Goal: Task Accomplishment & Management: Complete application form

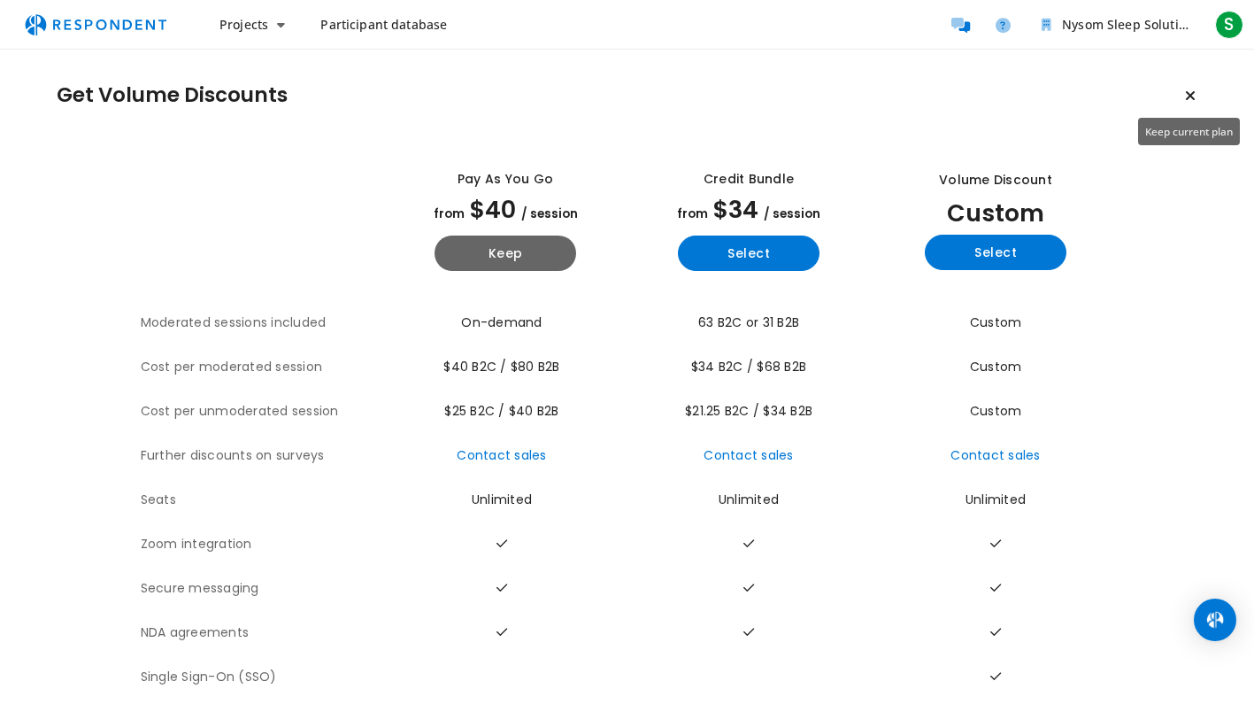
click at [1196, 96] on button "Keep current plan" at bounding box center [1190, 95] width 35 height 35
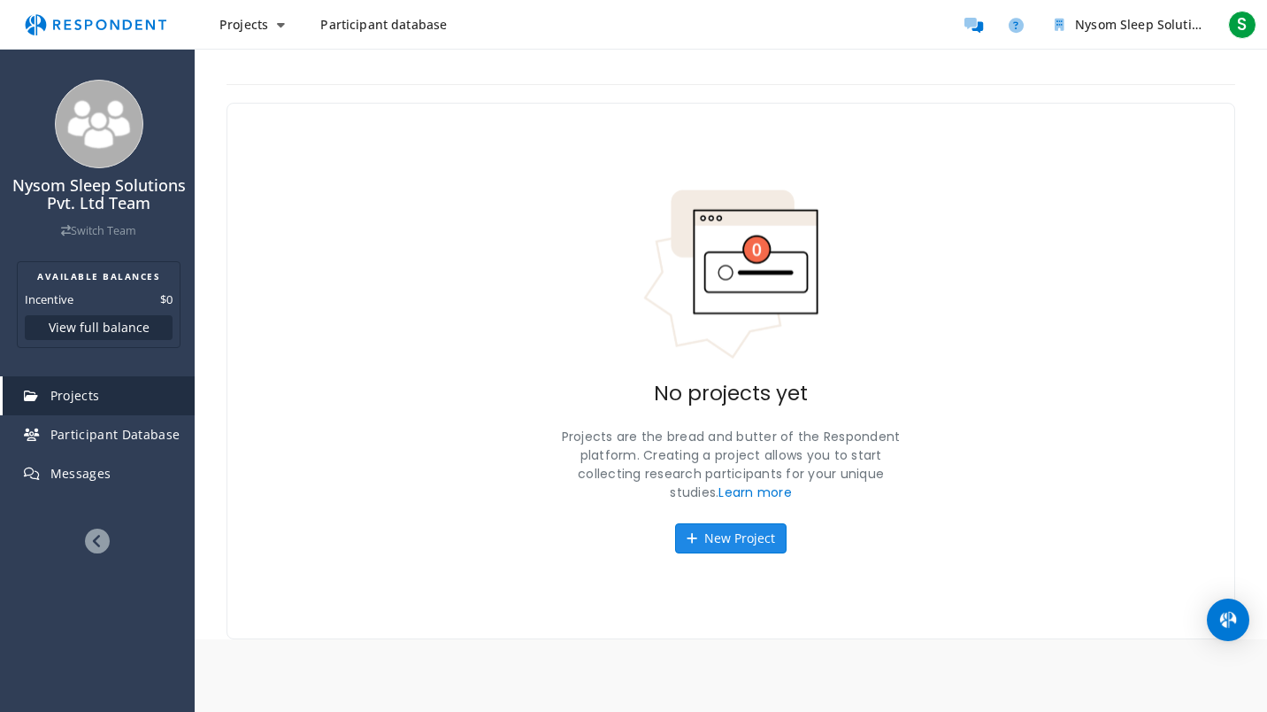
click at [736, 535] on button "New Project" at bounding box center [731, 538] width 112 height 30
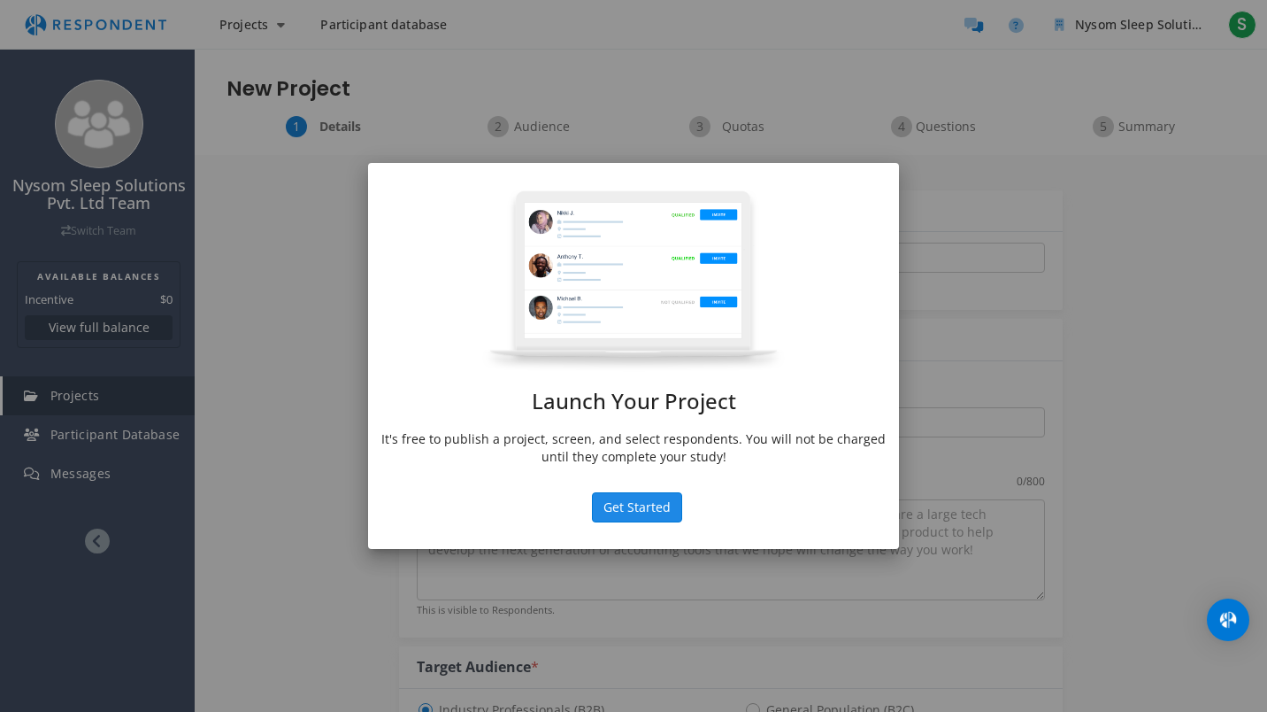
click at [635, 511] on button "Get Started" at bounding box center [637, 507] width 90 height 30
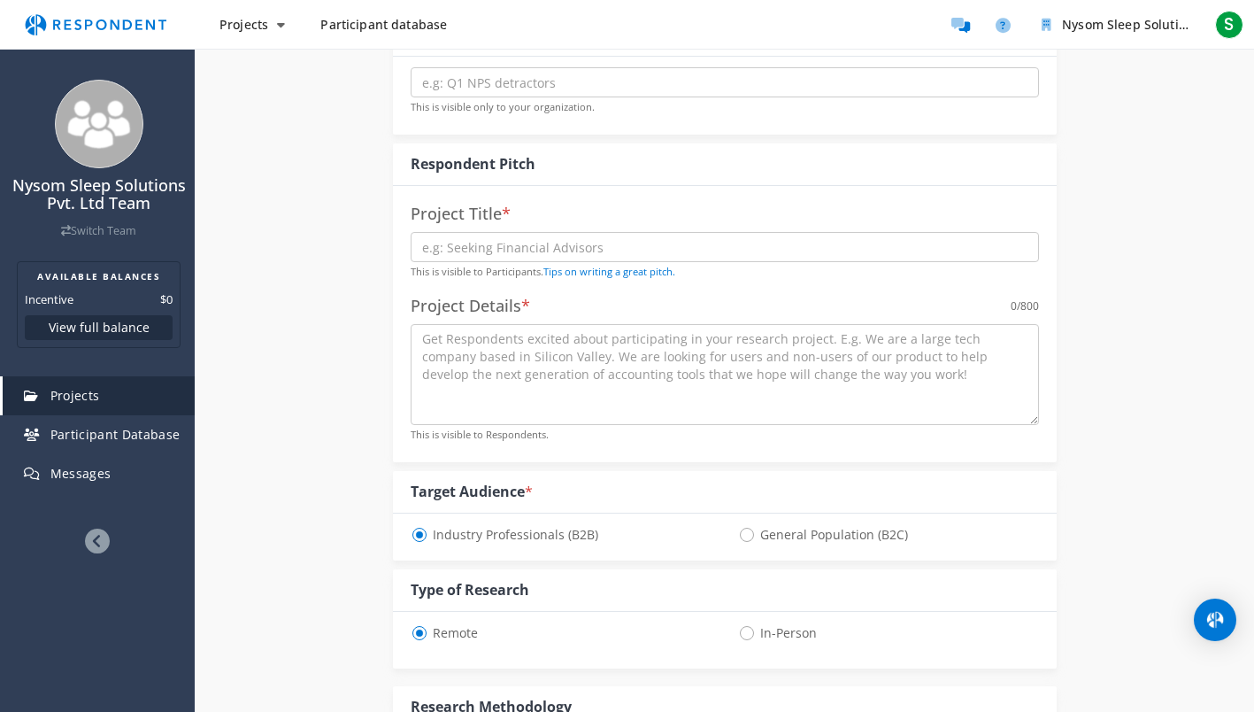
scroll to position [177, 0]
click at [738, 528] on span "General Population (B2C)" at bounding box center [823, 532] width 170 height 21
click at [738, 528] on input "General Population (B2C)" at bounding box center [744, 532] width 12 height 12
radio input "true"
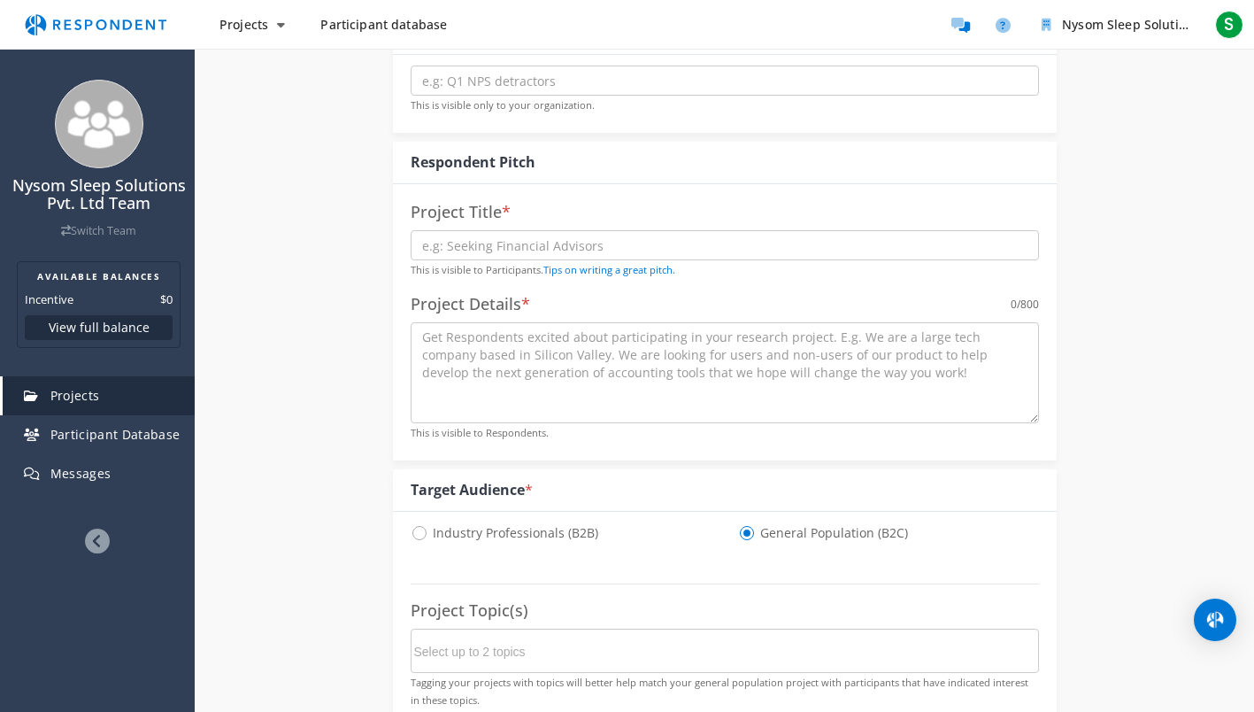
click at [573, 660] on input "Select up to 2 topics" at bounding box center [547, 651] width 266 height 30
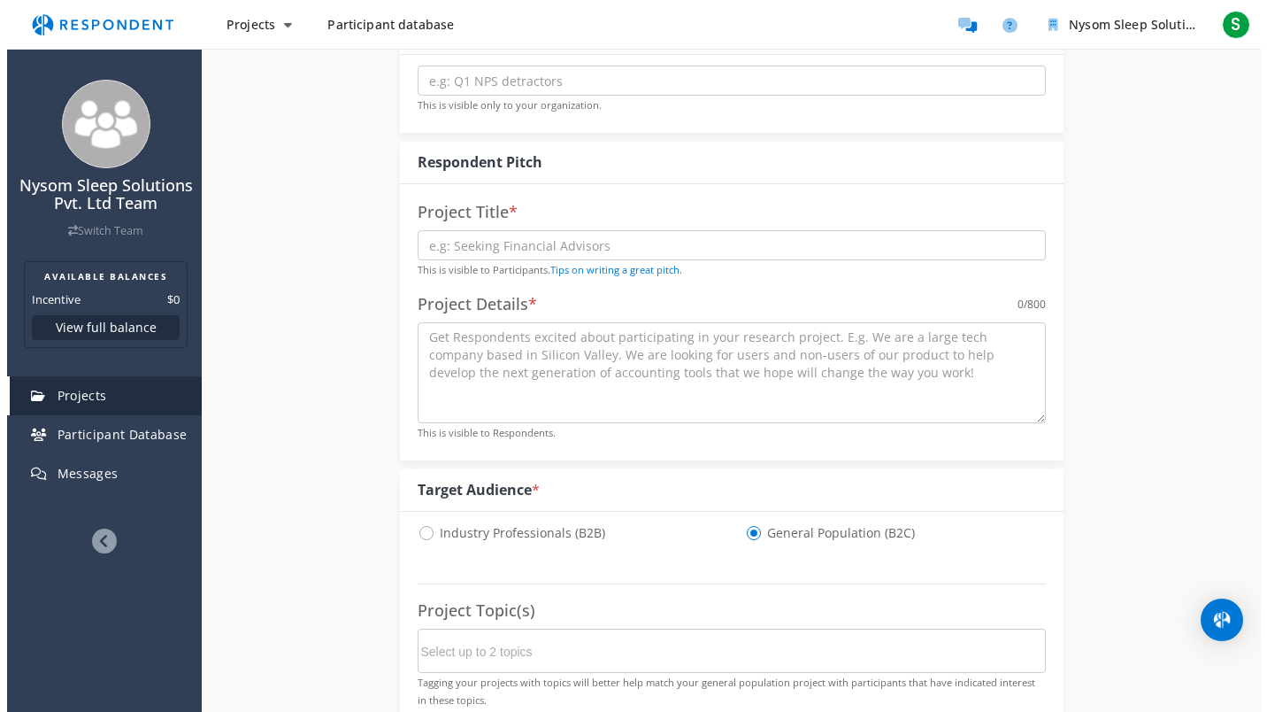
scroll to position [0, 0]
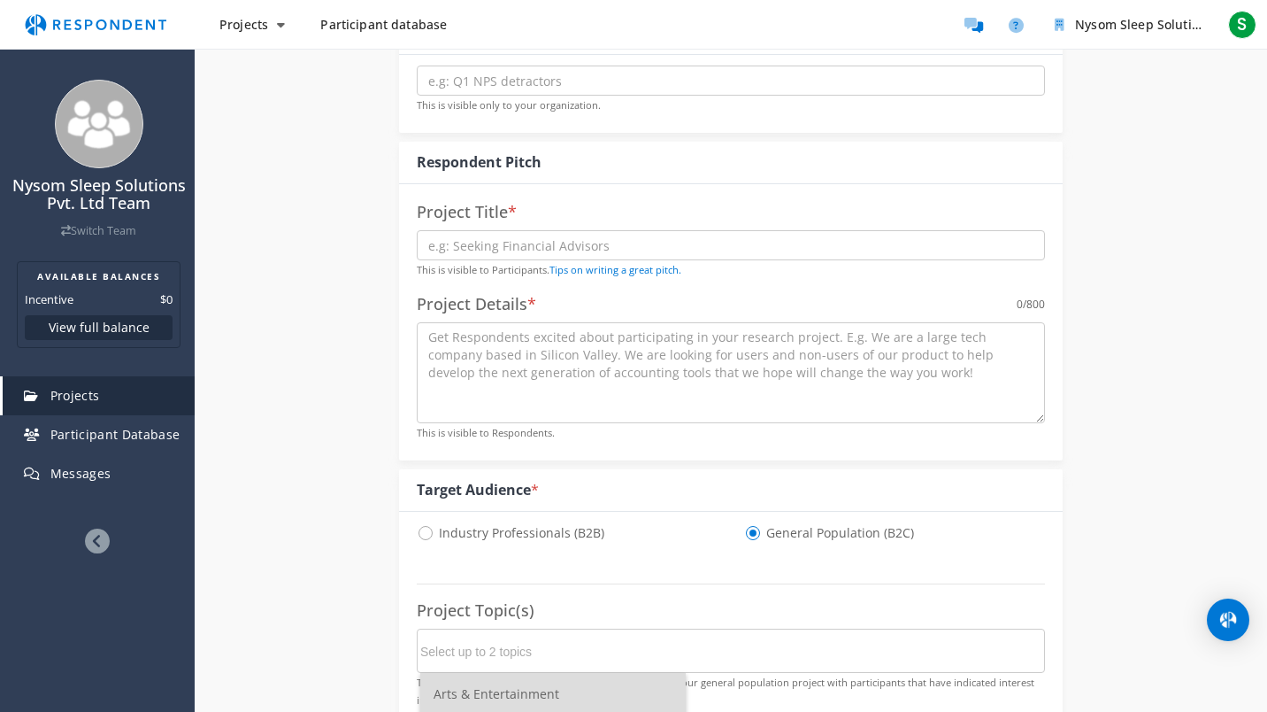
click at [285, 566] on div "Internal Project Name * This is visible only to your organization. Respondent P…" at bounding box center [730, 715] width 1035 height 1474
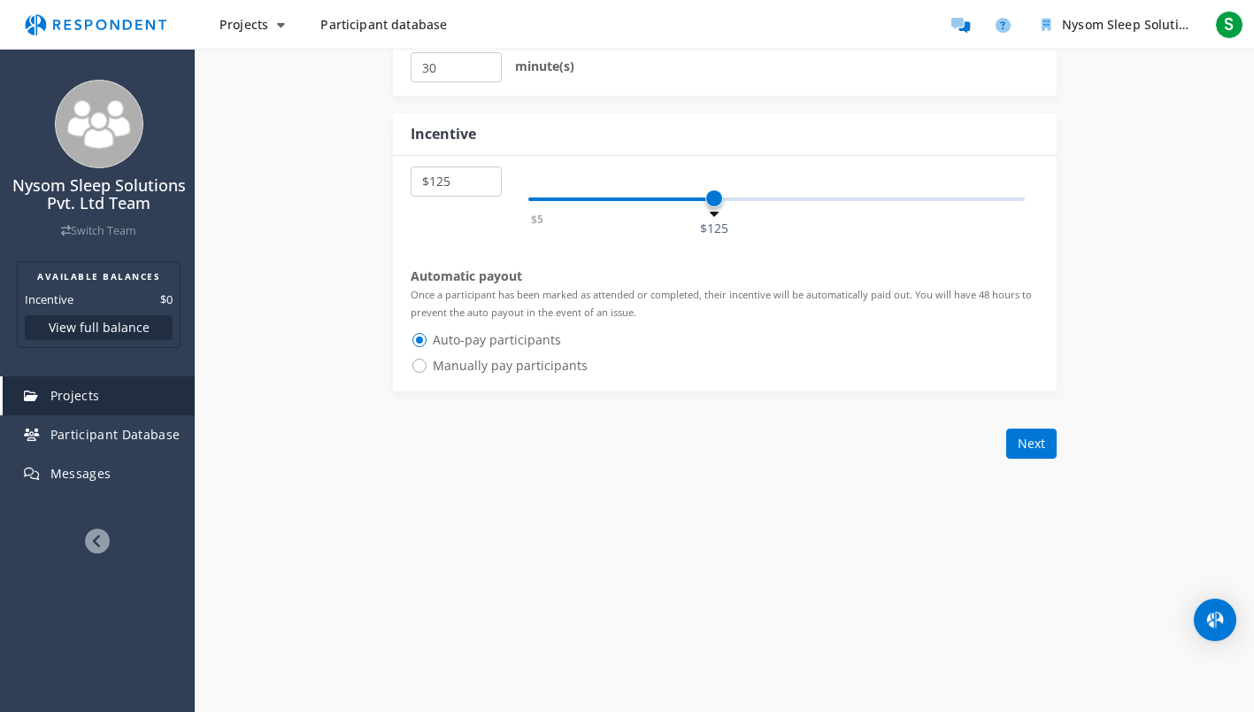
scroll to position [983, 0]
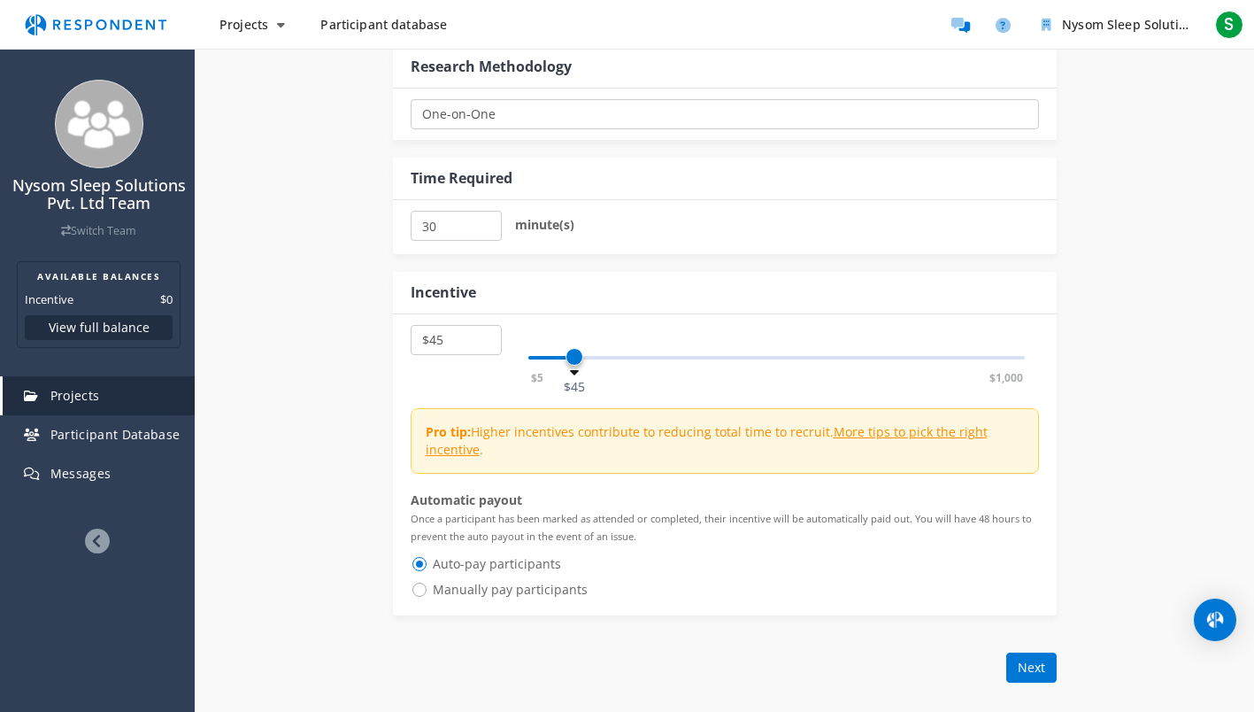
click at [572, 345] on span at bounding box center [551, 356] width 46 height 28
select select "number:30"
click at [561, 358] on div "$5 $1,000 $45" at bounding box center [776, 358] width 497 height 4
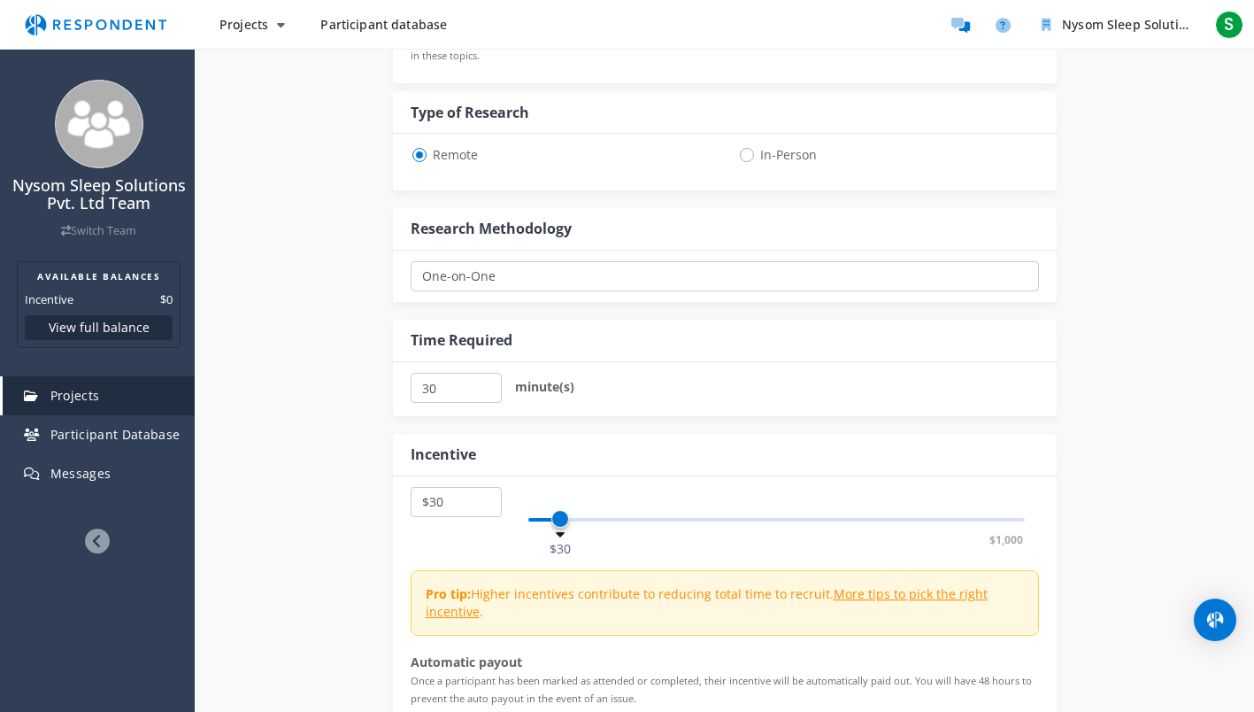
scroll to position [806, 0]
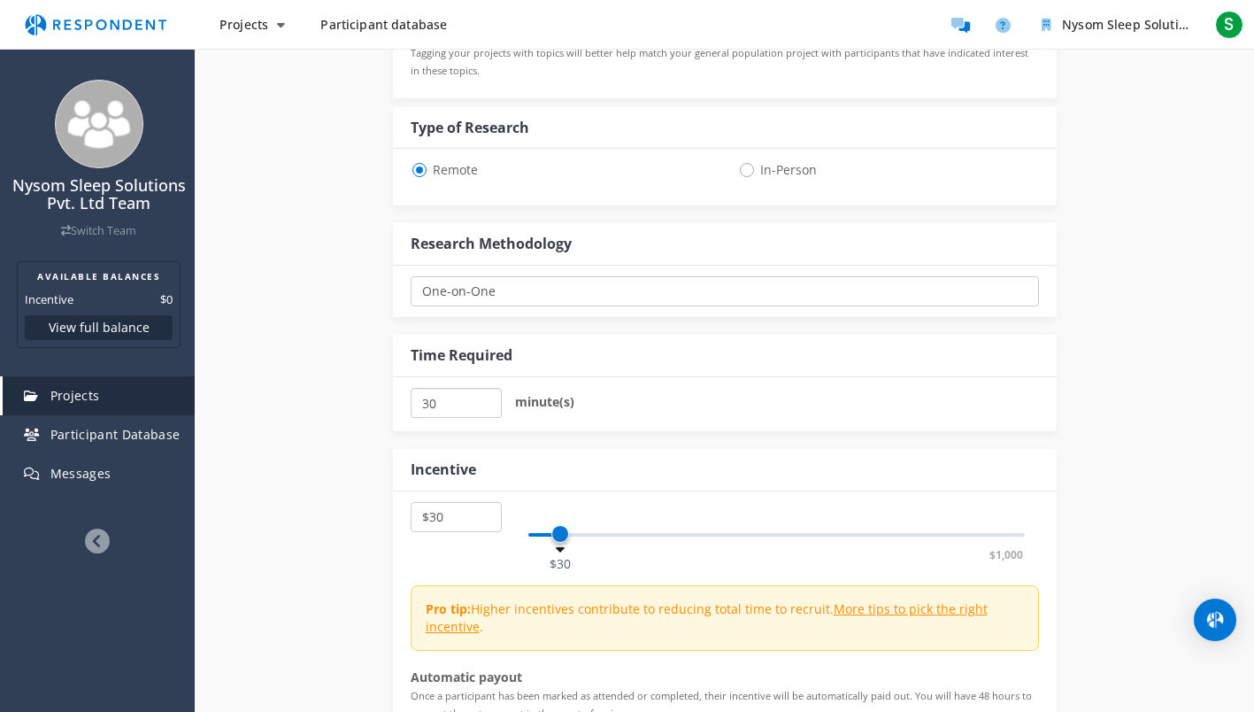
drag, startPoint x: 445, startPoint y: 391, endPoint x: 400, endPoint y: 400, distance: 46.0
click at [400, 400] on div "30 minute(s)" at bounding box center [725, 404] width 664 height 54
click at [486, 406] on input "25" at bounding box center [456, 403] width 91 height 30
click at [486, 406] on input "20" at bounding box center [456, 403] width 91 height 30
click at [486, 406] on input "15" at bounding box center [456, 403] width 91 height 30
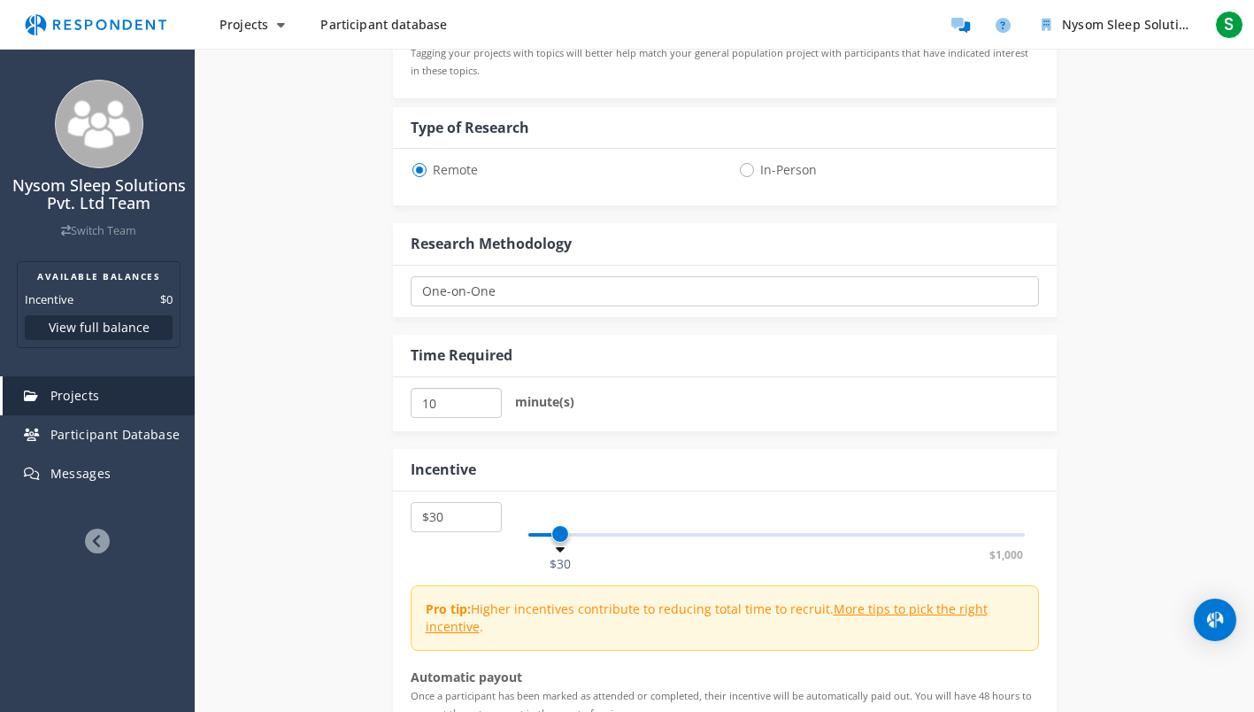
click at [486, 406] on input "10" at bounding box center [456, 403] width 91 height 30
click at [486, 398] on input "15" at bounding box center [456, 403] width 91 height 30
type input "20"
click at [486, 398] on input "20" at bounding box center [456, 403] width 91 height 30
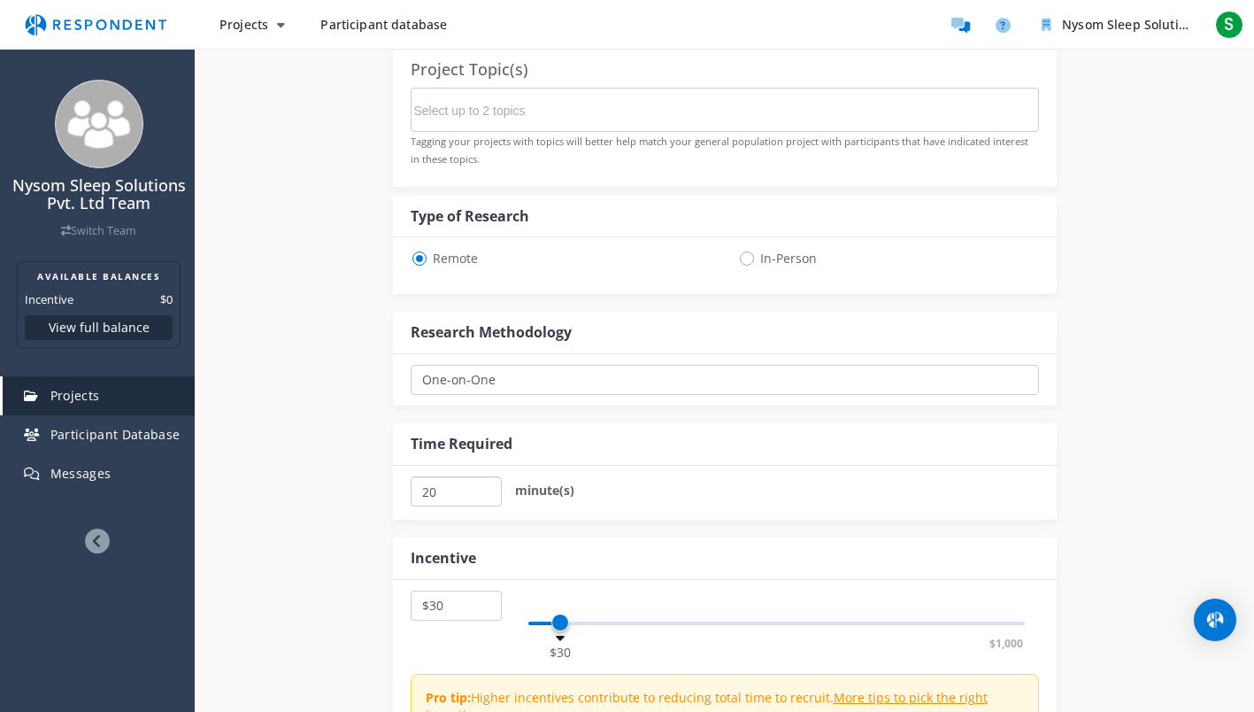
scroll to position [629, 0]
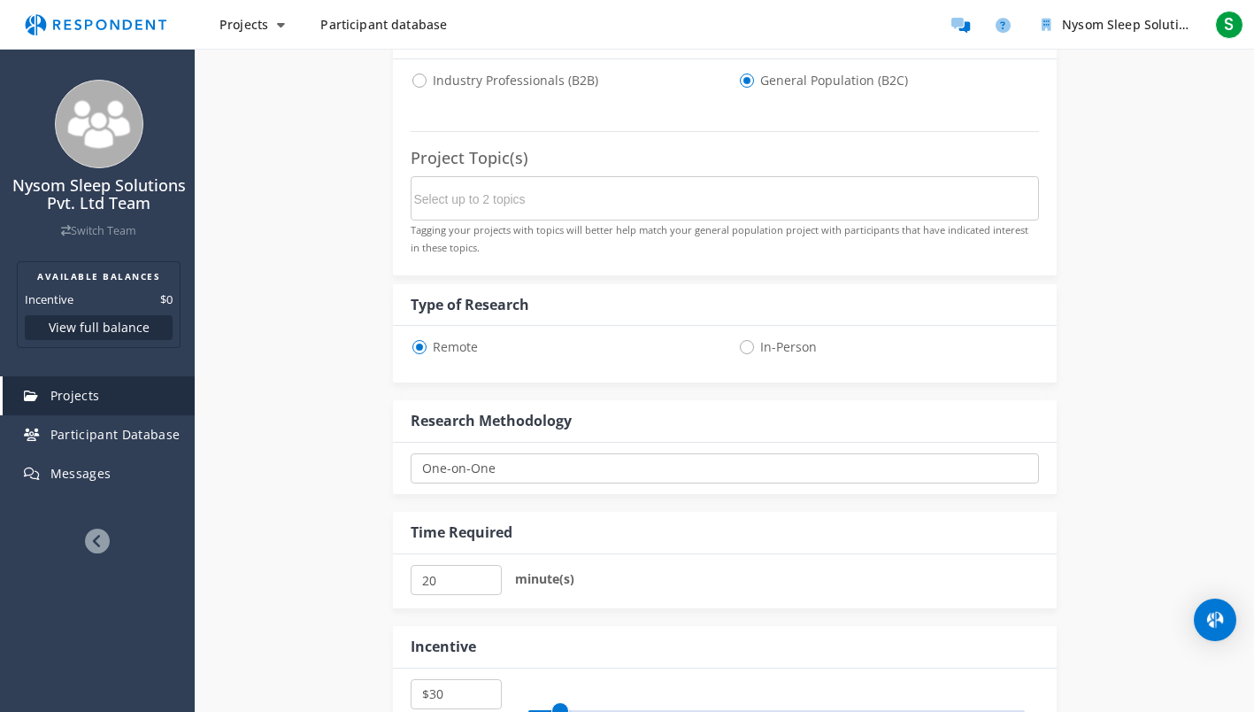
click at [473, 208] on input "Select up to 2 topics" at bounding box center [547, 199] width 266 height 30
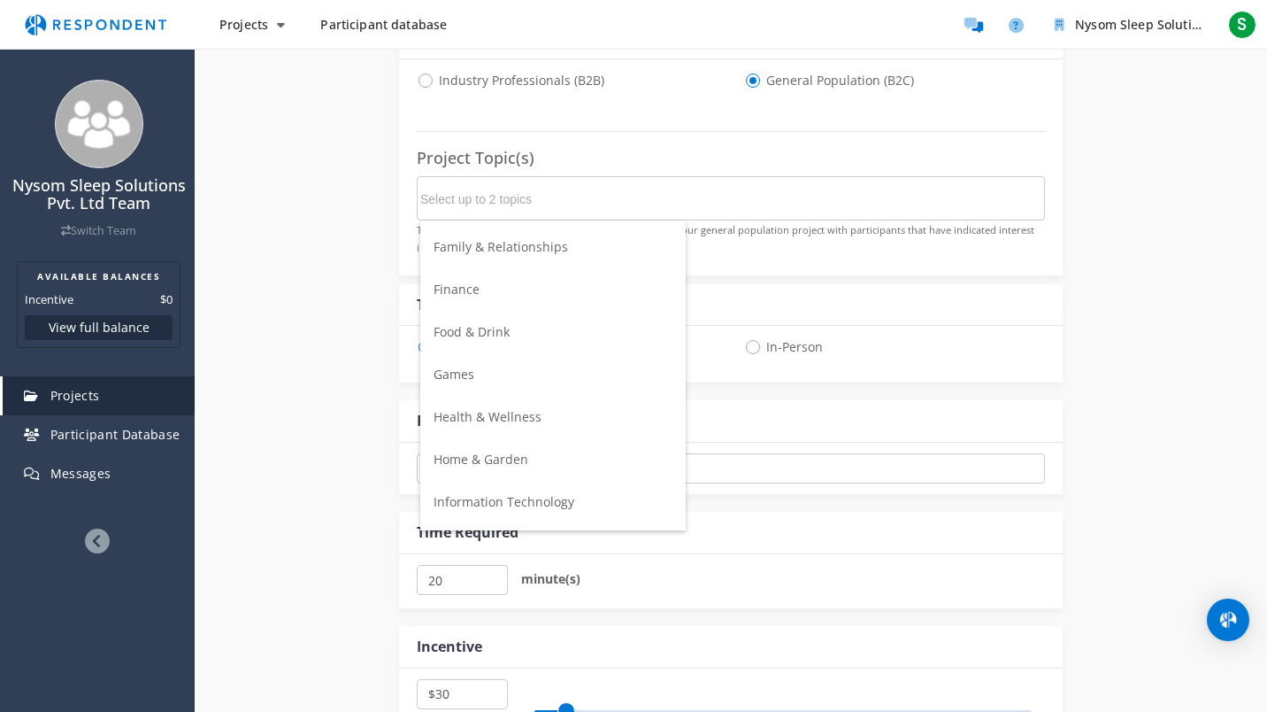
scroll to position [354, 0]
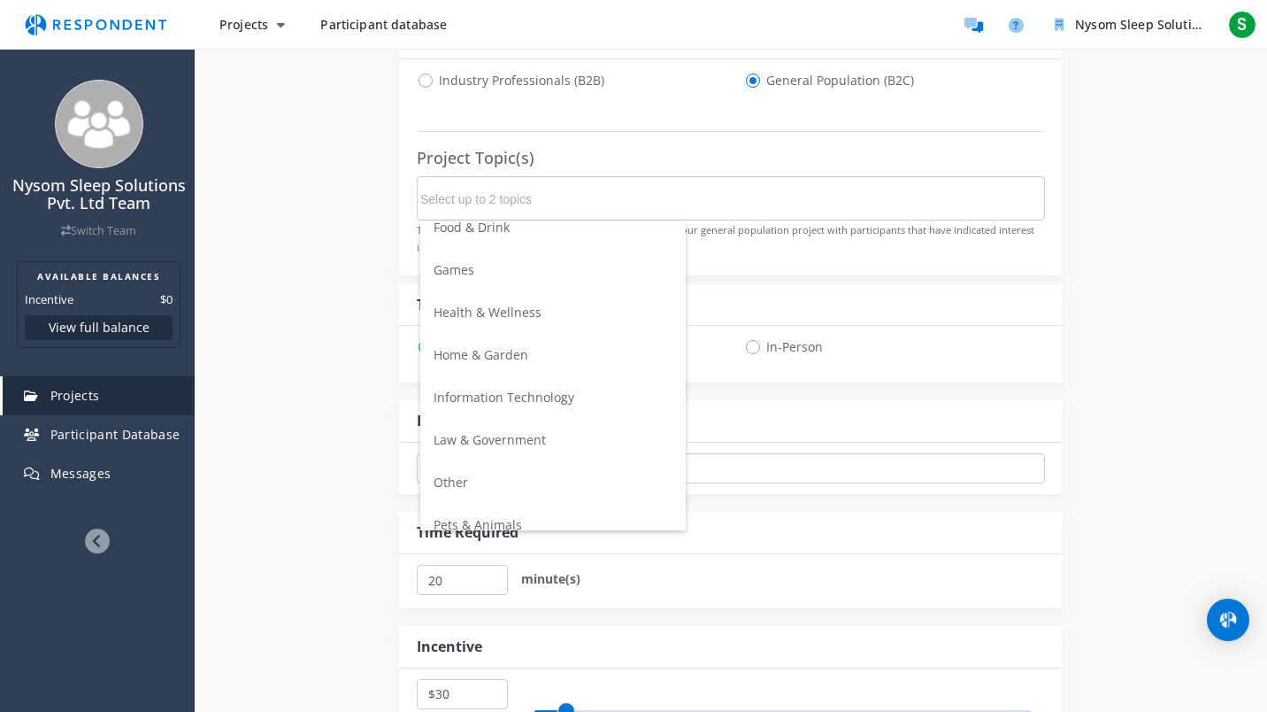
click at [482, 306] on span "Health & Wellness" at bounding box center [488, 312] width 108 height 17
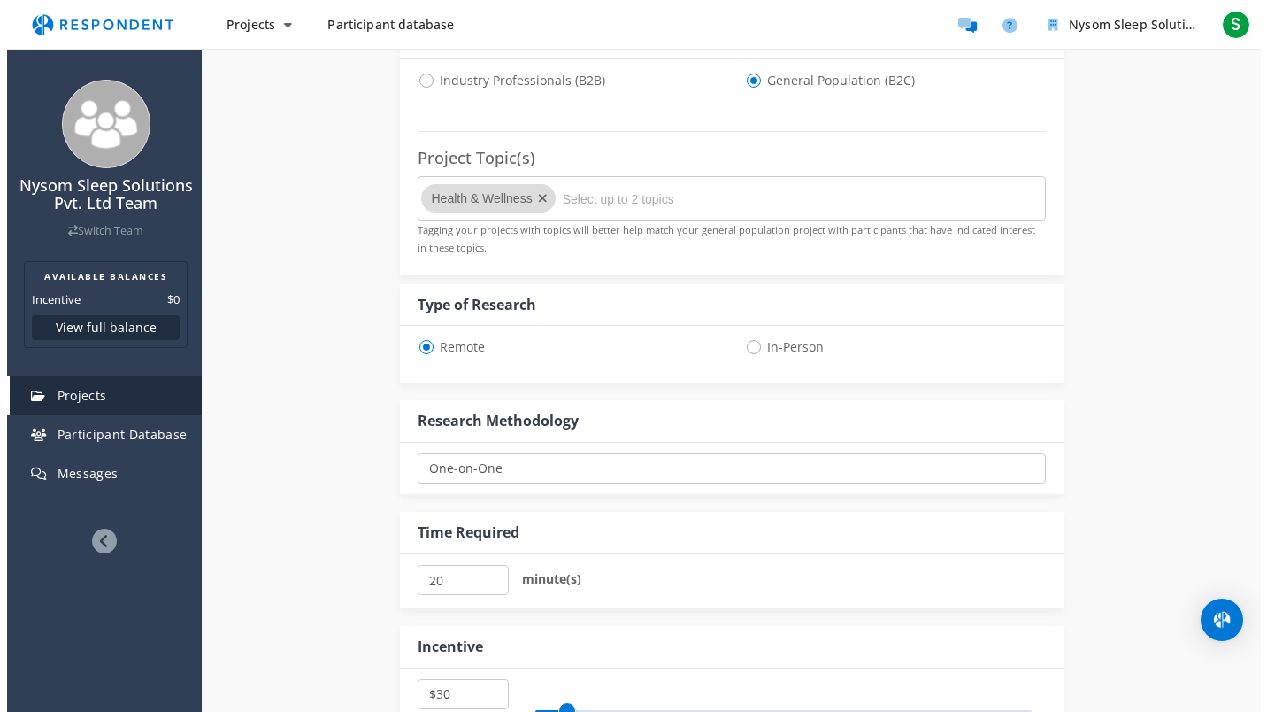
scroll to position [0, 0]
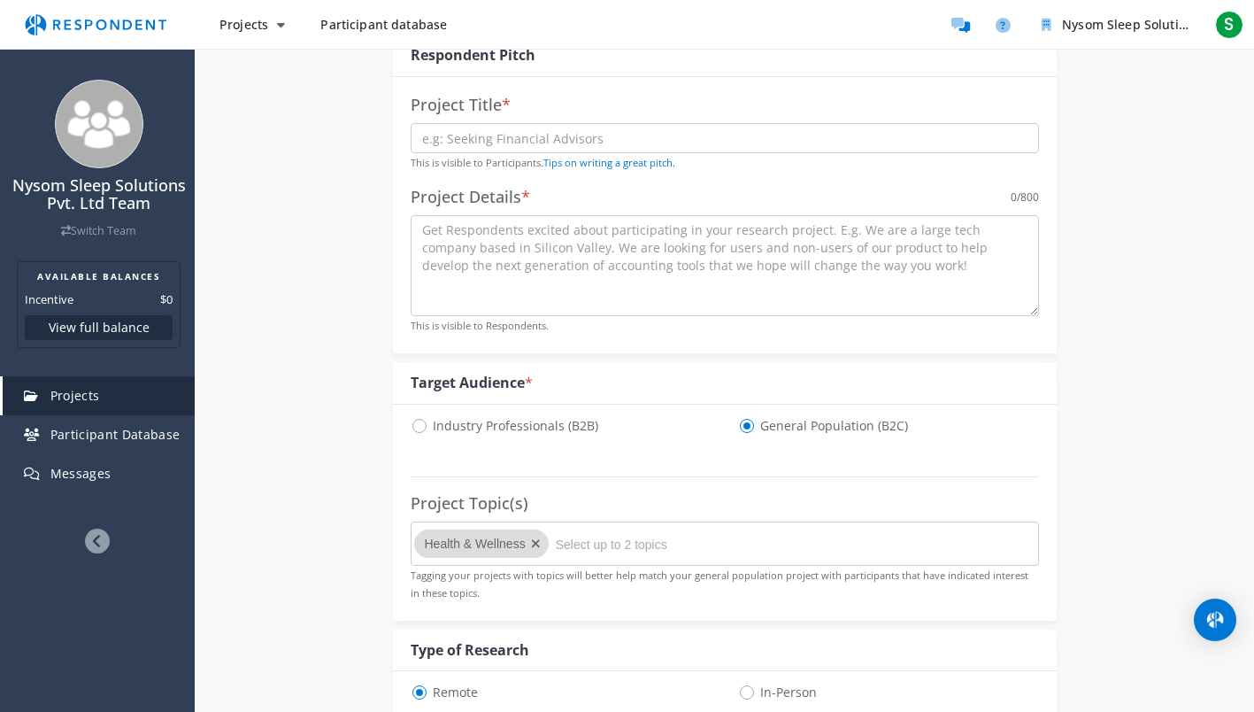
scroll to position [275, 0]
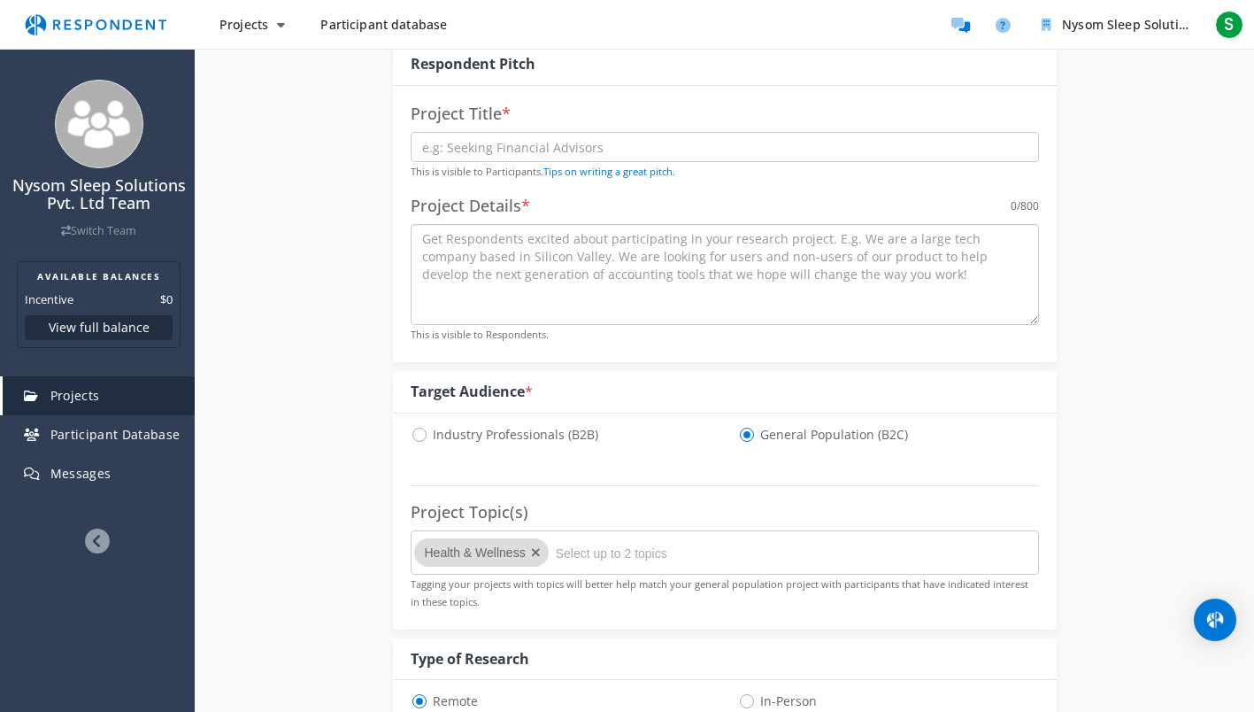
click at [453, 264] on textarea at bounding box center [725, 274] width 628 height 101
paste textarea "We’re working on creating products that improve overall wellbeing through bette…"
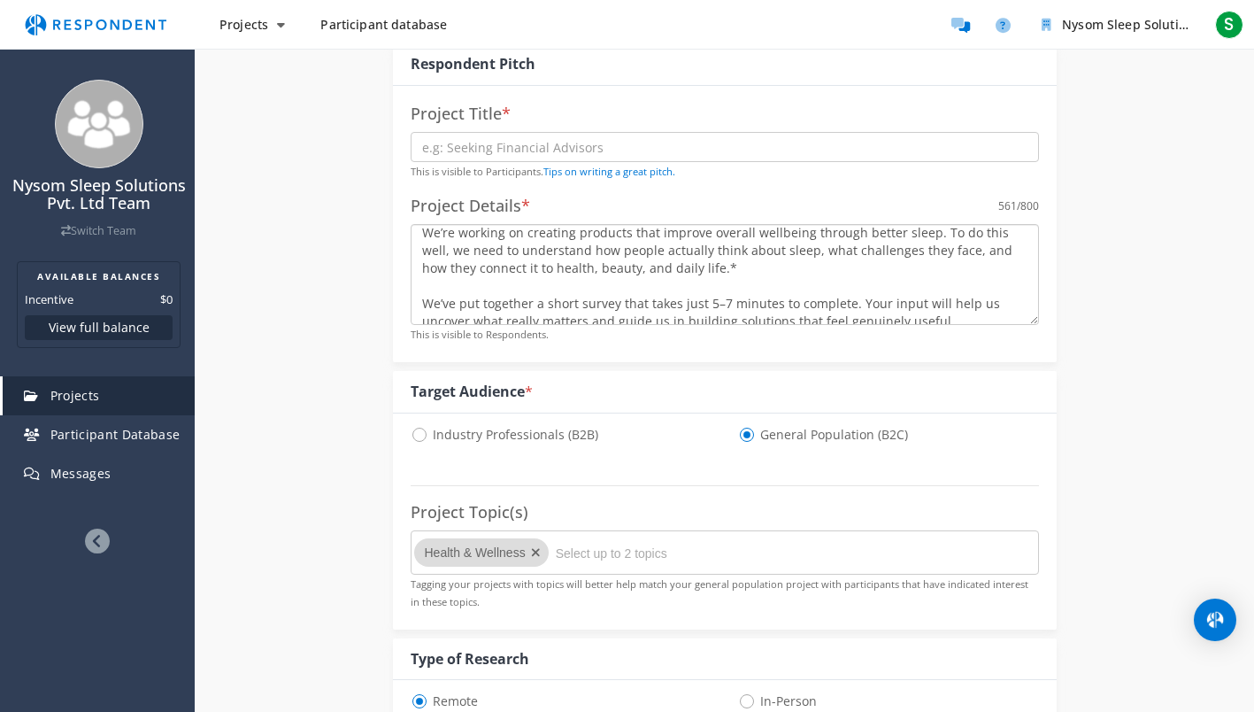
scroll to position [0, 0]
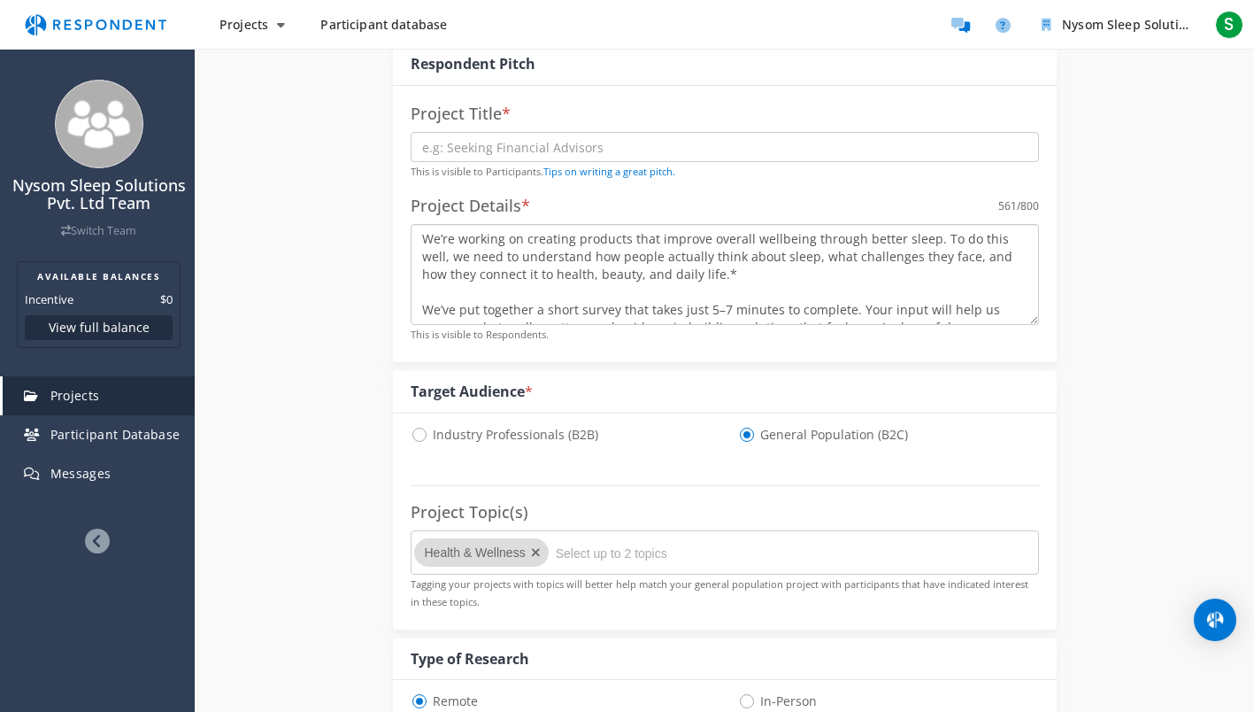
click at [782, 283] on textarea "We’re working on creating products that improve overall wellbeing through bette…" at bounding box center [725, 274] width 628 height 101
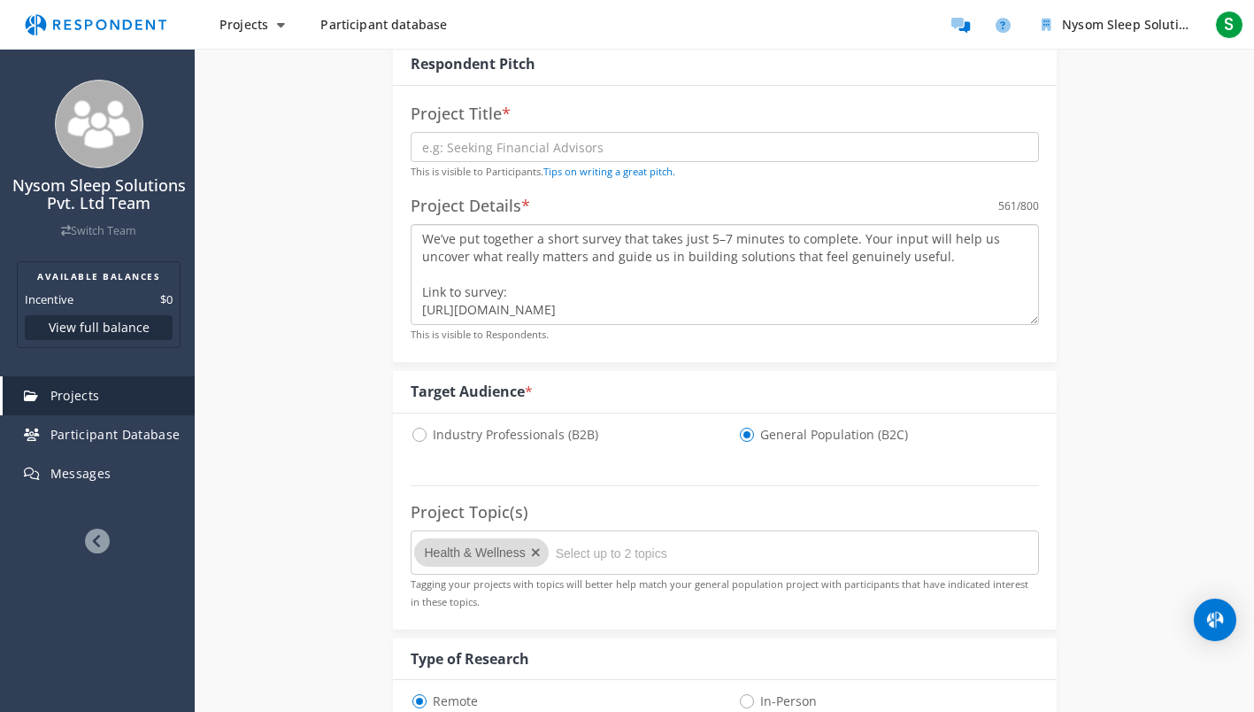
scroll to position [106, 0]
drag, startPoint x: 434, startPoint y: 293, endPoint x: 988, endPoint y: 351, distance: 557.1
click at [988, 351] on div "Project Title * This is visible to Participants. Tips on writing a great pitch.…" at bounding box center [725, 224] width 664 height 276
paste textarea "business (WIP website [DOMAIN_NAME]) aimed at bringing ancient Indian wellness …"
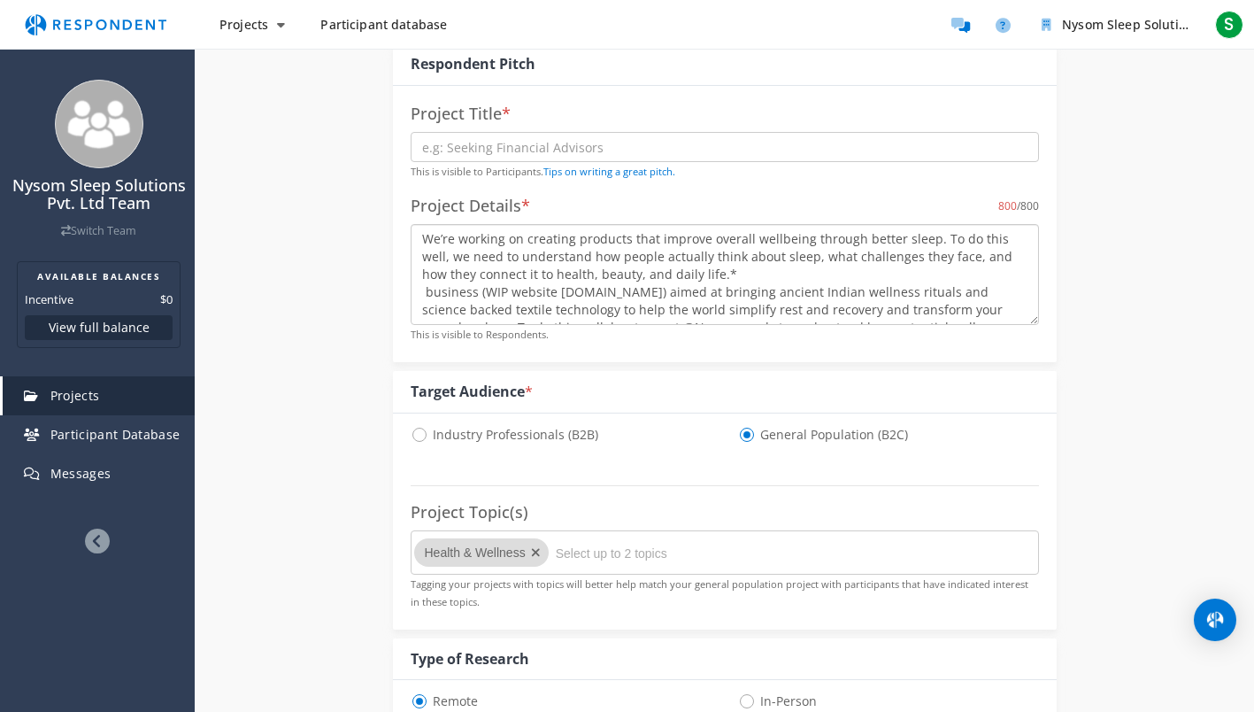
drag, startPoint x: 751, startPoint y: 270, endPoint x: 335, endPoint y: 194, distance: 423.7
click at [335, 194] on div "Internal Project Name * This is visible only to your organization. Respondent P…" at bounding box center [724, 649] width 1035 height 1539
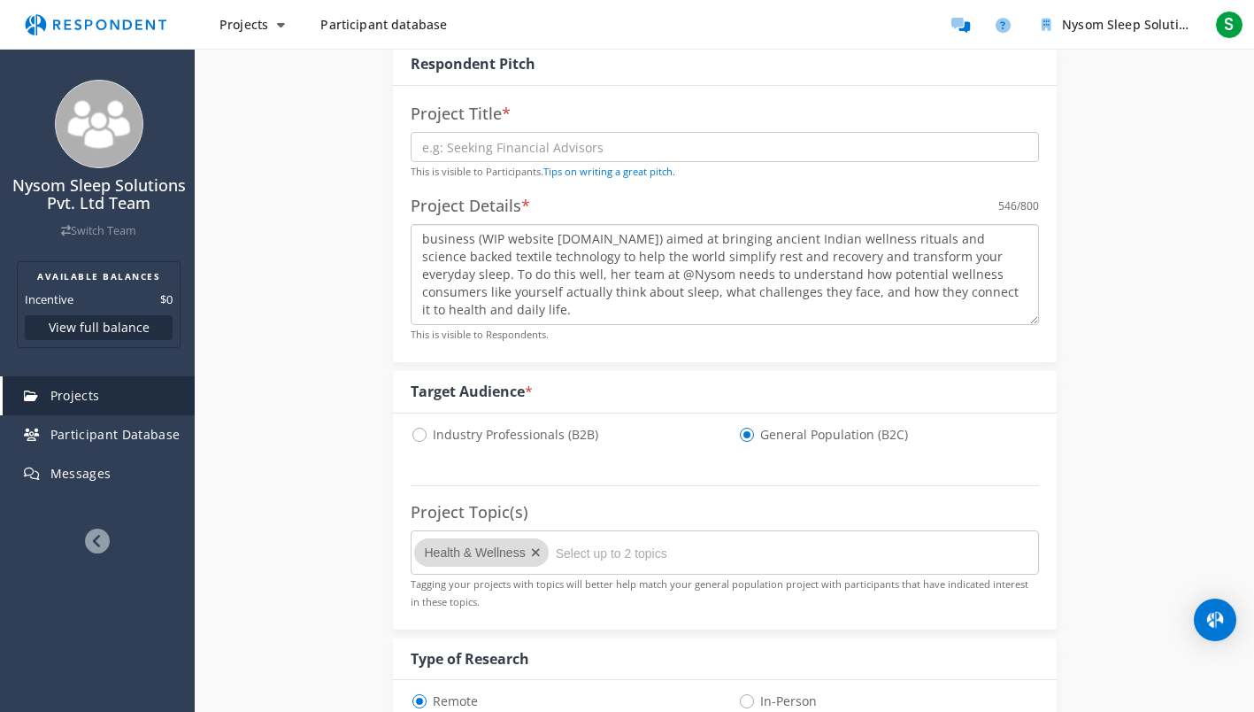
click at [417, 258] on textarea "business (WIP website [DOMAIN_NAME]) aimed at bringing ancient Indian wellness …" at bounding box center [725, 274] width 628 height 101
click at [670, 258] on textarea "We are building a brand called Nysom business (WIP website [DOMAIN_NAME]) aimed…" at bounding box center [725, 274] width 628 height 101
click at [603, 291] on textarea "We are building a brand called Nysom (WIP website [DOMAIN_NAME]) aimed at bring…" at bounding box center [725, 274] width 628 height 101
drag, startPoint x: 687, startPoint y: 289, endPoint x: 853, endPoint y: 300, distance: 166.7
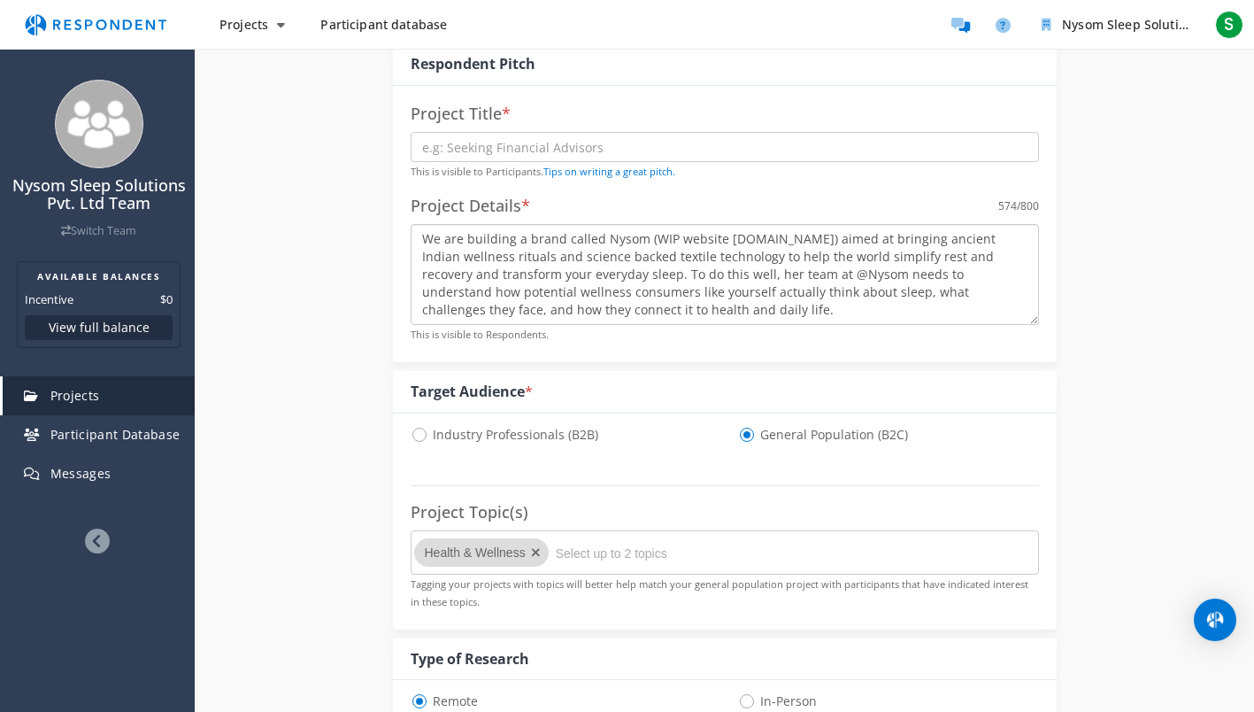
click at [853, 300] on textarea "We are building a brand called Nysom (WIP website [DOMAIN_NAME]) aimed at bring…" at bounding box center [725, 274] width 628 height 101
click at [426, 255] on textarea "We are building a brand called Nysom (WIP website [DOMAIN_NAME]) aimed at bring…" at bounding box center [725, 274] width 628 height 101
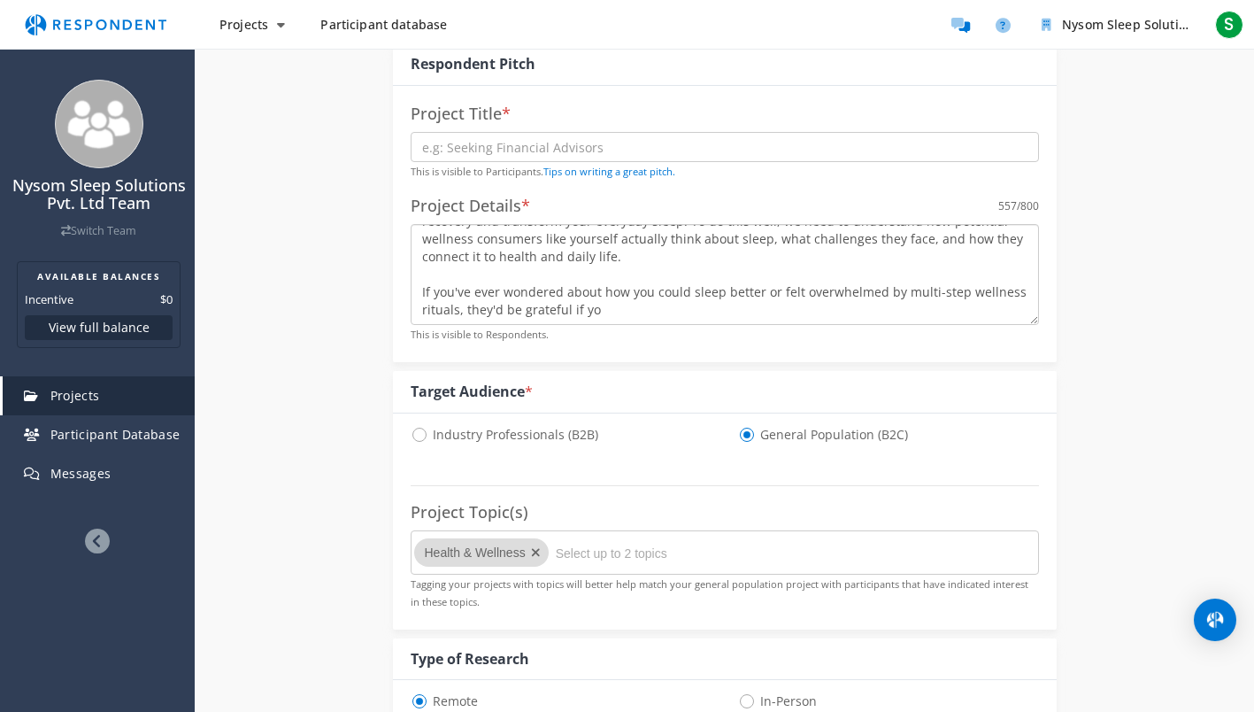
scroll to position [364, 0]
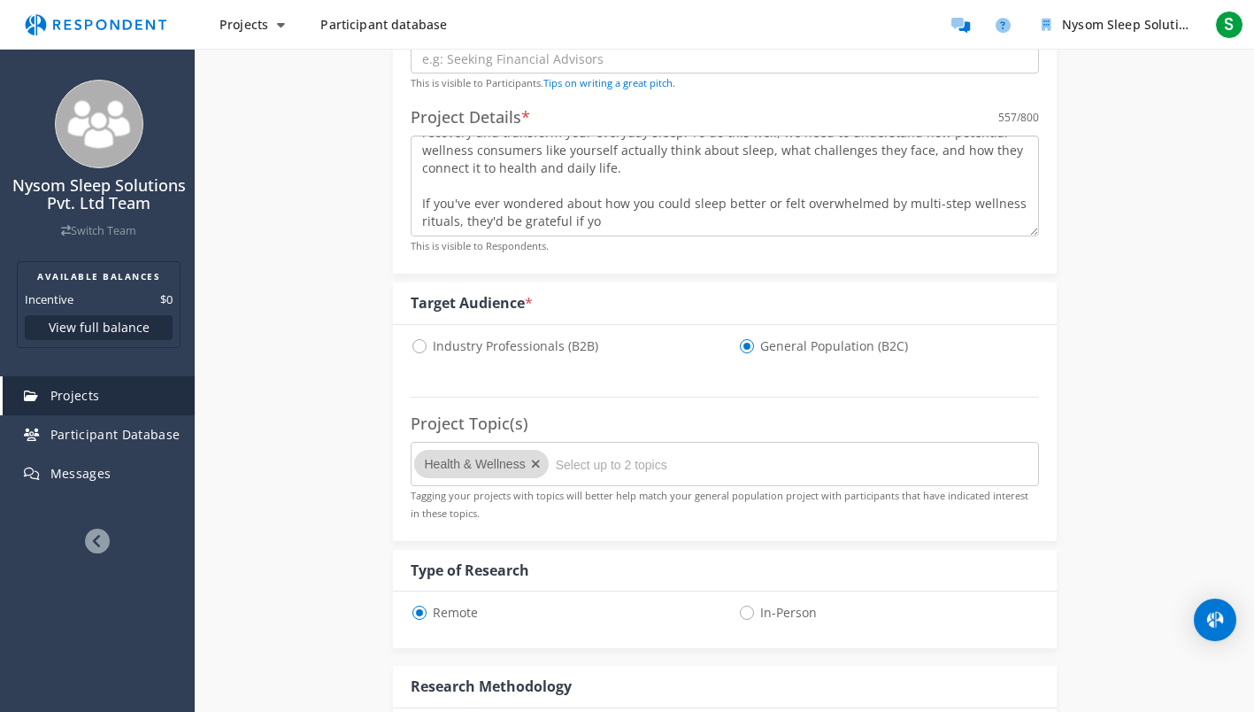
drag, startPoint x: 610, startPoint y: 225, endPoint x: 393, endPoint y: 207, distance: 217.6
click at [393, 207] on div "Project Title * This is visible to Participants. Tips on writing a great pitch.…" at bounding box center [725, 135] width 664 height 276
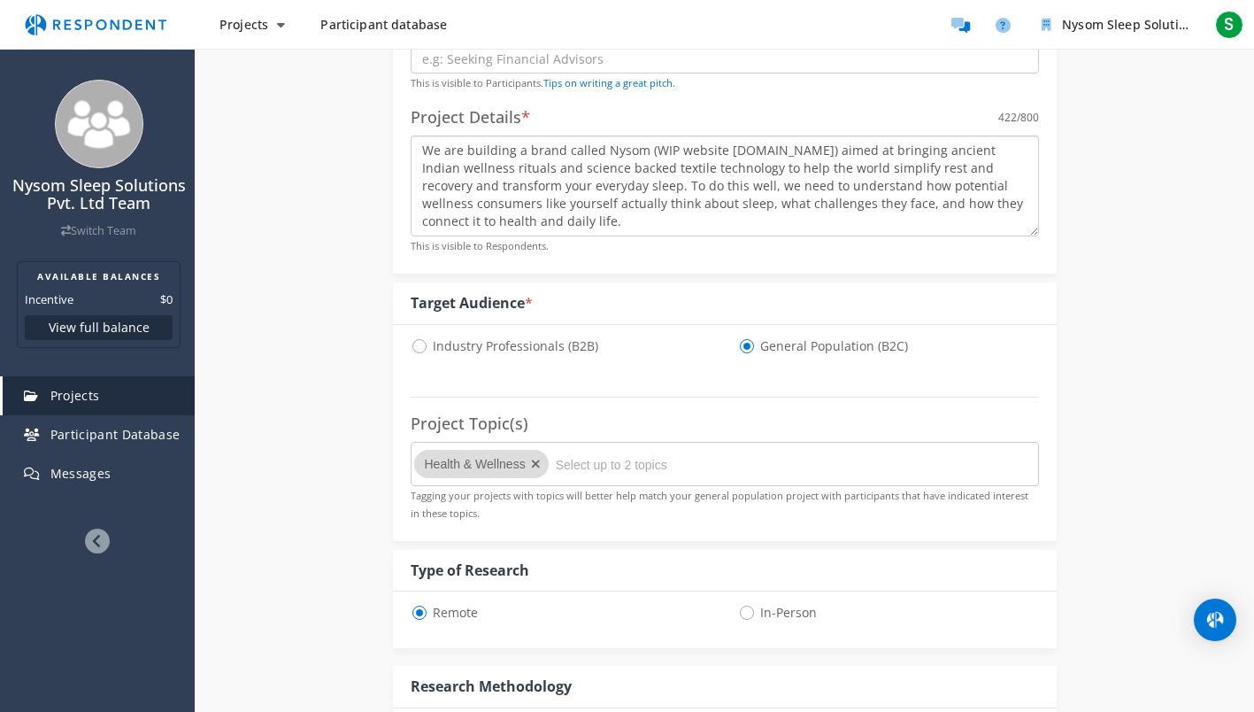
scroll to position [275, 0]
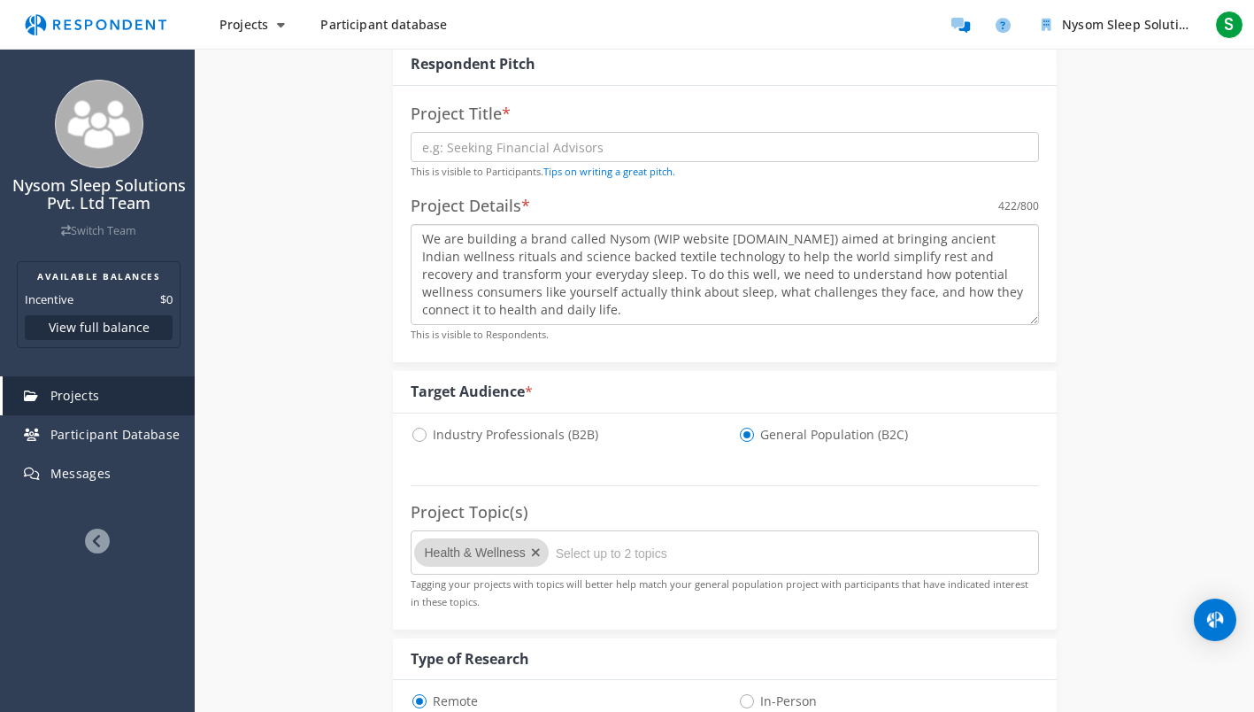
drag, startPoint x: 644, startPoint y: 238, endPoint x: 813, endPoint y: 239, distance: 169.0
click at [813, 239] on textarea "We are building a brand called Nysom (WIP website [DOMAIN_NAME]) aimed at bring…" at bounding box center [725, 274] width 628 height 101
click at [1004, 293] on textarea "We are building a brand called Nysom aimed at bringing ancient Indian wellness …" at bounding box center [725, 274] width 628 height 101
paste textarea "If you've ever wondered about how you could sleep better or felt overwhelmed by…"
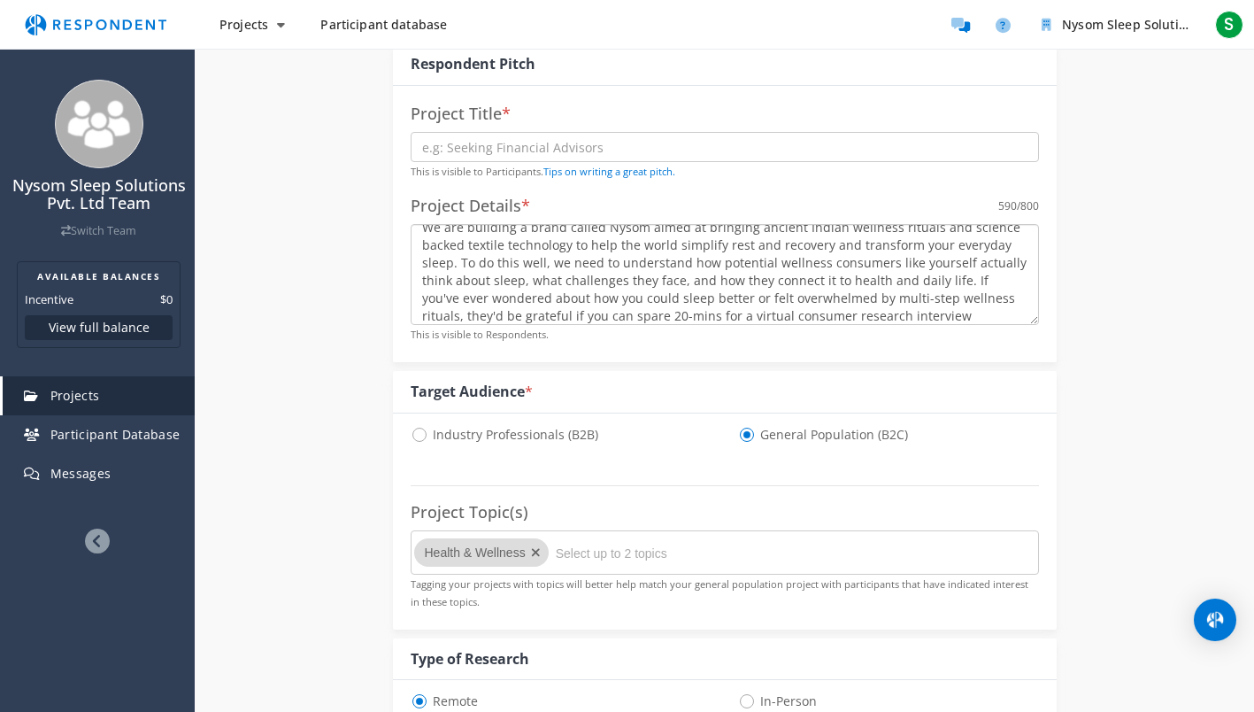
click at [1018, 305] on textarea "We are building a brand called Nysom aimed at bringing ancient Indian wellness …" at bounding box center [725, 274] width 628 height 101
click at [991, 323] on textarea "We are building a brand called Nysom aimed at bringing ancient Indian wellness …" at bounding box center [725, 274] width 628 height 101
click at [979, 312] on textarea "We are building a brand called Nysom aimed at bringing ancient Indian wellness …" at bounding box center [725, 274] width 628 height 101
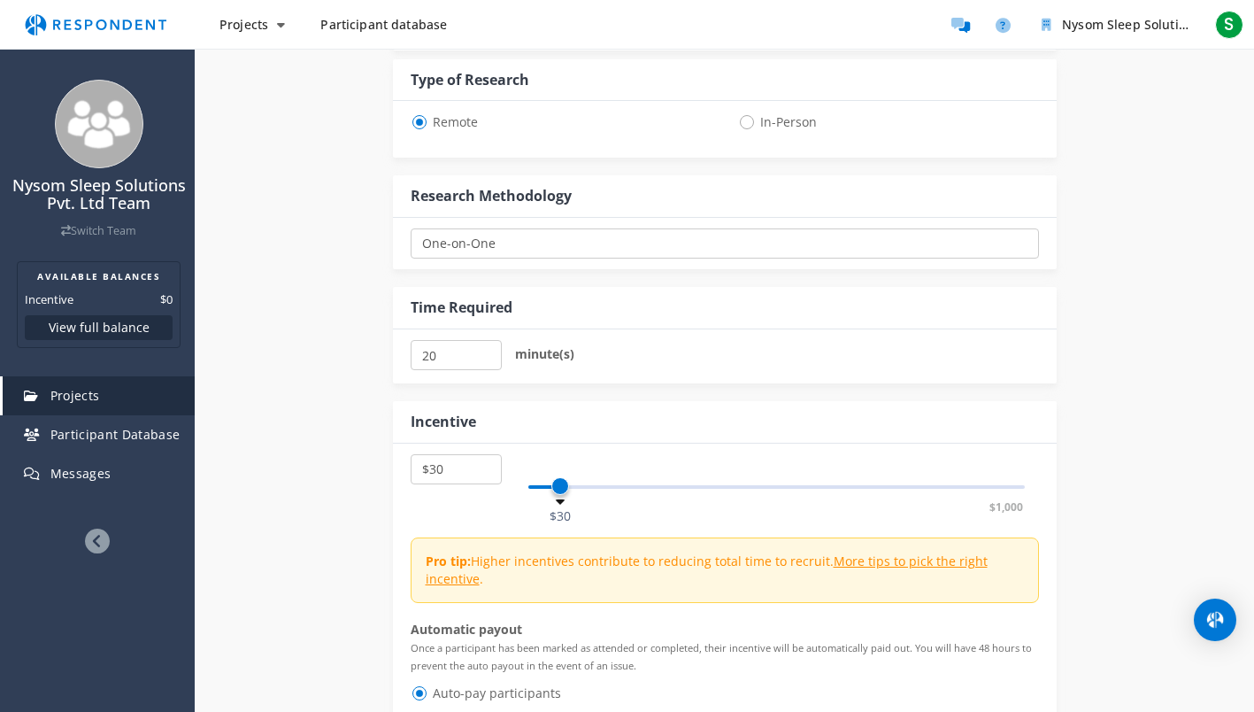
scroll to position [895, 0]
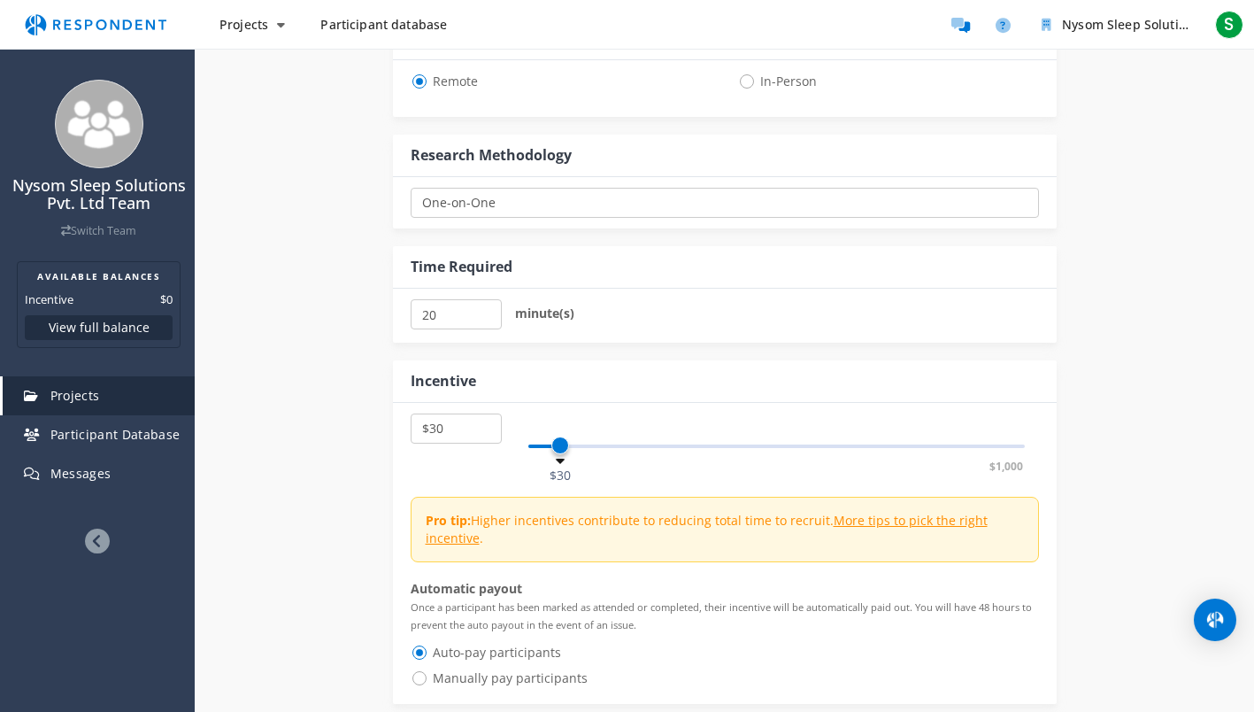
type textarea "We are building a brand called Nysom aimed at bringing ancient Indian wellness …"
select select "number:20"
click at [550, 444] on span at bounding box center [552, 445] width 18 height 18
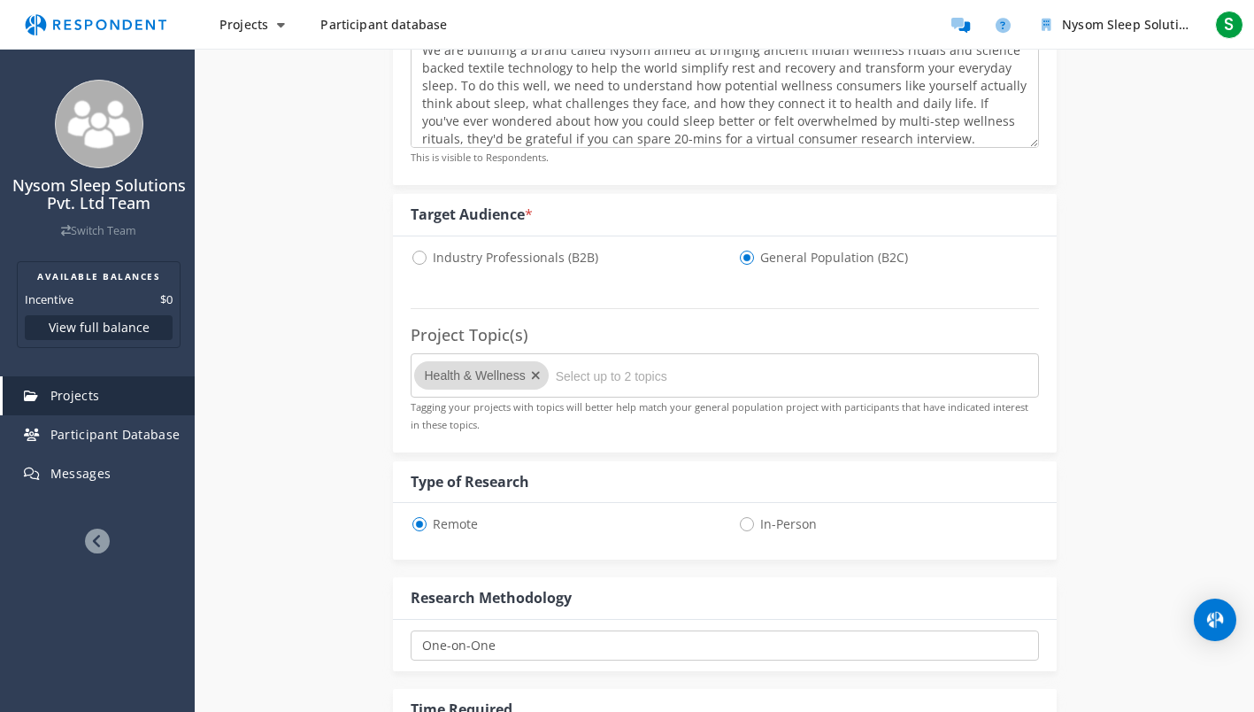
scroll to position [98, 0]
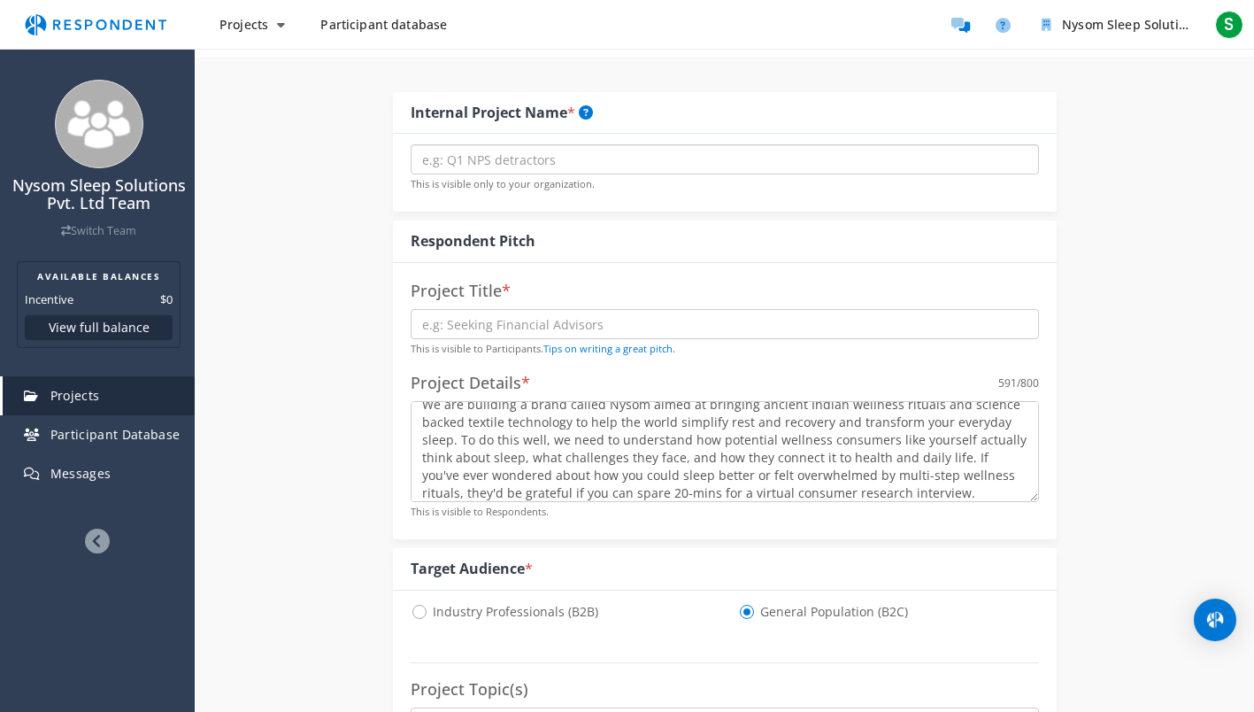
click at [547, 162] on input "text" at bounding box center [725, 159] width 628 height 30
type input "Nysom user interviews"
click at [519, 325] on input "text" at bounding box center [725, 324] width 628 height 30
type input "N"
click at [488, 329] on input "Sleep Essentails product survey" at bounding box center [725, 324] width 628 height 30
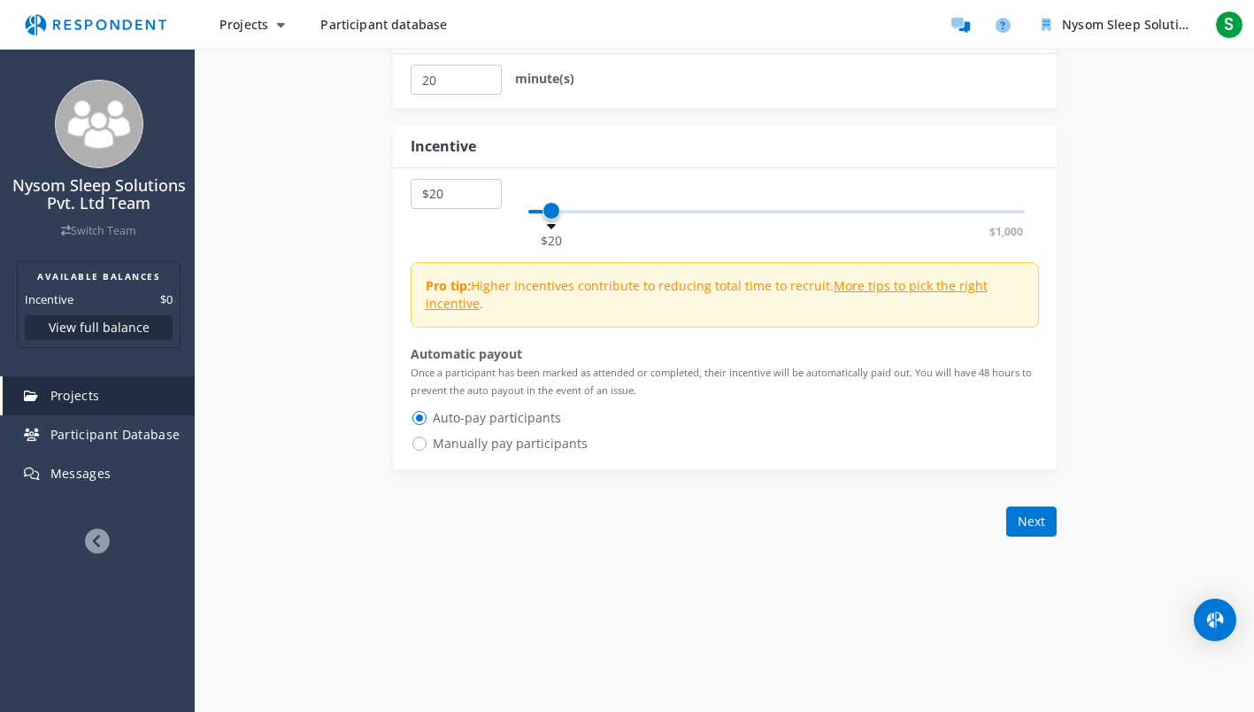
scroll to position [1226, 0]
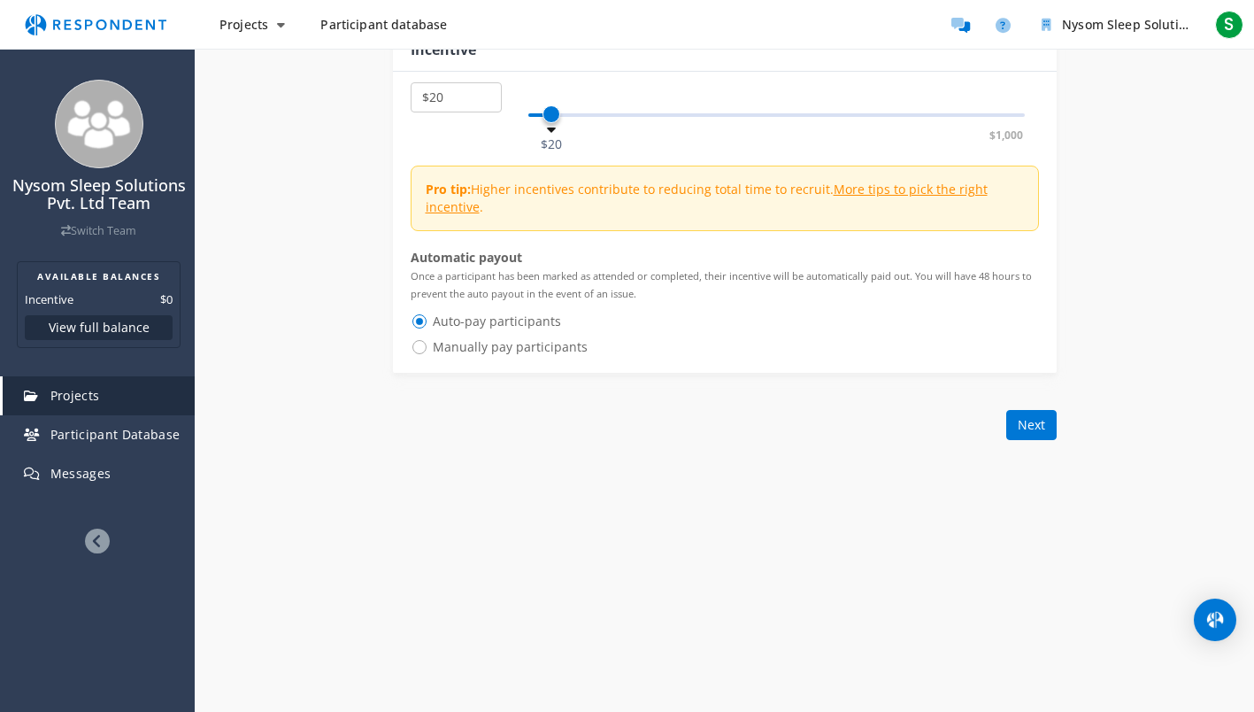
type input "Sleep Essentials product survey"
click at [568, 113] on div "$5 $1,000 $40" at bounding box center [776, 115] width 497 height 4
select select "number:50"
click at [580, 113] on div "$5 $1,000 $40" at bounding box center [776, 115] width 497 height 4
click at [1028, 427] on button "Next" at bounding box center [1031, 425] width 50 height 30
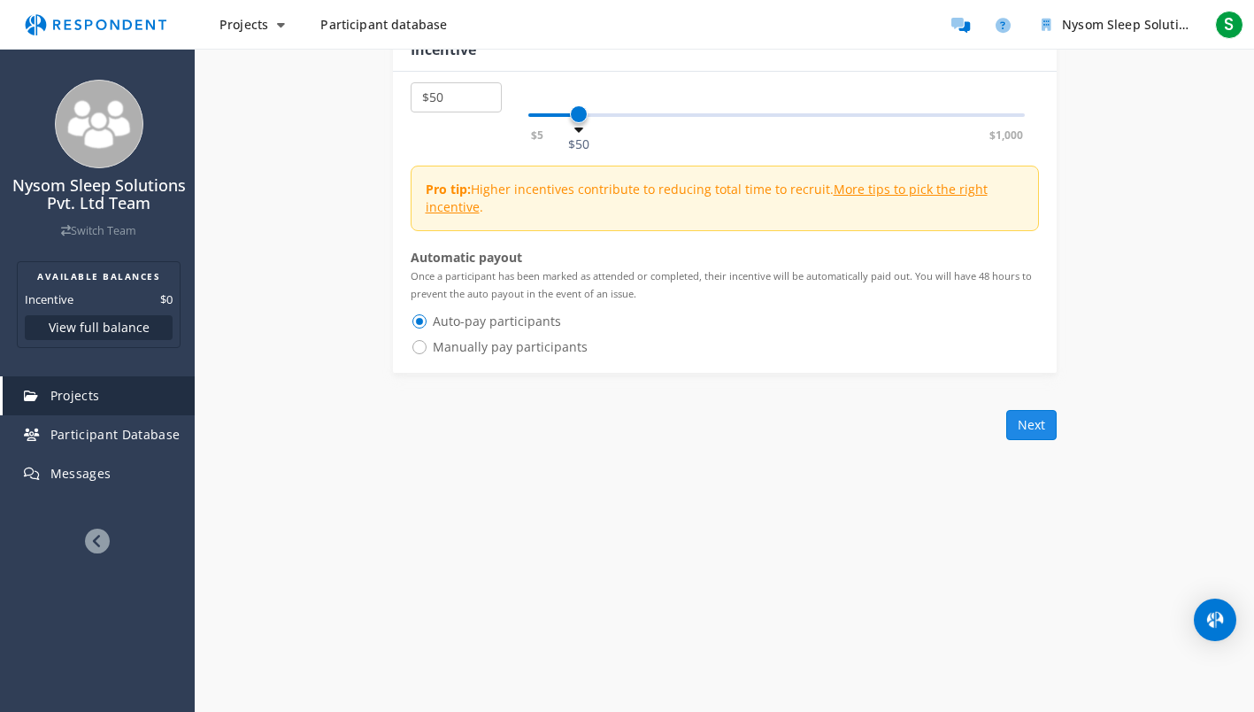
scroll to position [0, 0]
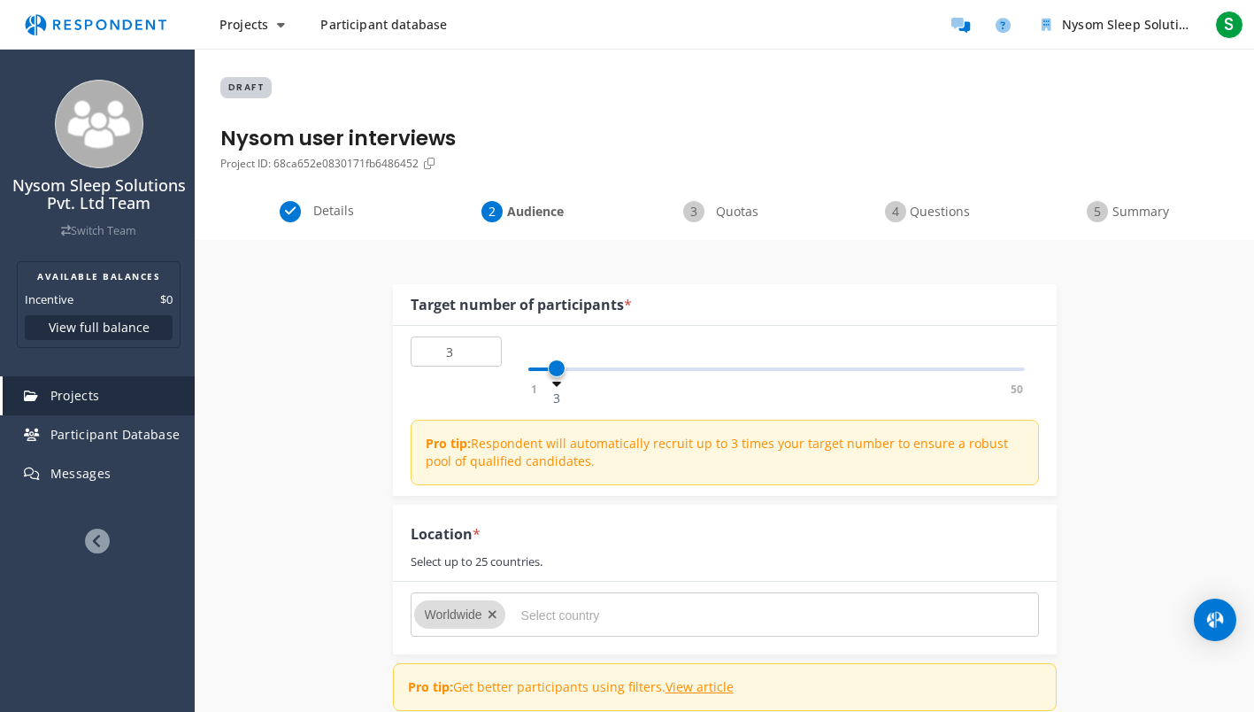
click at [560, 367] on div "1 50 3" at bounding box center [776, 369] width 497 height 4
click at [578, 369] on div "1 50 3" at bounding box center [776, 369] width 497 height 4
click at [599, 371] on div "1 50 5" at bounding box center [776, 369] width 497 height 4
click at [581, 367] on div "1 50 6" at bounding box center [776, 369] width 497 height 4
click at [570, 371] on div "1 50 6" at bounding box center [776, 369] width 497 height 4
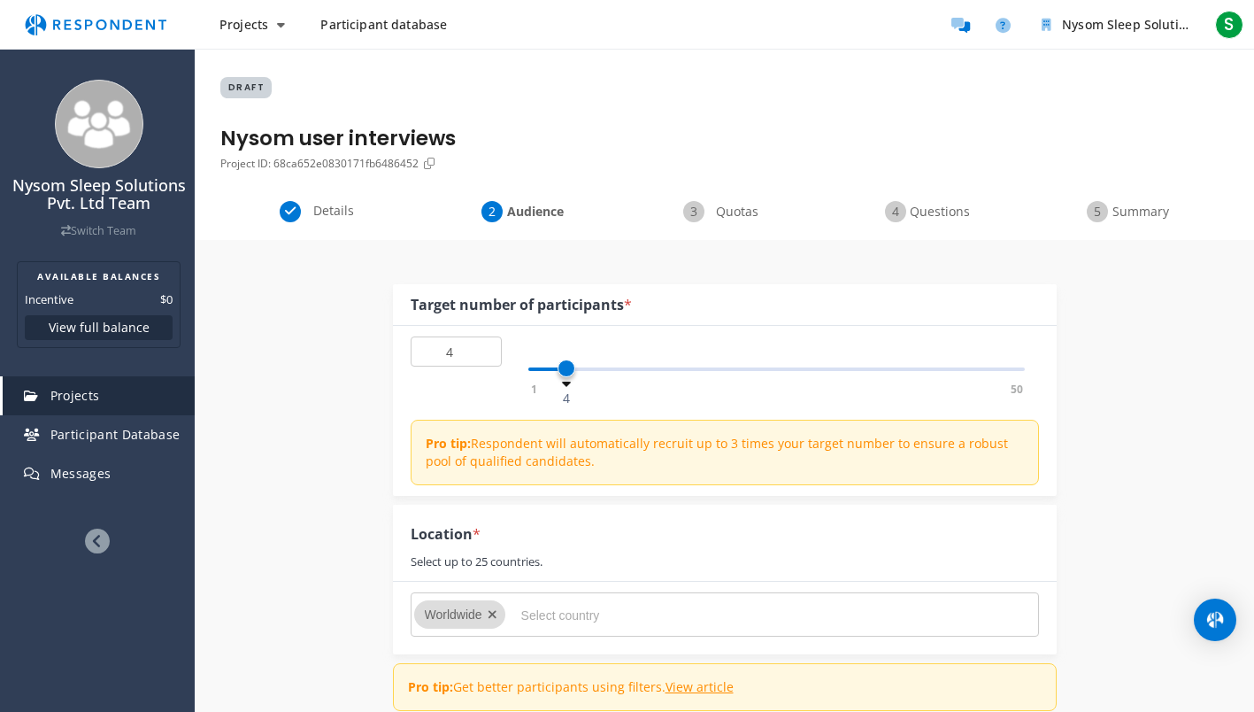
type input "5"
click at [573, 370] on span at bounding box center [576, 368] width 18 height 18
click at [492, 611] on icon "Remove Worldwide" at bounding box center [493, 614] width 10 height 12
click at [489, 611] on icon "Remove Worldwide" at bounding box center [493, 614] width 10 height 12
click at [496, 610] on icon "Remove Worldwide" at bounding box center [493, 614] width 10 height 12
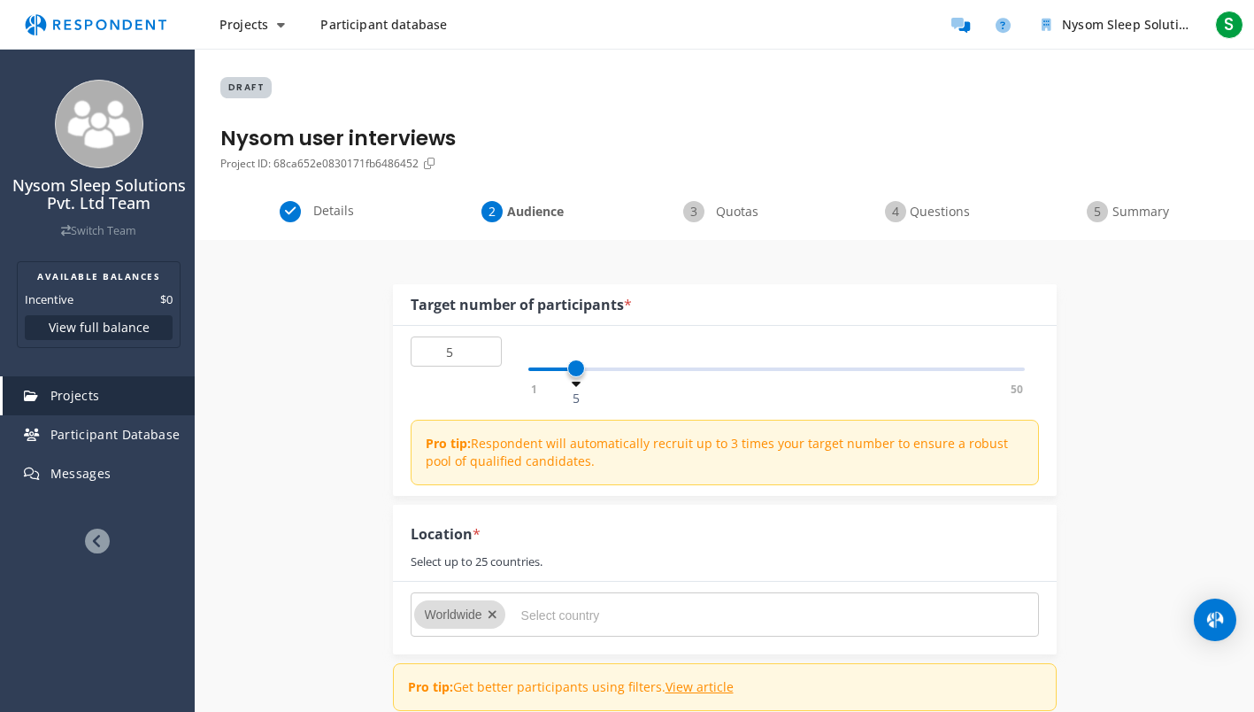
click at [527, 612] on input "Select country" at bounding box center [654, 615] width 266 height 30
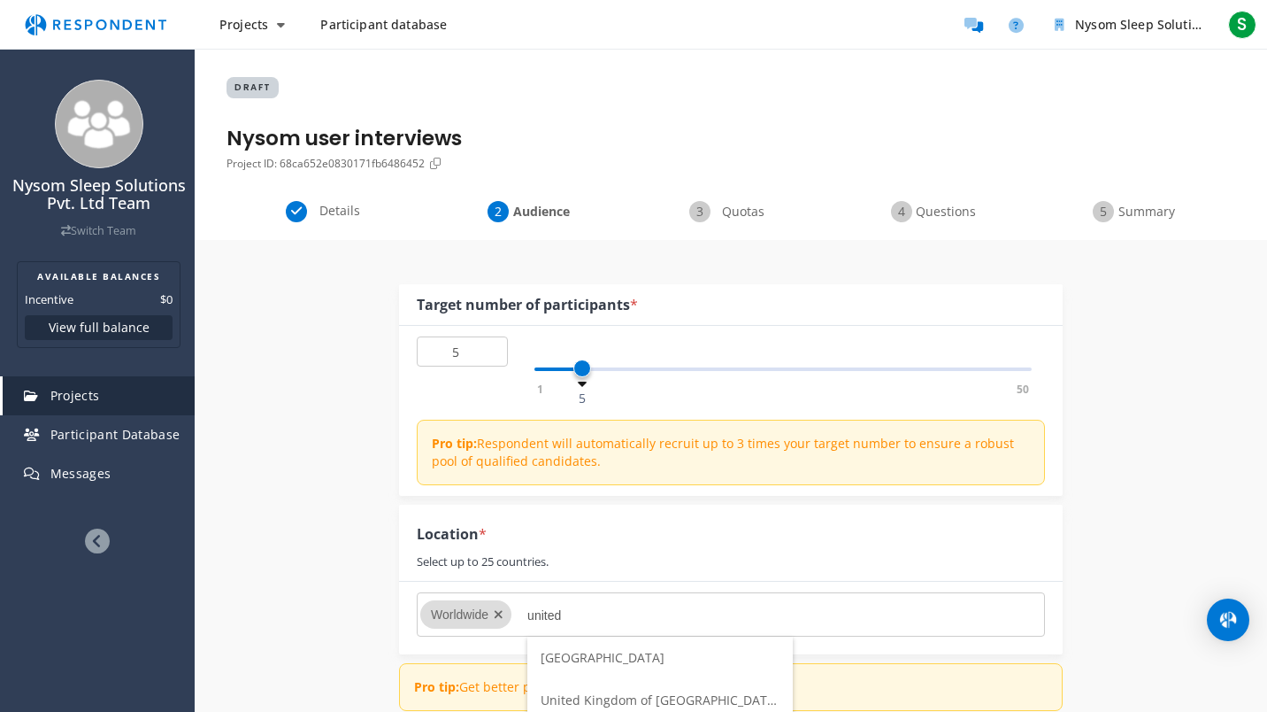
type input "united"
click at [577, 655] on span "[GEOGRAPHIC_DATA]" at bounding box center [603, 657] width 124 height 17
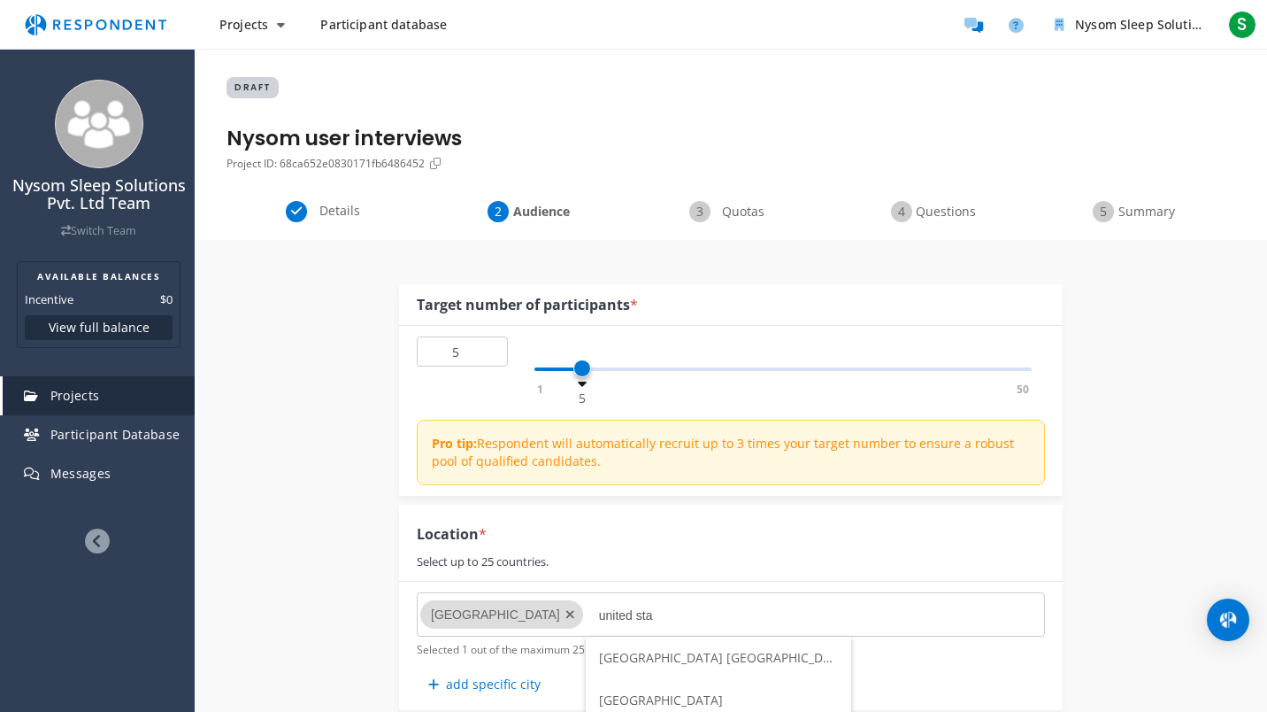
type input "united sta"
click at [662, 697] on span "[GEOGRAPHIC_DATA]" at bounding box center [661, 699] width 124 height 17
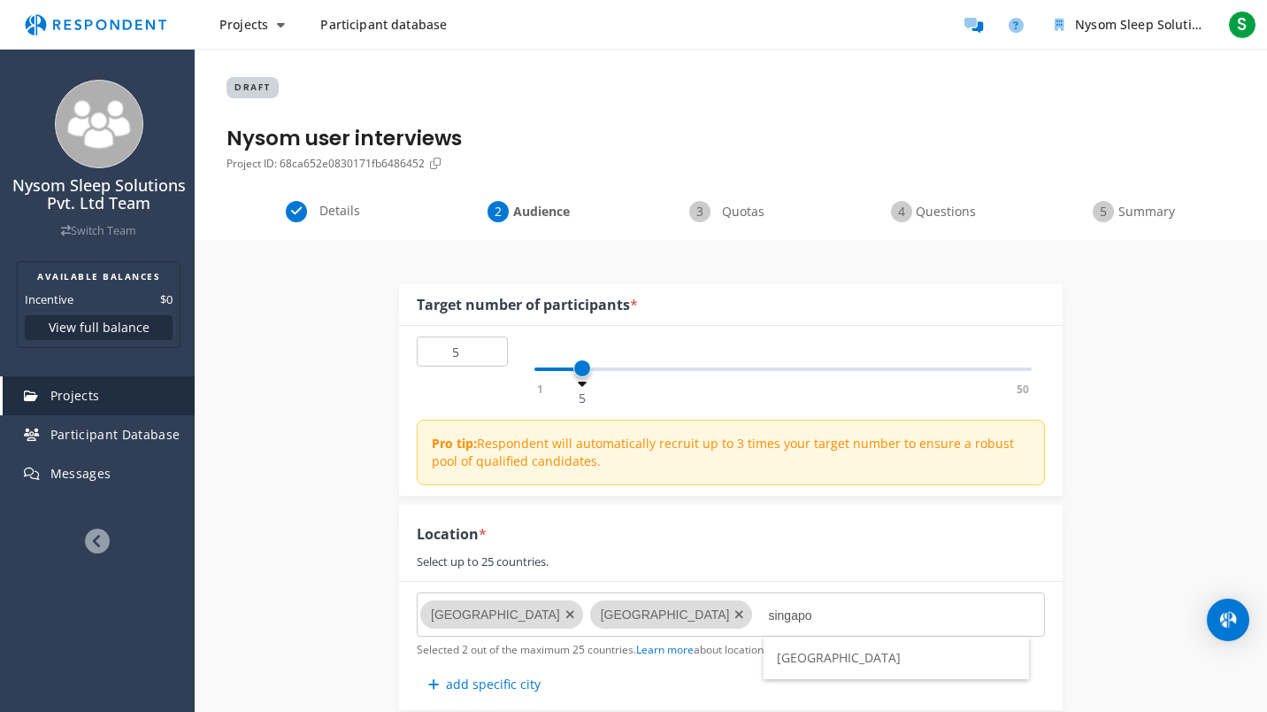
type input "singapo"
click at [874, 661] on li "[GEOGRAPHIC_DATA]" at bounding box center [897, 657] width 266 height 42
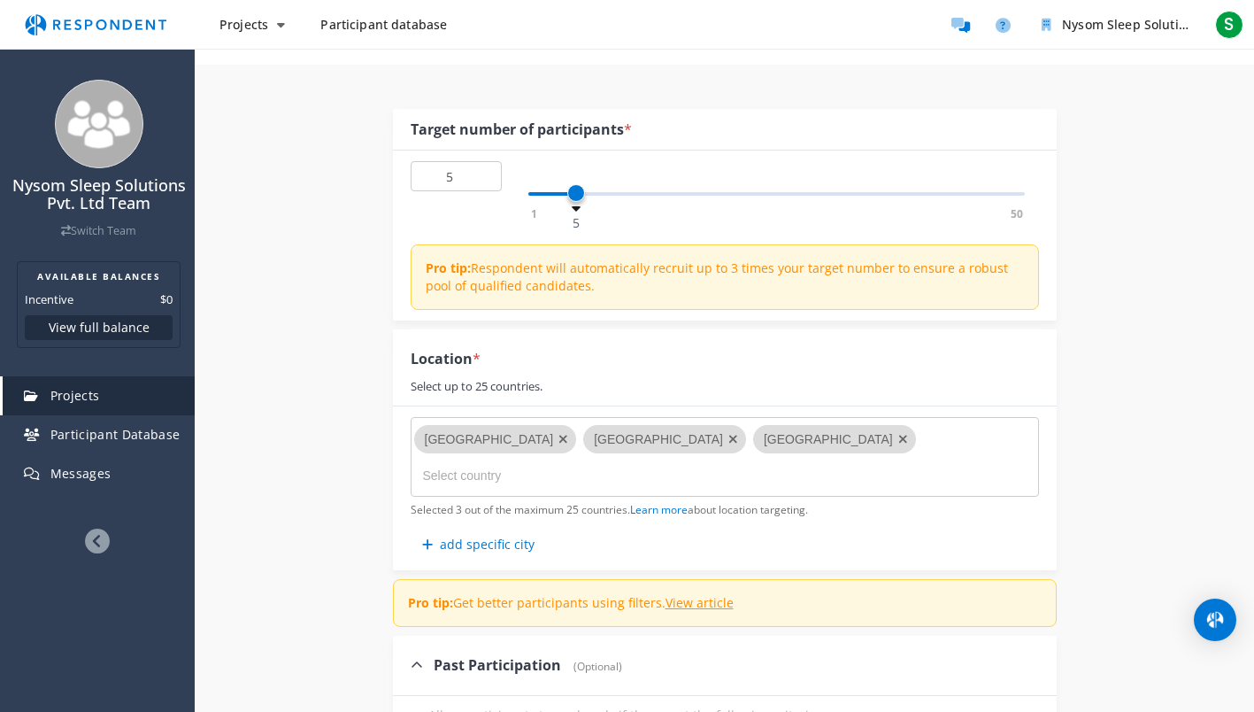
scroll to position [177, 0]
click at [484, 548] on button "add specific city" at bounding box center [478, 542] width 135 height 30
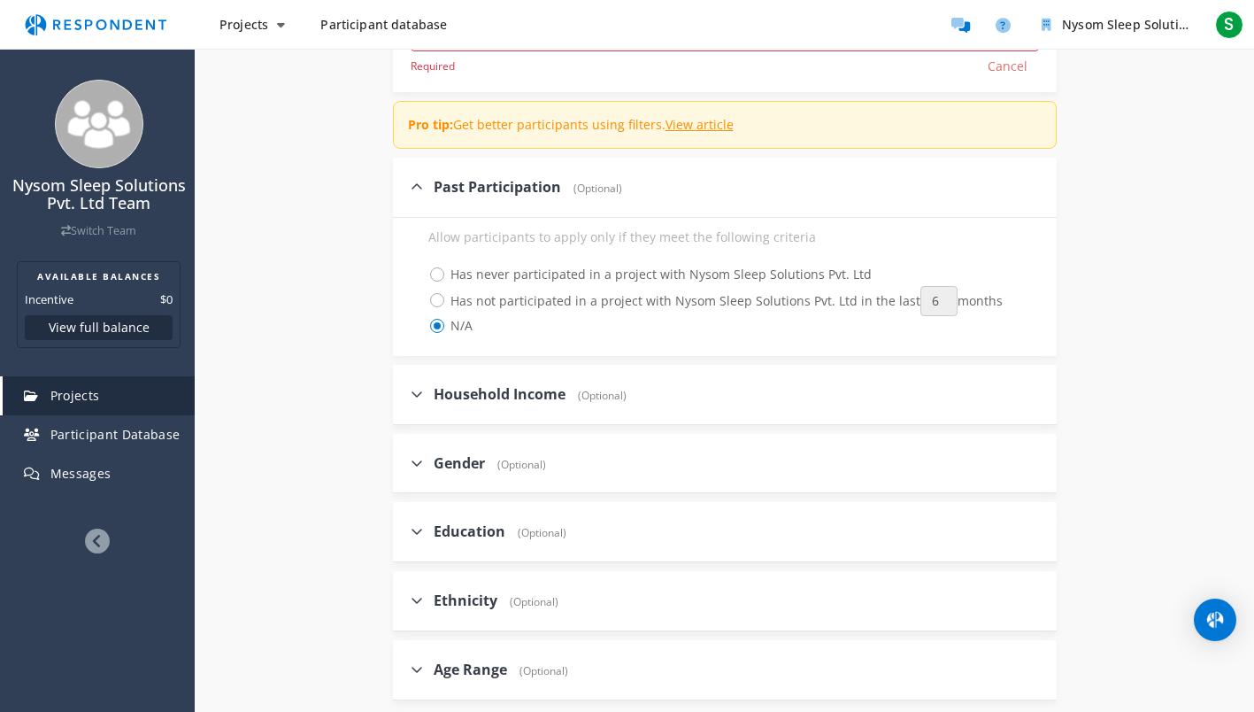
scroll to position [445, 0]
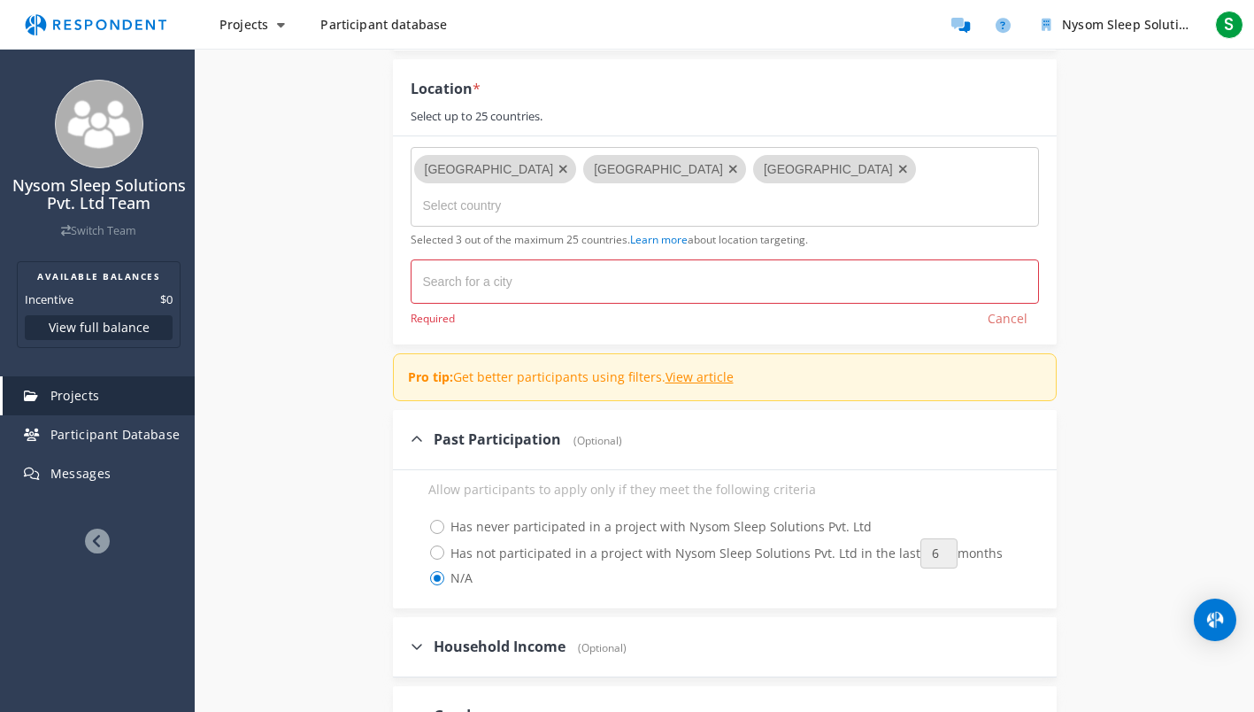
click at [443, 313] on div "Required" at bounding box center [433, 318] width 44 height 11
click at [443, 292] on input "text" at bounding box center [511, 281] width 177 height 28
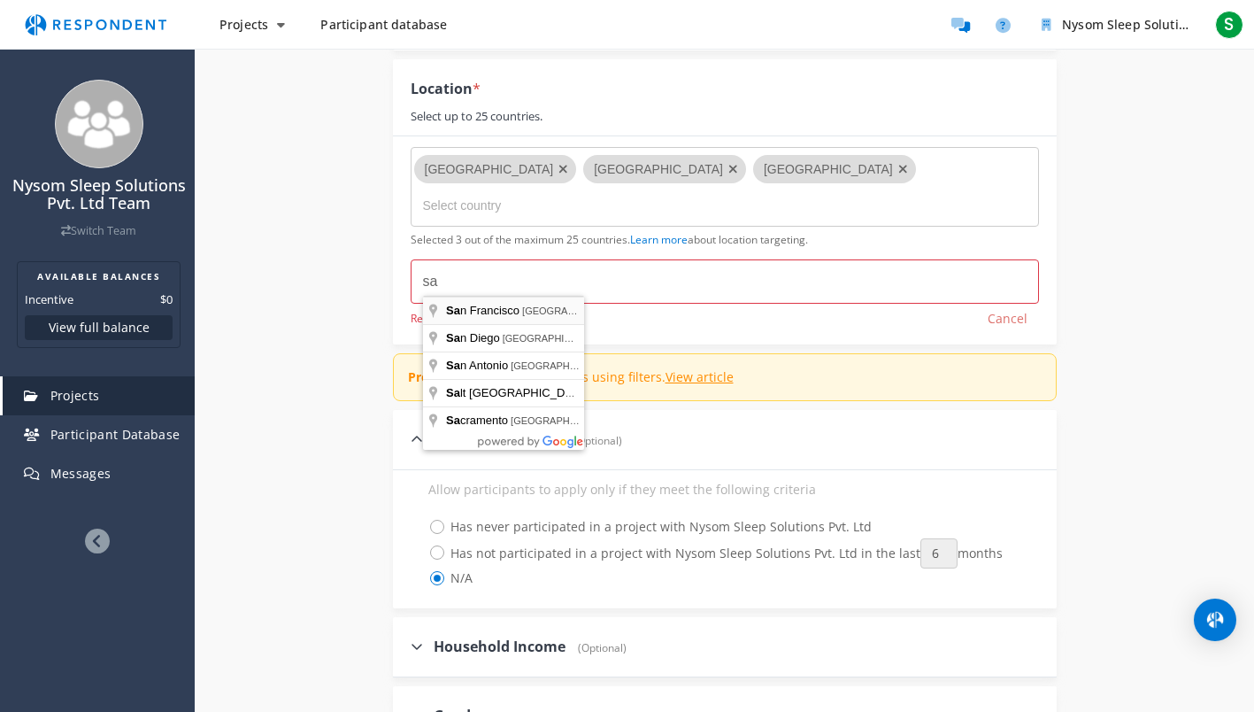
type input "[GEOGRAPHIC_DATA], [GEOGRAPHIC_DATA], [GEOGRAPHIC_DATA]"
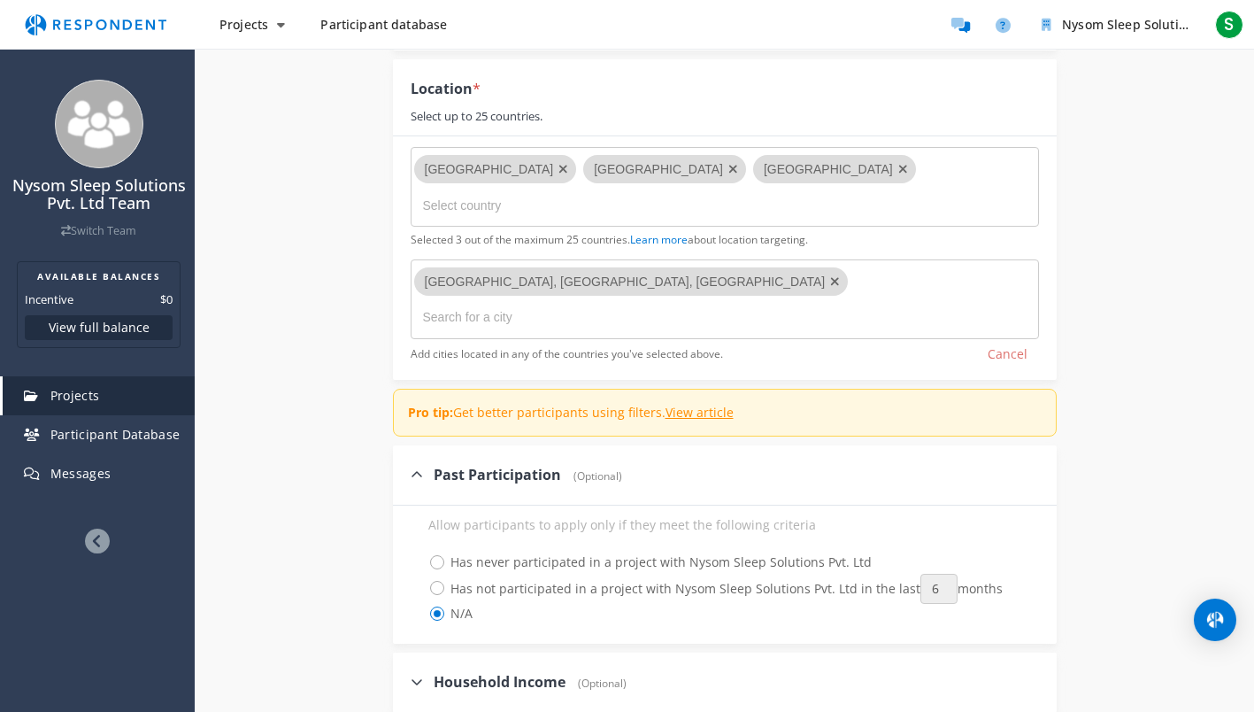
click at [618, 296] on md-chips-wrap "[GEOGRAPHIC_DATA], [GEOGRAPHIC_DATA], [GEOGRAPHIC_DATA]" at bounding box center [725, 299] width 628 height 80
click at [600, 303] on input "text" at bounding box center [511, 317] width 177 height 28
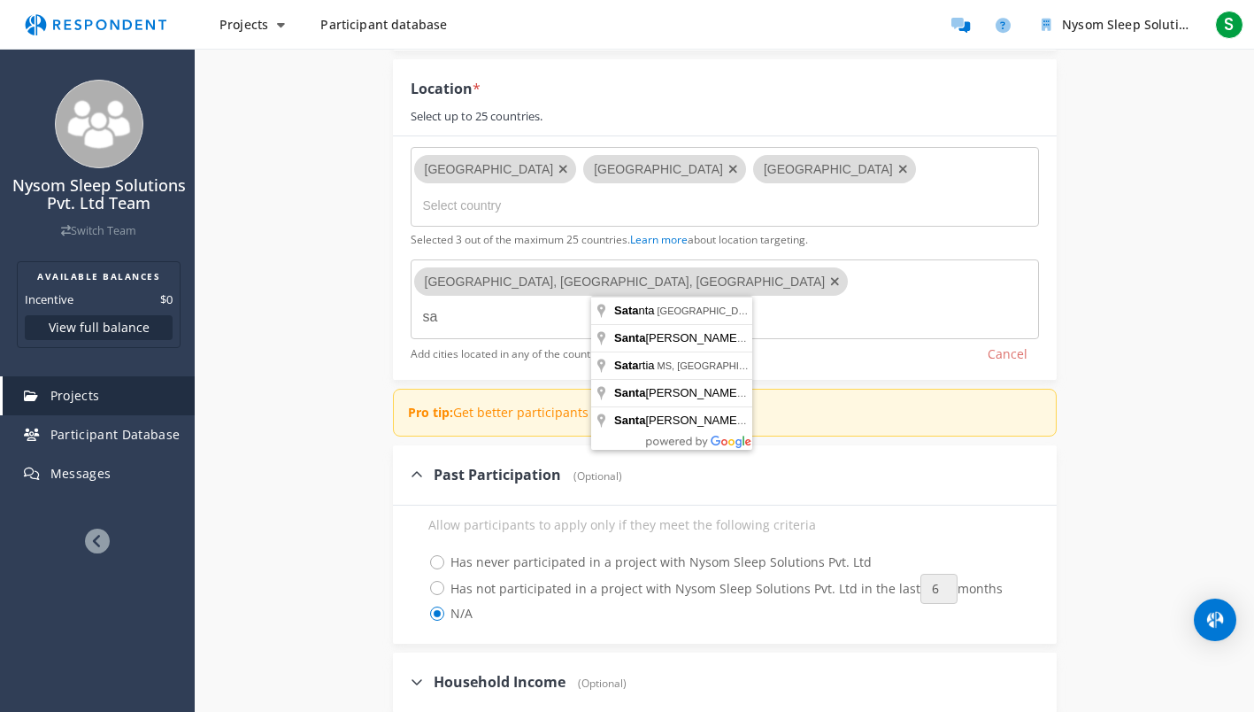
type input "s"
type input "[GEOGRAPHIC_DATA], [GEOGRAPHIC_DATA], [GEOGRAPHIC_DATA]"
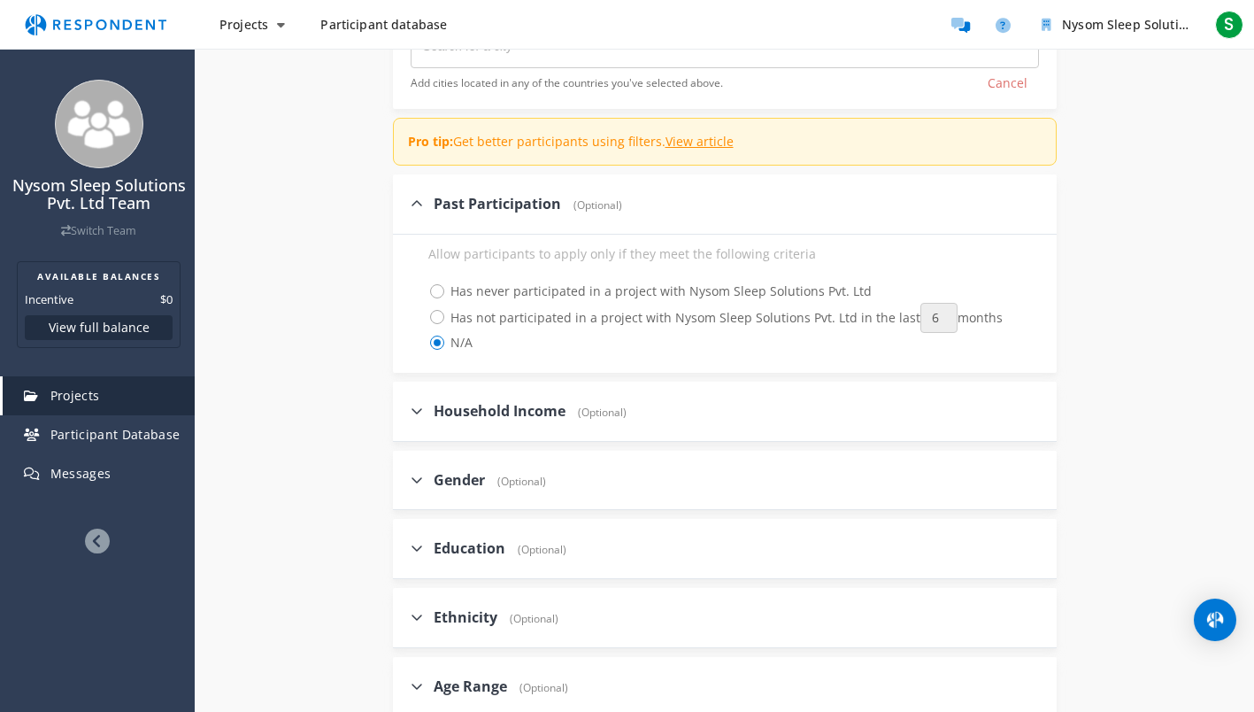
scroll to position [582, 0]
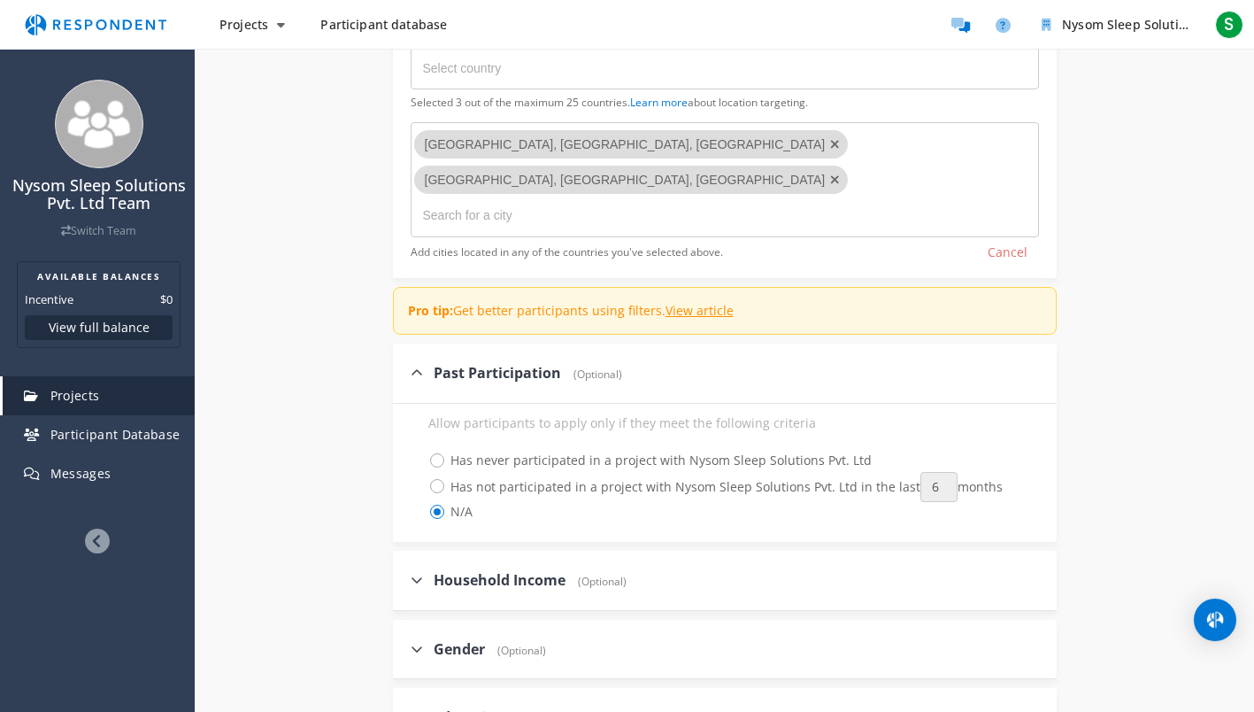
click at [600, 201] on input "text" at bounding box center [511, 215] width 177 height 28
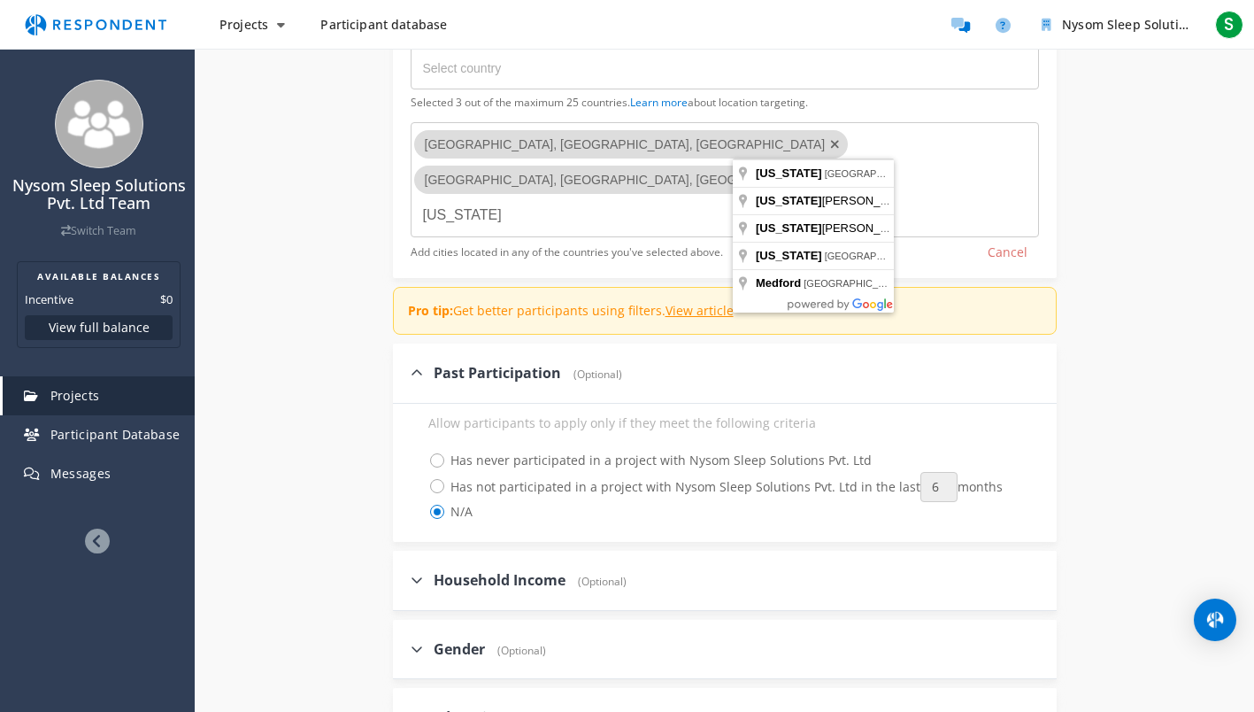
type input "[US_STATE], [GEOGRAPHIC_DATA], [GEOGRAPHIC_DATA]"
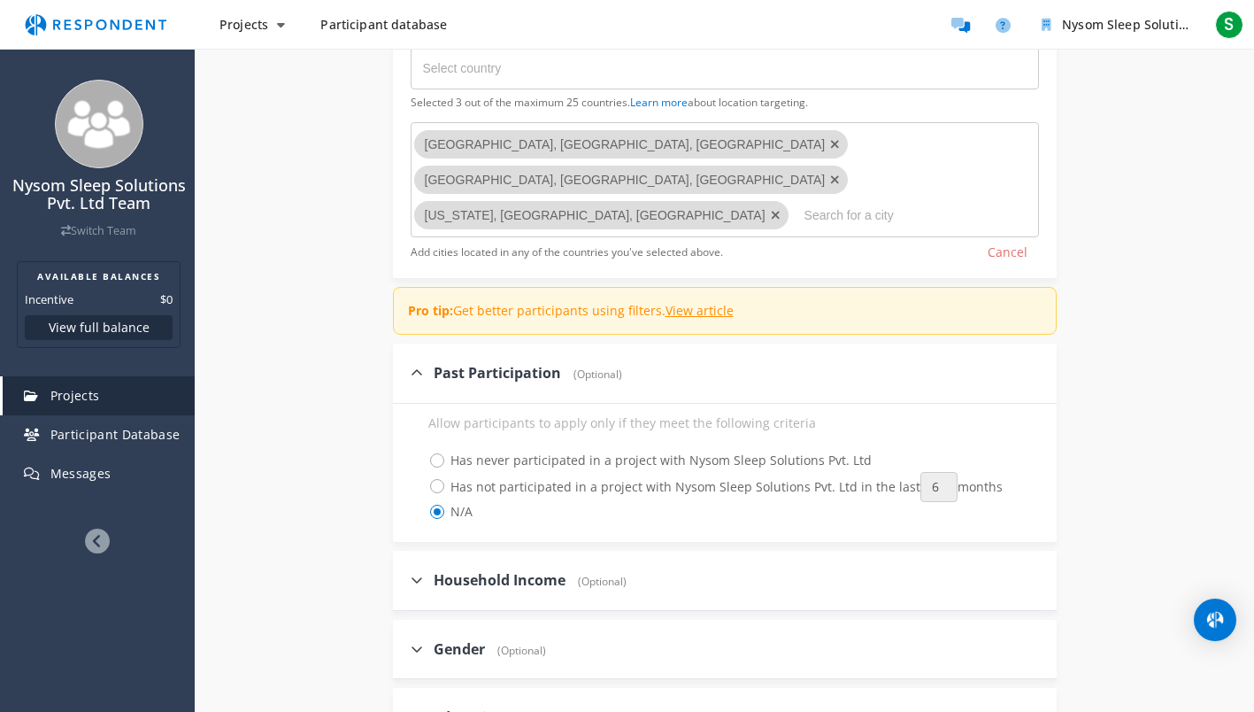
click at [804, 201] on input "text" at bounding box center [892, 215] width 177 height 28
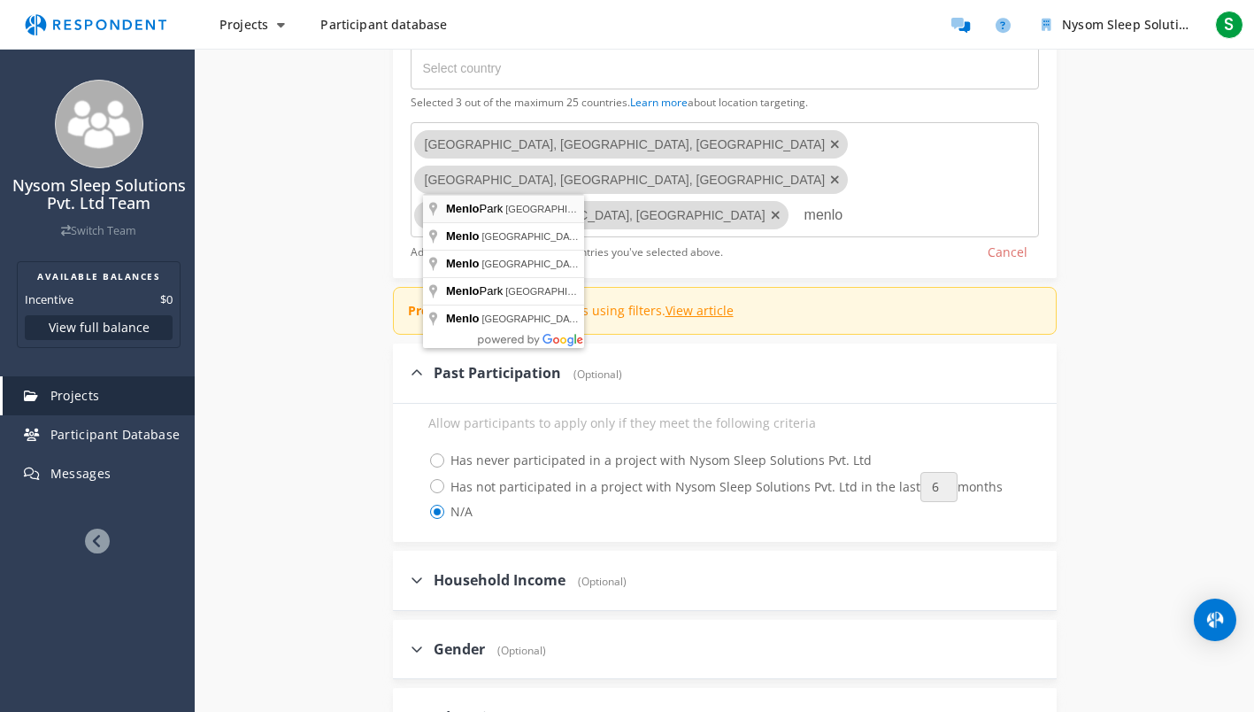
type input "[GEOGRAPHIC_DATA], [GEOGRAPHIC_DATA], [GEOGRAPHIC_DATA]"
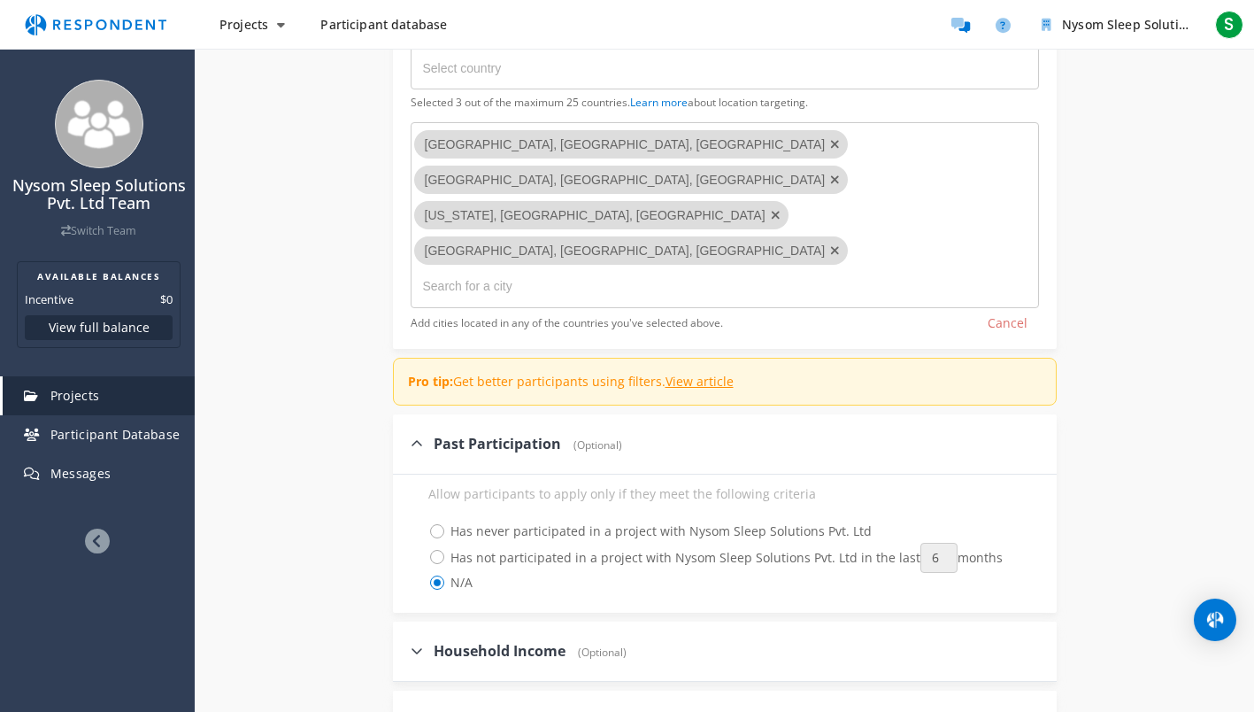
click at [476, 272] on input "text" at bounding box center [511, 286] width 177 height 28
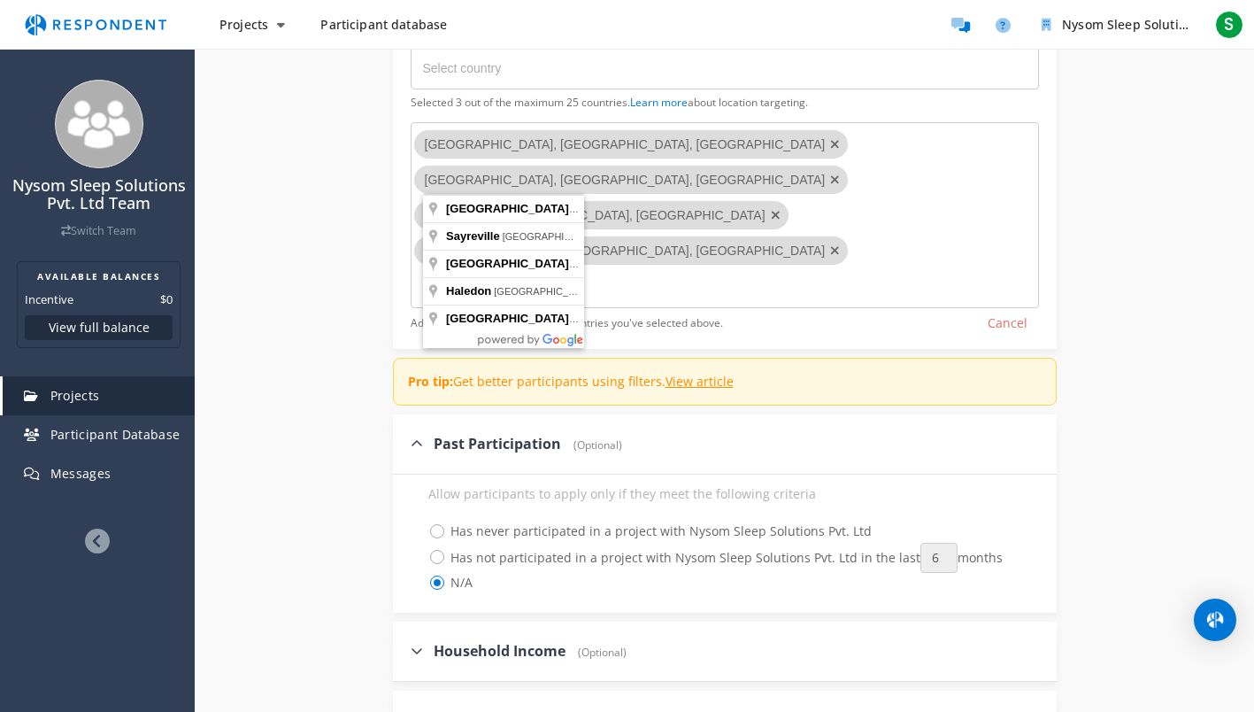
type input "[GEOGRAPHIC_DATA], [GEOGRAPHIC_DATA], [GEOGRAPHIC_DATA]"
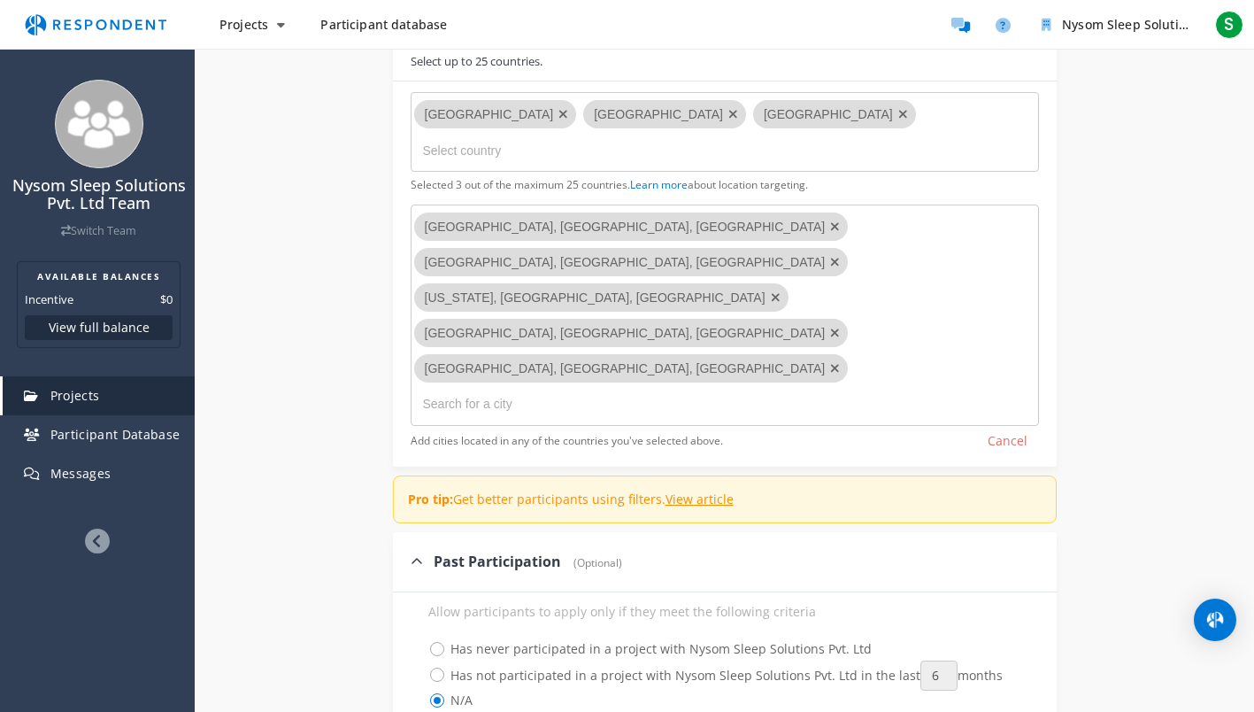
scroll to position [405, 0]
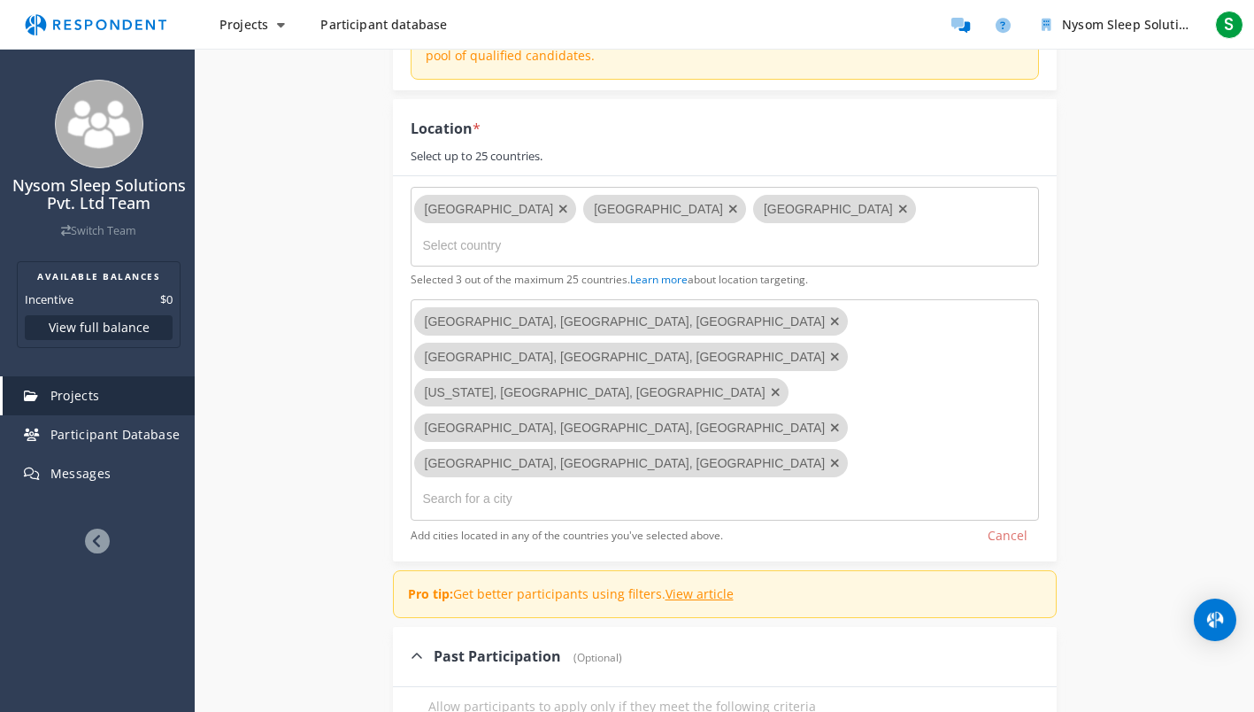
click at [586, 242] on input "Select country" at bounding box center [556, 245] width 266 height 30
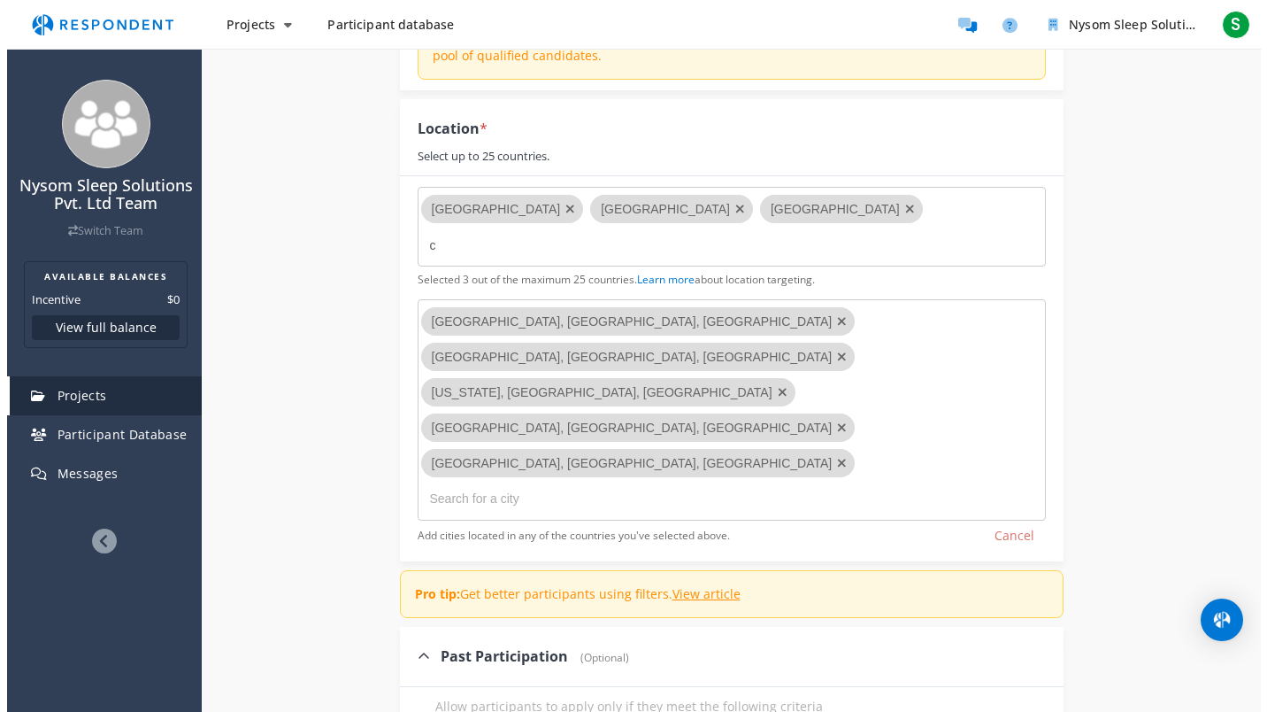
scroll to position [0, 0]
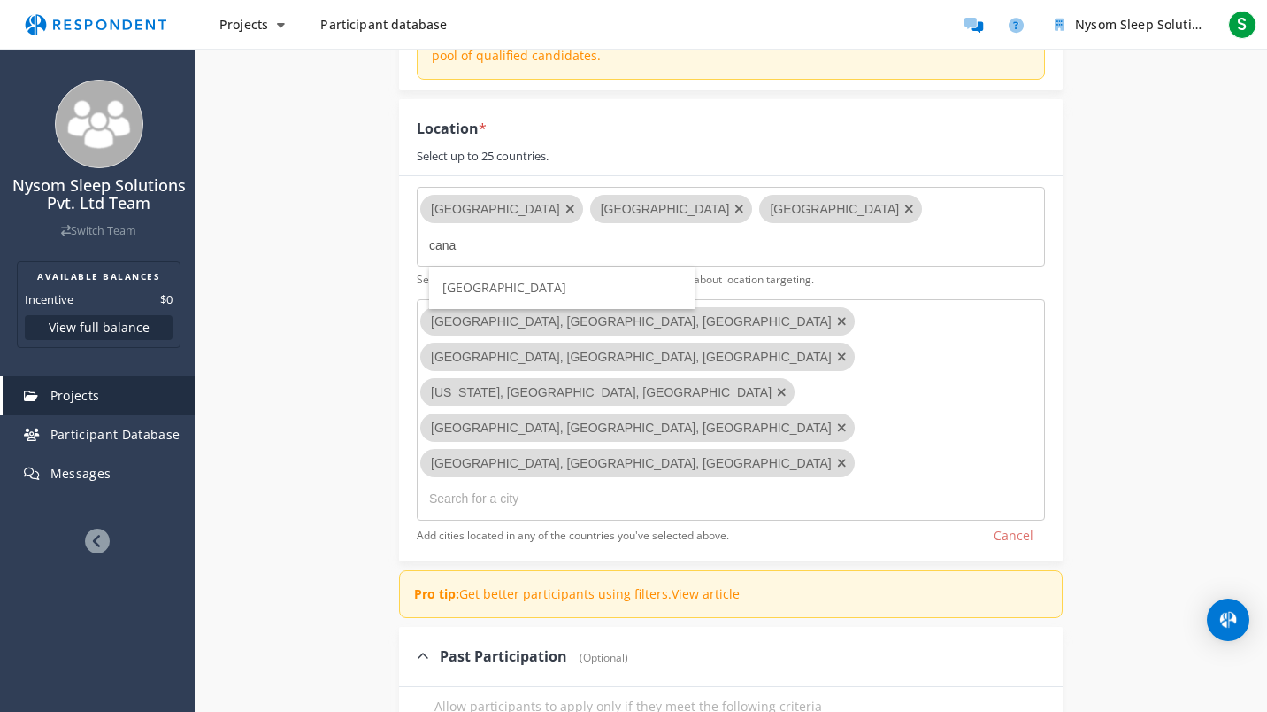
type input "cana"
click at [535, 287] on li "[GEOGRAPHIC_DATA]" at bounding box center [562, 287] width 266 height 42
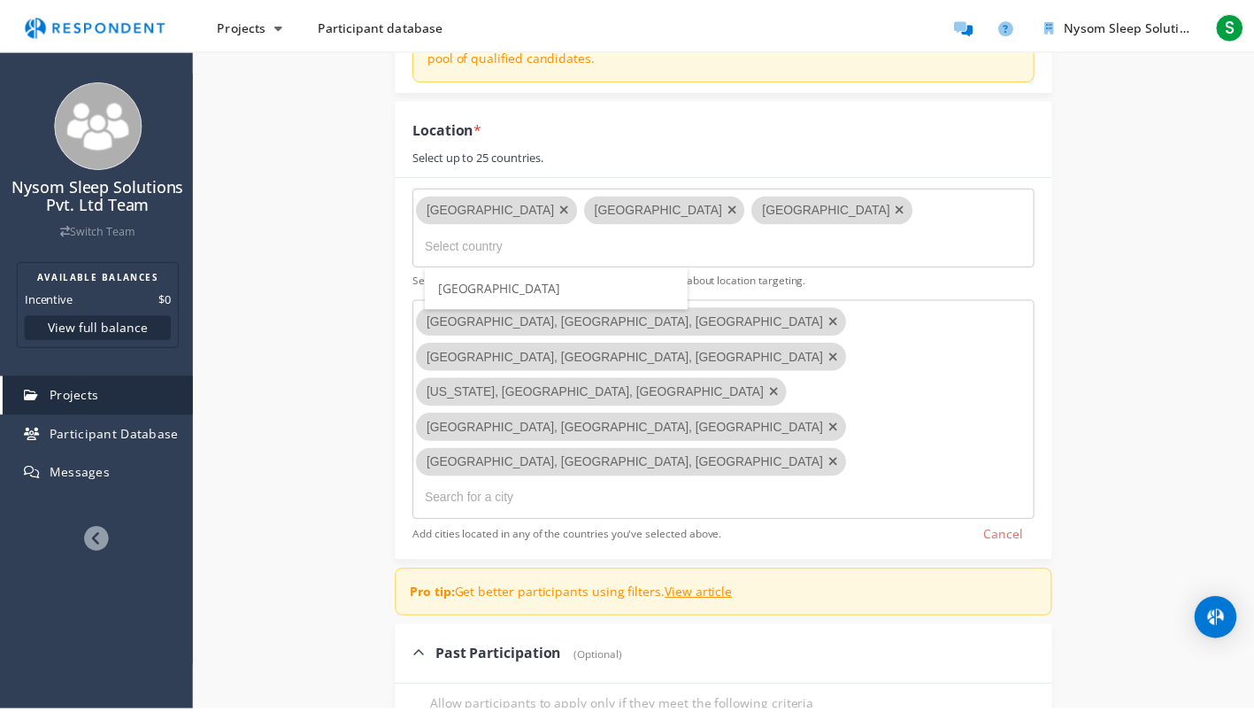
scroll to position [405, 0]
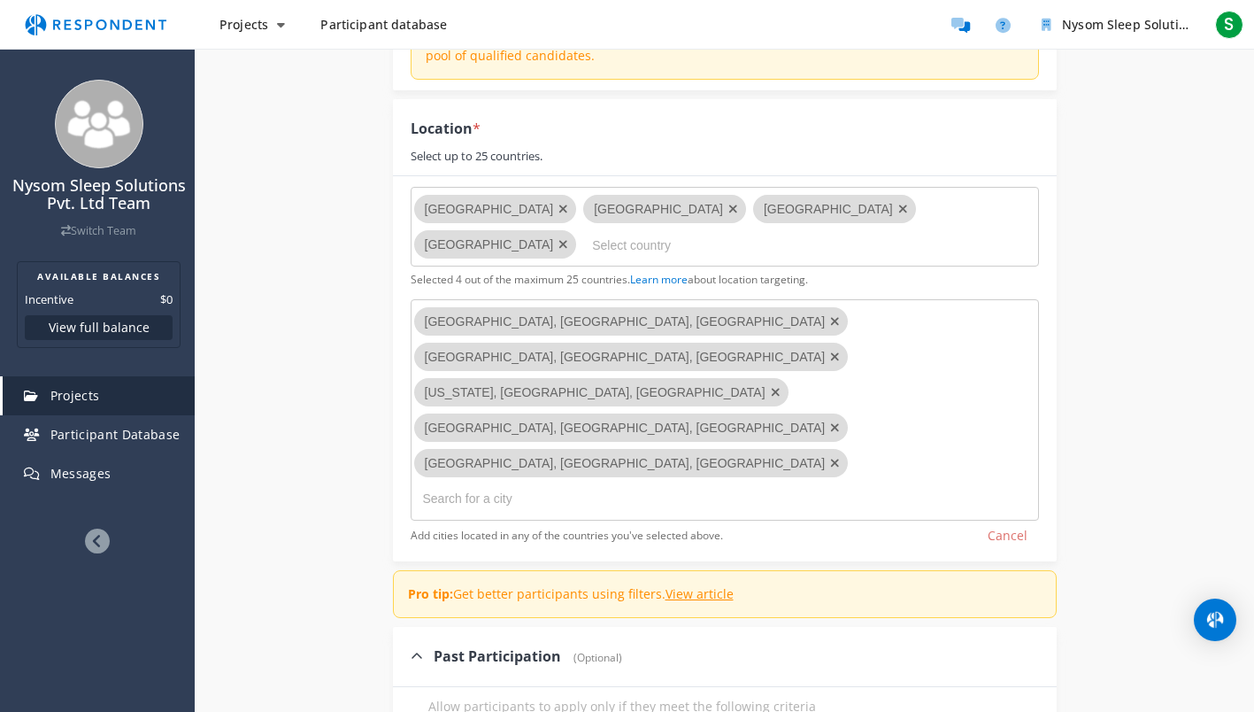
click at [594, 484] on input "text" at bounding box center [511, 498] width 177 height 28
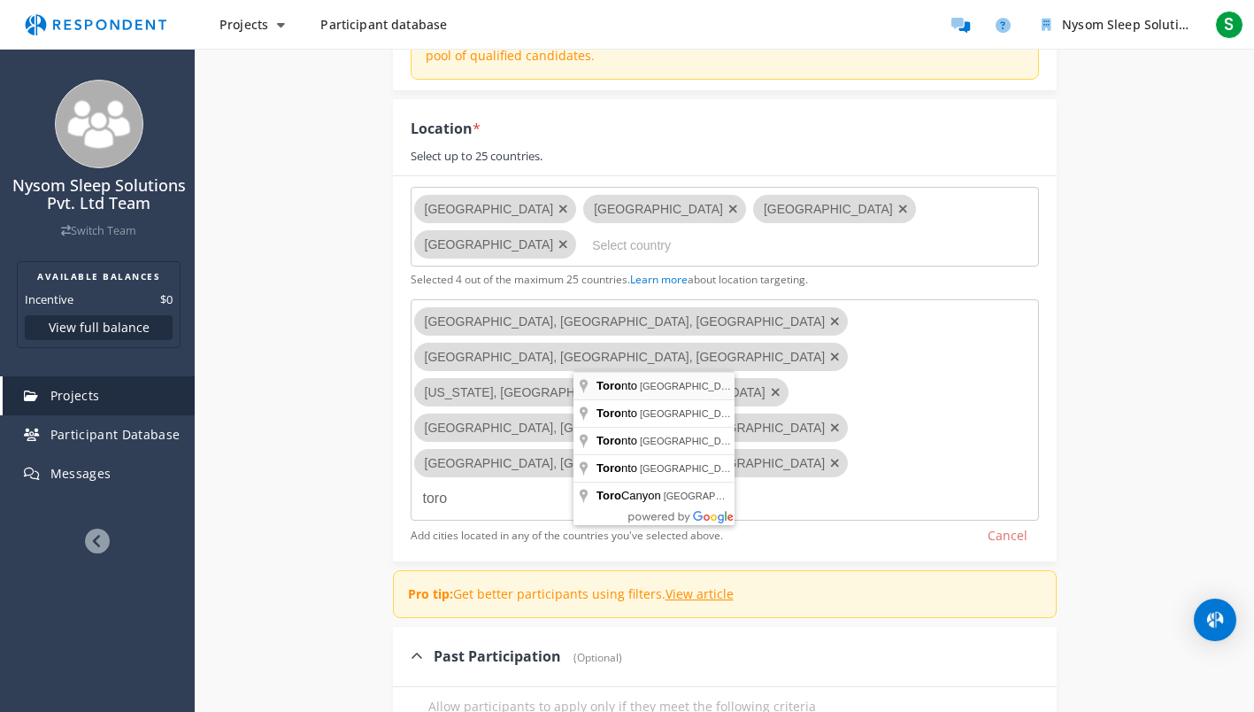
type input "[GEOGRAPHIC_DATA], [GEOGRAPHIC_DATA], [GEOGRAPHIC_DATA]"
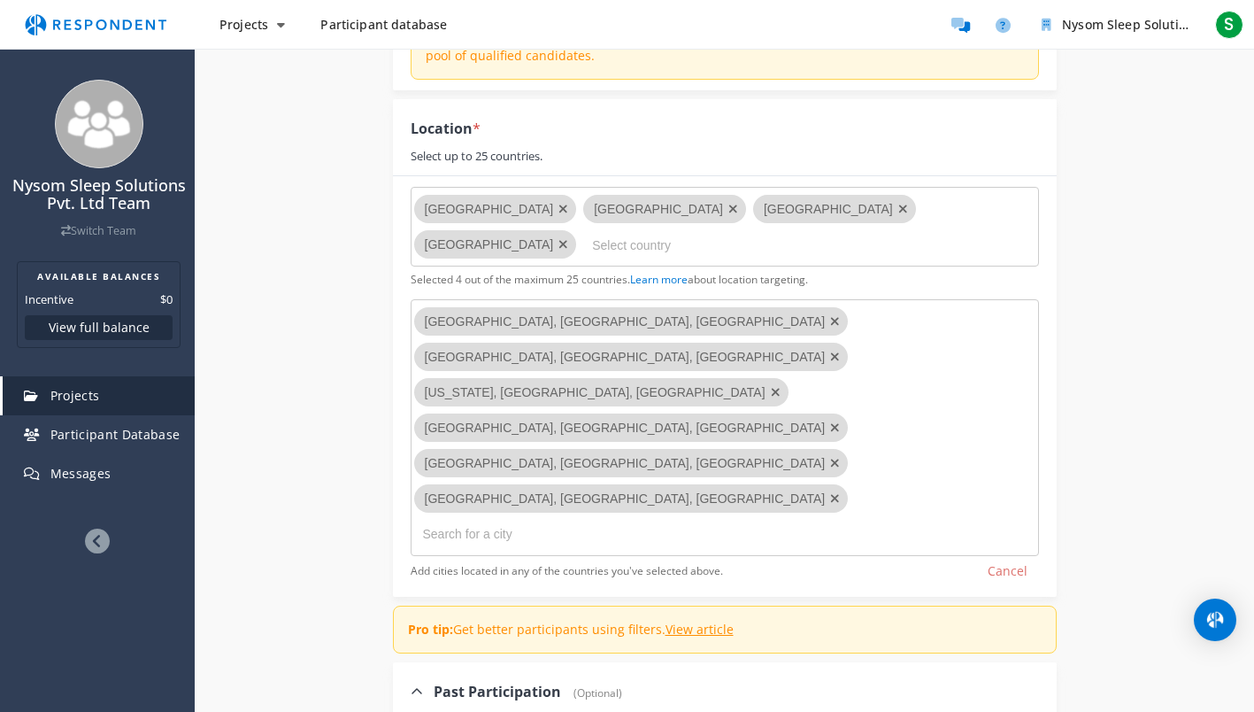
click at [600, 520] on input "text" at bounding box center [511, 534] width 177 height 28
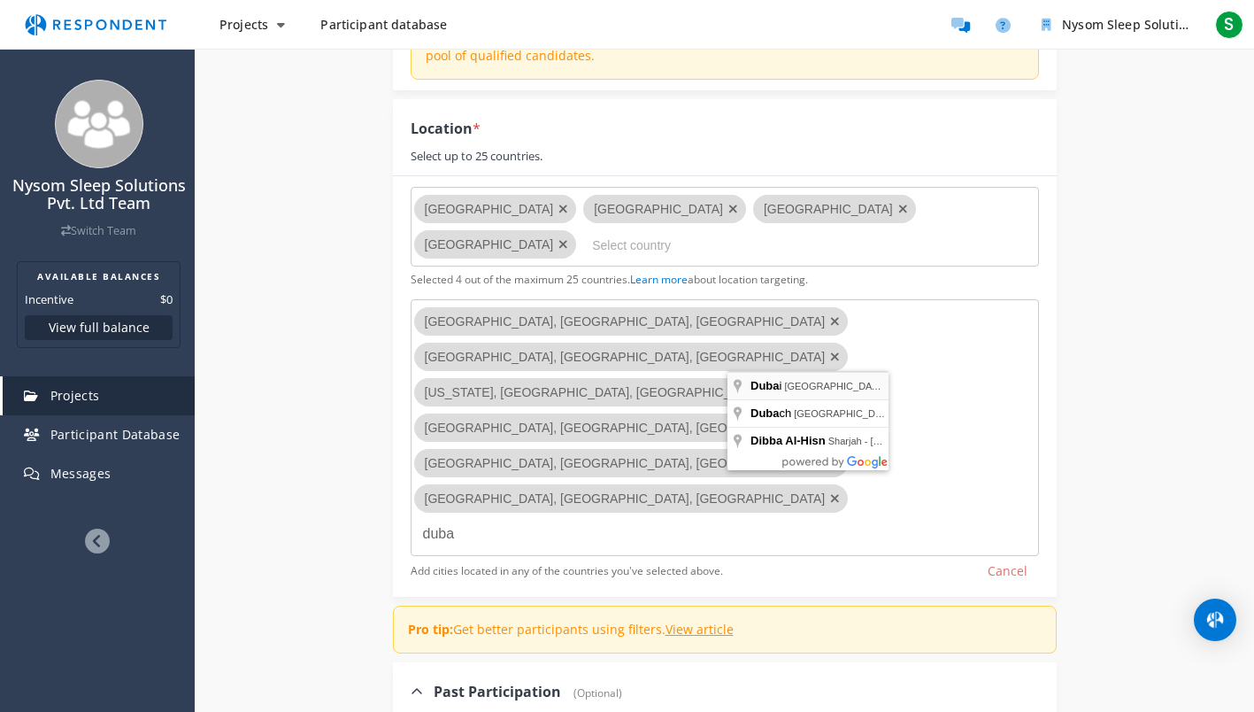
type input "[GEOGRAPHIC_DATA] - [GEOGRAPHIC_DATA]"
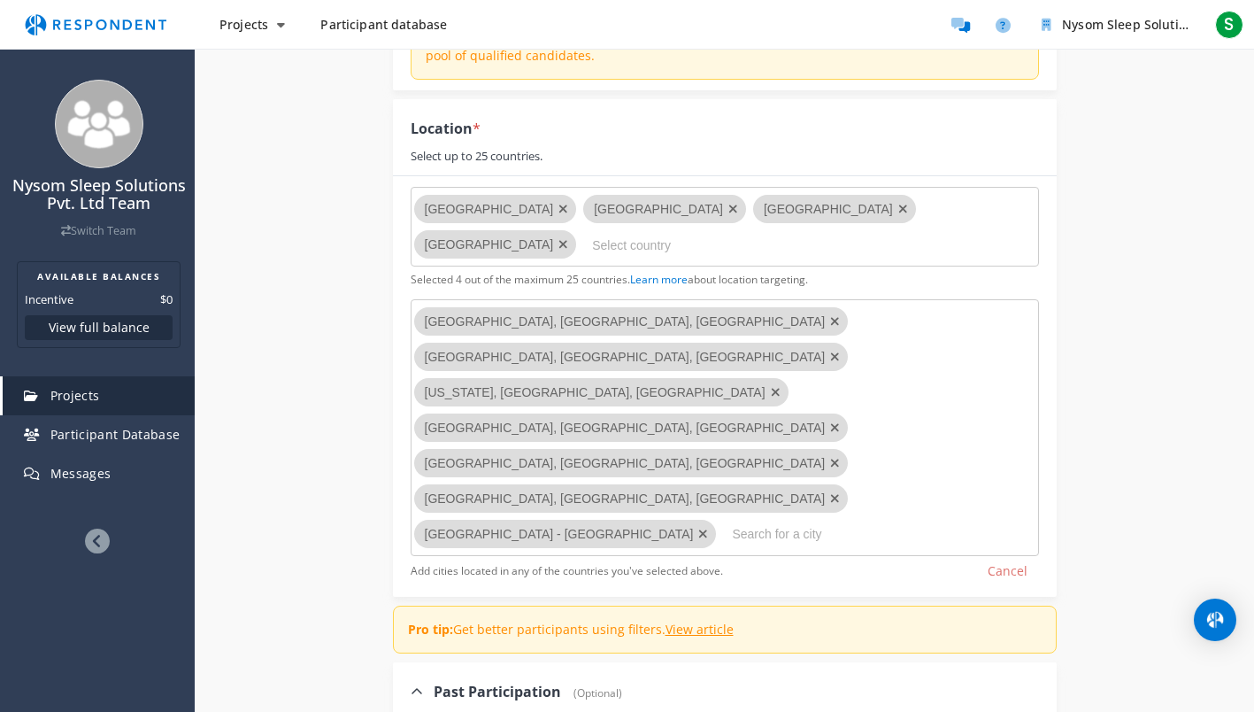
click at [723, 520] on div at bounding box center [816, 534] width 186 height 28
click at [732, 520] on input "text" at bounding box center [820, 534] width 177 height 28
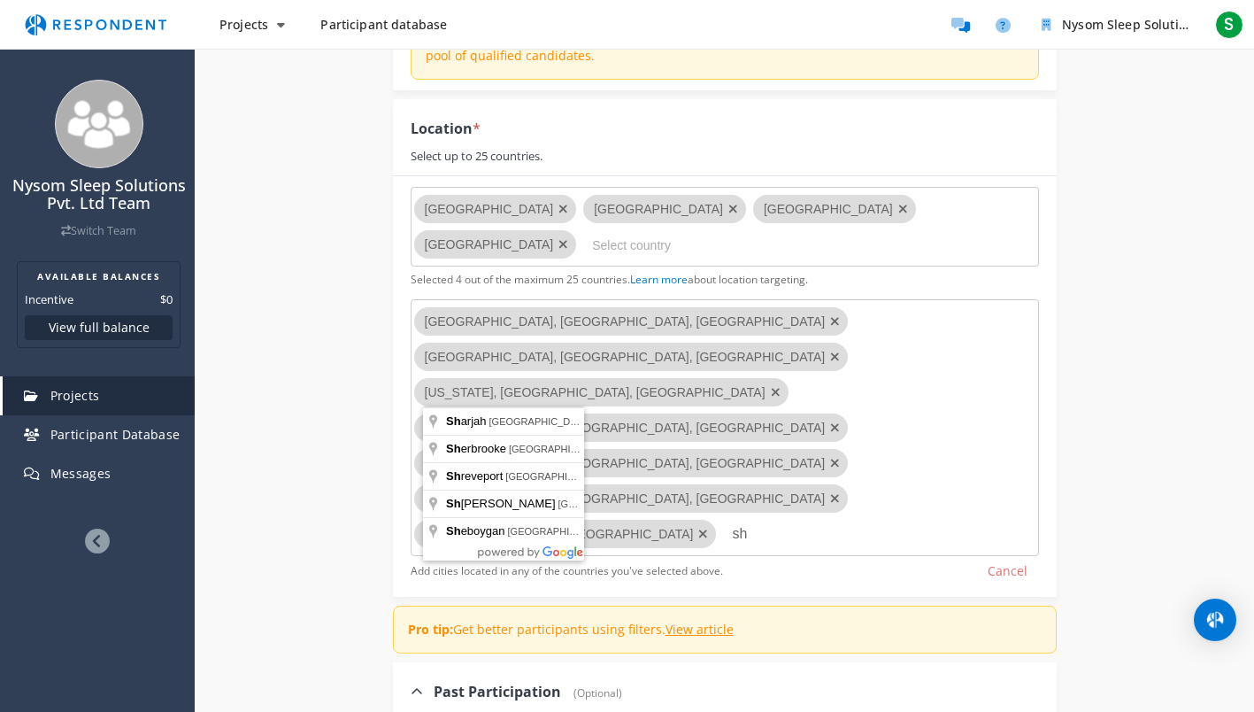
type input "s"
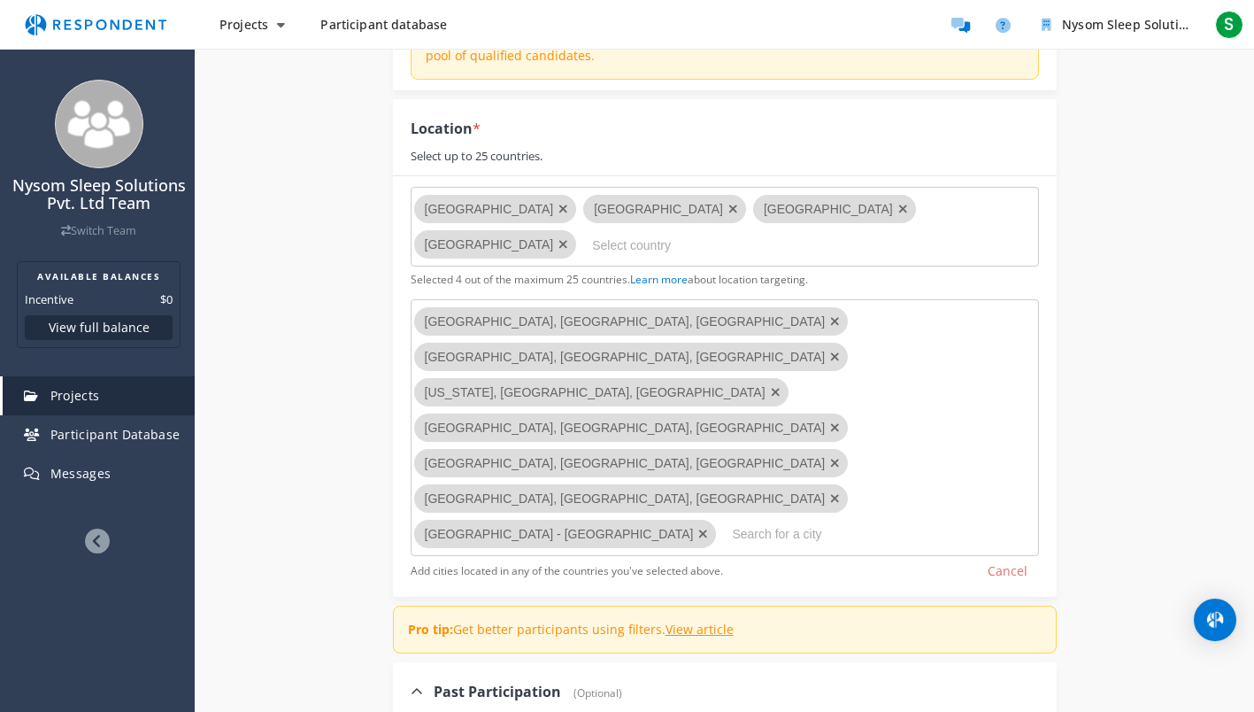
click at [732, 520] on input "text" at bounding box center [820, 534] width 177 height 28
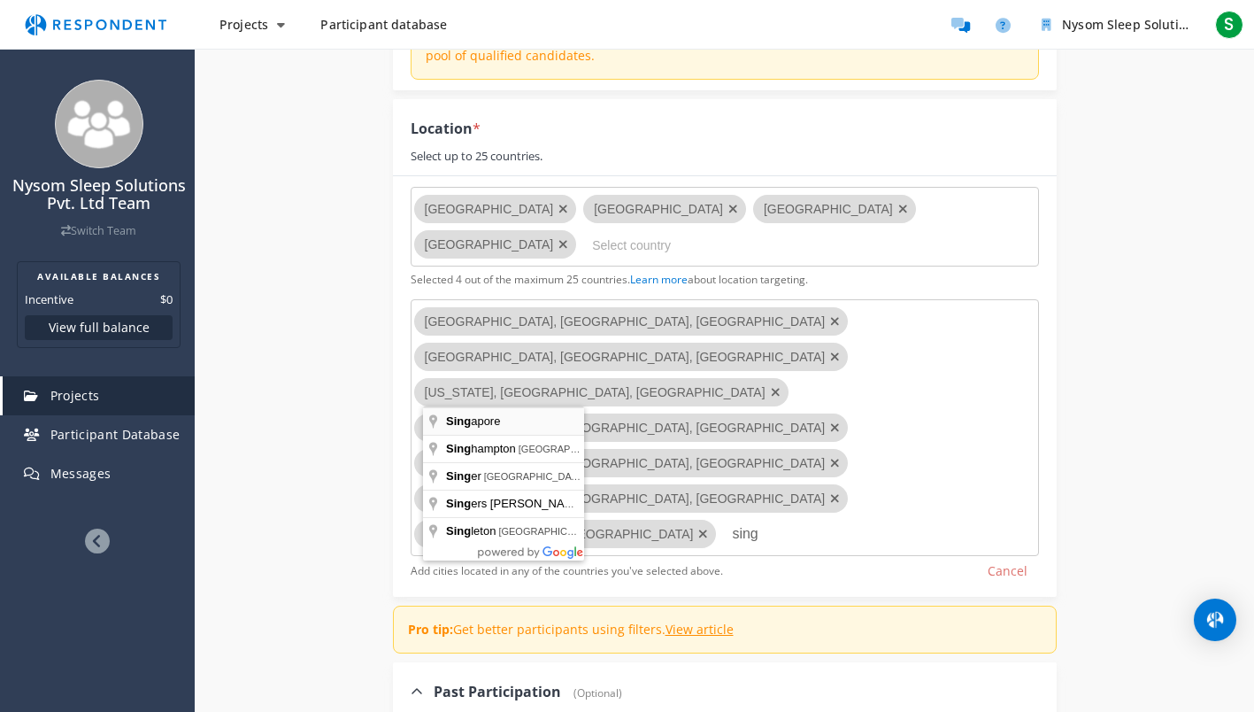
type input "[GEOGRAPHIC_DATA]"
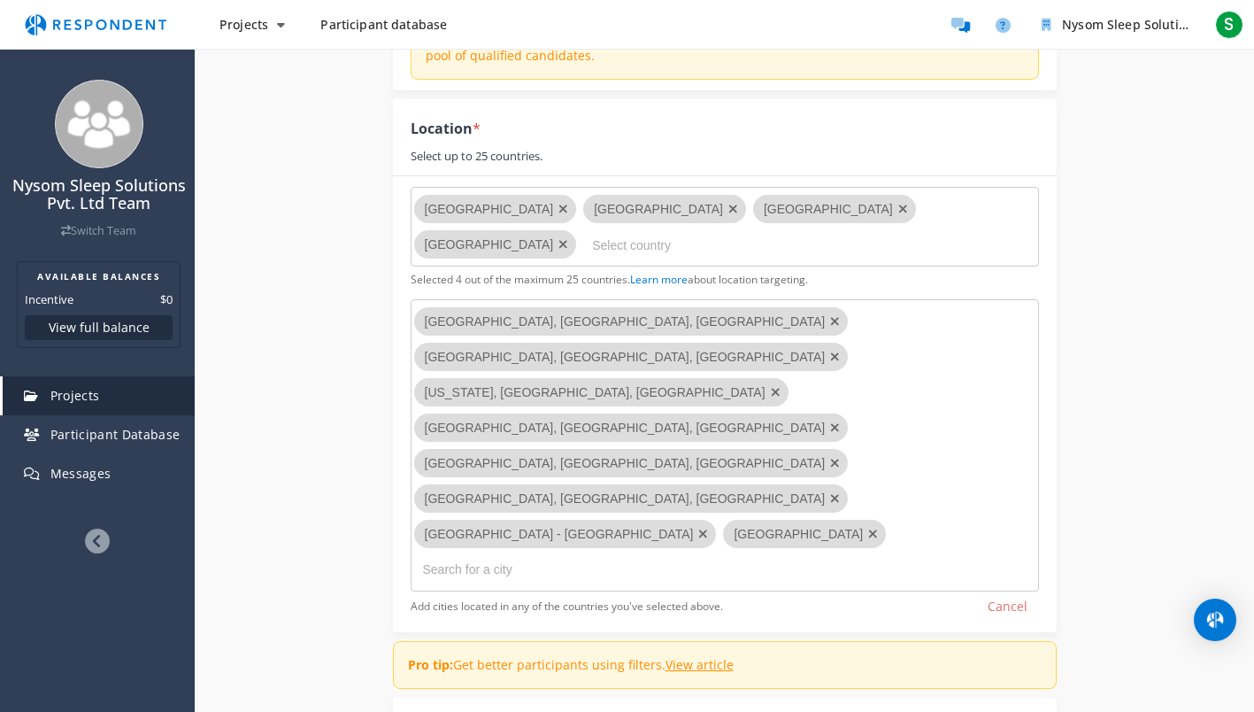
click at [514, 555] on input "text" at bounding box center [511, 569] width 177 height 28
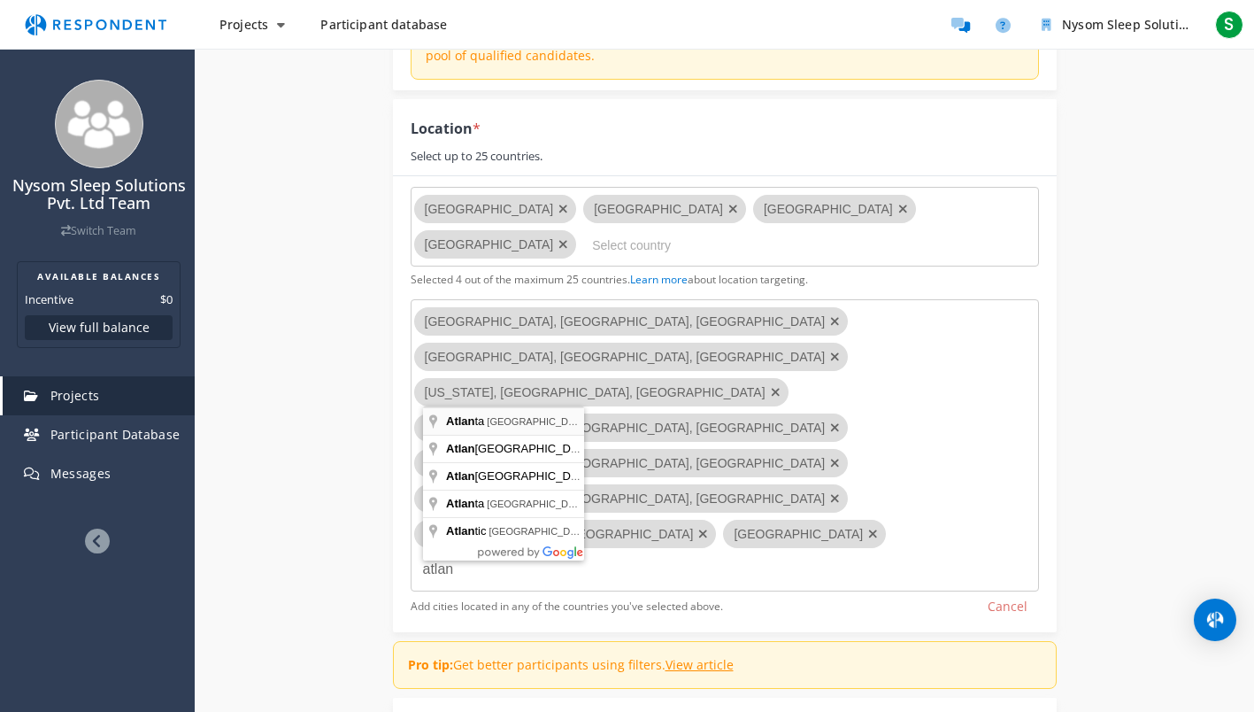
type input "[GEOGRAPHIC_DATA], [GEOGRAPHIC_DATA], [GEOGRAPHIC_DATA]"
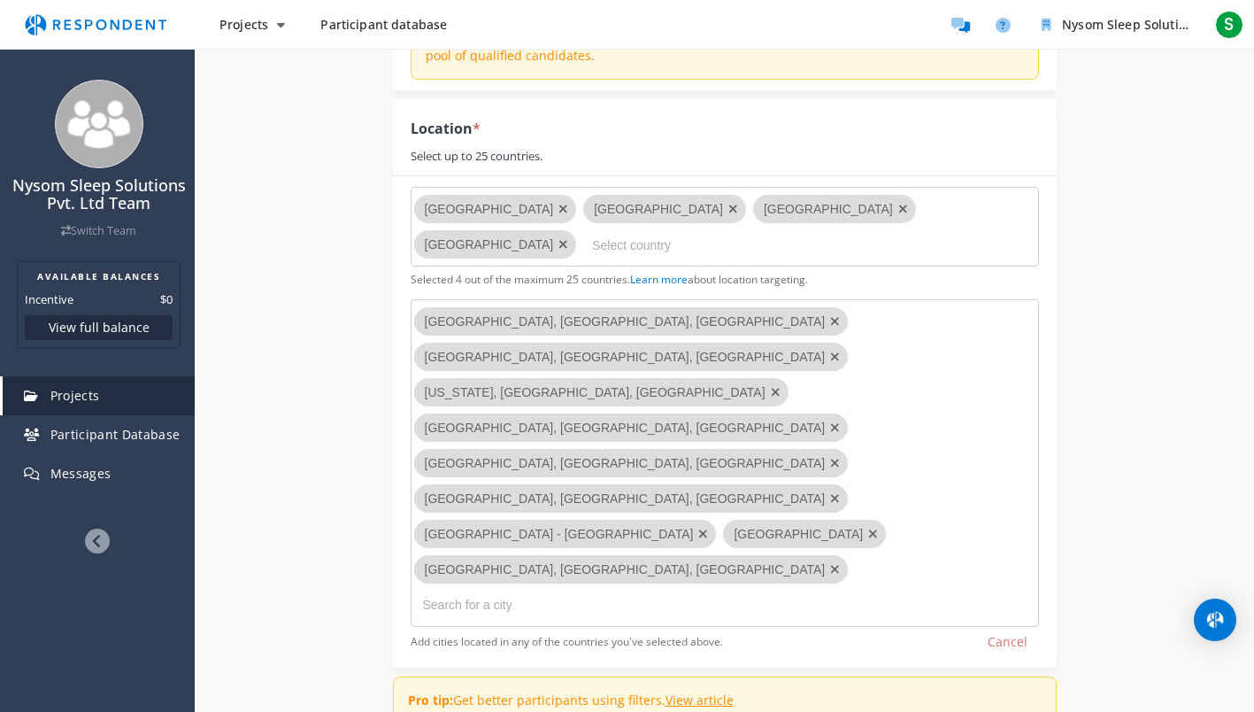
click at [720, 407] on md-chips-wrap "[GEOGRAPHIC_DATA], [GEOGRAPHIC_DATA], [GEOGRAPHIC_DATA] [GEOGRAPHIC_DATA], [GEO…" at bounding box center [725, 462] width 628 height 327
click at [600, 590] on input "text" at bounding box center [511, 604] width 177 height 28
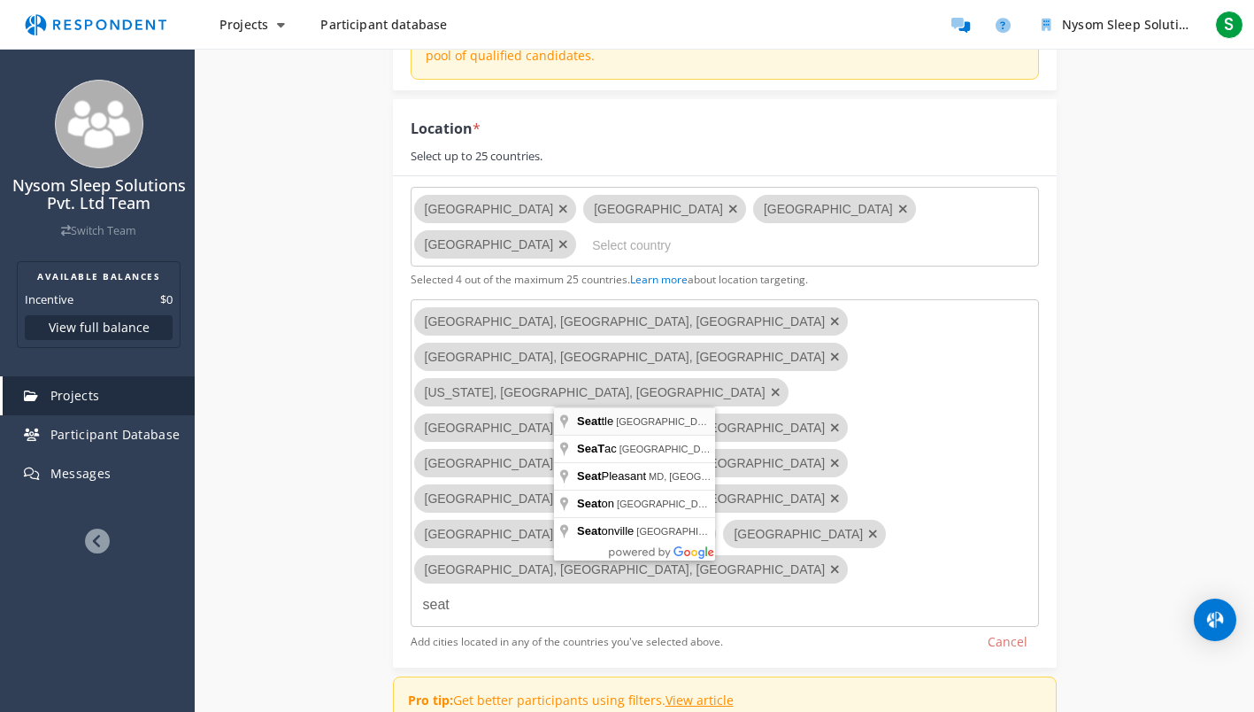
type input "[GEOGRAPHIC_DATA], [GEOGRAPHIC_DATA], [GEOGRAPHIC_DATA]"
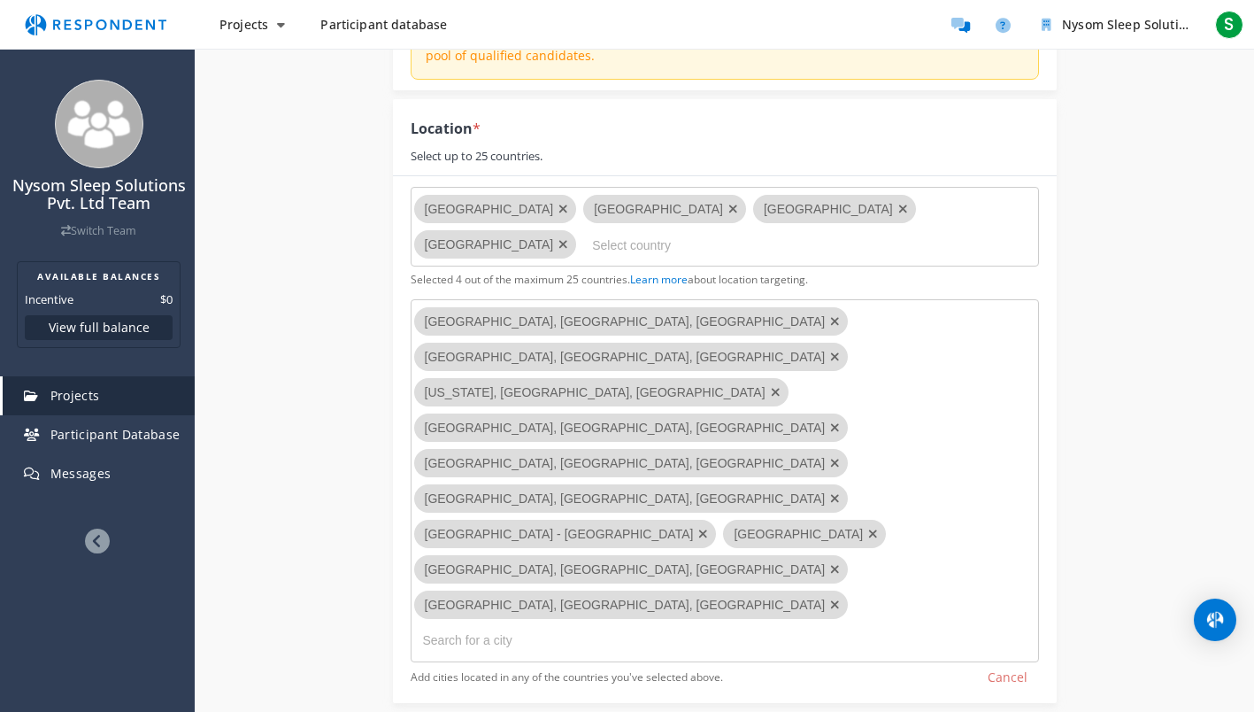
click at [600, 626] on input "text" at bounding box center [511, 640] width 177 height 28
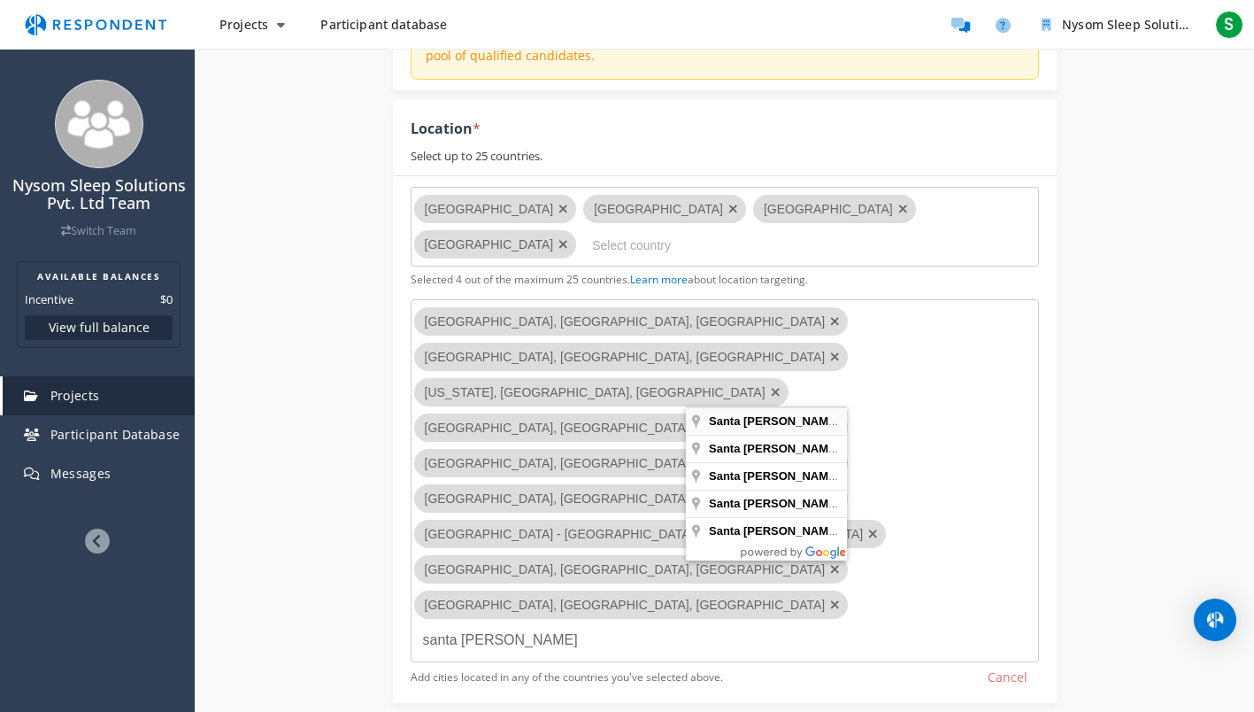
type input "[GEOGRAPHIC_DATA], [GEOGRAPHIC_DATA], [GEOGRAPHIC_DATA]"
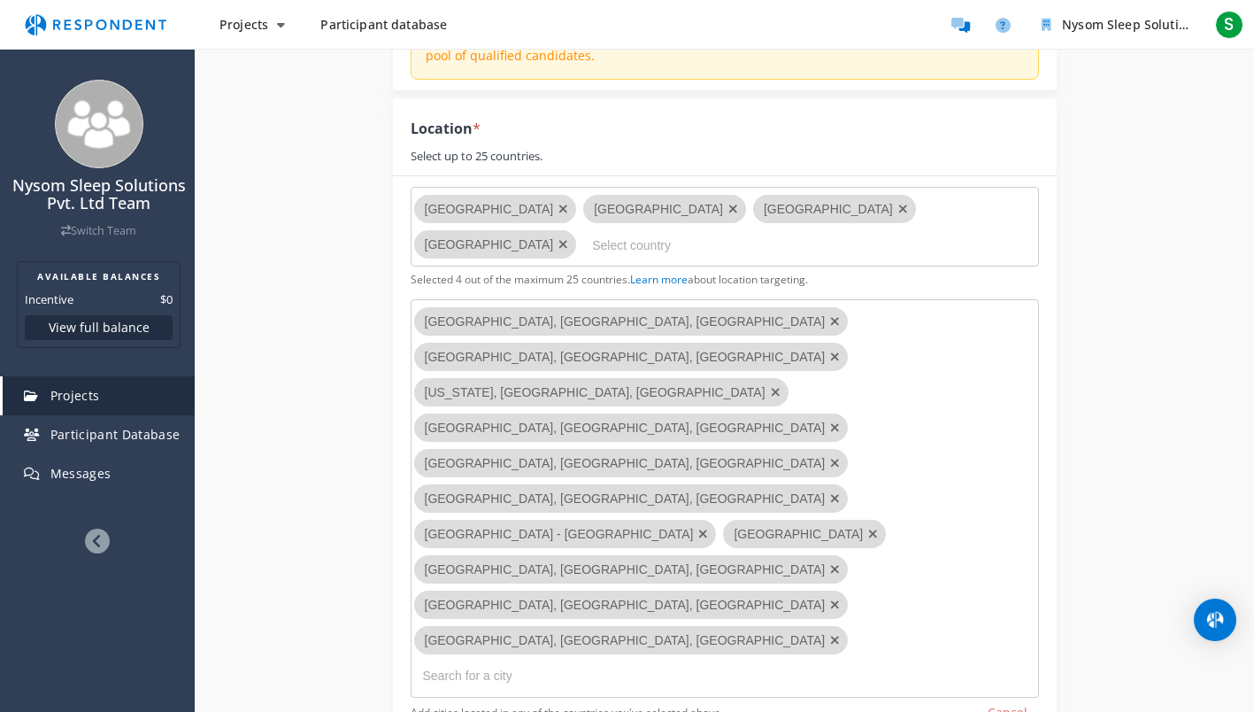
click at [600, 661] on input "text" at bounding box center [511, 675] width 177 height 28
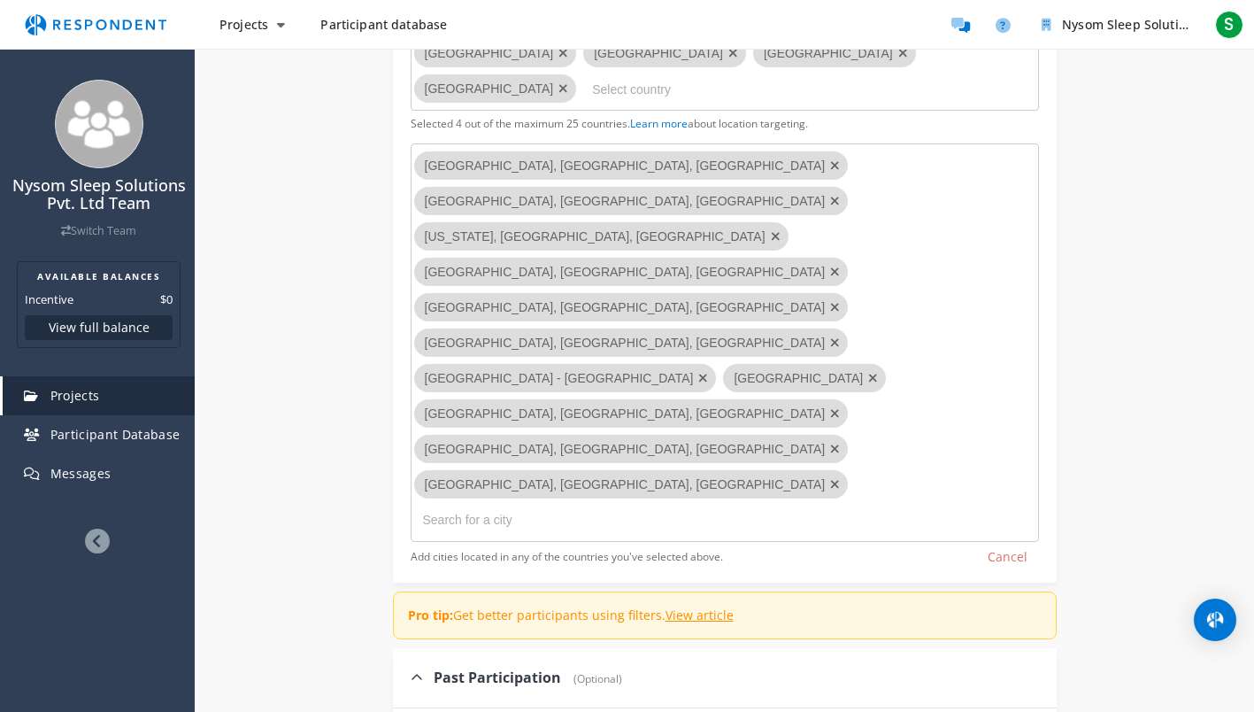
scroll to position [671, 0]
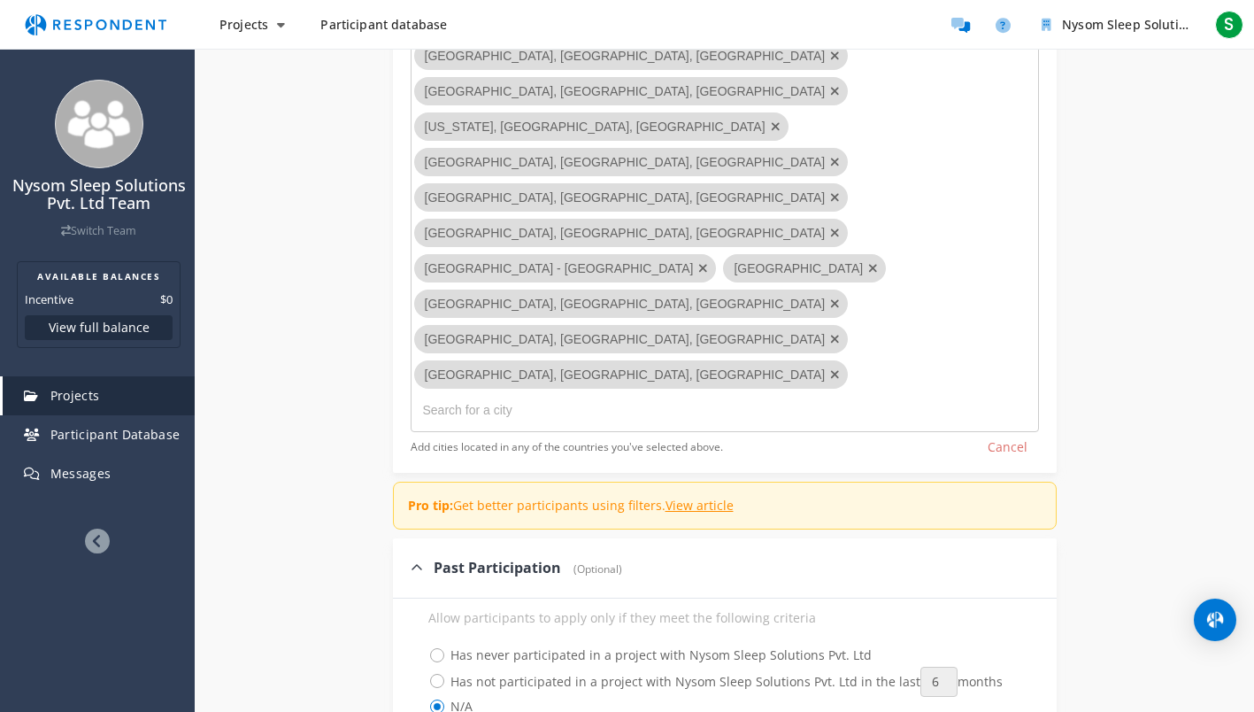
checkbox input "true"
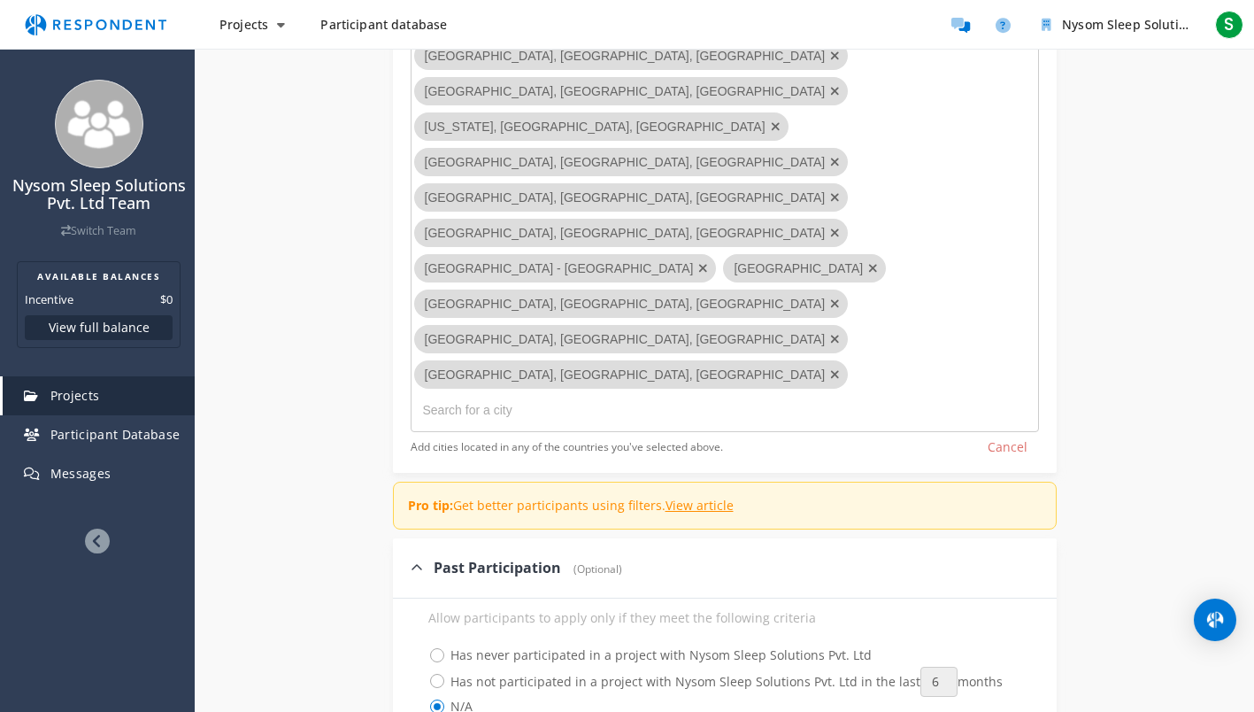
checkbox input "true"
checkbox input "false"
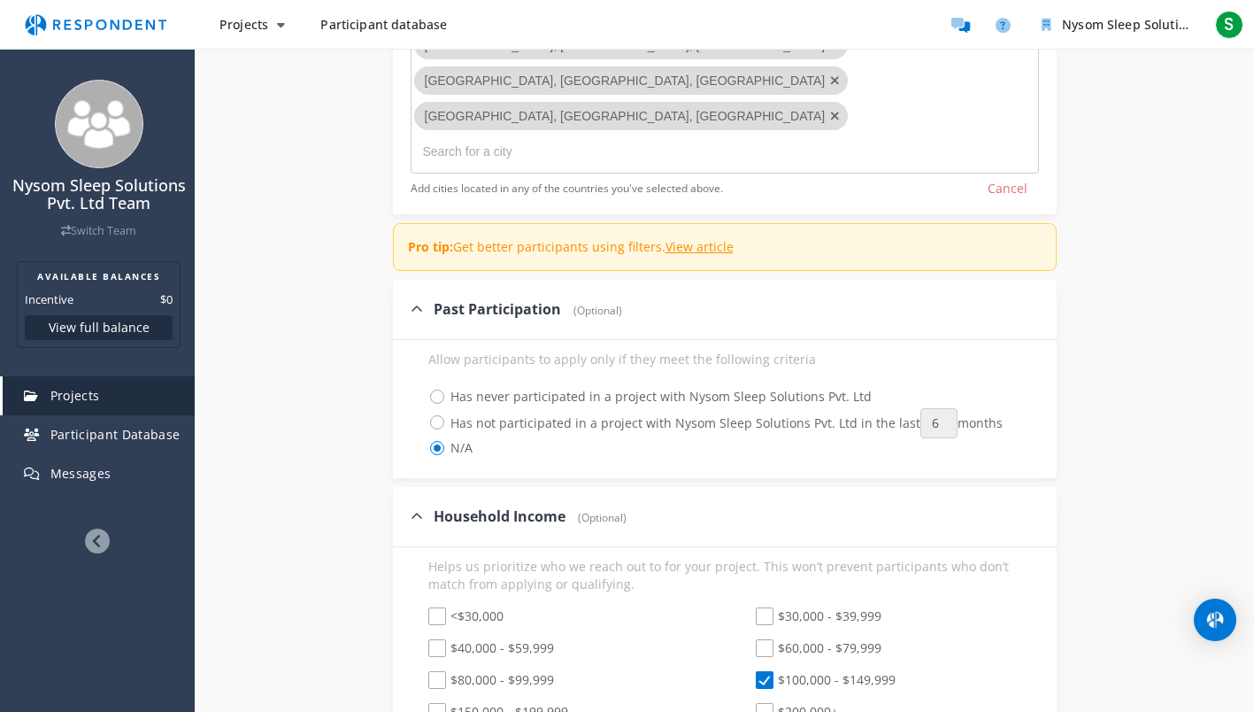
scroll to position [936, 0]
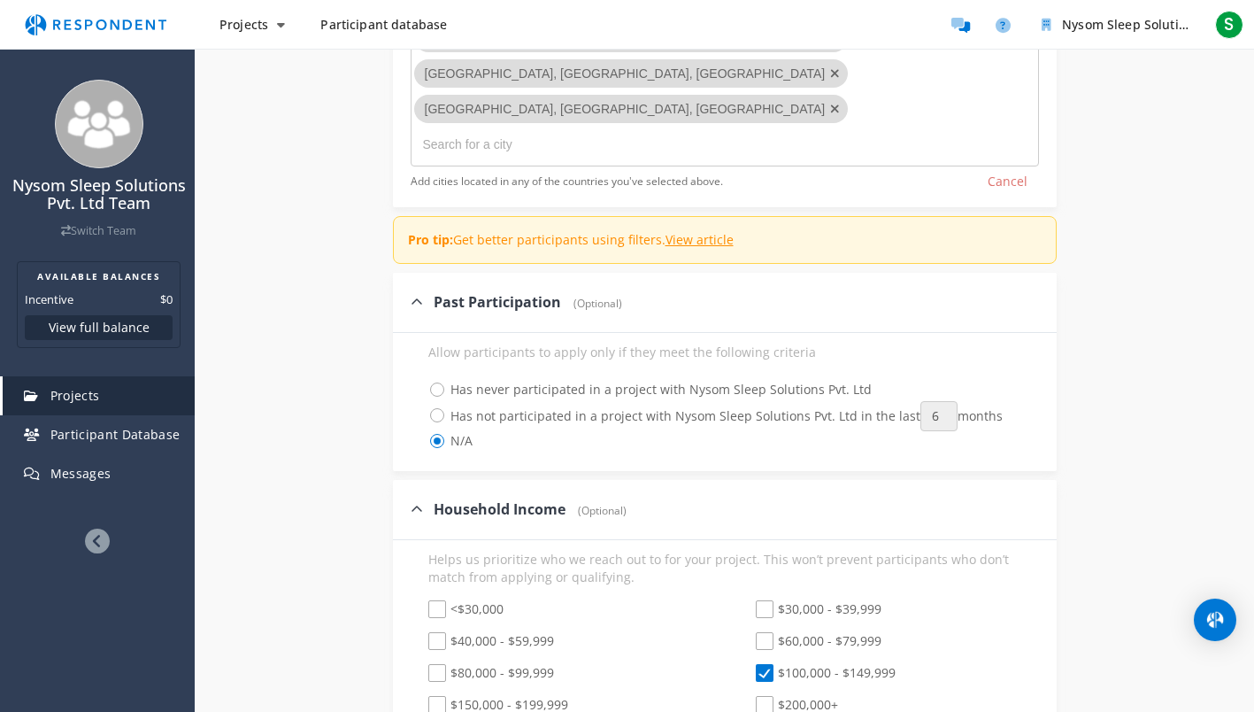
click at [438, 696] on span "$150,000 - $199,999" at bounding box center [498, 706] width 140 height 21
click at [422, 699] on input "$150,000 - $199,999" at bounding box center [417, 705] width 12 height 12
checkbox input "true"
click at [774, 696] on span "$200,000+" at bounding box center [797, 706] width 82 height 21
click at [750, 699] on input "$200,000+" at bounding box center [744, 705] width 12 height 12
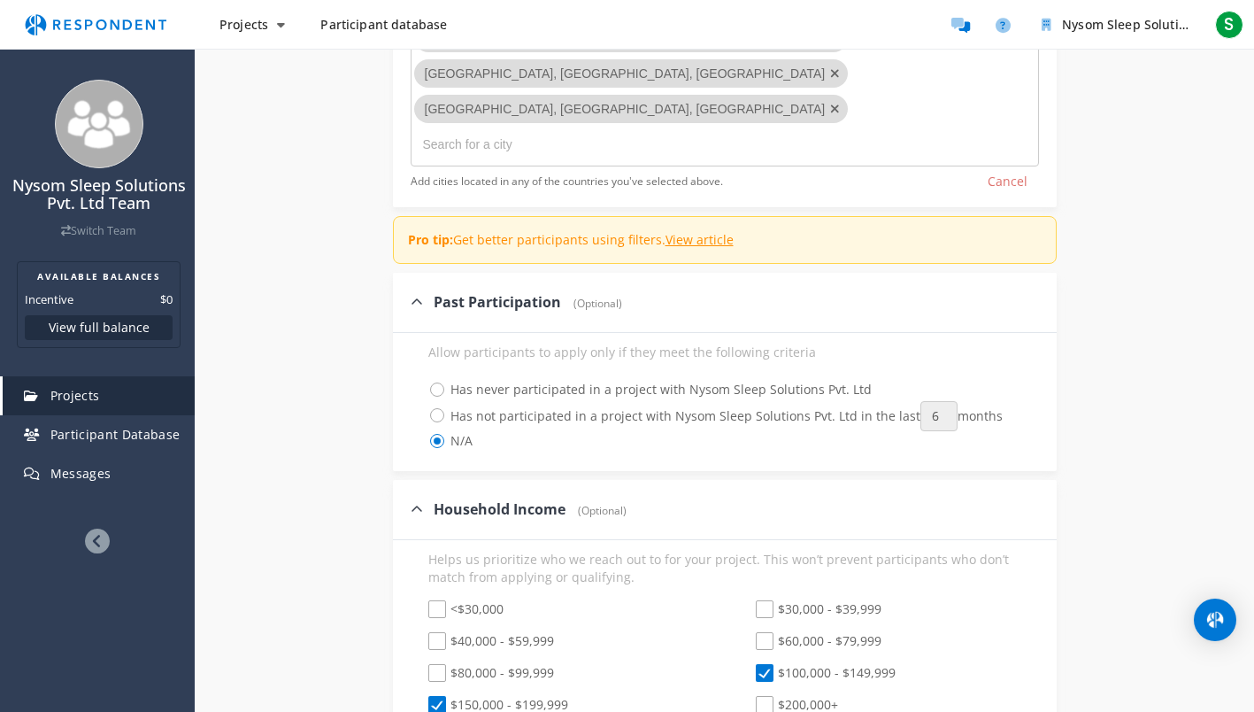
checkbox input "true"
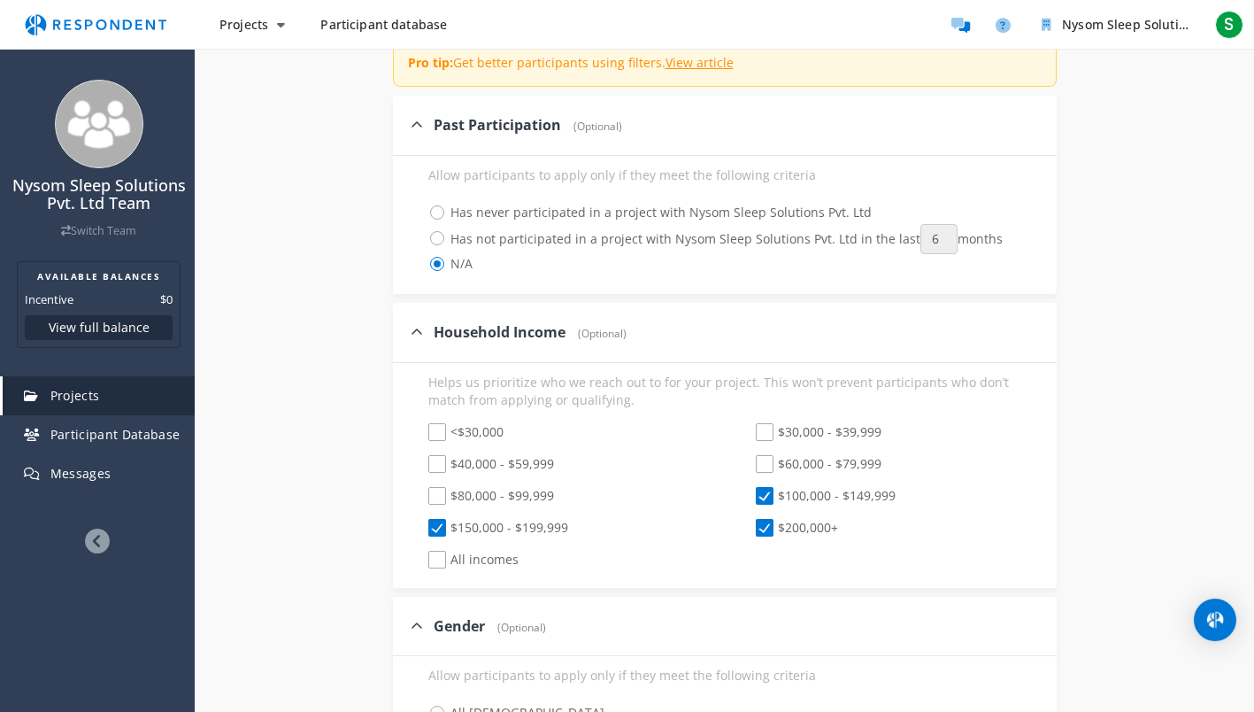
scroll to position [1202, 0]
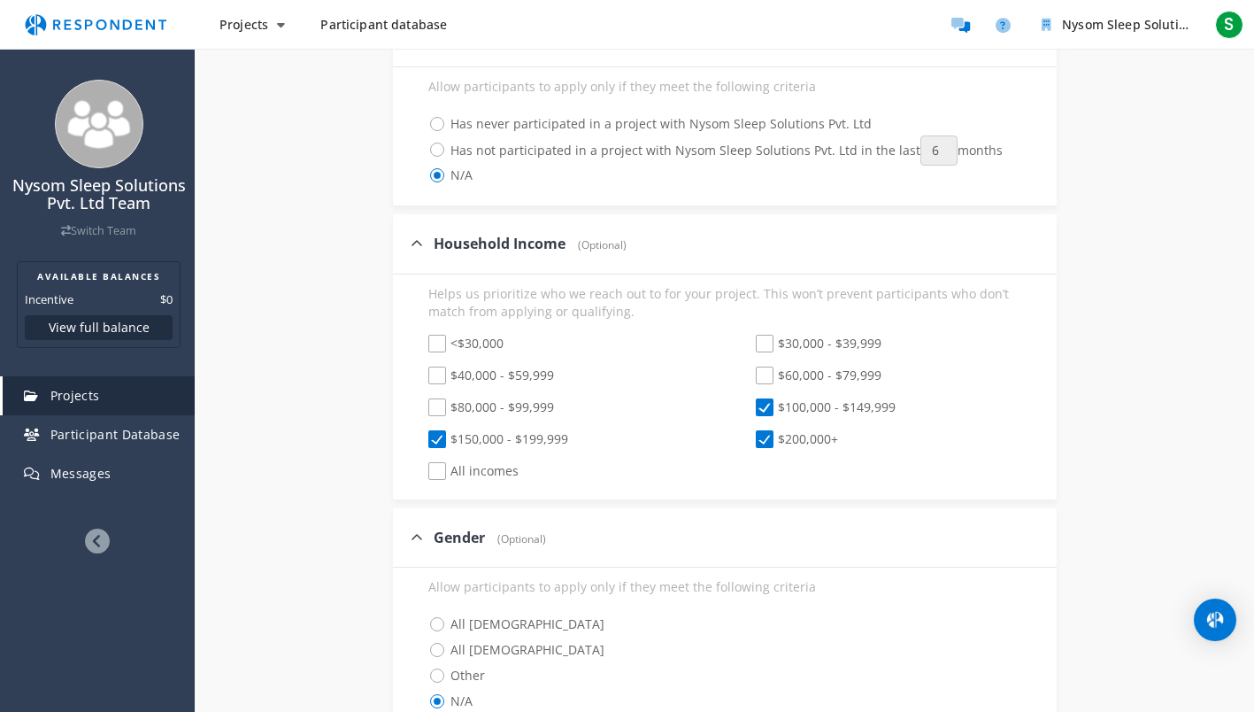
checkbox input "true"
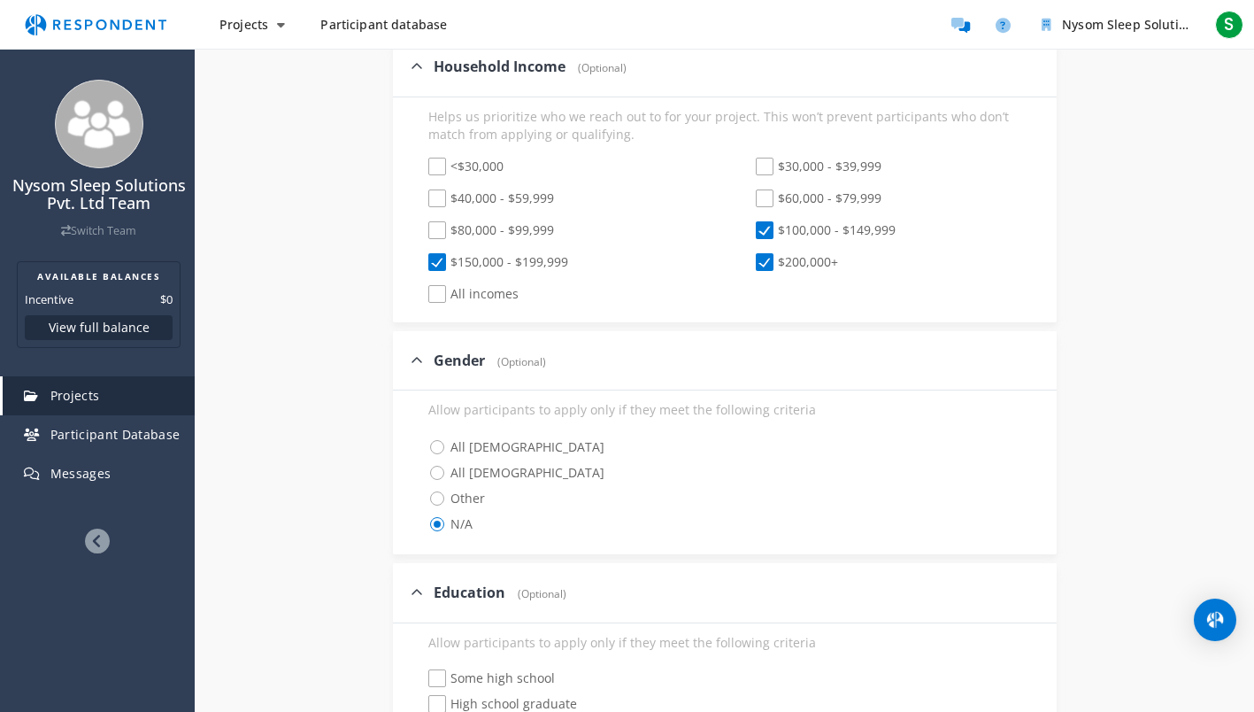
checkbox input "true"
checkbox input "false"
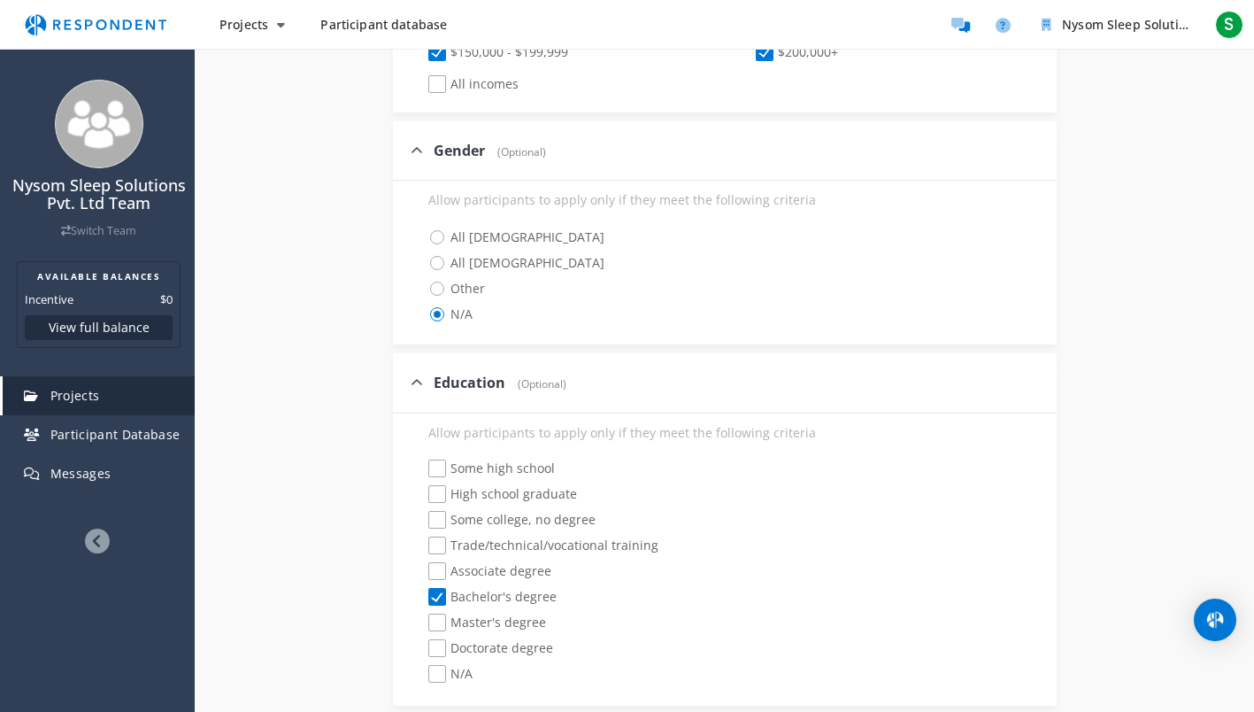
scroll to position [1644, 0]
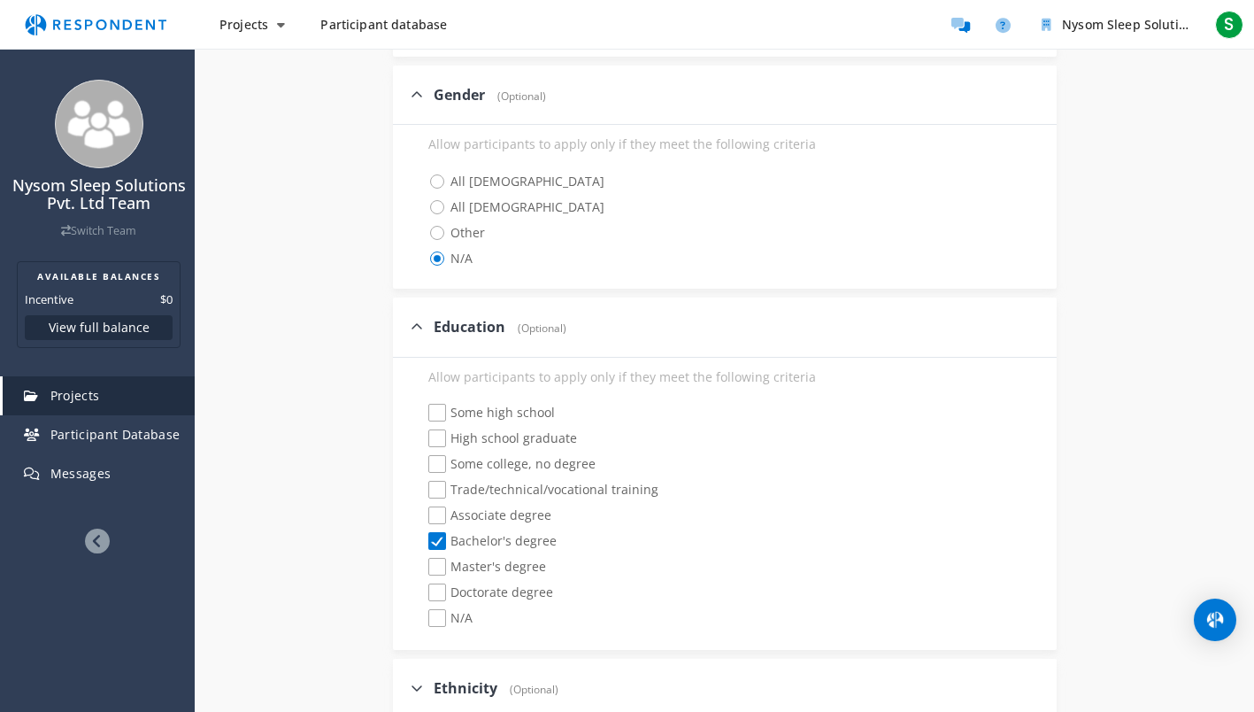
click at [468, 678] on span "Ethnicity" at bounding box center [466, 687] width 64 height 19
click at [404, 681] on input "Ethnicity (Optional)" at bounding box center [399, 687] width 12 height 12
checkbox input "true"
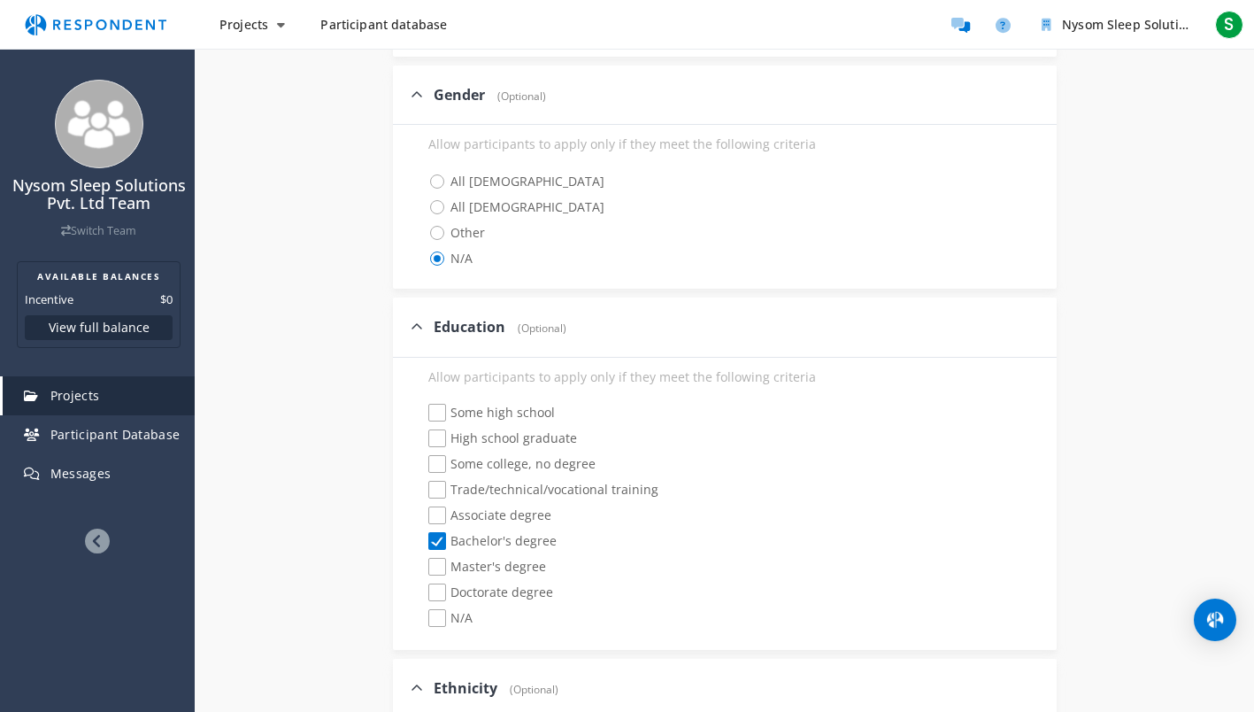
checkbox input "true"
checkbox input "false"
checkbox input "true"
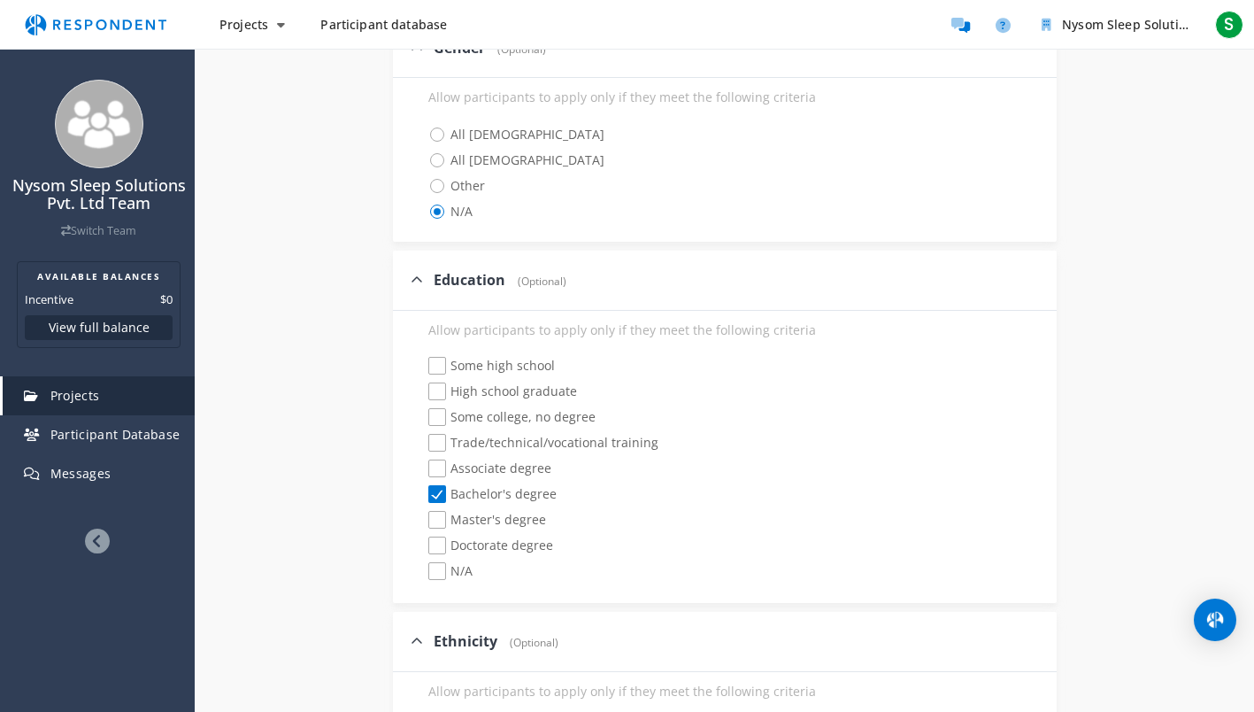
scroll to position [1733, 0]
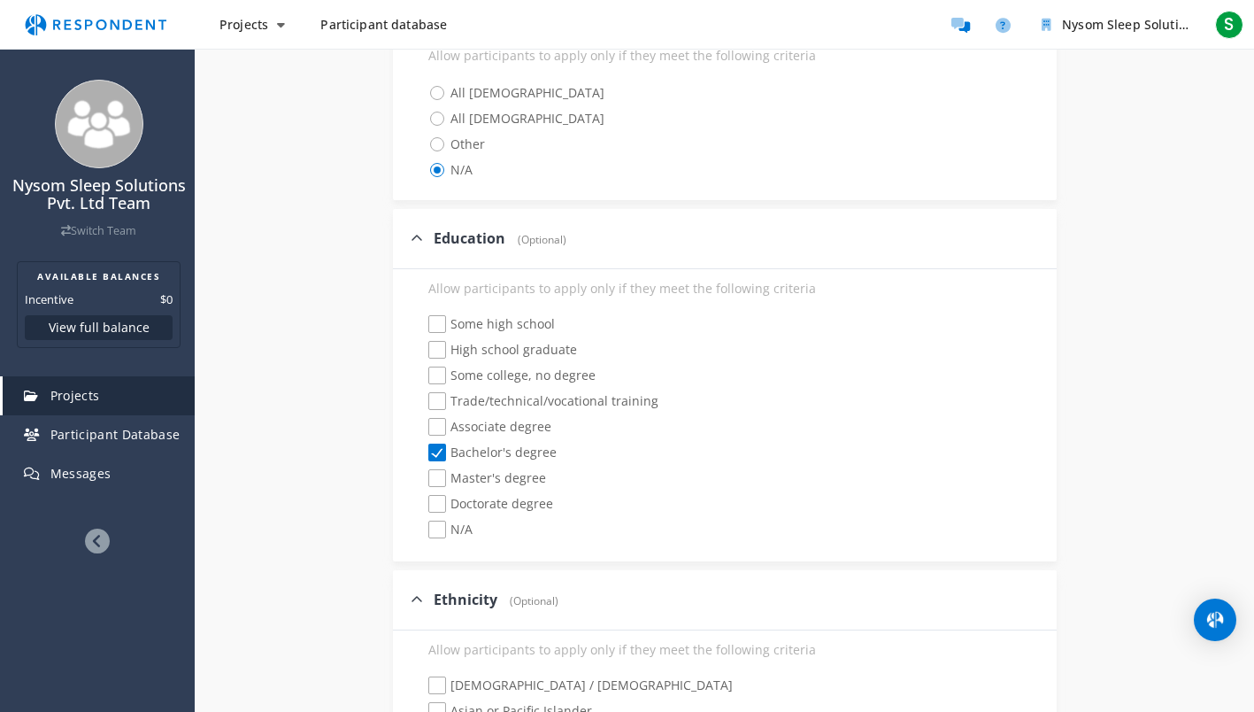
checkbox input "true"
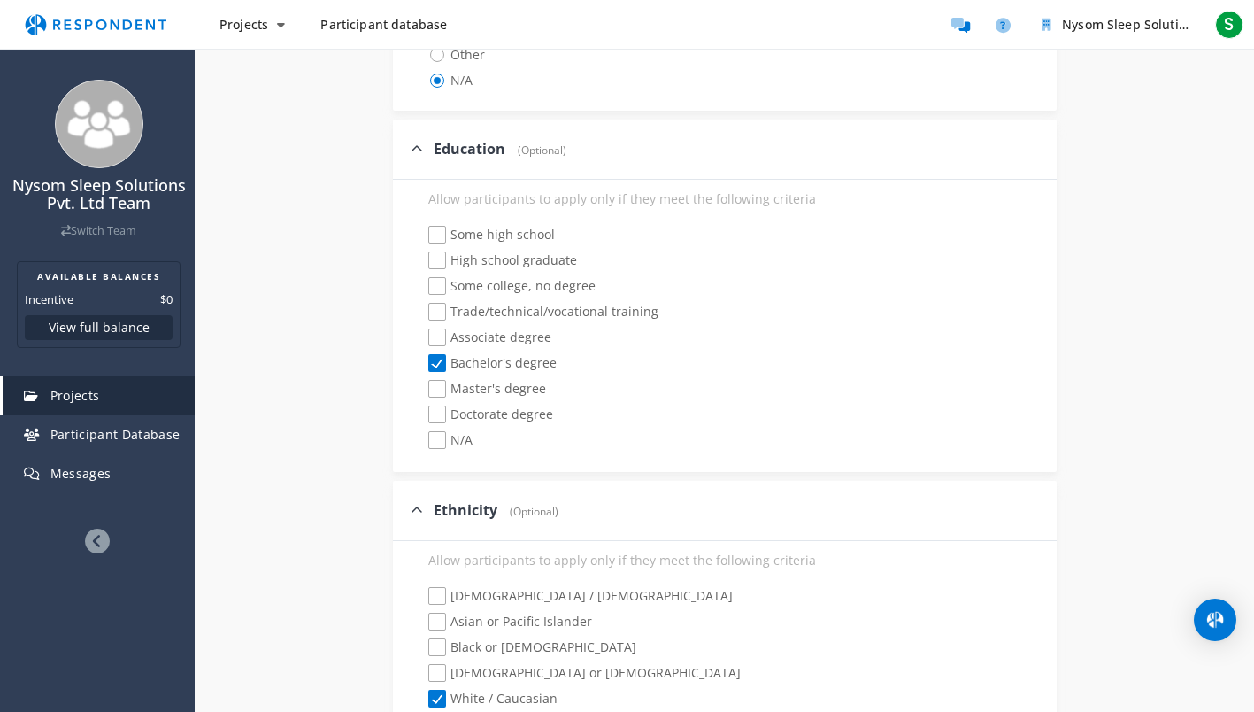
scroll to position [1910, 0]
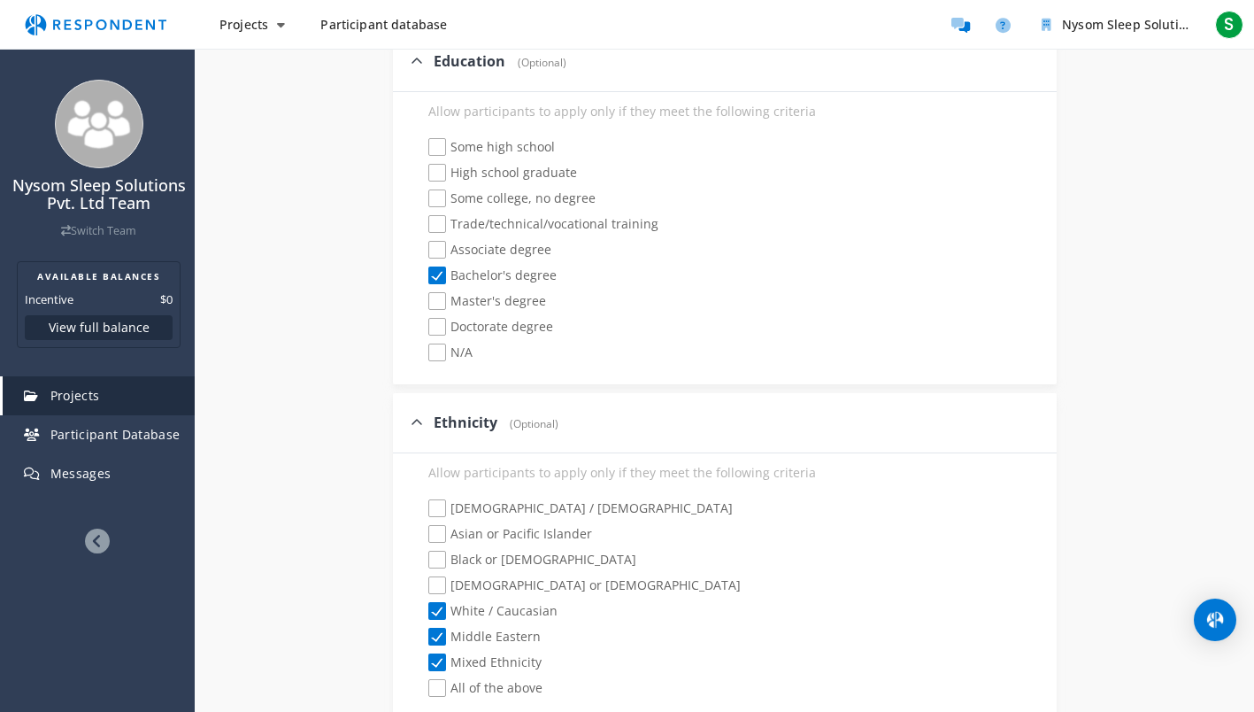
checkbox input "true"
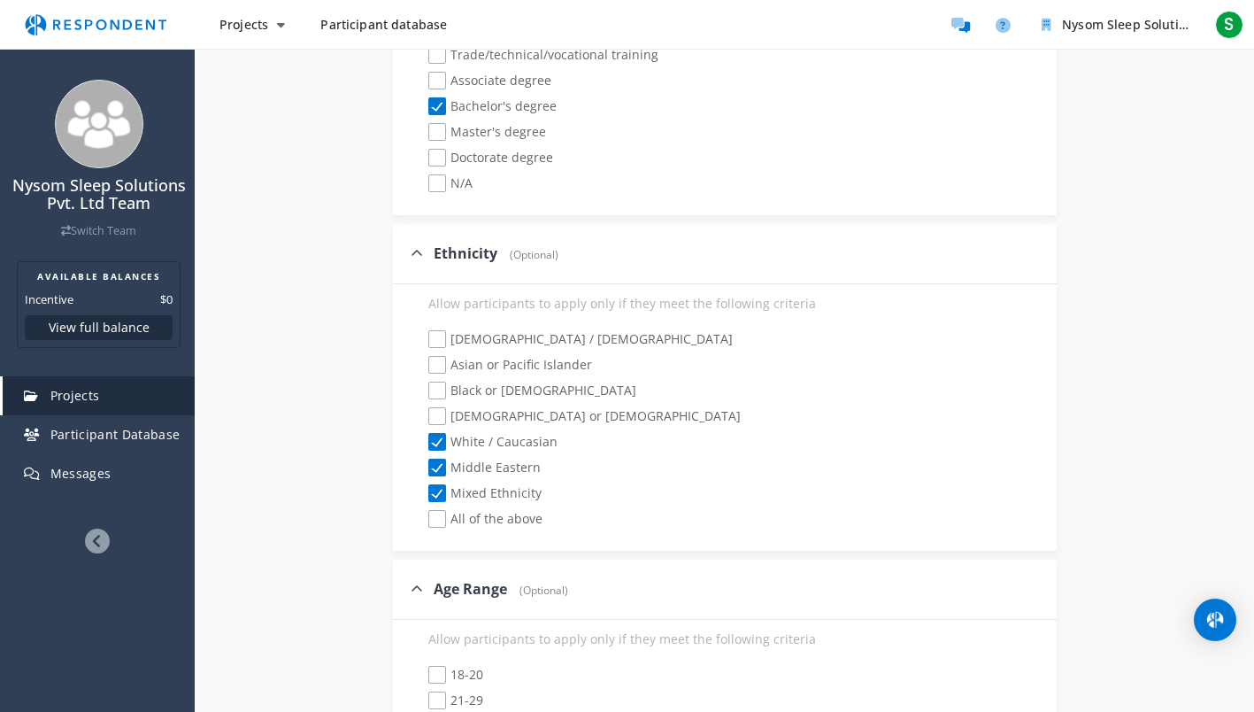
scroll to position [2087, 0]
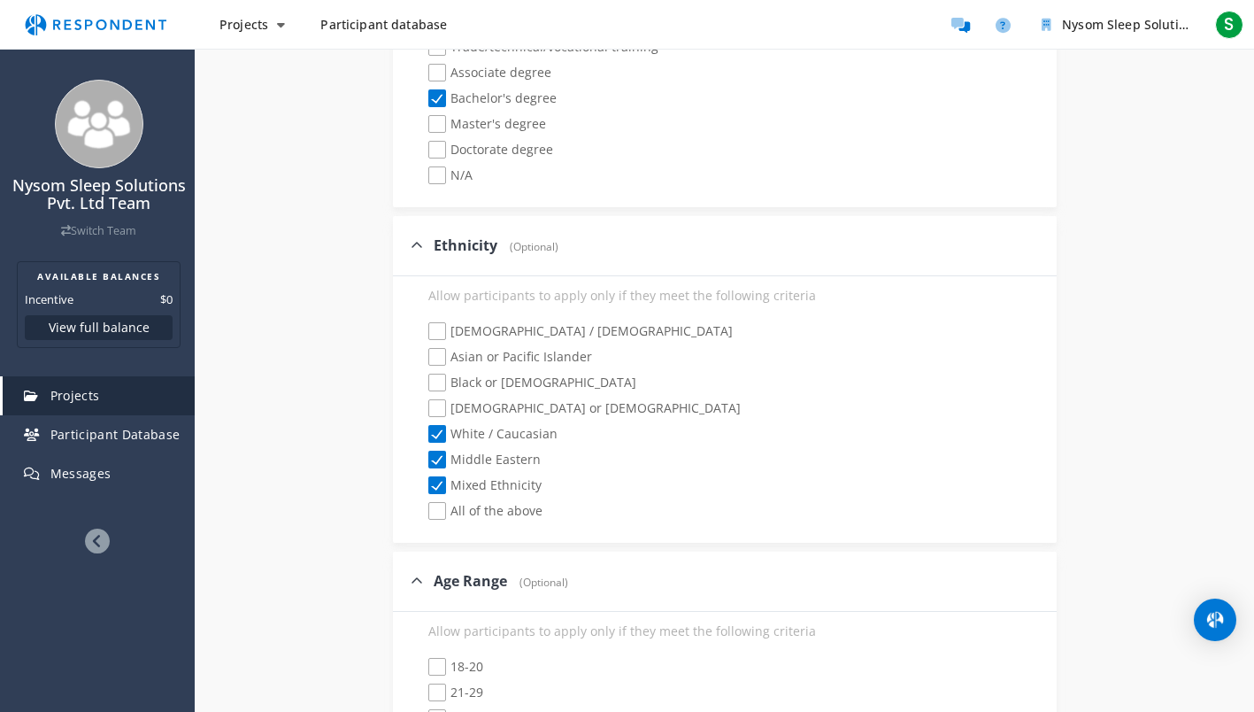
click at [440, 709] on span "30-39" at bounding box center [455, 719] width 55 height 21
click at [422, 711] on input "30-39" at bounding box center [417, 718] width 12 height 12
checkbox input "true"
checkbox input "false"
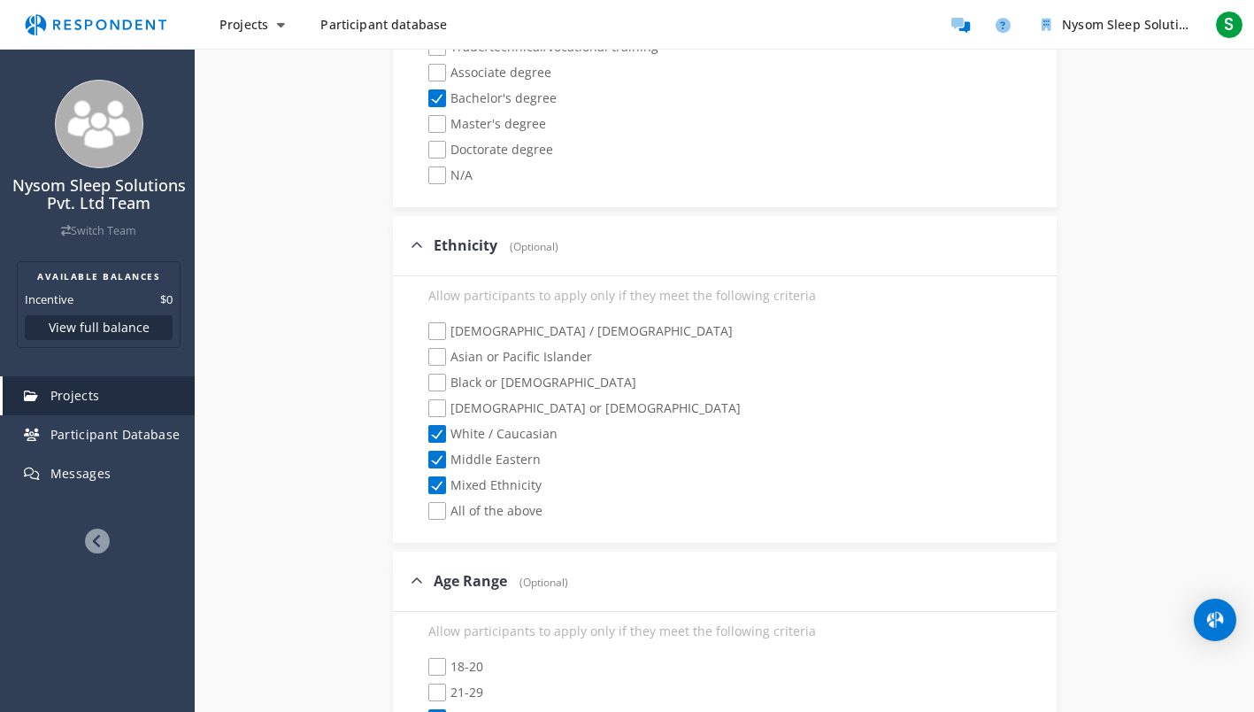
checkbox input "true"
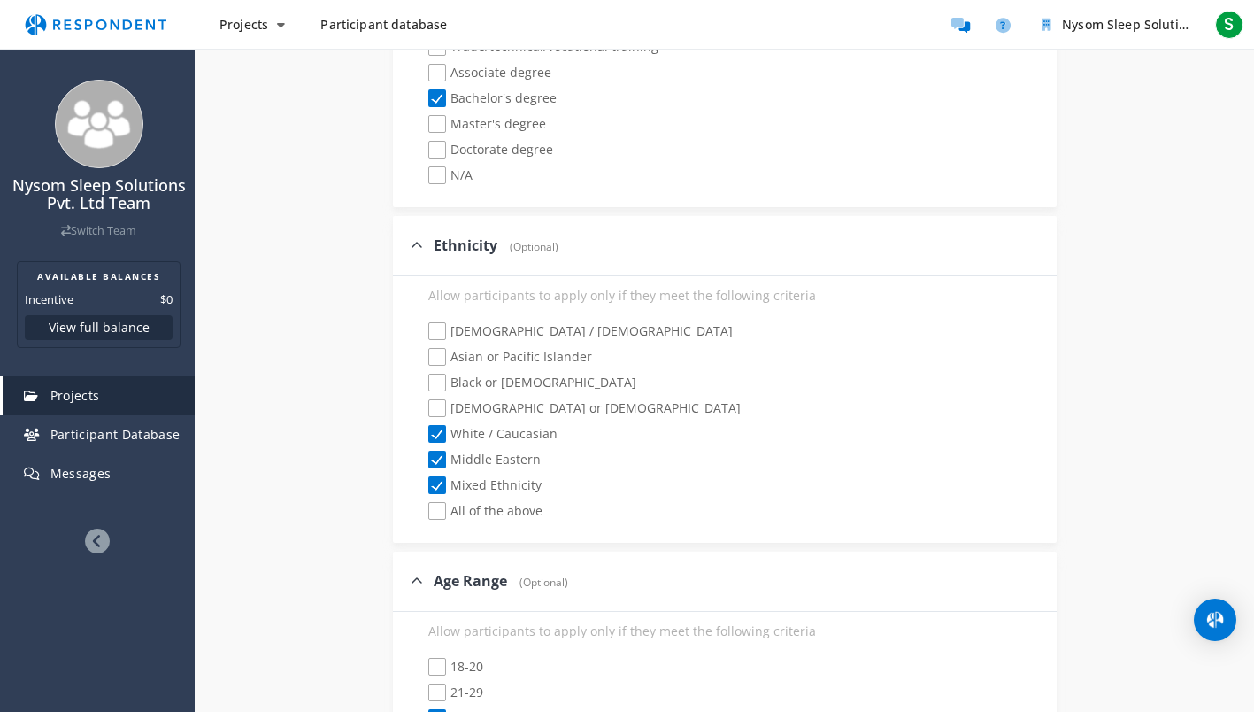
checkbox input "false"
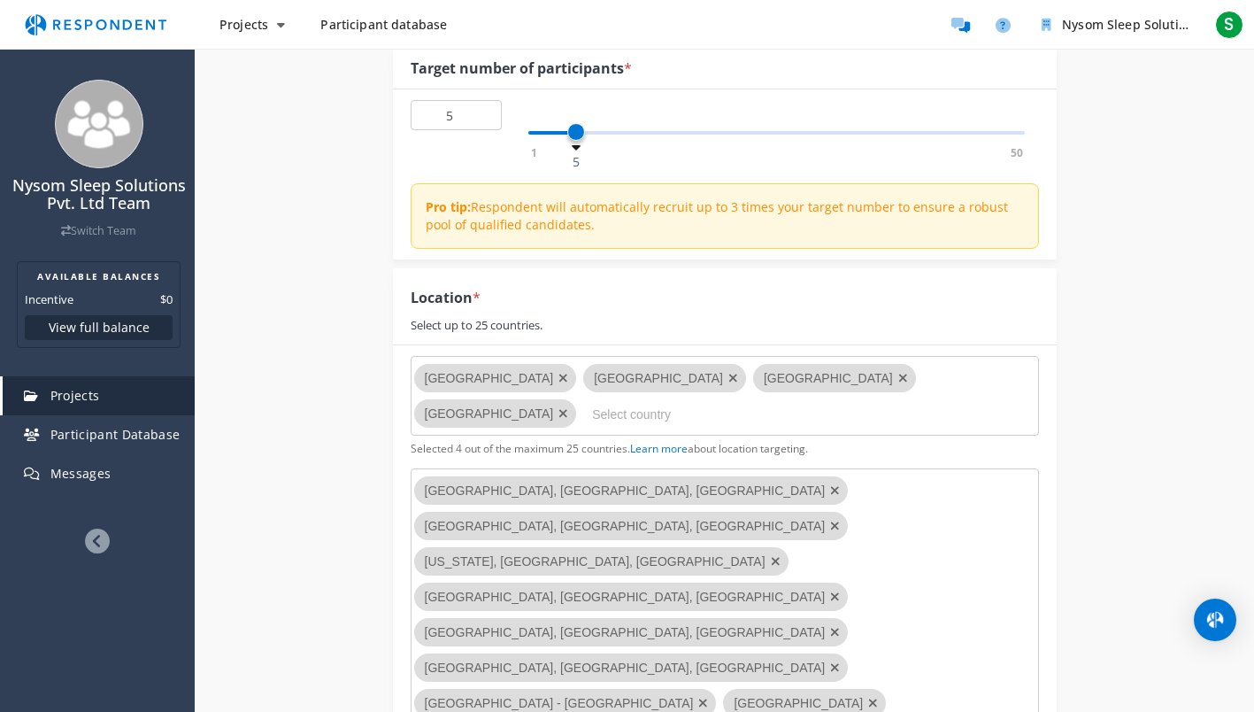
scroll to position [228, 0]
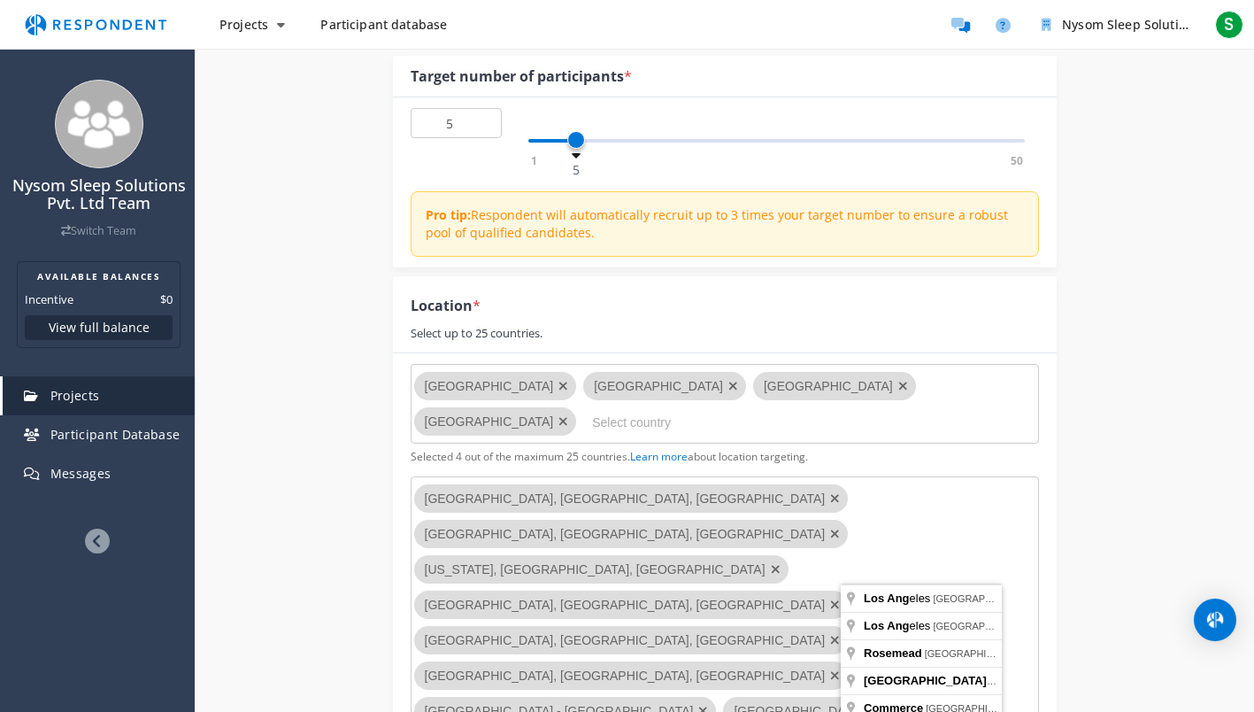
type input "[GEOGRAPHIC_DATA], [GEOGRAPHIC_DATA], [GEOGRAPHIC_DATA]"
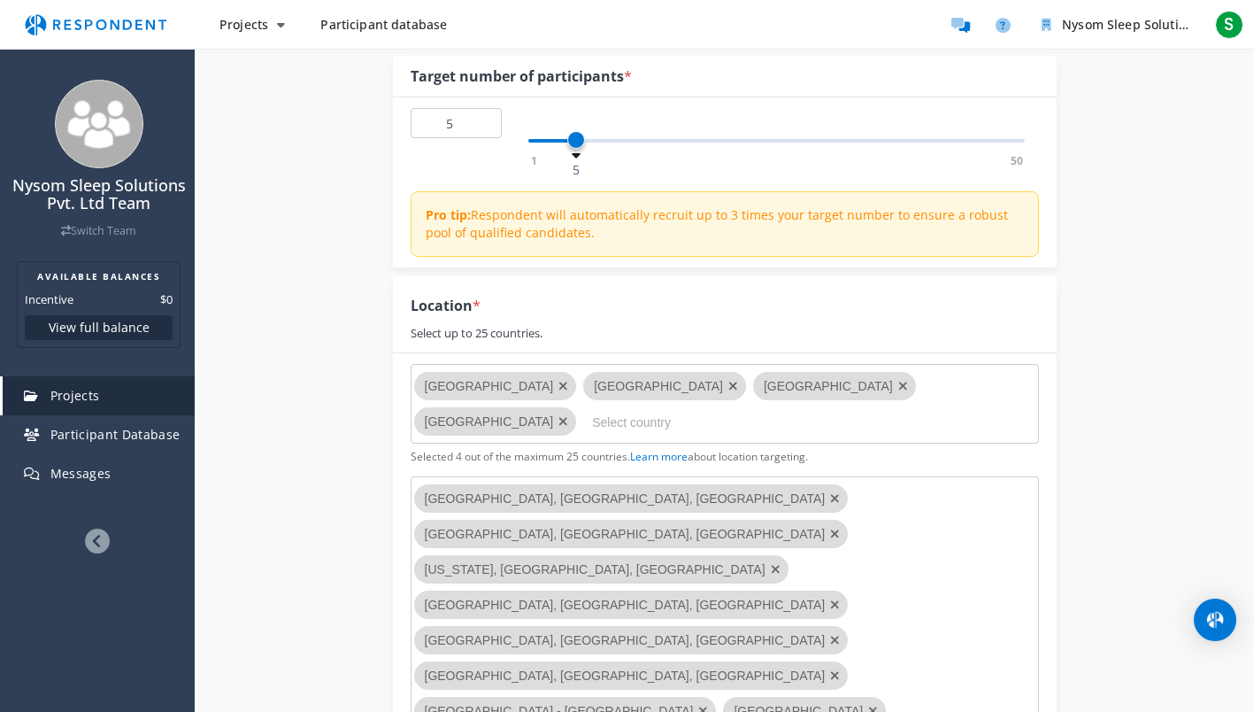
paste input "Scottsdale/[GEOGRAPHIC_DATA]"
type input "[GEOGRAPHIC_DATA], [GEOGRAPHIC_DATA], [GEOGRAPHIC_DATA]"
paste input "[GEOGRAPHIC_DATA], [US_STATE]"
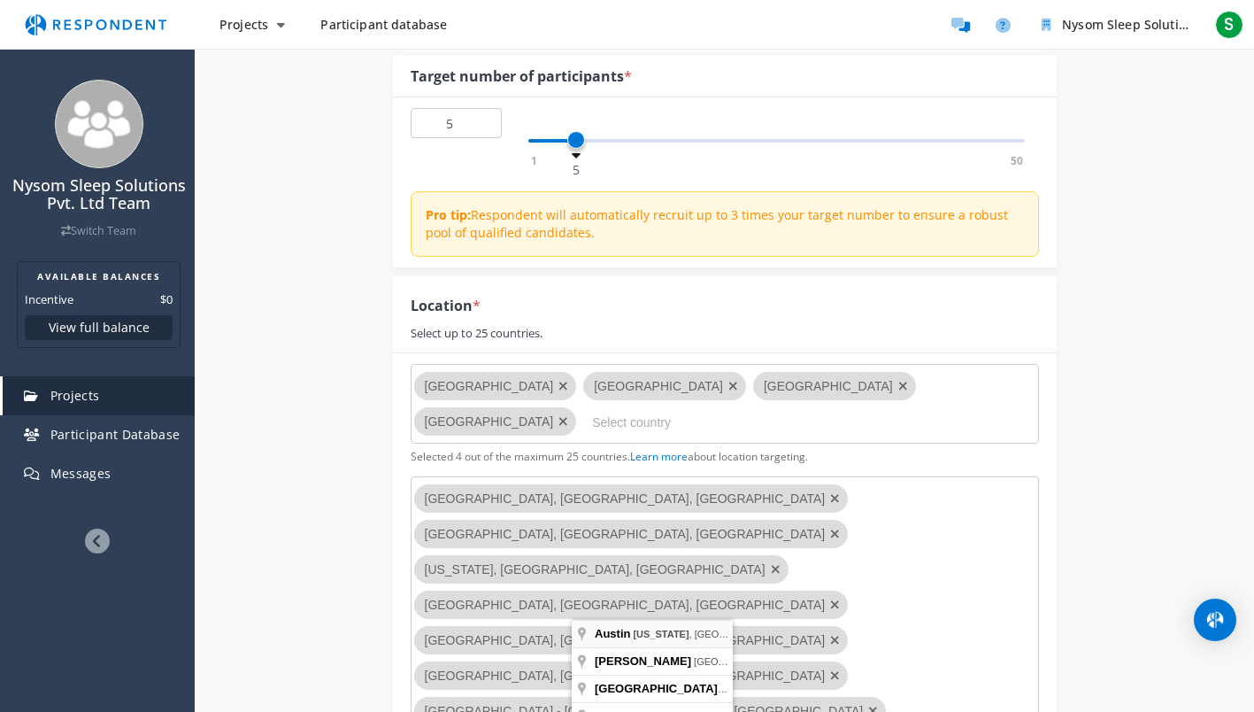
type input "[GEOGRAPHIC_DATA], [US_STATE], [GEOGRAPHIC_DATA]"
paste input "[GEOGRAPHIC_DATA], [US_STATE]"
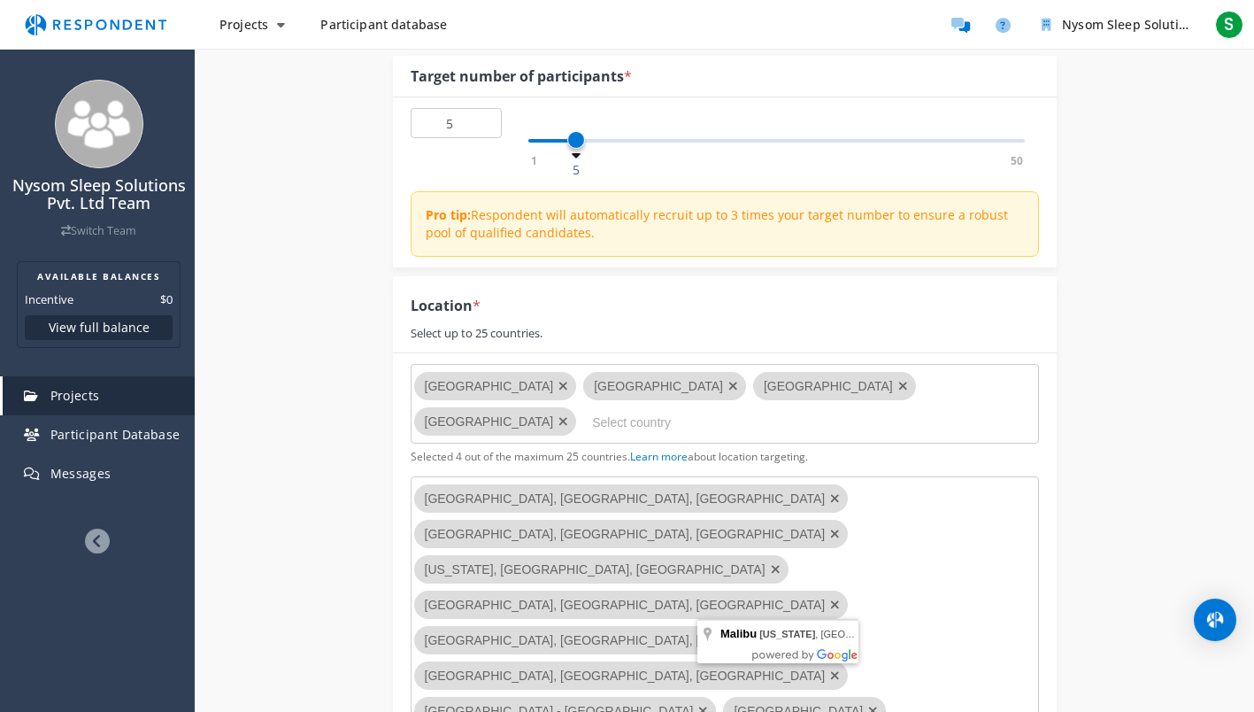
type input "[GEOGRAPHIC_DATA], [US_STATE]"
type input "[GEOGRAPHIC_DATA], [GEOGRAPHIC_DATA], [GEOGRAPHIC_DATA]"
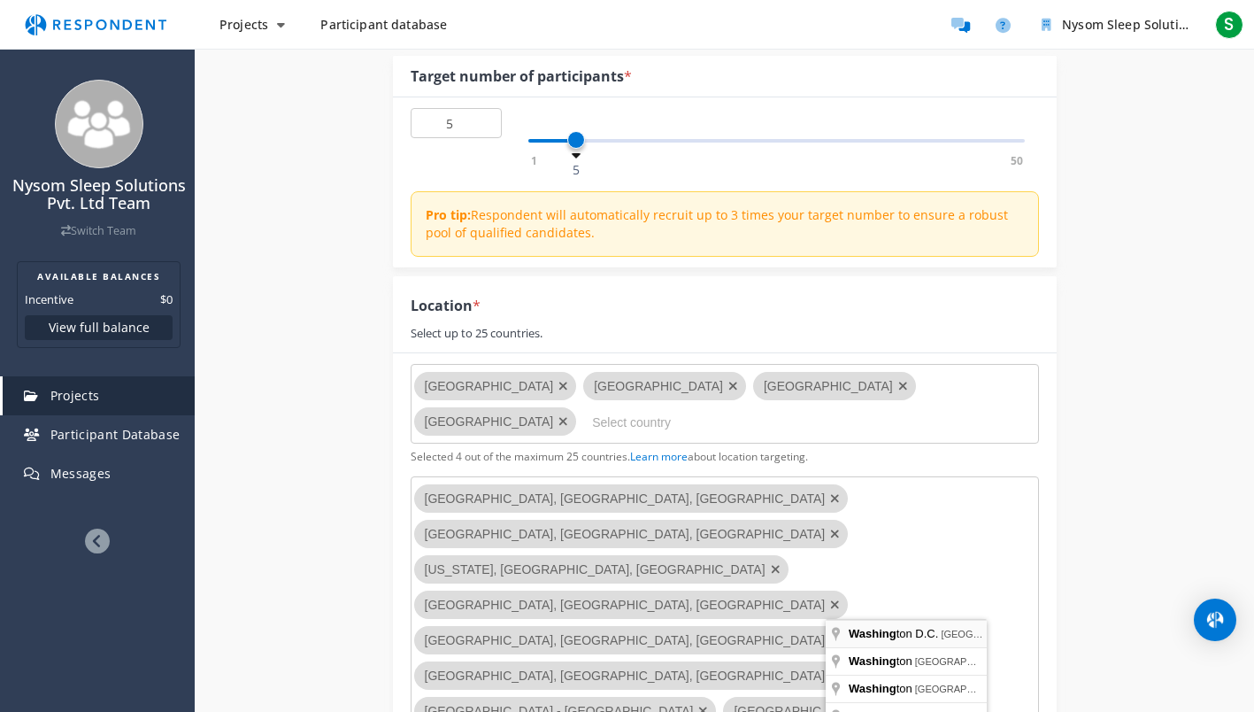
type input "[US_STATE] D.C., [GEOGRAPHIC_DATA], [GEOGRAPHIC_DATA]"
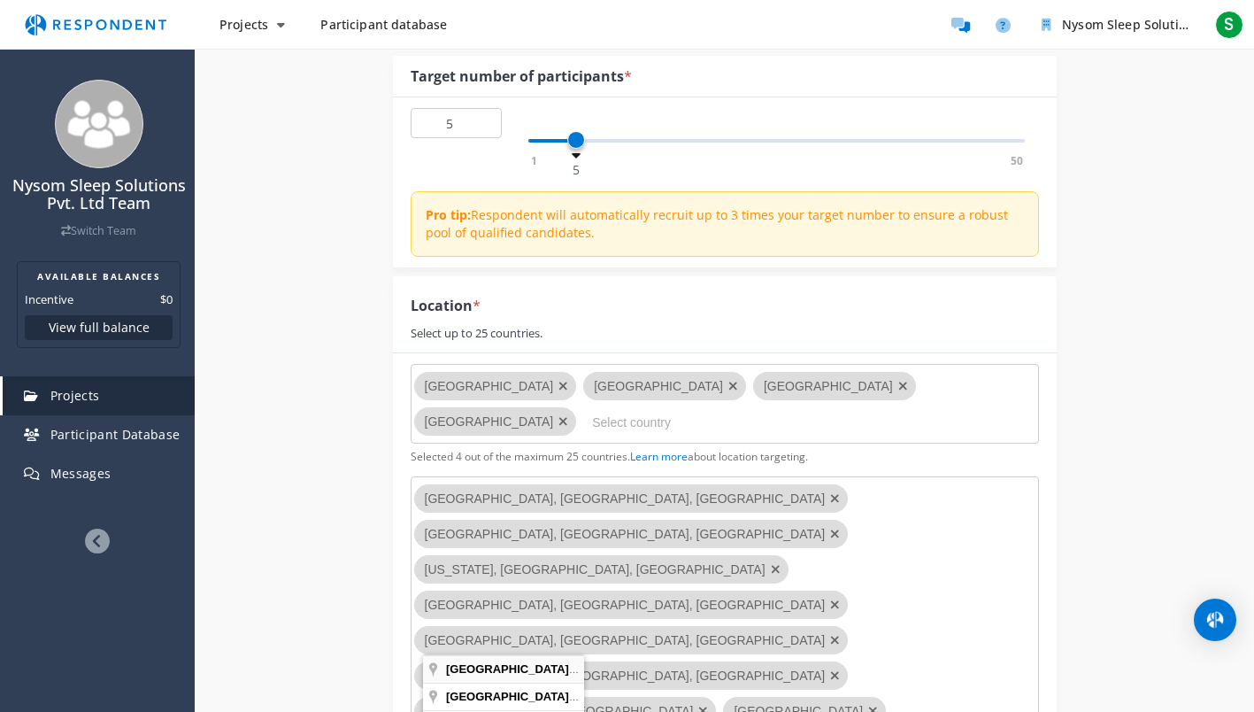
type input "[GEOGRAPHIC_DATA], [GEOGRAPHIC_DATA], [GEOGRAPHIC_DATA]"
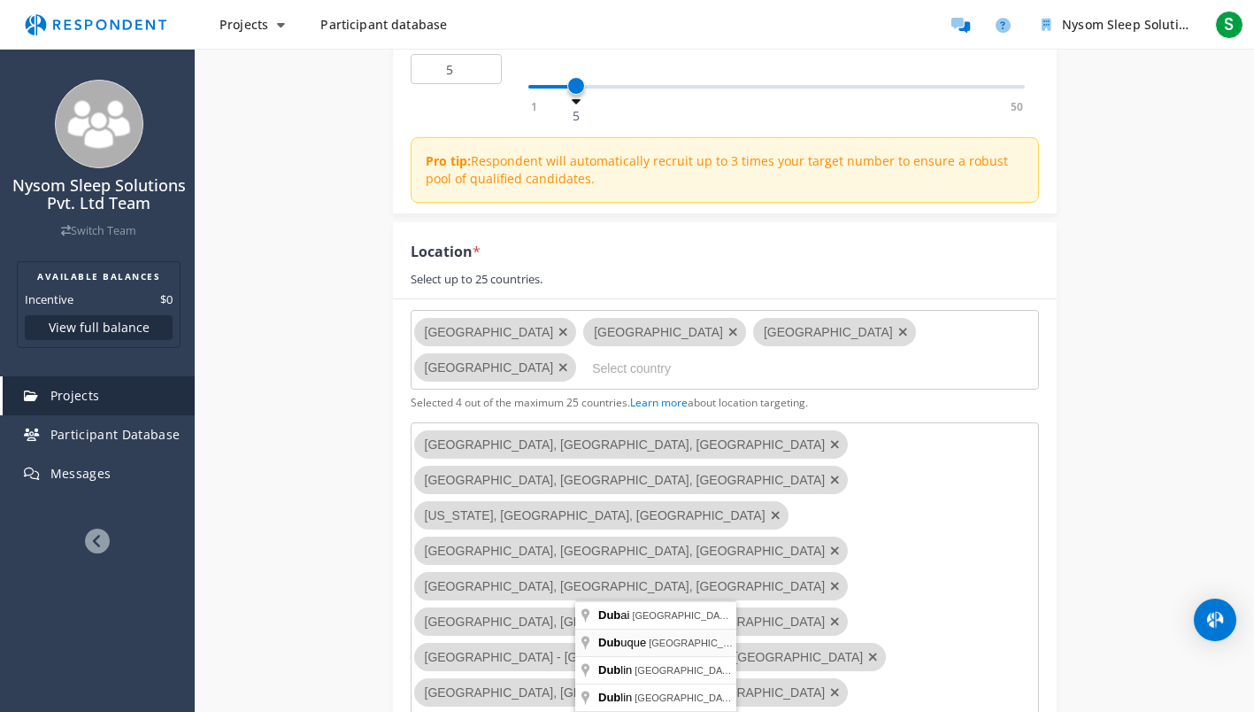
scroll to position [317, 0]
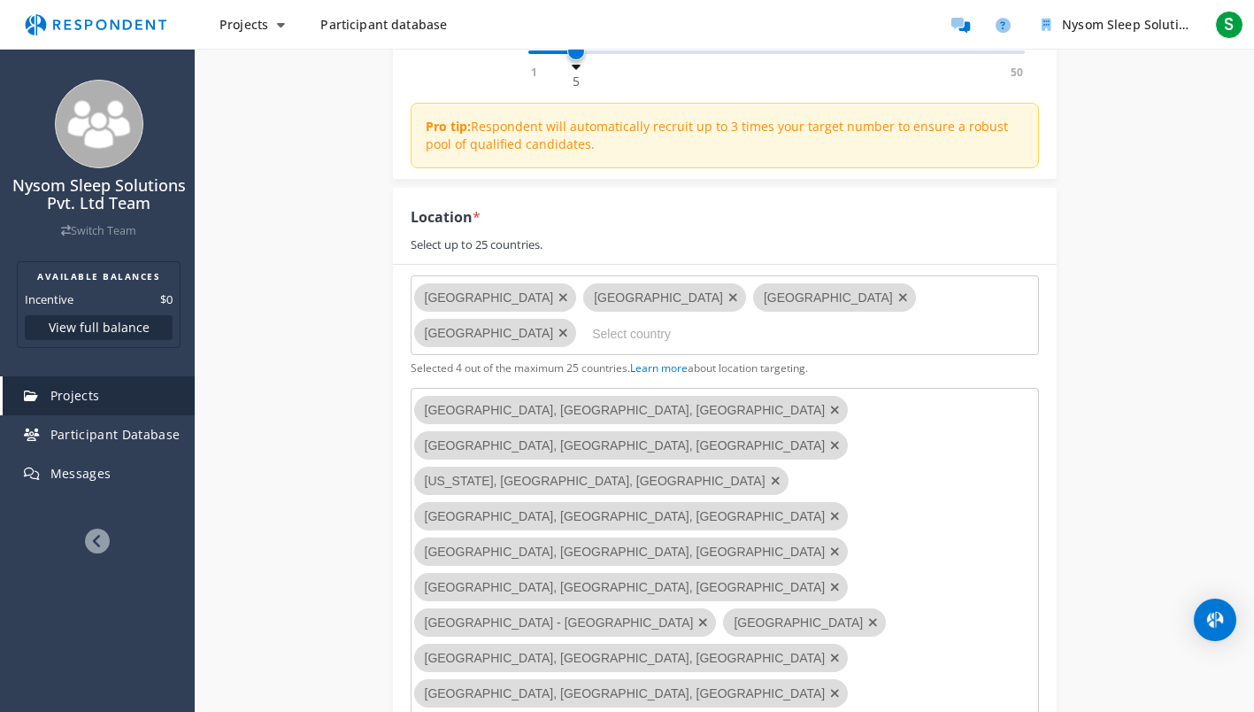
type input "d"
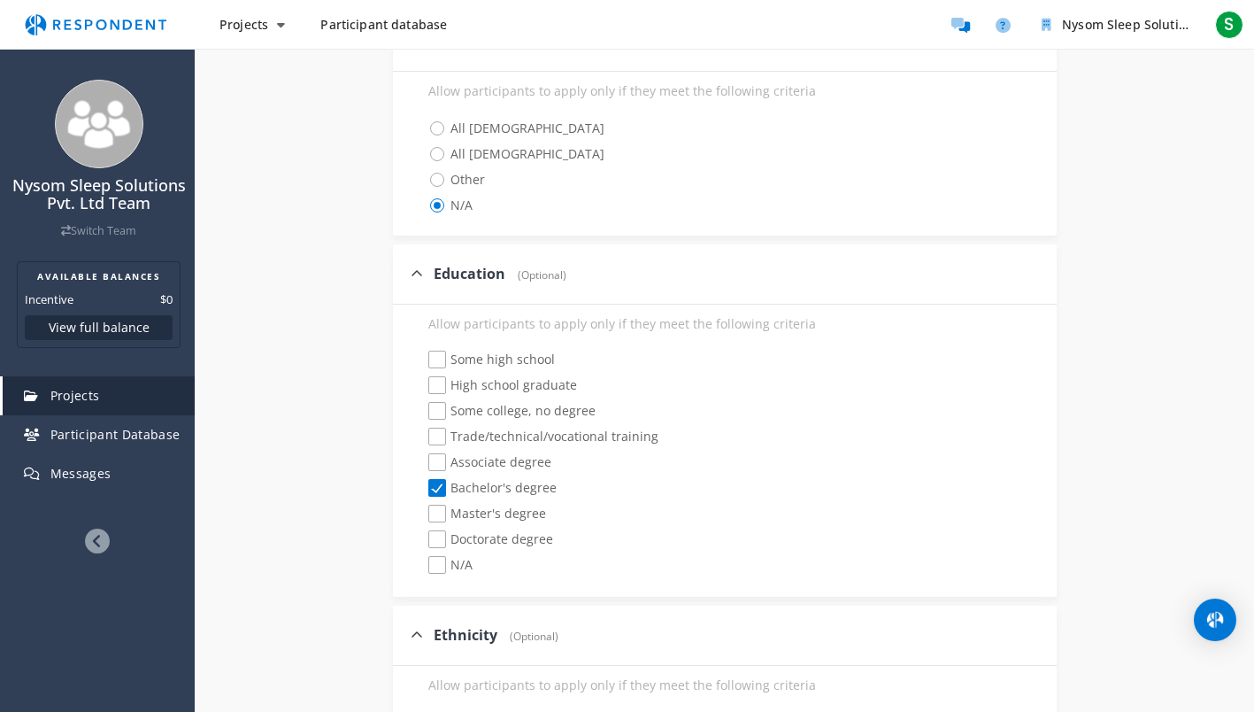
scroll to position [2175, 0]
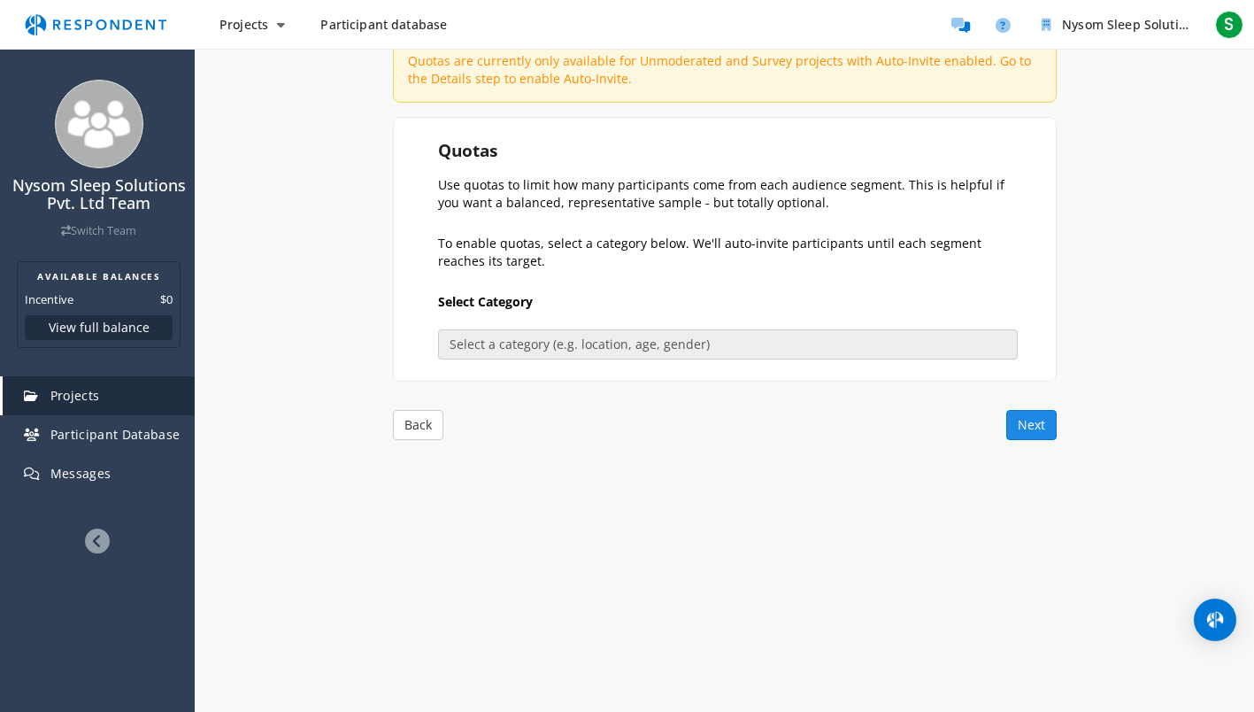
scroll to position [123, 0]
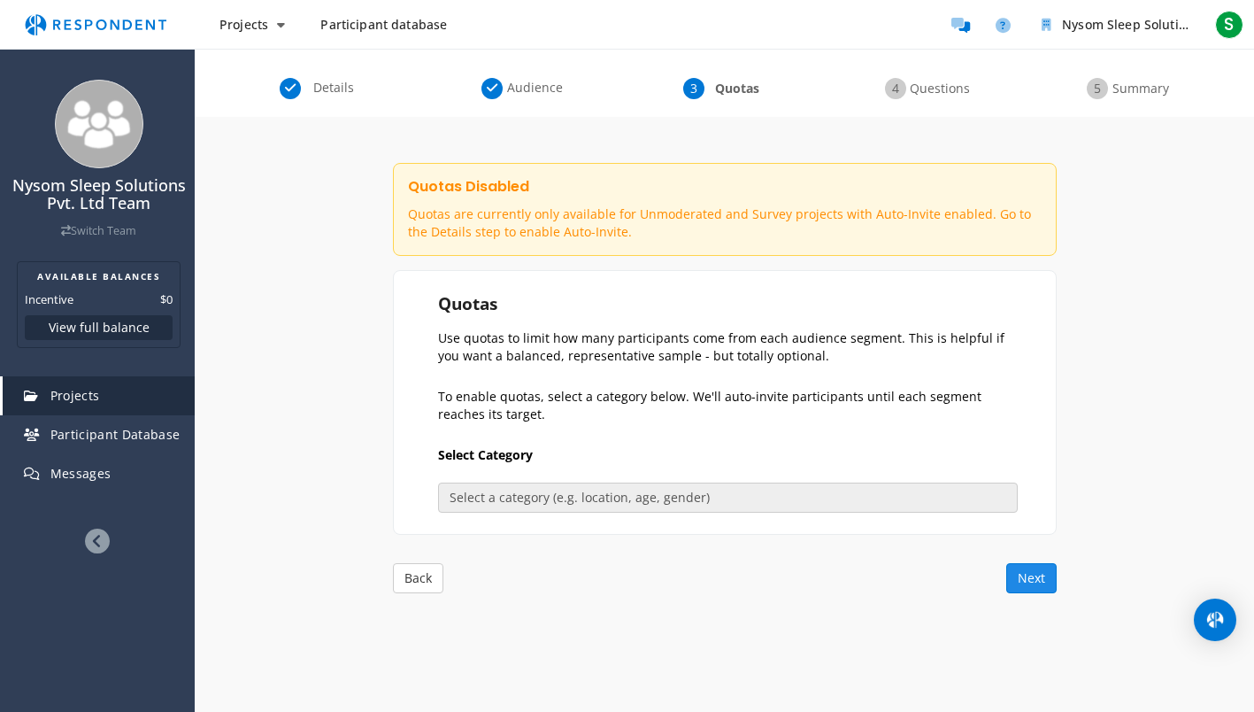
click at [1026, 581] on button "Next" at bounding box center [1031, 578] width 50 height 30
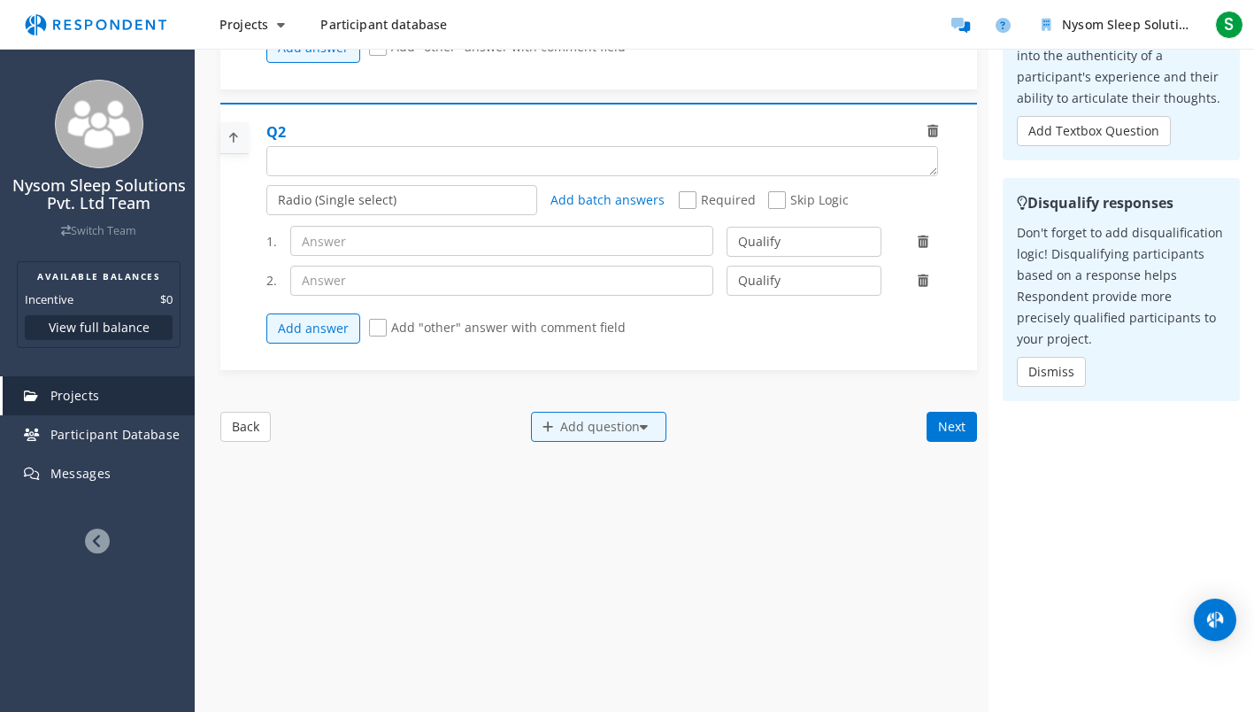
scroll to position [0, 0]
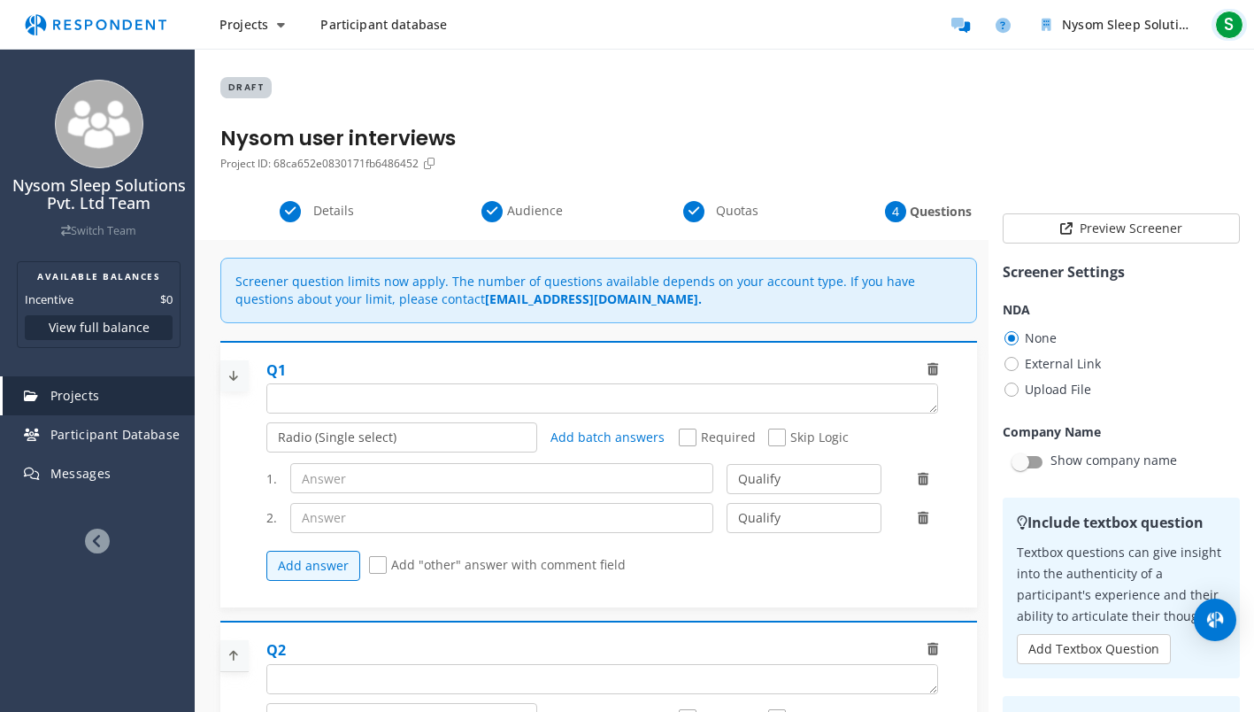
click at [1226, 31] on span "S" at bounding box center [1229, 25] width 28 height 28
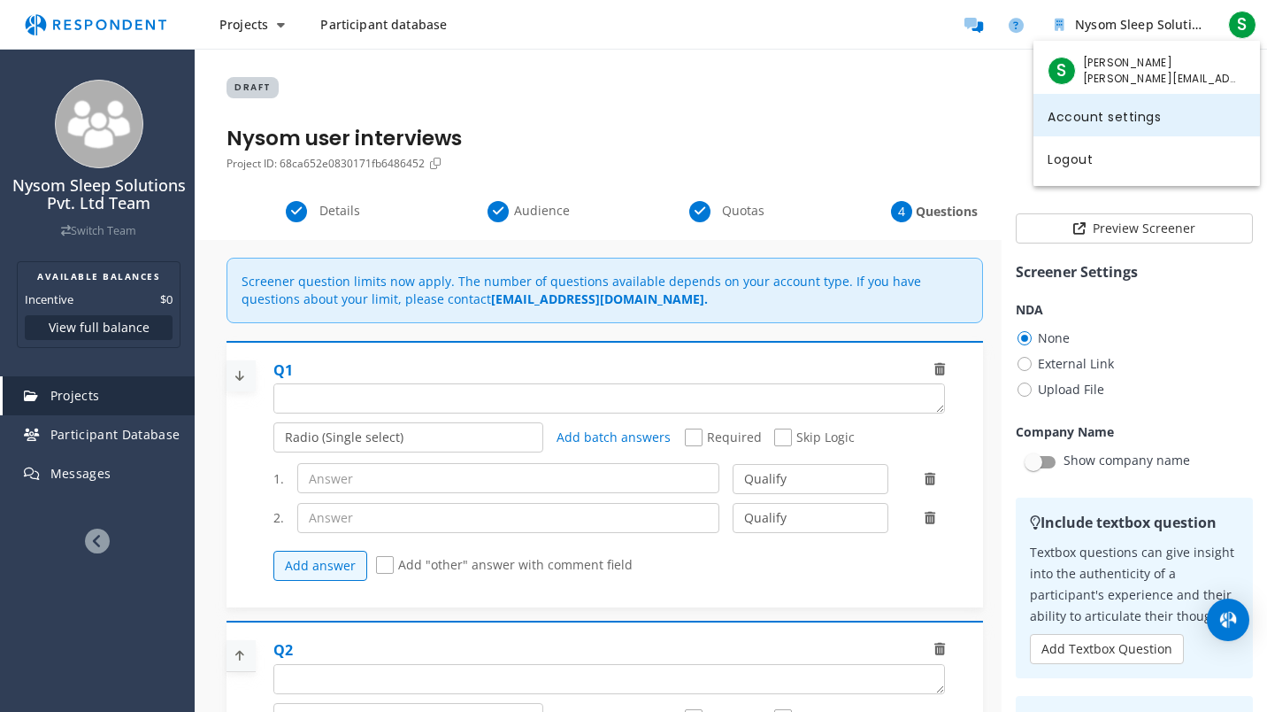
click at [1074, 122] on link "Account settings" at bounding box center [1147, 115] width 227 height 42
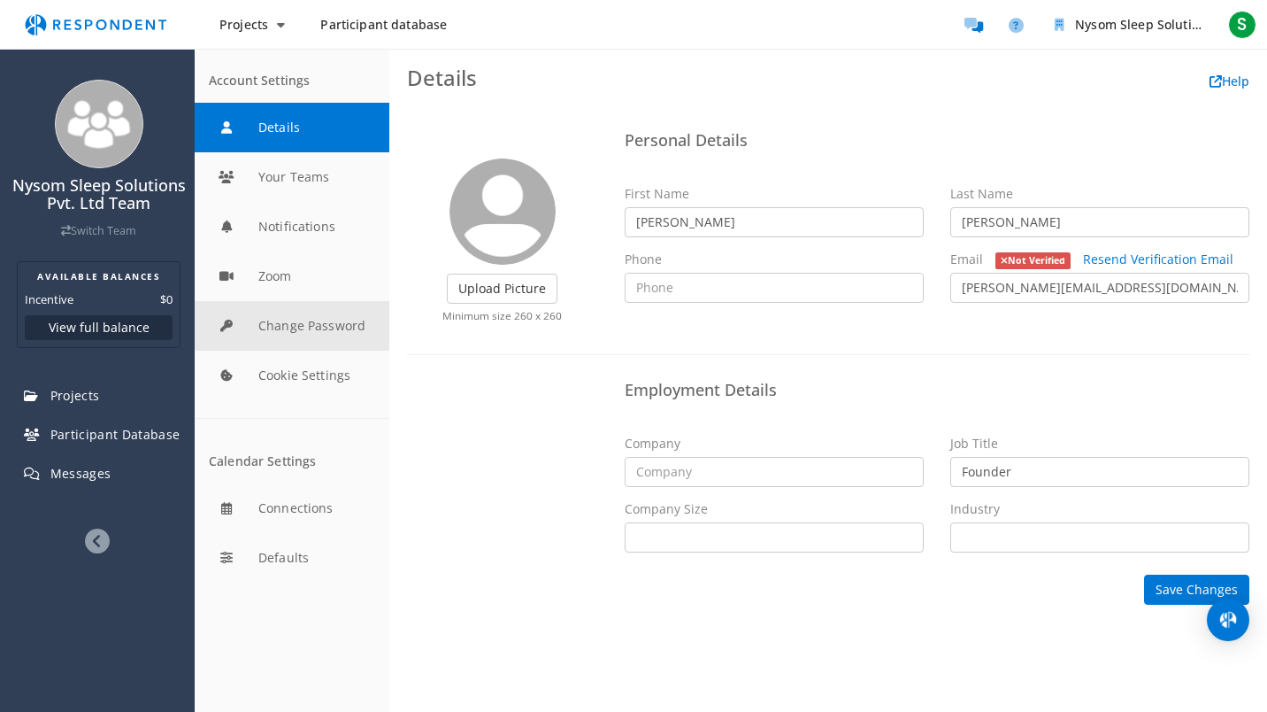
click at [341, 326] on button "Change Password" at bounding box center [292, 326] width 195 height 50
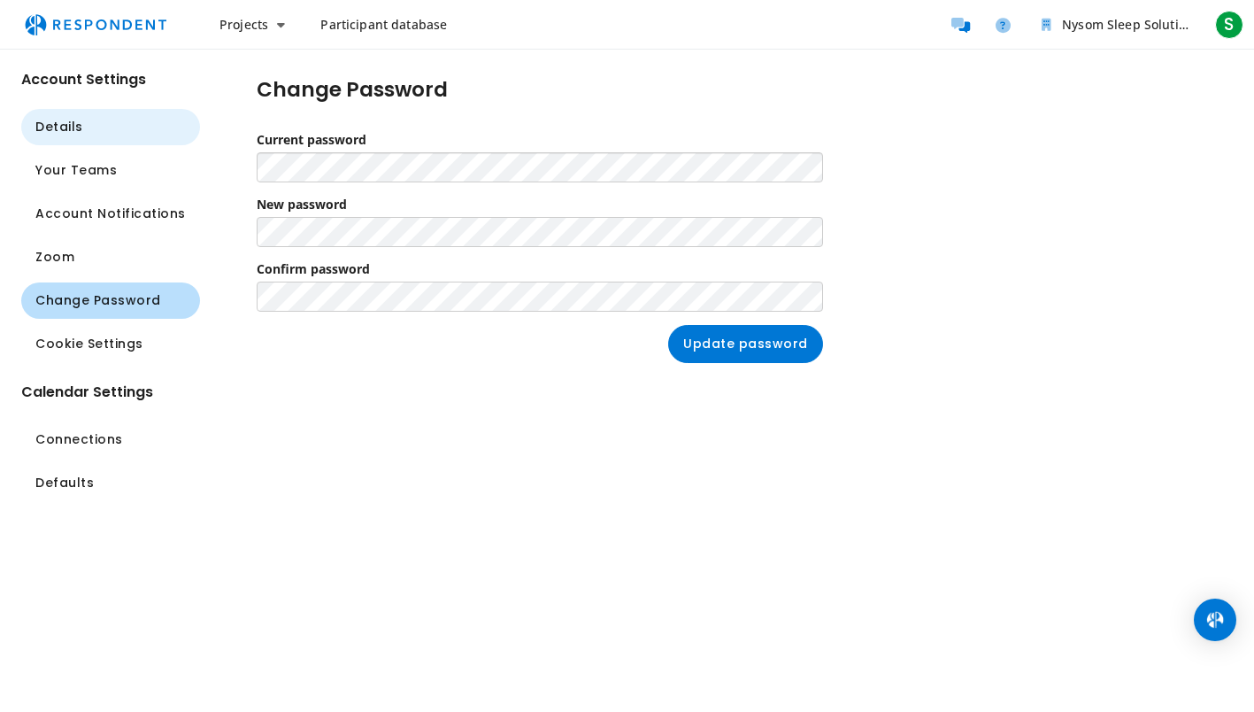
click at [165, 133] on div "Account Settings Details Your Teams Account Notifications Zoom Change Password …" at bounding box center [627, 381] width 1254 height 663
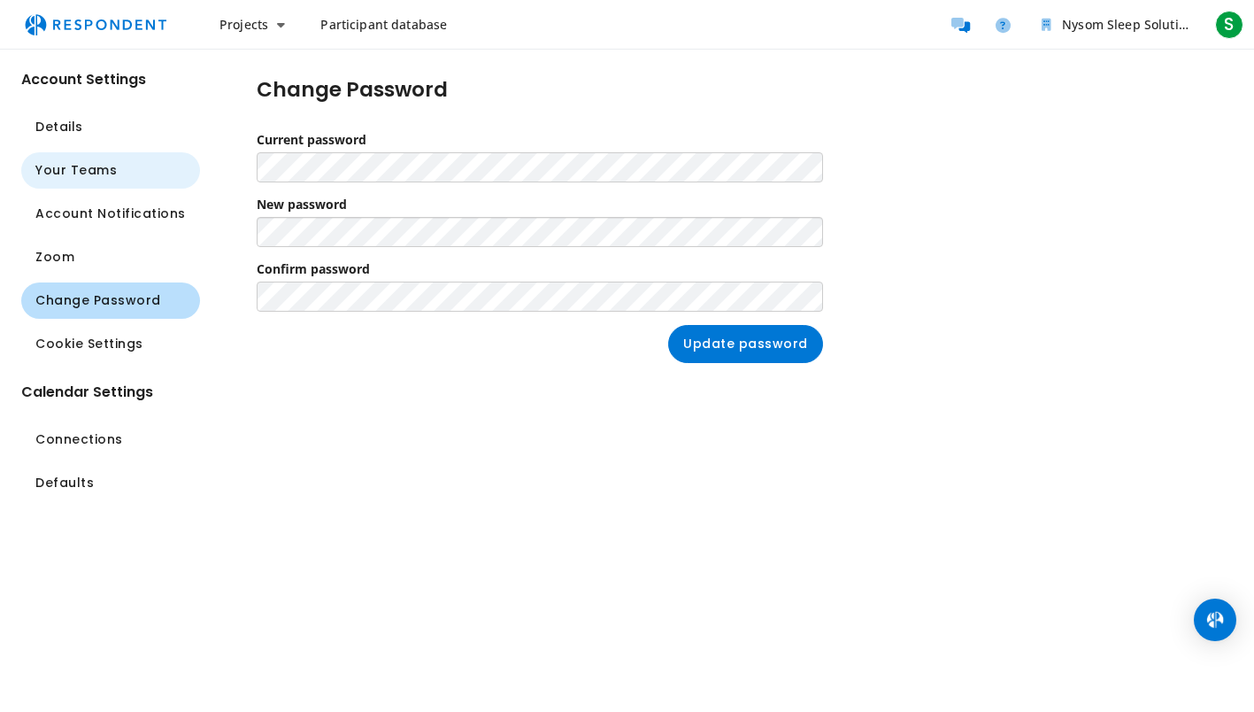
click at [64, 180] on div "Account Settings Details Your Teams Account Notifications Zoom Change Password …" at bounding box center [627, 381] width 1254 height 663
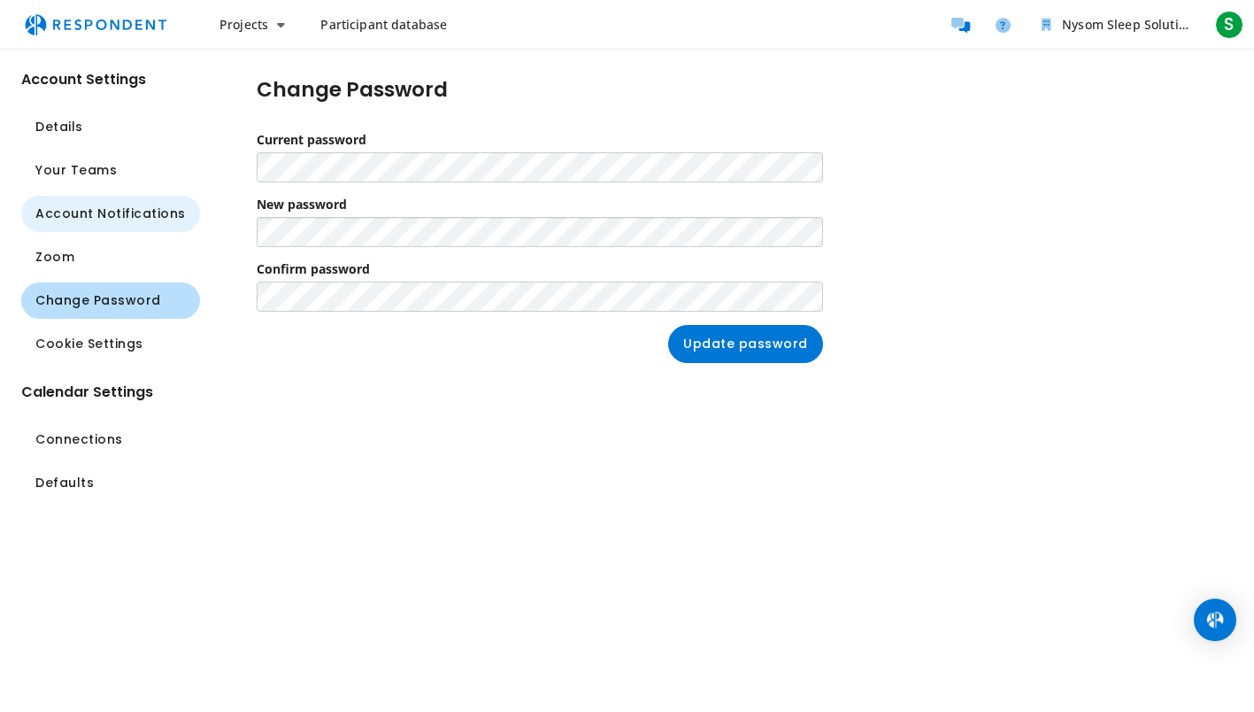
click at [182, 218] on div "Account Settings Details Your Teams Account Notifications Zoom Change Password …" at bounding box center [627, 381] width 1254 height 663
click at [200, 336] on div "Change Password Current password New password Confirm password Update password" at bounding box center [540, 221] width 680 height 342
click at [312, 315] on section "Current password New password Confirm password Update password" at bounding box center [540, 247] width 566 height 232
click at [200, 285] on div "Change Password Current password New password Confirm password Update password" at bounding box center [540, 221] width 680 height 342
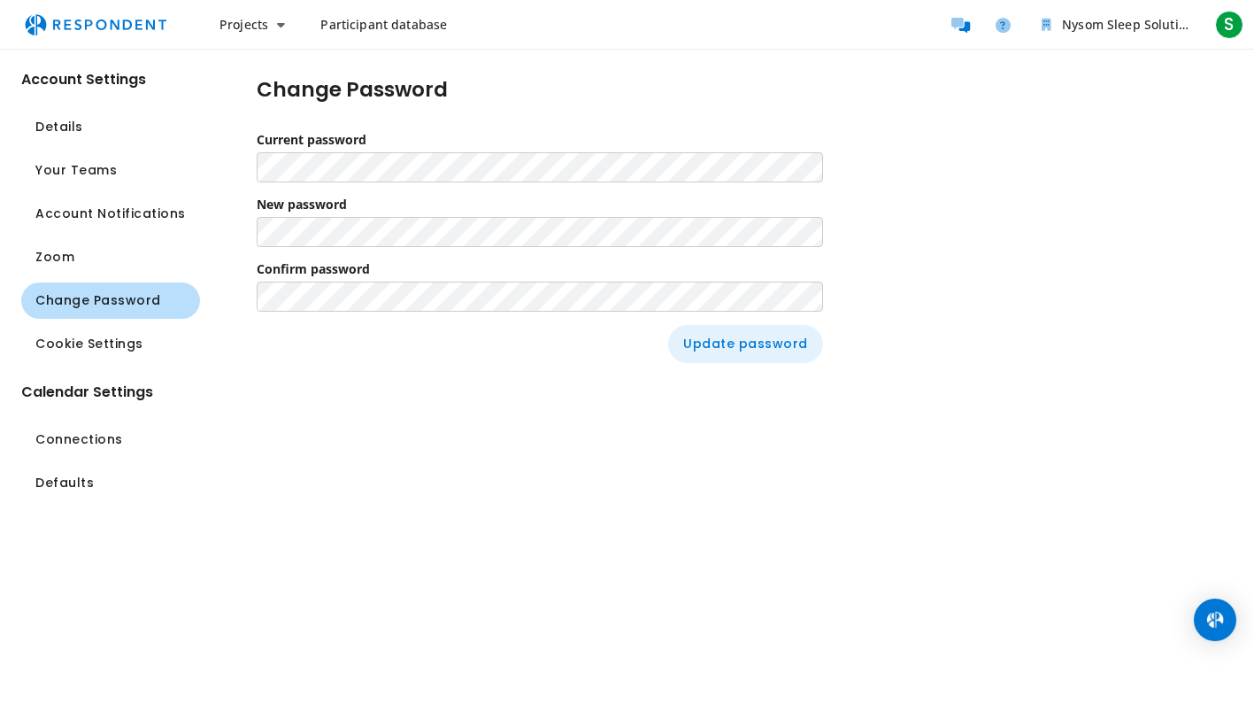
click at [766, 345] on span "Update password" at bounding box center [745, 344] width 125 height 19
click at [749, 350] on span "Update password" at bounding box center [745, 344] width 125 height 19
click at [739, 336] on span "Update password" at bounding box center [745, 344] width 125 height 19
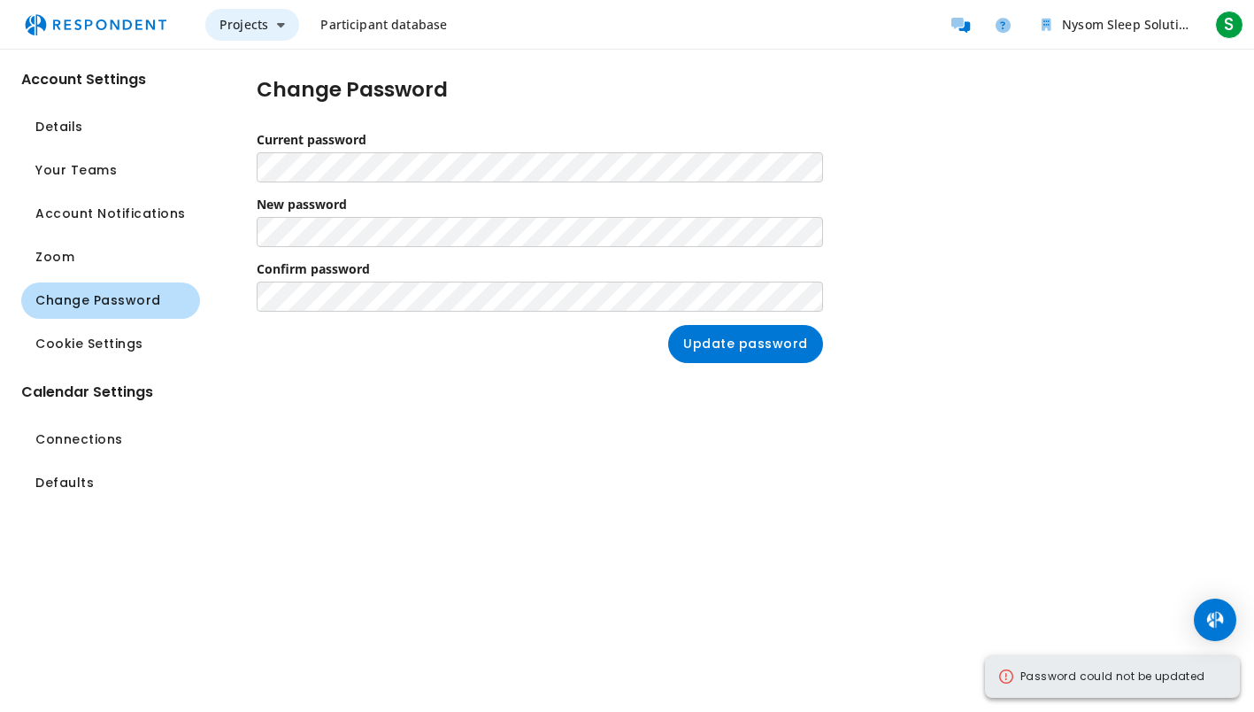
click at [267, 17] on button "Projects" at bounding box center [252, 25] width 94 height 32
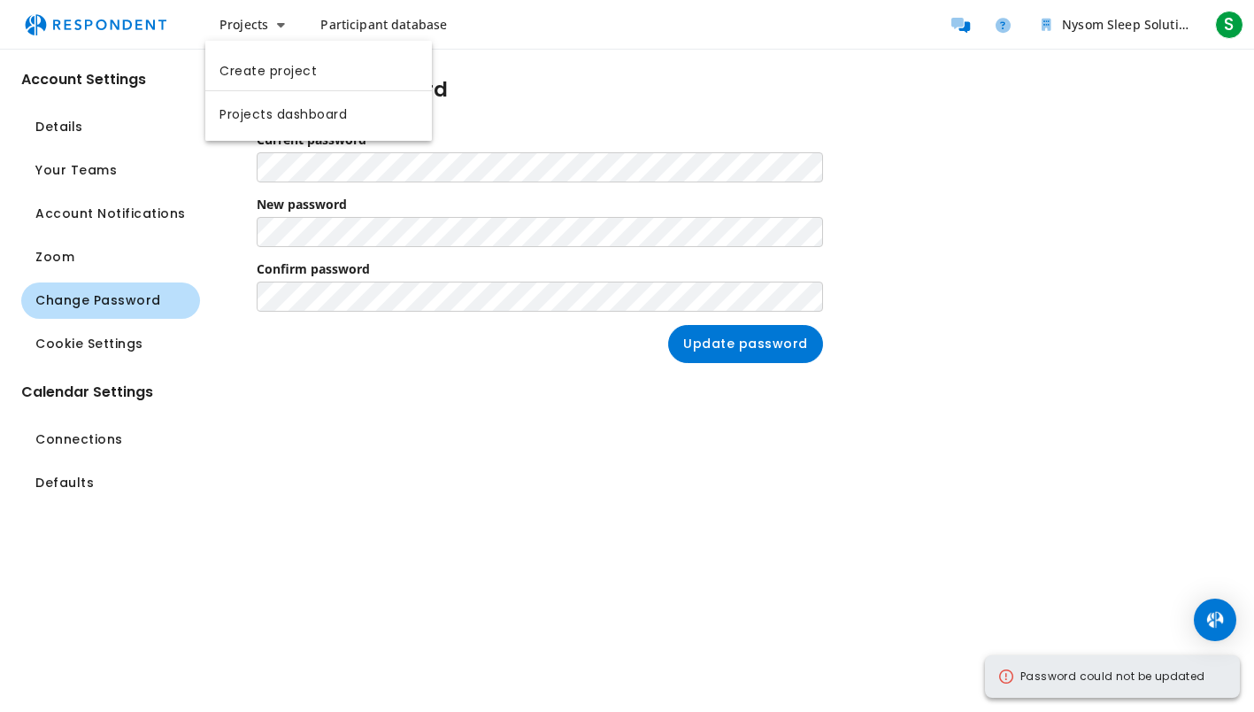
click at [375, 36] on md-backdrop at bounding box center [627, 356] width 1254 height 712
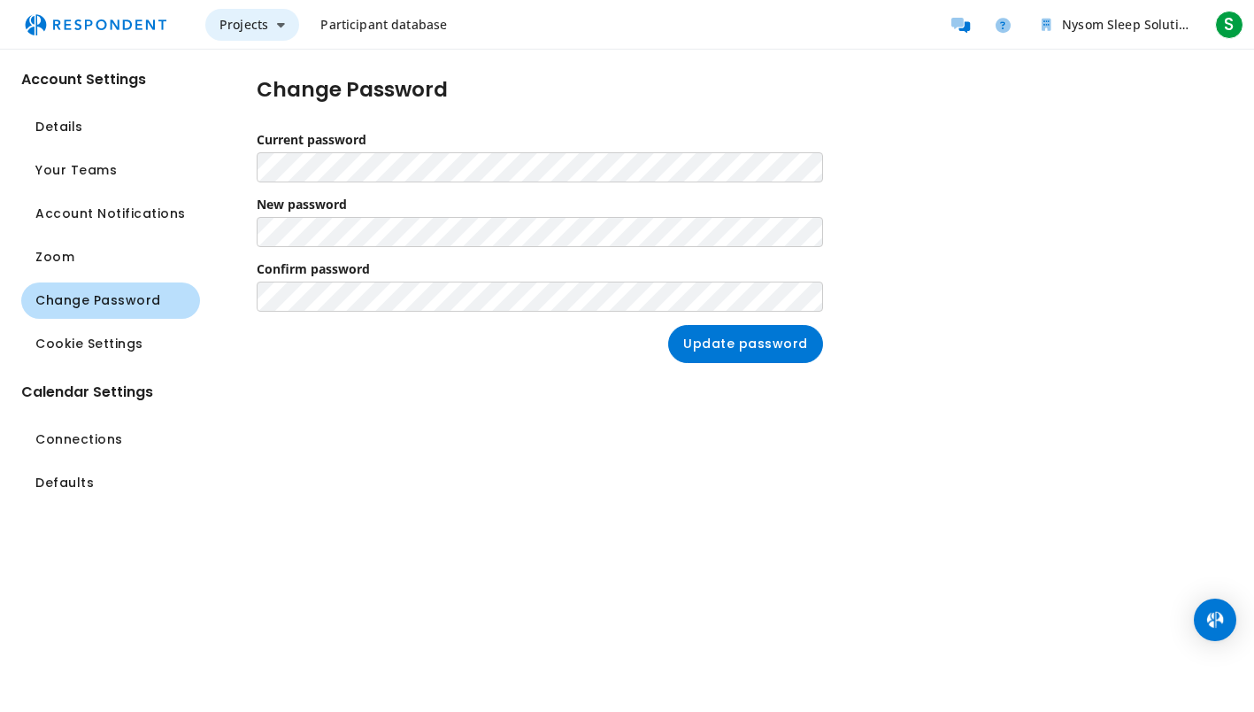
click at [273, 27] on button "Projects" at bounding box center [252, 25] width 94 height 32
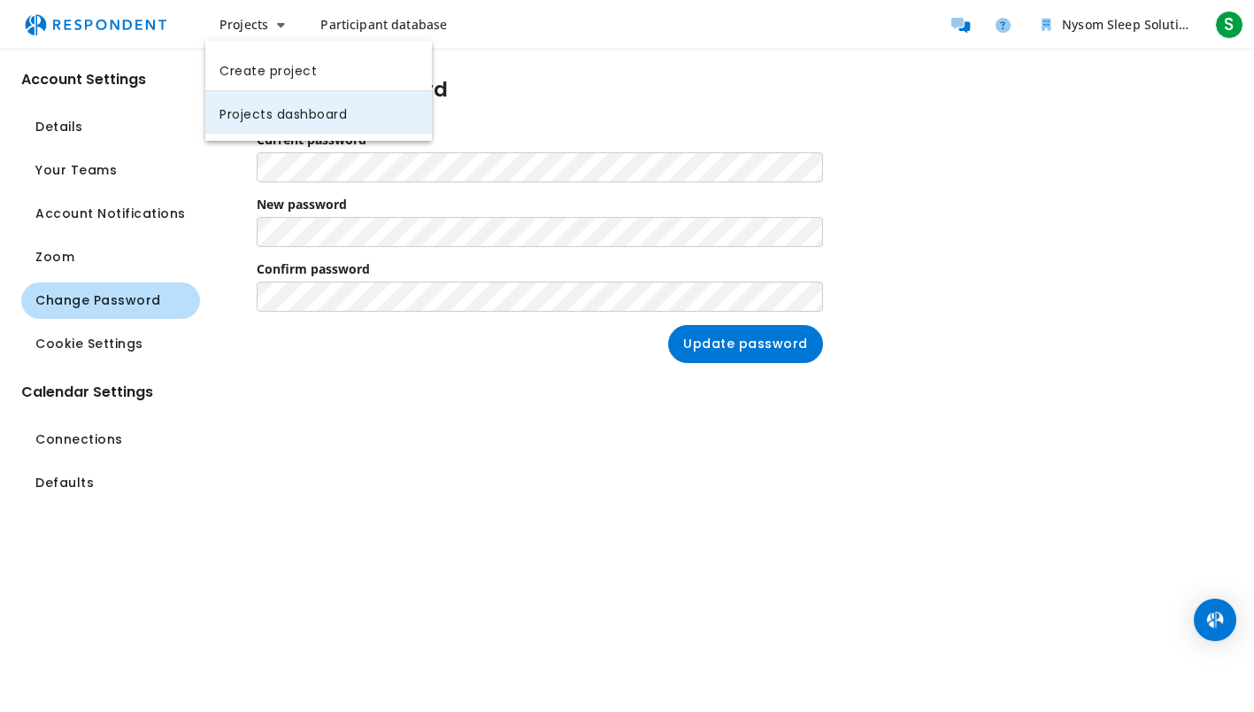
click at [280, 113] on link "Projects dashboard" at bounding box center [318, 112] width 227 height 42
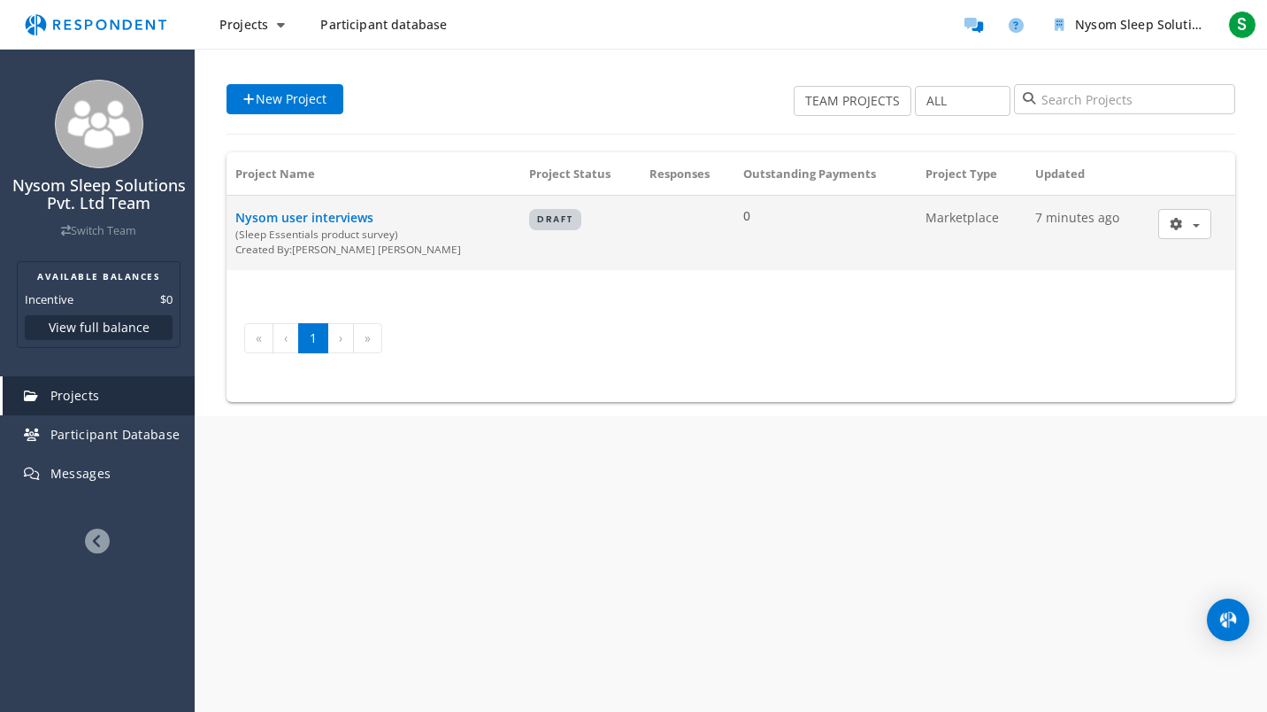
click at [419, 231] on div "(Sleep Essentials product survey)" at bounding box center [373, 234] width 276 height 15
click at [940, 198] on td "Marketplace" at bounding box center [972, 233] width 111 height 75
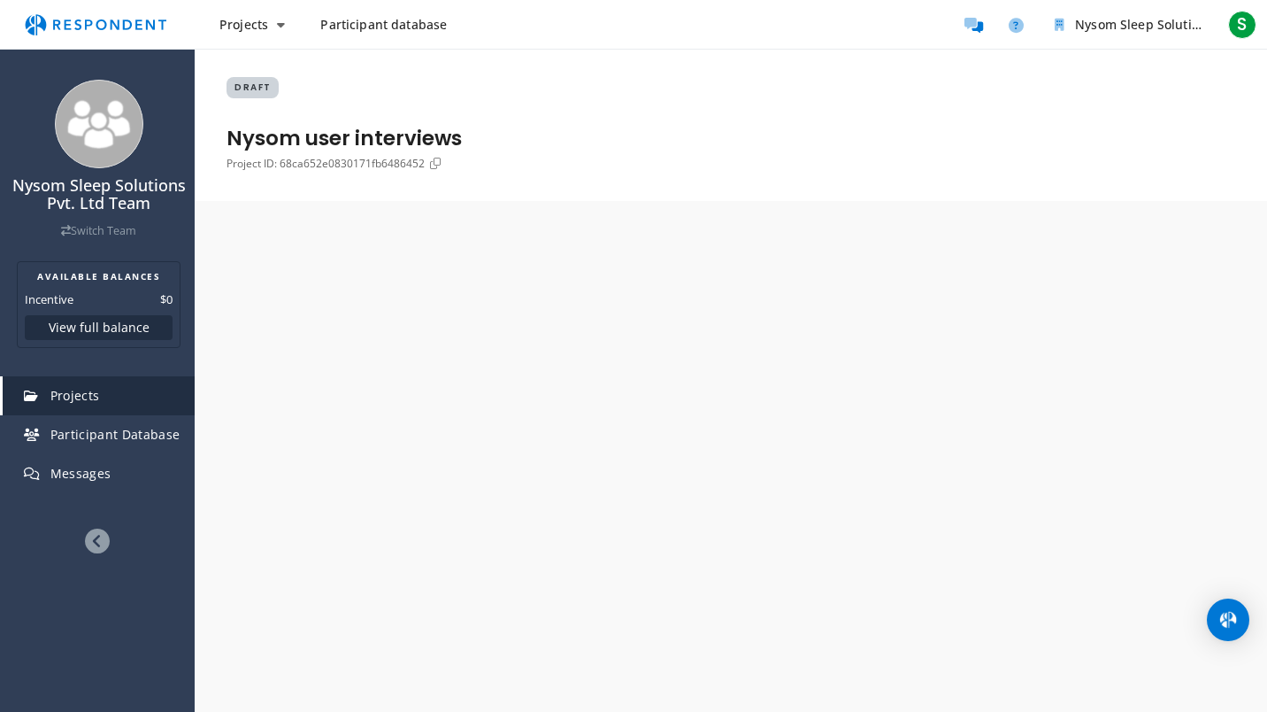
click at [935, 211] on div "Nysom Sleep Solutions Pvt. Ltd Team Switch Team AVAILABLE BALANCES Incentive $0…" at bounding box center [633, 356] width 1267 height 712
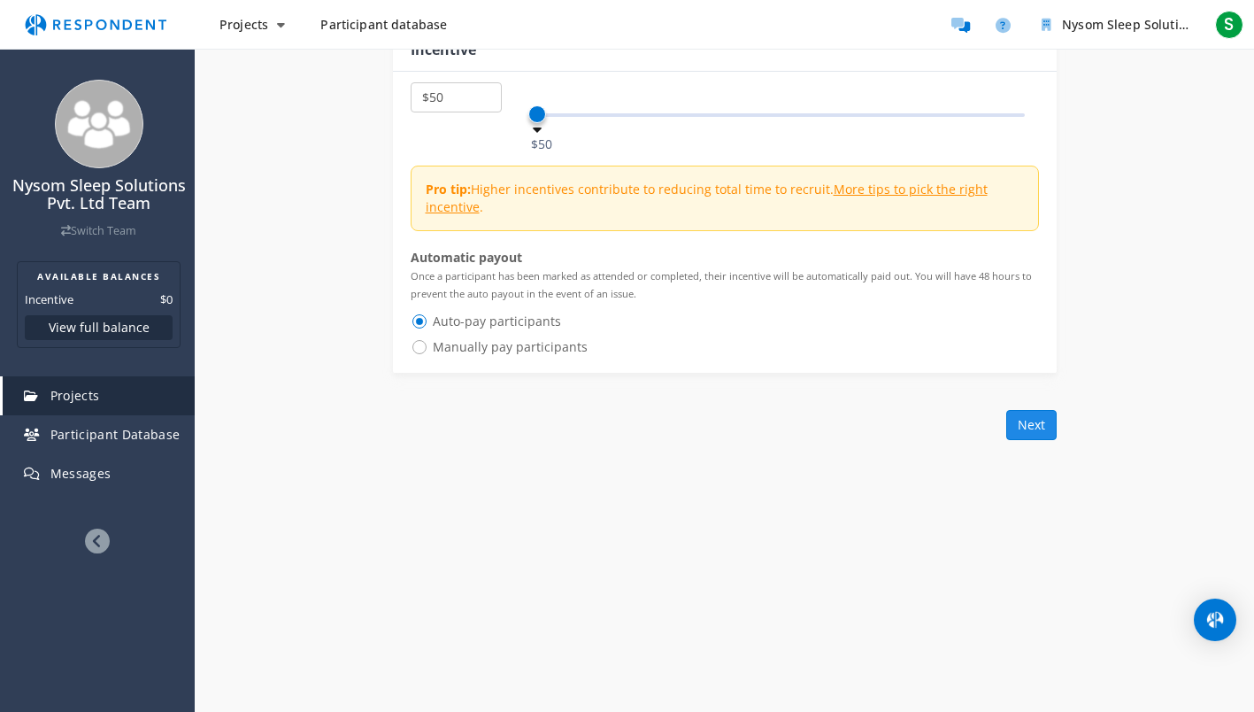
click at [1043, 418] on button "Next" at bounding box center [1031, 425] width 50 height 30
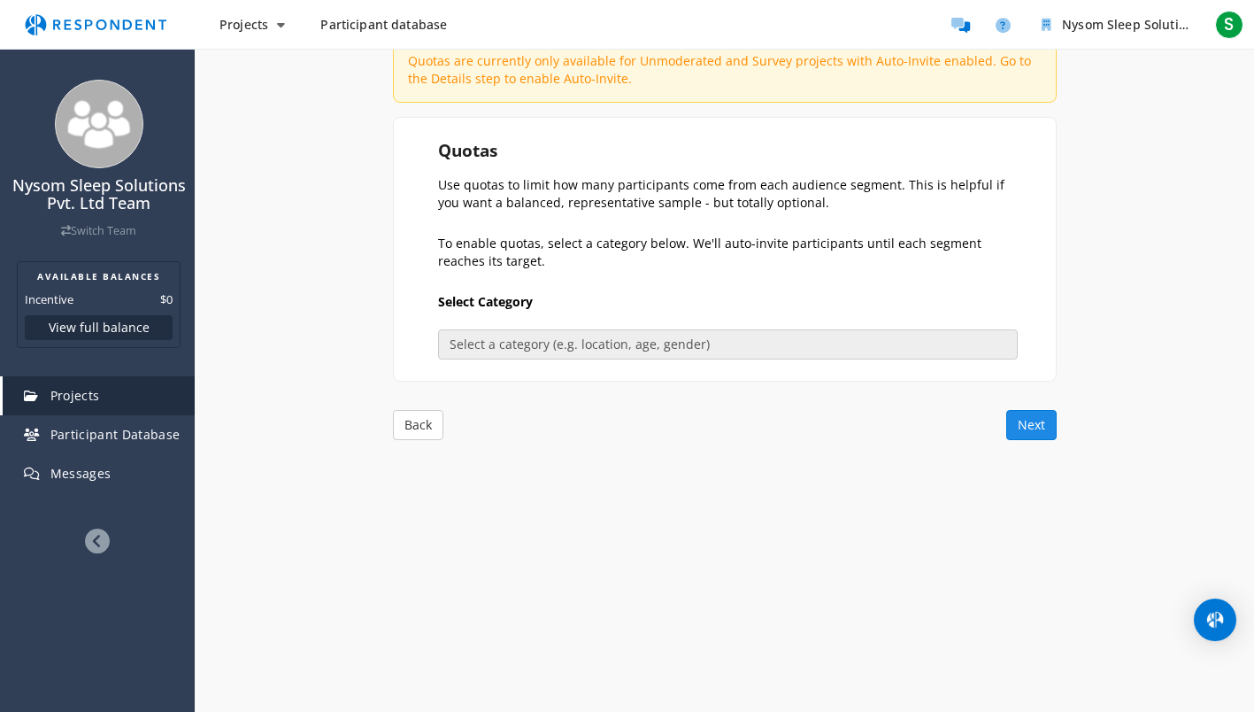
click at [1041, 420] on button "Next" at bounding box center [1031, 425] width 50 height 30
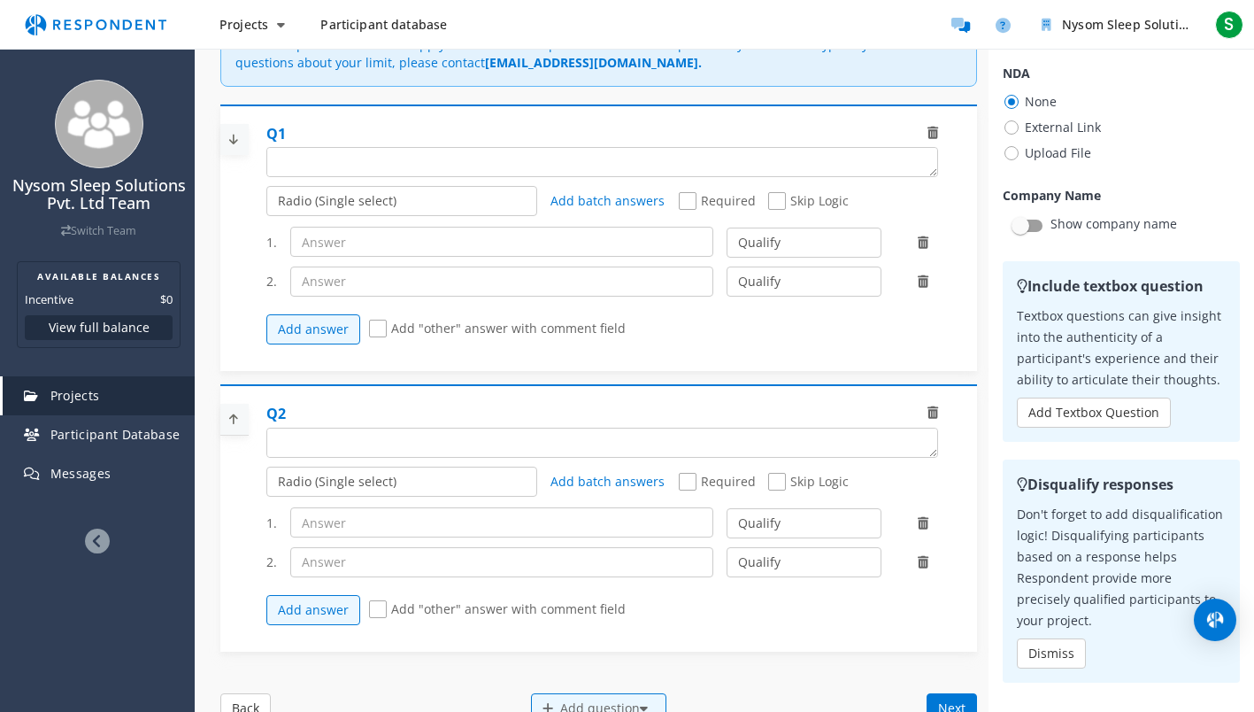
scroll to position [0, 0]
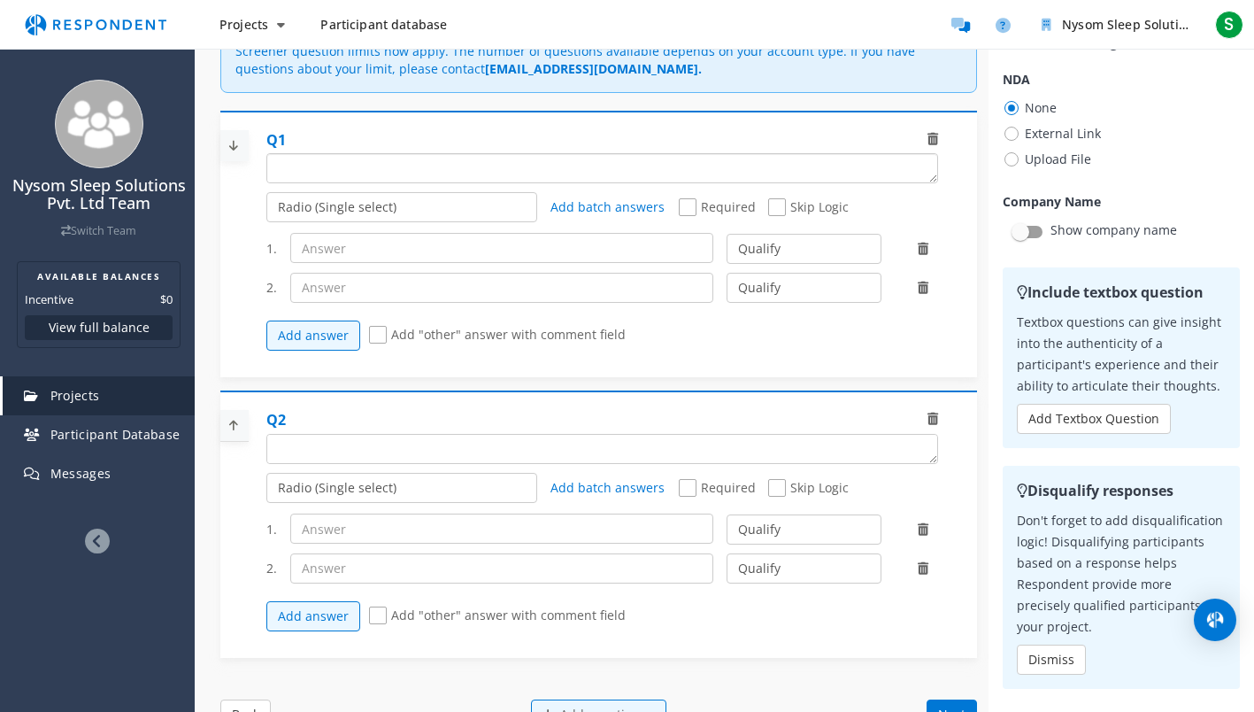
click at [348, 160] on textarea "Which of the following categories best describes your firm's total assets under…" at bounding box center [602, 168] width 670 height 28
paste textarea "Do you currently track or practice any wellness habits?"
type textarea "Do you currently track or practice any wellness habits?"
click at [419, 204] on select "Radio (Single select) Checkbox (Multi select) Multi-line text box Single-line t…" at bounding box center [401, 207] width 271 height 30
select select "number:3"
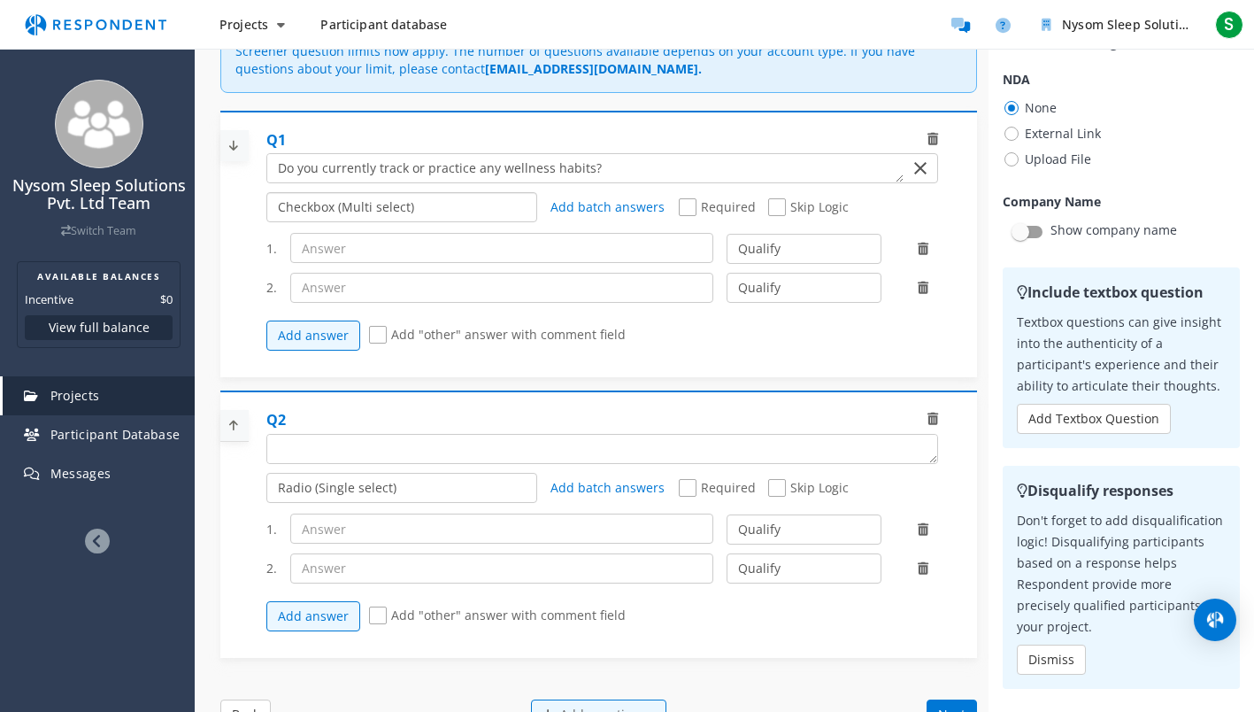
click at [266, 222] on select "Radio (Single select) Checkbox (Multi select) Multi-line text box Single-line t…" at bounding box center [401, 207] width 271 height 30
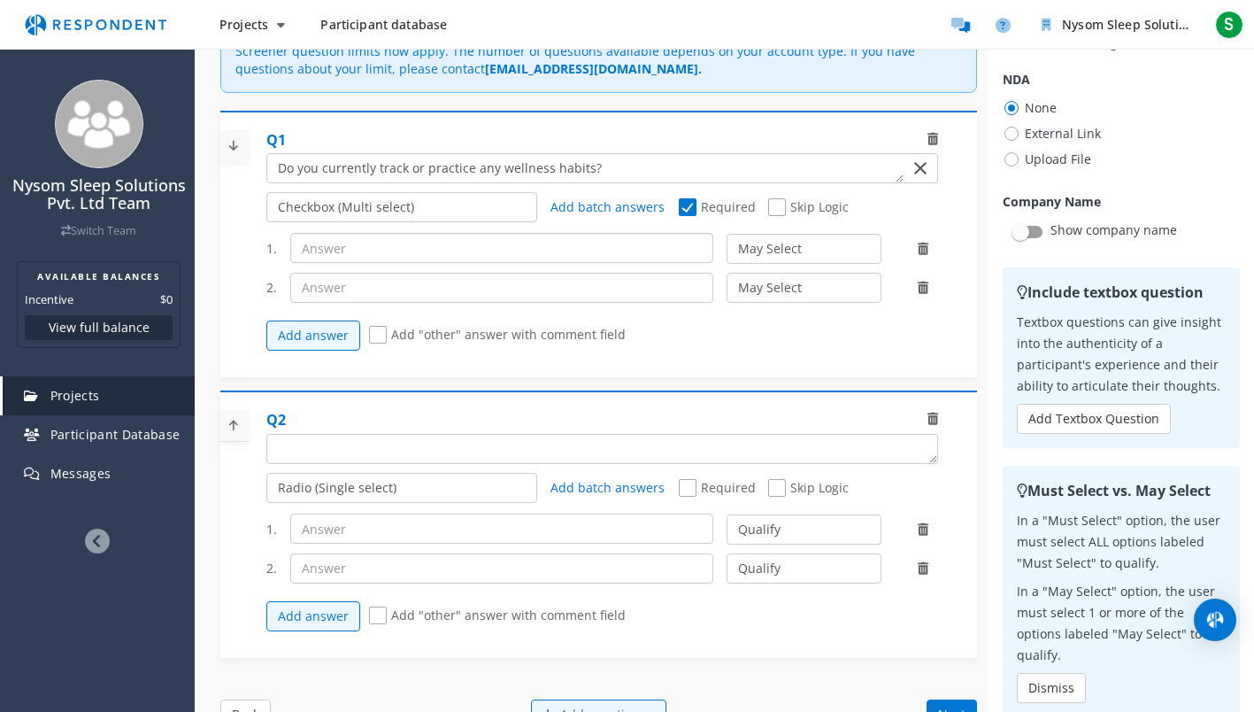
click at [349, 251] on input "text" at bounding box center [501, 248] width 423 height 30
paste input "Wearable devices (Fitbit, Oura, Apple Watch, etc.)"
type input "Wearable devices (Fitbit, Oura, Apple Watch, etc."
click at [365, 277] on input "text" at bounding box center [501, 288] width 423 height 30
paste input "Daily exercise/fitness routine"
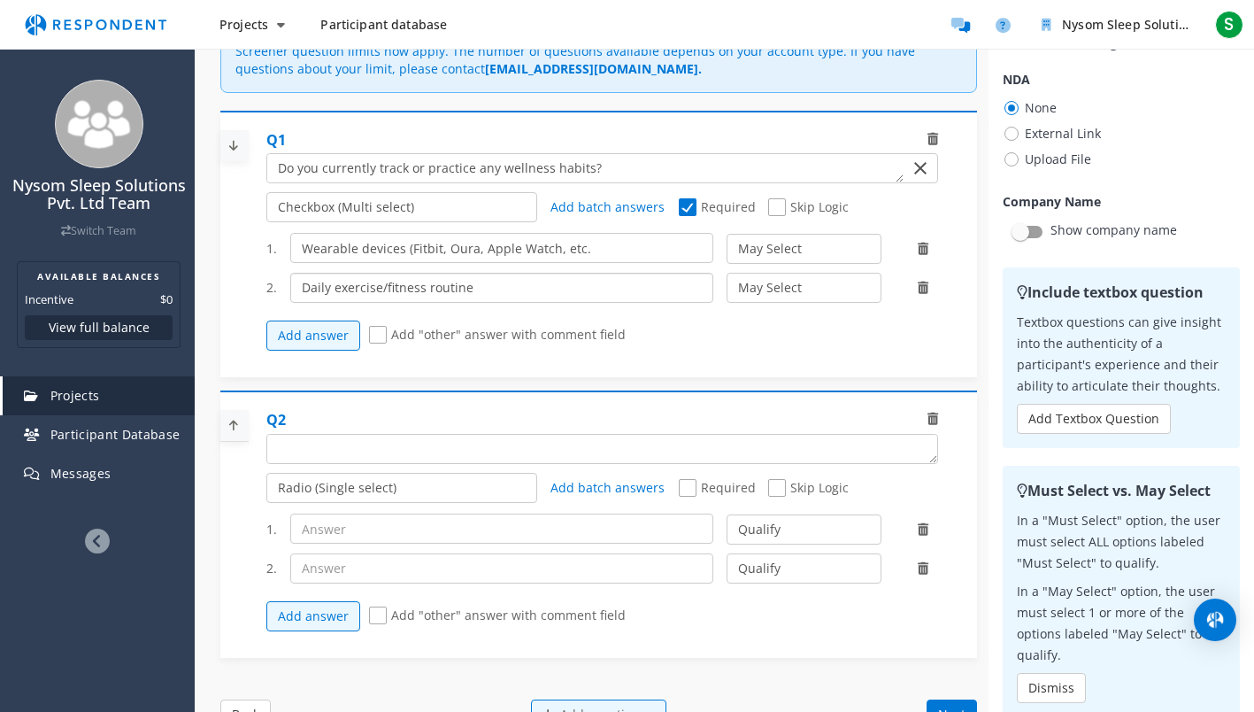
type input "Daily exercise/fitness routine"
click at [334, 332] on button "Add answer" at bounding box center [313, 335] width 94 height 30
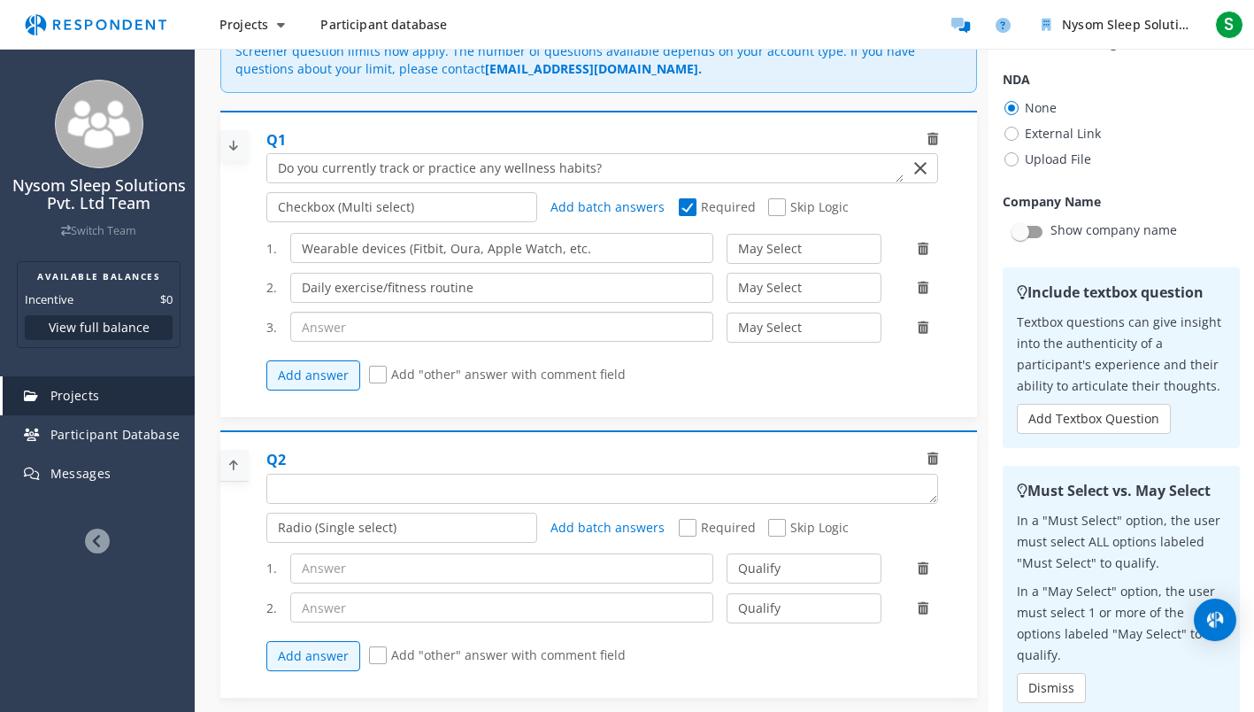
click at [334, 330] on input "text" at bounding box center [501, 327] width 423 height 30
paste input "Yoga/meditation/breathwork"
type input "Yoga/meditation/breathwork"
click at [792, 245] on select "May Select Must Select Disqualify" at bounding box center [804, 249] width 155 height 30
click at [773, 366] on div "Add answer Add "other" answer with comment field" at bounding box center [608, 375] width 685 height 48
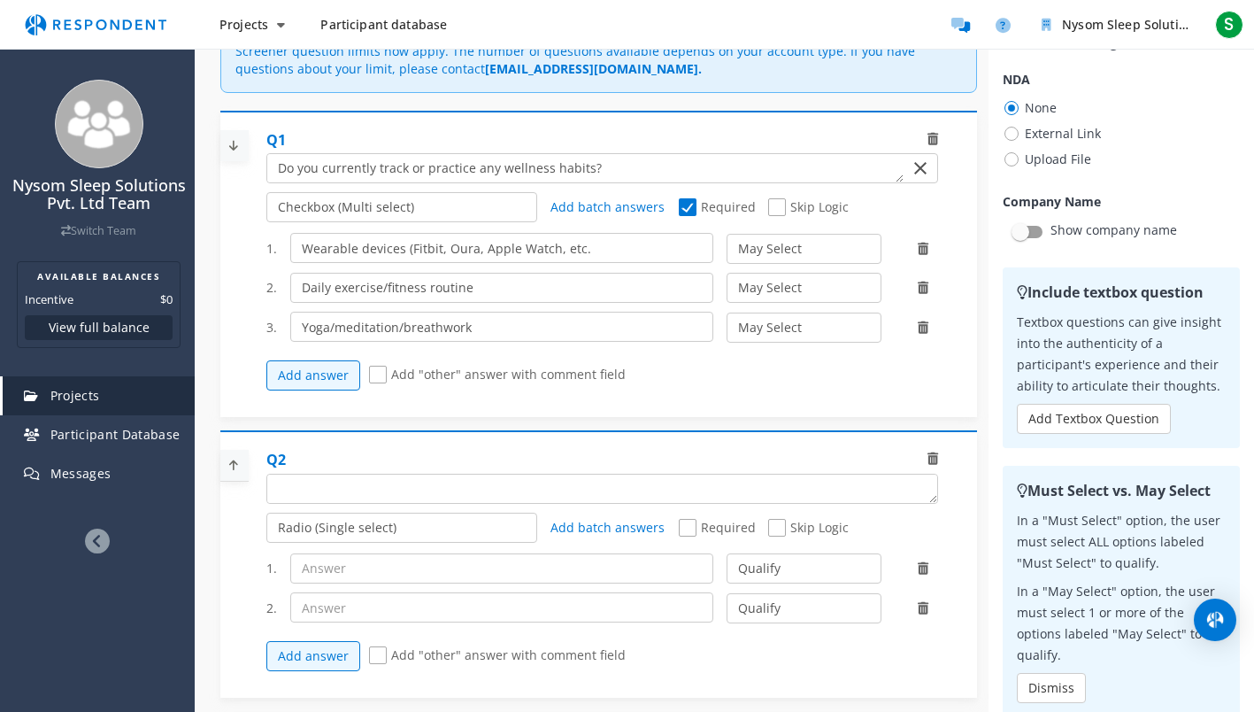
click at [689, 206] on span "Required" at bounding box center [717, 208] width 77 height 21
click at [689, 206] on input "Required" at bounding box center [685, 208] width 12 height 12
checkbox input "false"
click at [771, 203] on span "Skip Logic" at bounding box center [808, 208] width 81 height 21
click at [771, 203] on input "Skip Logic" at bounding box center [774, 208] width 12 height 12
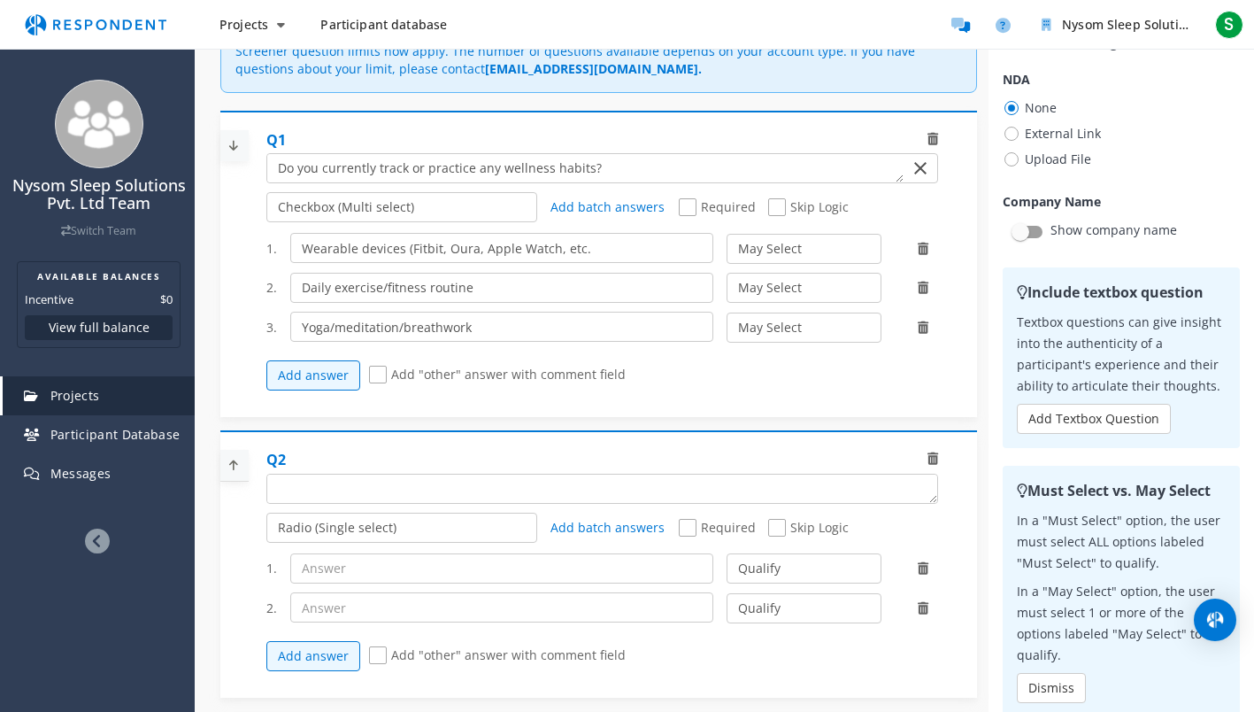
checkbox input "true"
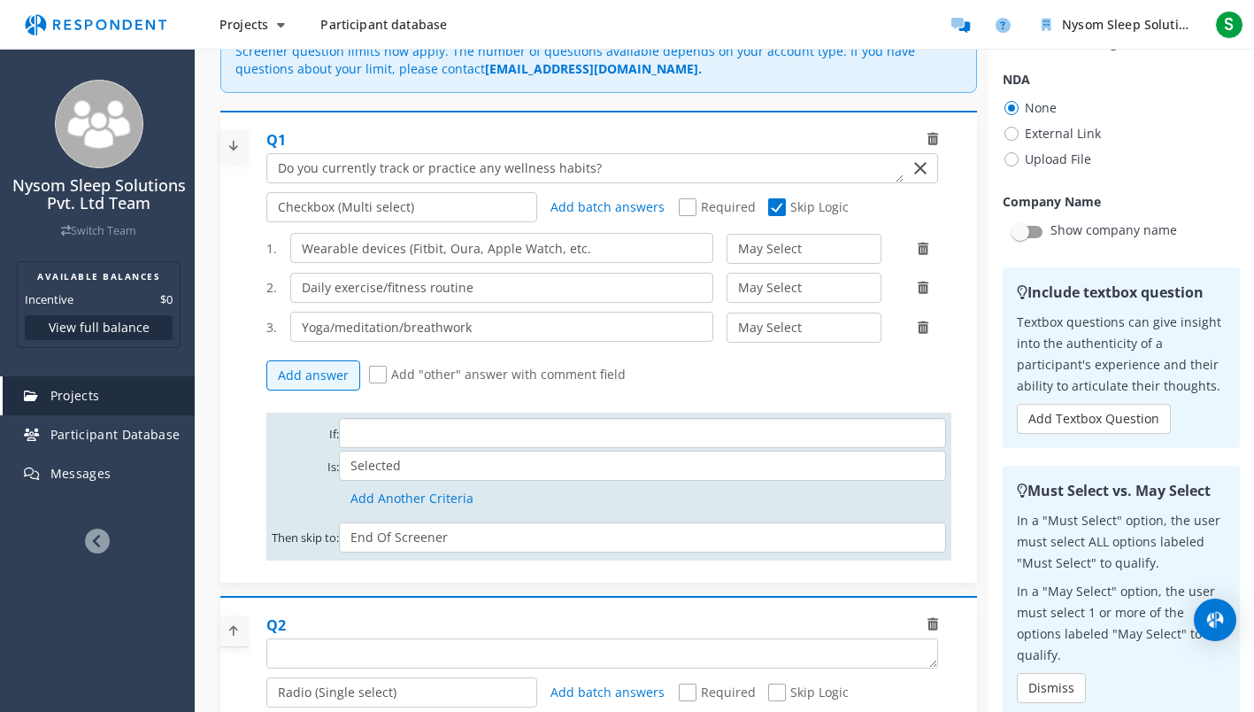
click at [361, 435] on select "Wearable devices (Fitbit, Oura, Apple Watch, etc. Daily exercise/fitness routin…" at bounding box center [642, 433] width 607 height 30
click at [270, 479] on div "If: Wearable devices (Fitbit, Oura, Apple Watch, etc. Daily exercise/fitness ro…" at bounding box center [608, 486] width 685 height 148
click at [376, 497] on button "Add Another Criteria" at bounding box center [412, 498] width 146 height 30
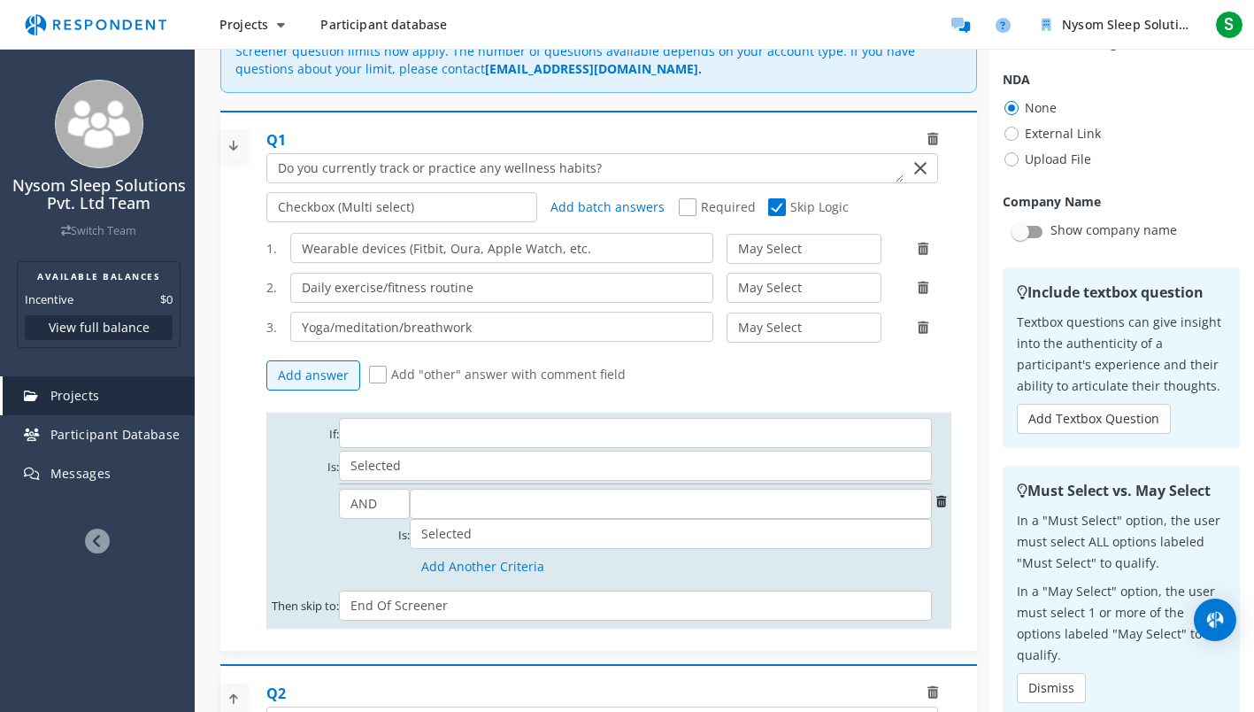
click at [943, 503] on icon at bounding box center [941, 502] width 10 height 12
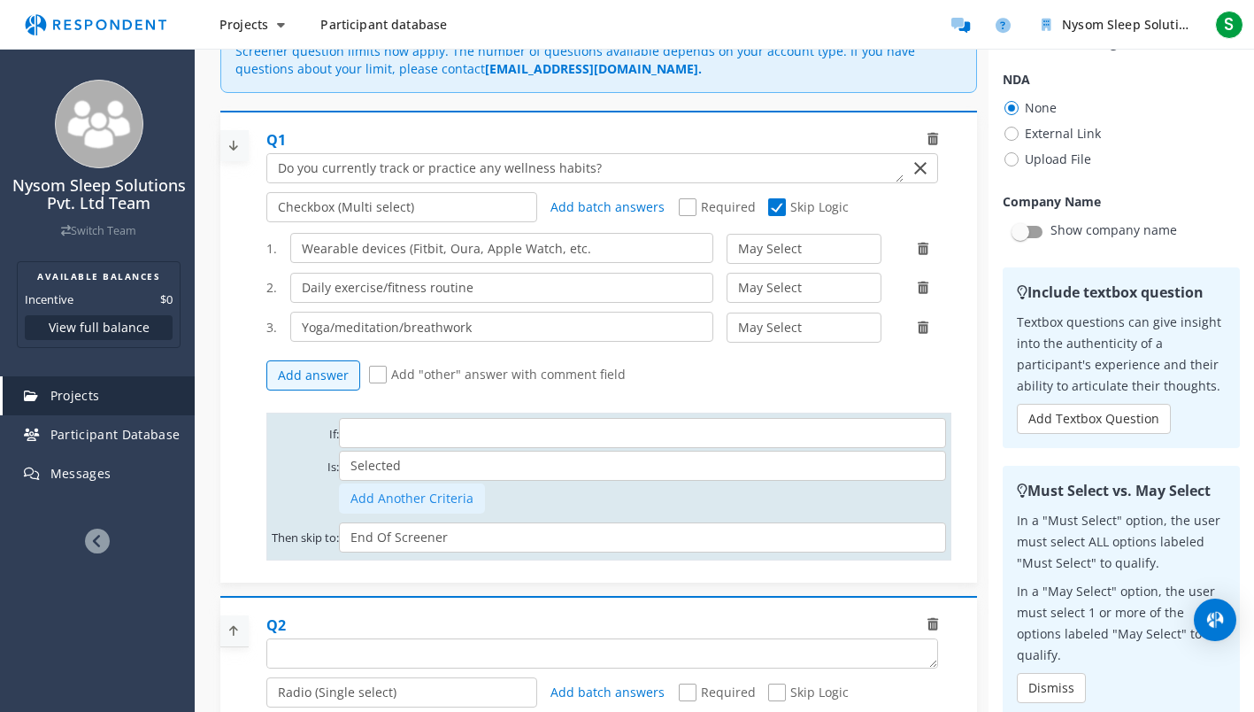
click at [403, 493] on button "Add Another Criteria" at bounding box center [412, 498] width 146 height 30
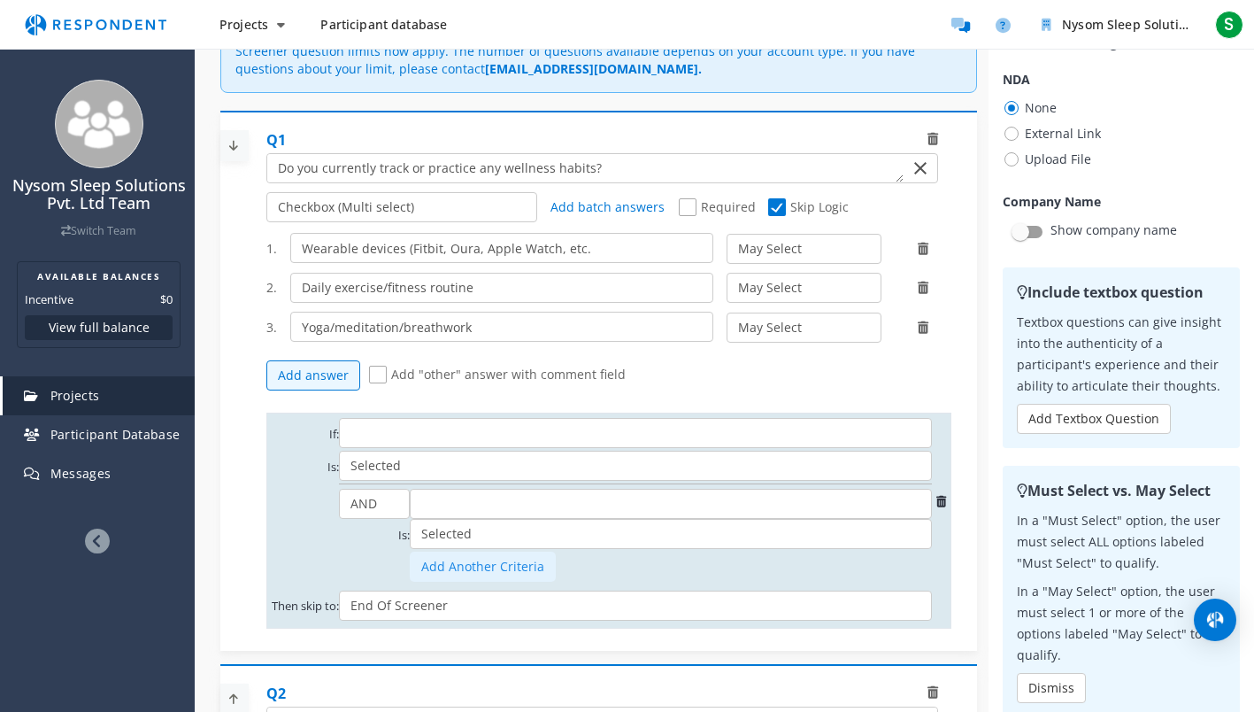
click at [457, 566] on button "Add Another Criteria" at bounding box center [483, 566] width 146 height 30
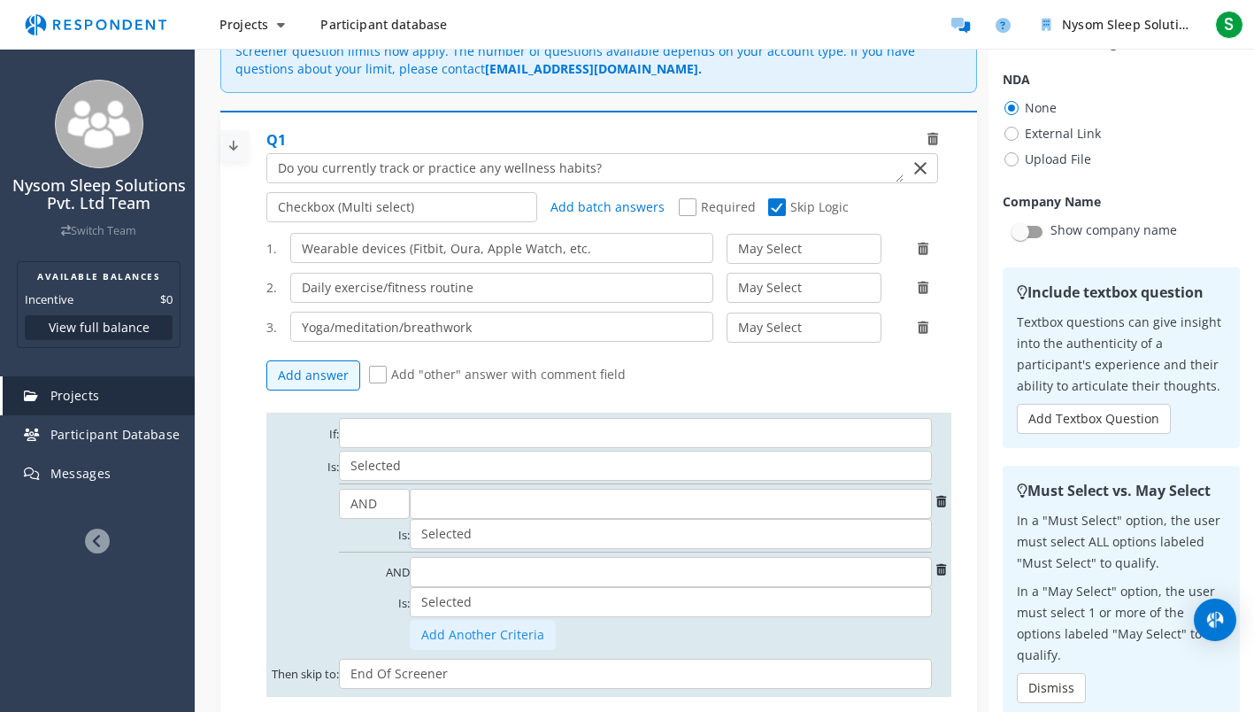
click at [471, 628] on button "Add Another Criteria" at bounding box center [483, 635] width 146 height 30
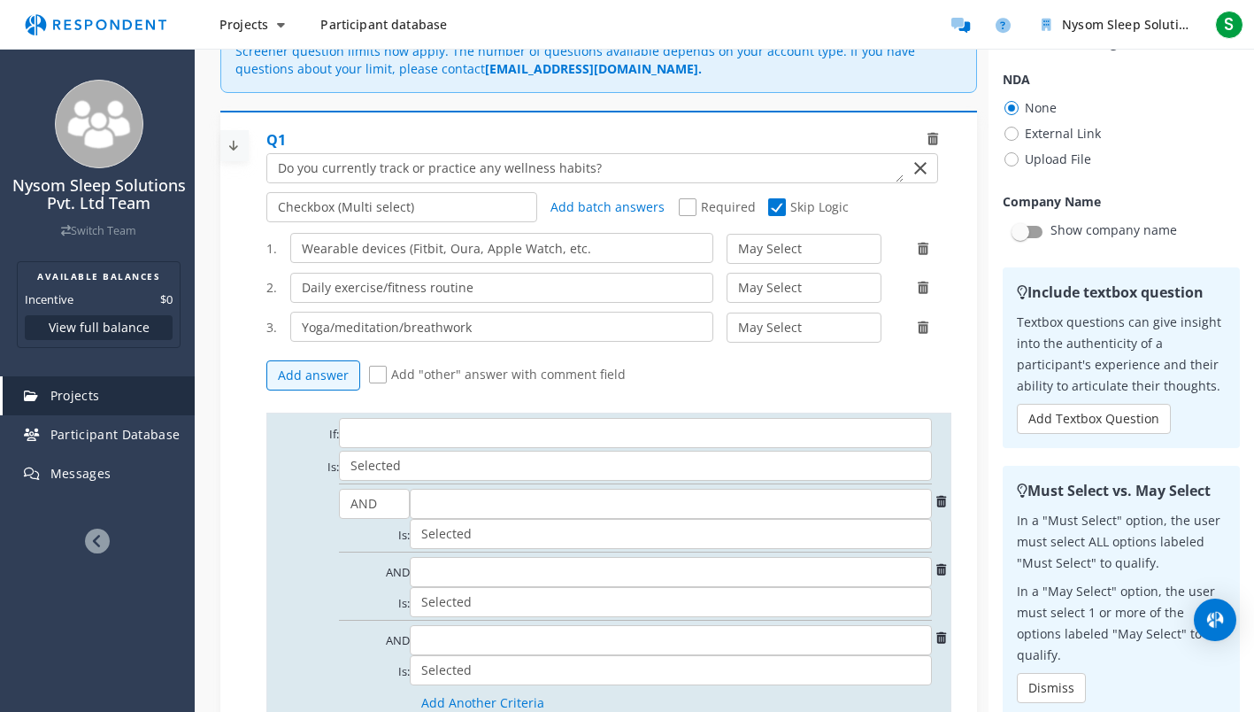
click at [941, 501] on icon at bounding box center [941, 502] width 10 height 12
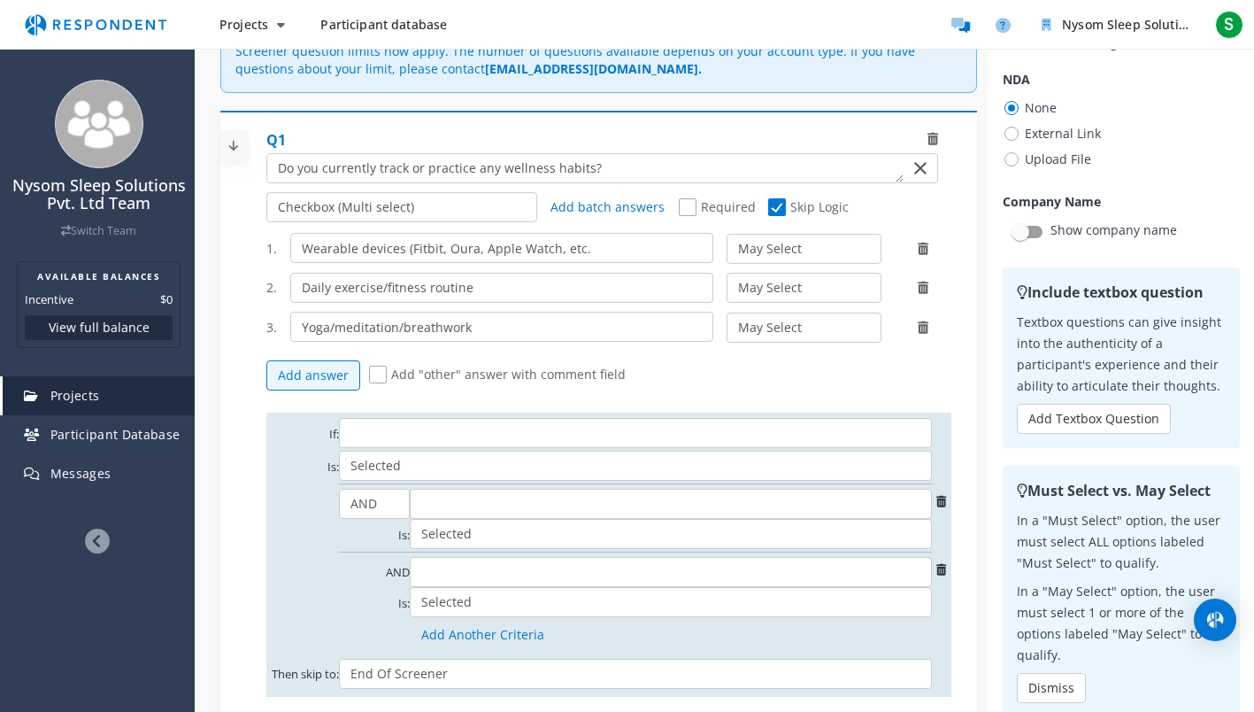
click at [941, 499] on icon at bounding box center [941, 502] width 10 height 12
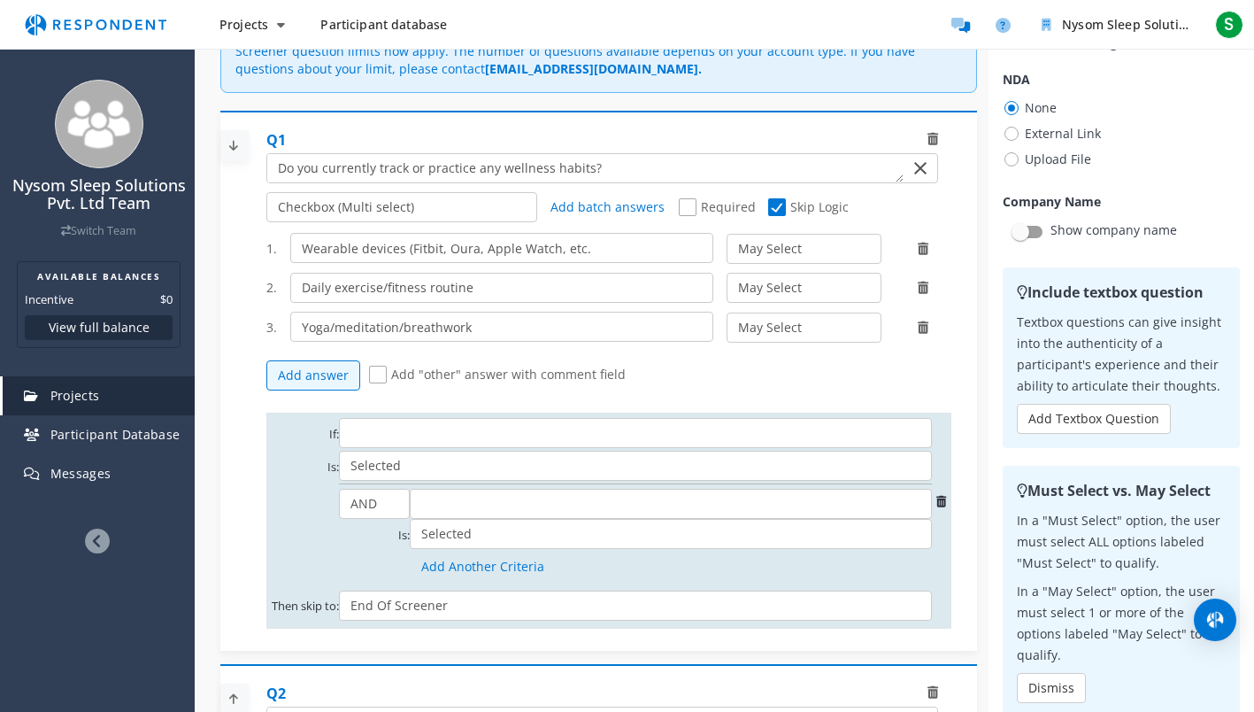
click at [941, 499] on icon at bounding box center [941, 502] width 10 height 12
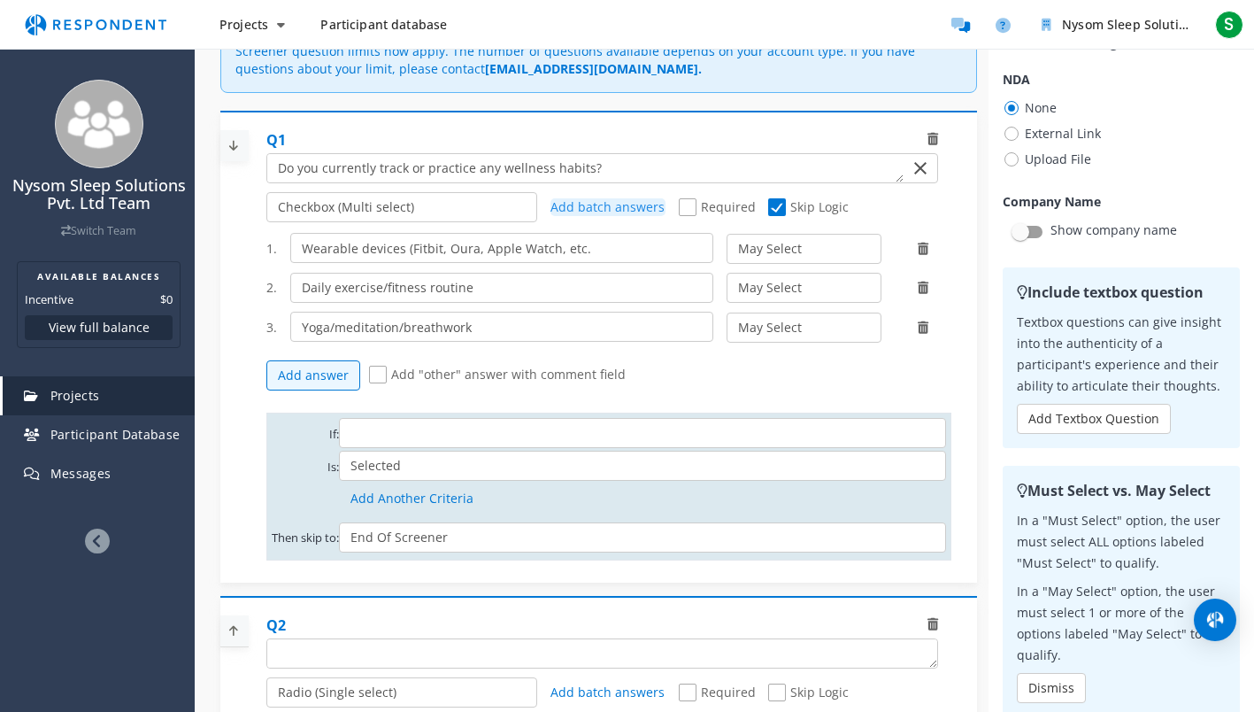
click at [634, 207] on span "Add batch answers" at bounding box center [607, 206] width 114 height 17
type textarea "Wearable devices (Fitbit, Oura, Apple Watch, etc. Daily exercise/fitness routin…"
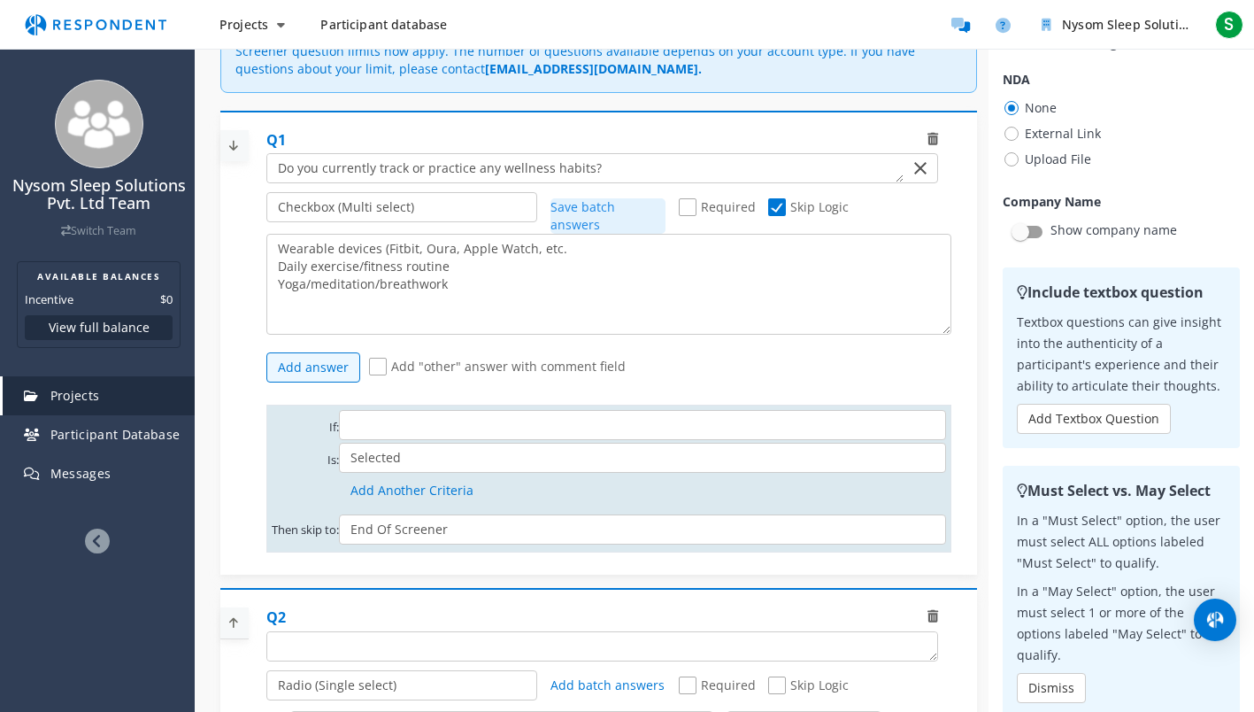
click at [615, 207] on span "Save batch answers" at bounding box center [582, 215] width 65 height 35
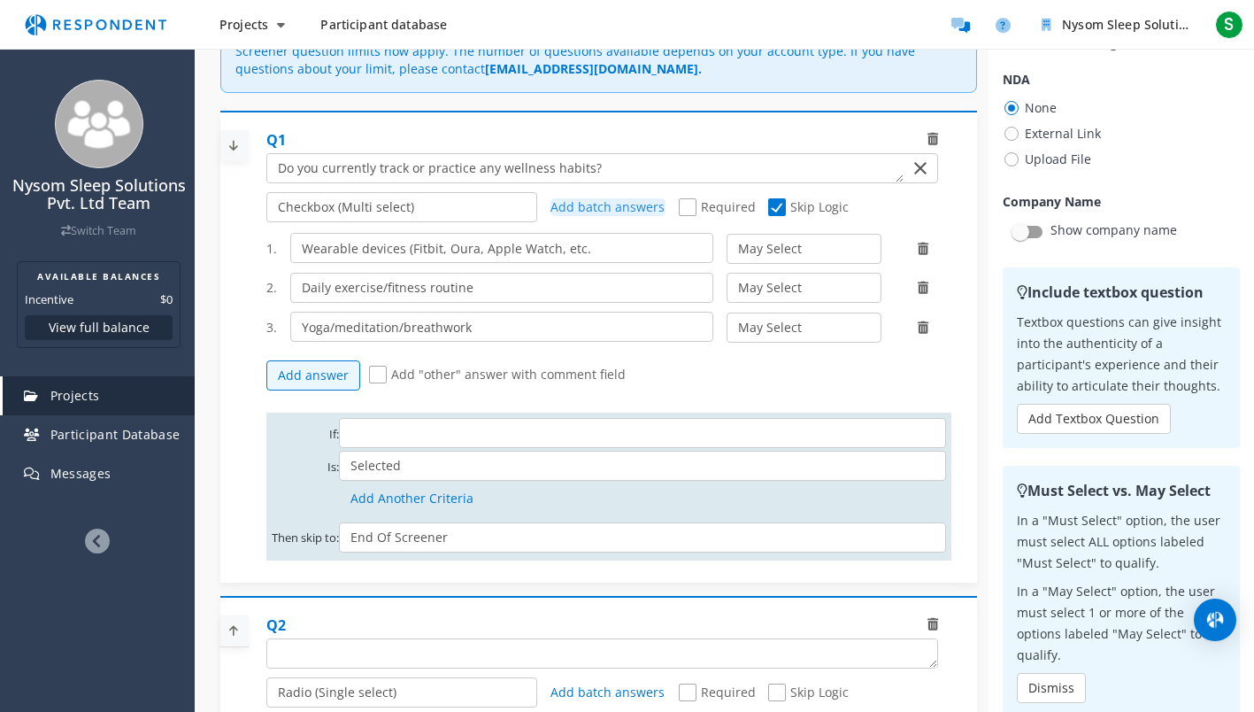
click at [694, 218] on span "Required" at bounding box center [717, 208] width 77 height 21
click at [690, 213] on input "Required" at bounding box center [685, 208] width 12 height 12
checkbox input "true"
click at [774, 214] on span "Skip Logic" at bounding box center [808, 208] width 81 height 21
click at [774, 213] on input "Skip Logic" at bounding box center [774, 208] width 12 height 12
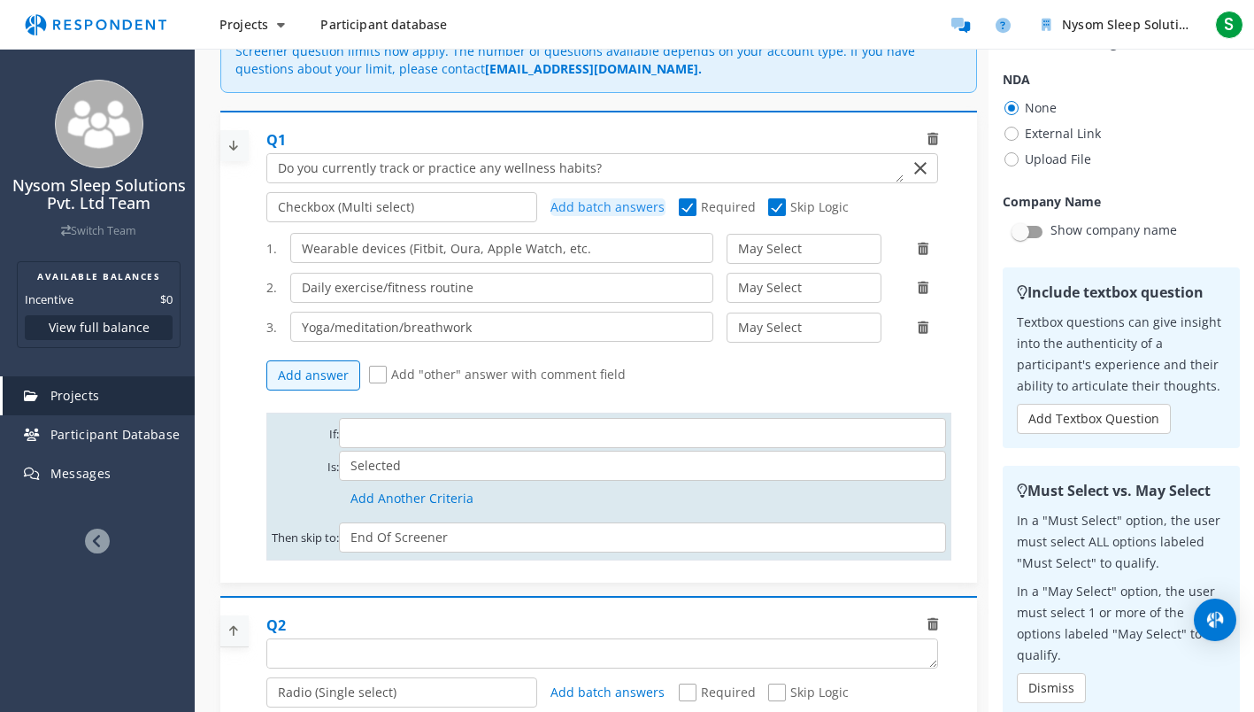
checkbox input "false"
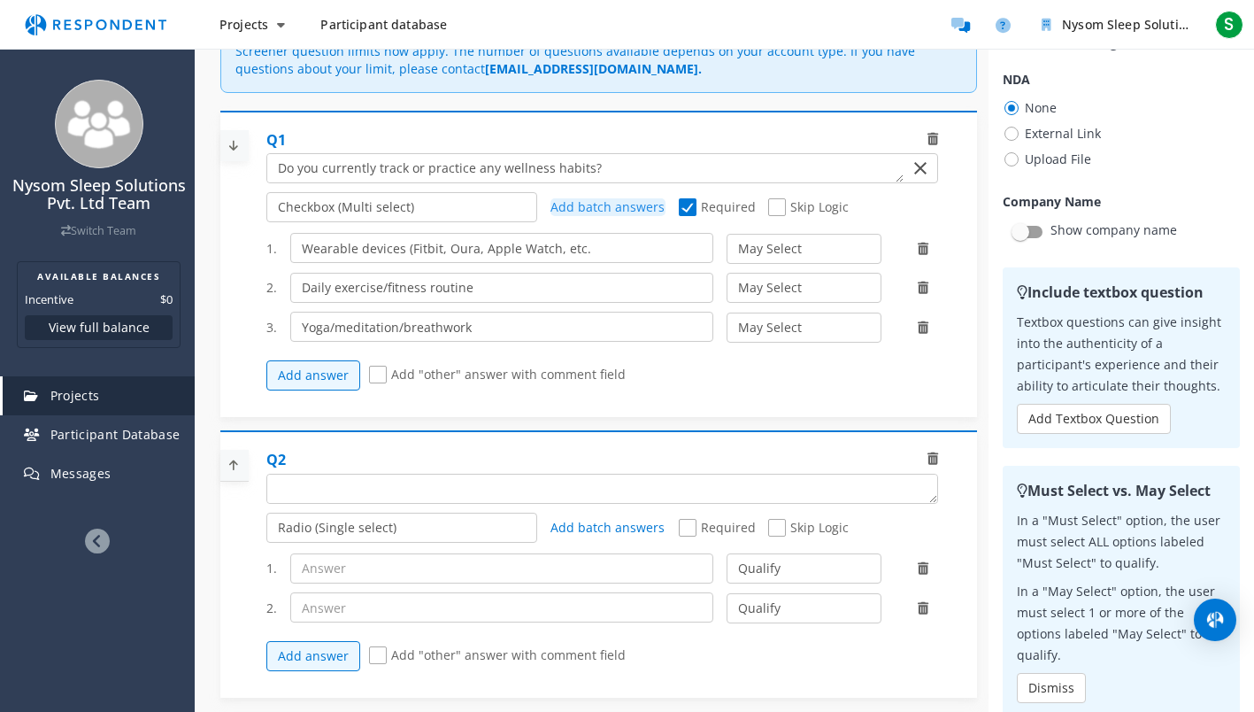
click at [384, 373] on span "Add "other" answer with comment field" at bounding box center [497, 376] width 257 height 21
click at [381, 373] on input "Add "other" answer with comment field" at bounding box center [375, 375] width 12 height 12
checkbox input "true"
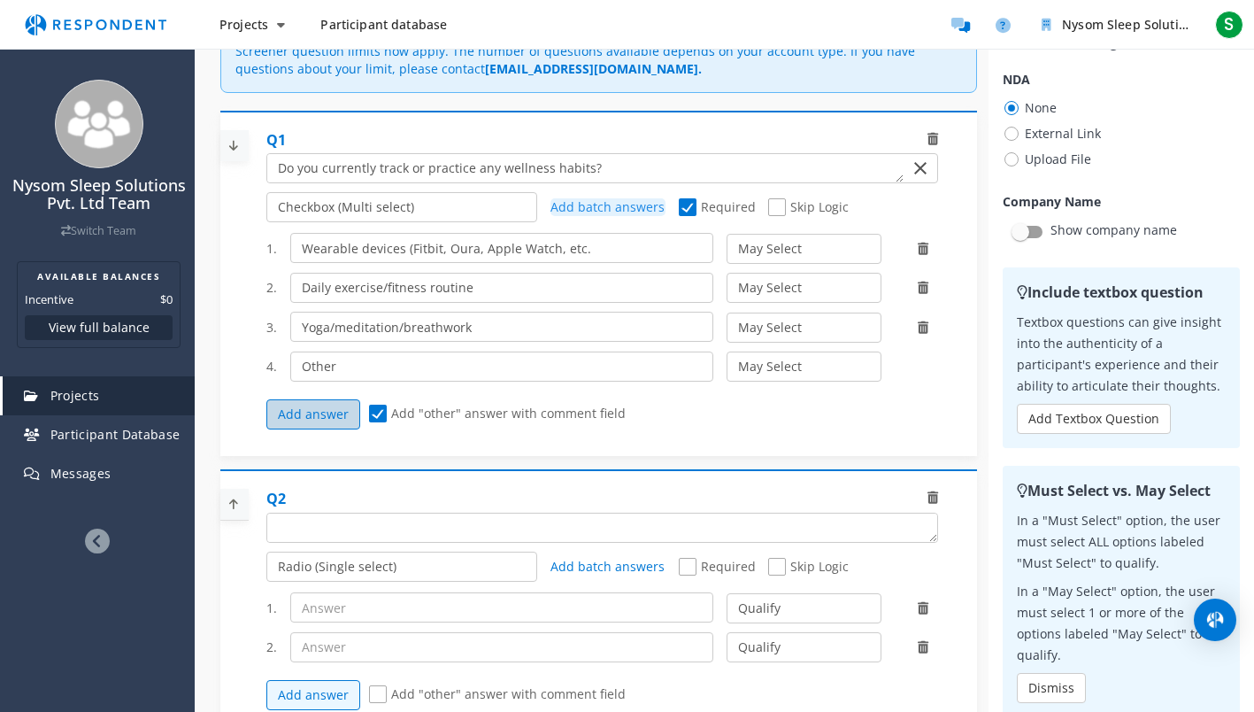
click at [309, 413] on button "Add answer" at bounding box center [313, 414] width 94 height 30
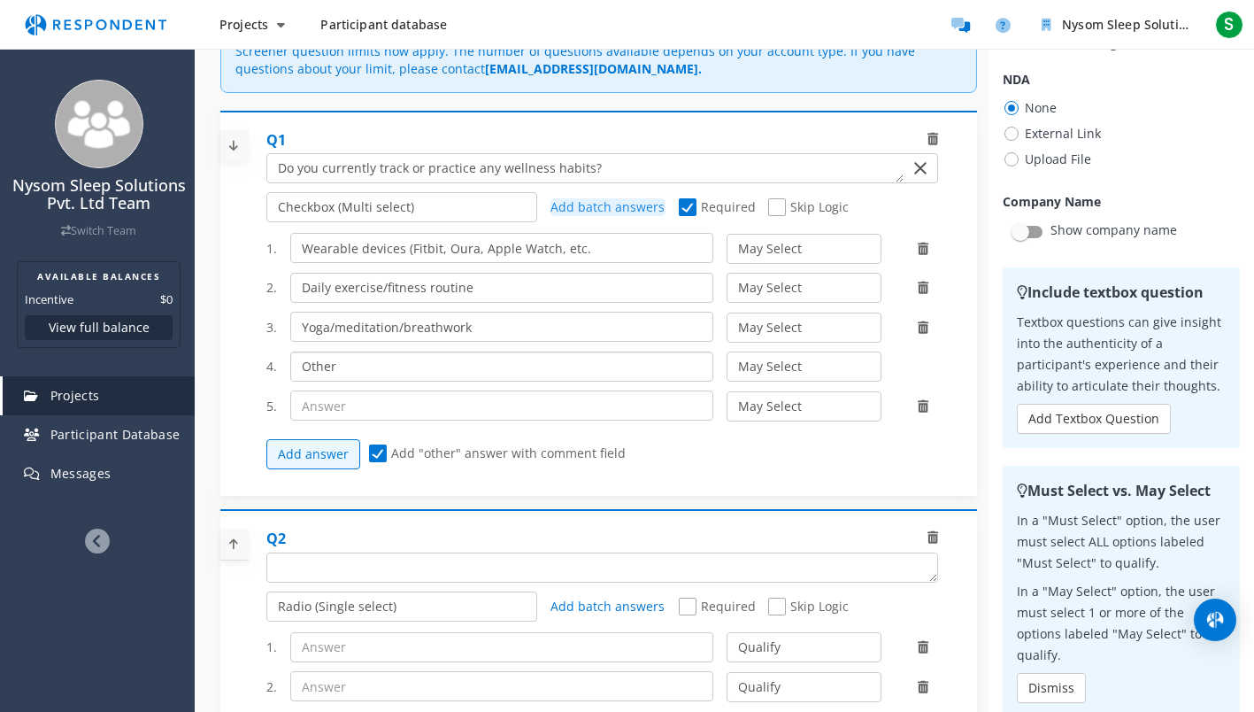
click at [312, 371] on input "Other" at bounding box center [501, 366] width 423 height 30
click at [324, 402] on input "text" at bounding box center [501, 405] width 423 height 30
paste input "Regular sleep schedule (sleep/wake early)"
type input "Regular sleep schedule (sleep/wake early)"
drag, startPoint x: 359, startPoint y: 367, endPoint x: 241, endPoint y: 367, distance: 118.6
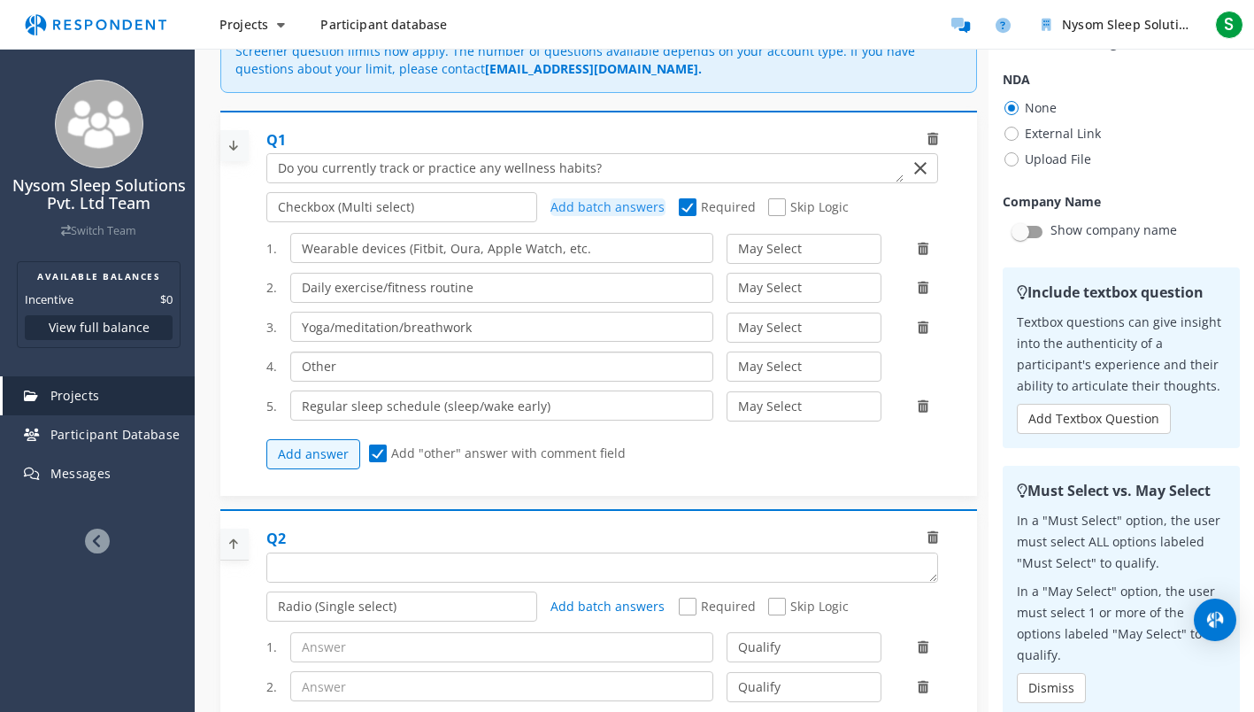
click at [241, 367] on div "Q1 Radio (Single select) Checkbox (Multi select) Multi-line text box Single-lin…" at bounding box center [598, 303] width 757 height 385
click at [380, 372] on input "Other" at bounding box center [501, 366] width 423 height 30
drag, startPoint x: 380, startPoint y: 372, endPoint x: 231, endPoint y: 364, distance: 148.9
click at [231, 364] on div "Q1 Radio (Single select) Checkbox (Multi select) Multi-line text box Single-lin…" at bounding box center [598, 303] width 757 height 385
paste input "Mindfulness journaling/gratitude practice"
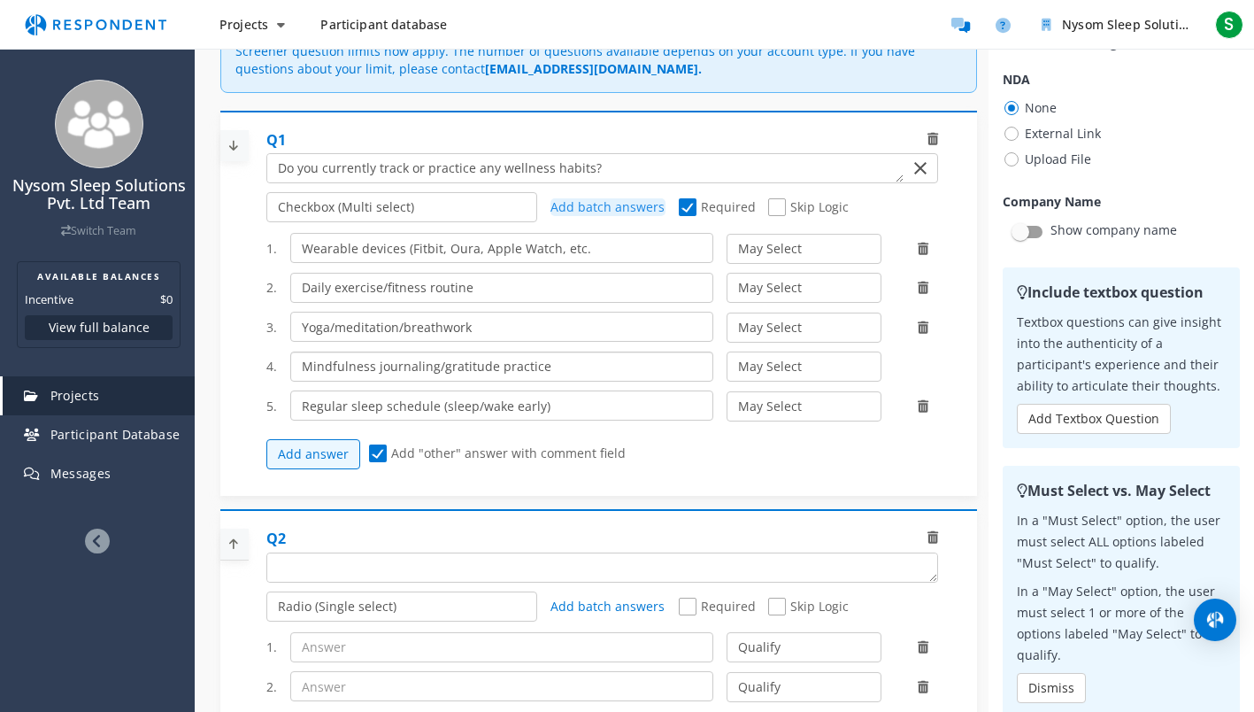
type input "Mindfulness journaling/gratitude practice"
click at [311, 456] on button "Add answer" at bounding box center [313, 454] width 94 height 30
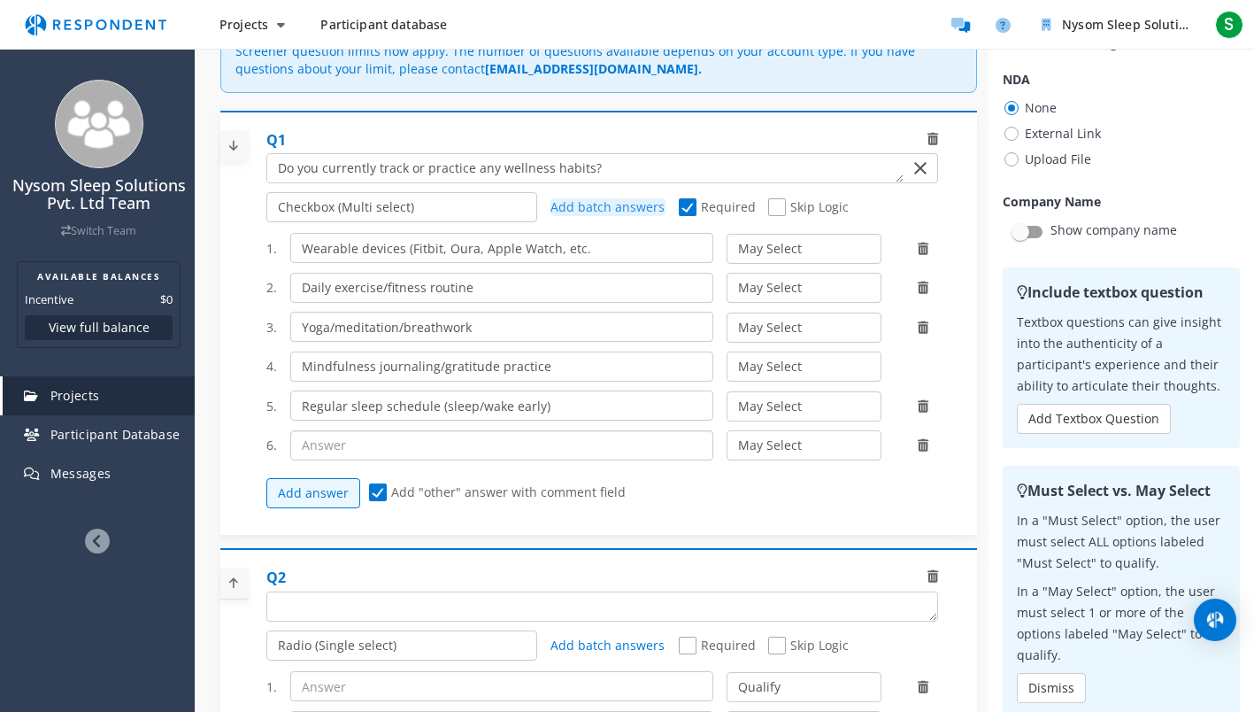
click at [315, 449] on input "text" at bounding box center [501, 445] width 423 height 30
paste input "Health & Wellness Supplements"
type input "Health & Wellness Supplements"
click at [316, 492] on button "Add answer" at bounding box center [313, 493] width 94 height 30
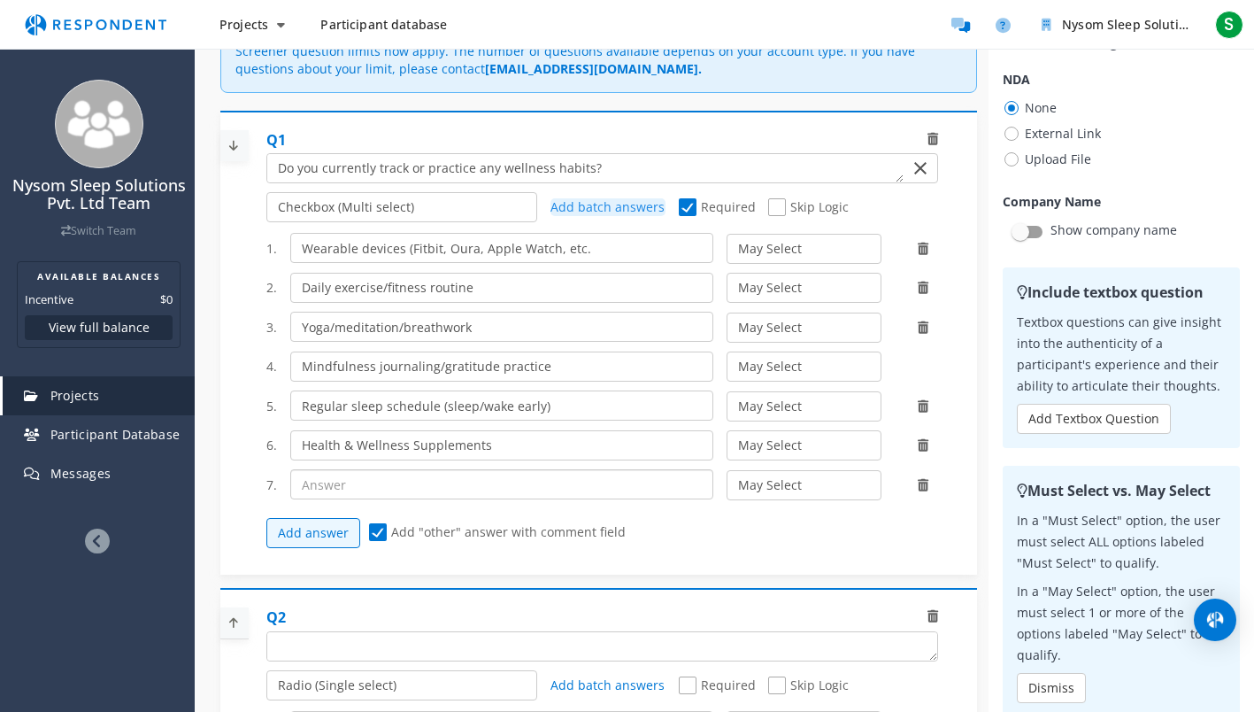
click at [317, 482] on input "text" at bounding box center [501, 484] width 423 height 30
paste input "Alternative Medicine, like Chinese Medicine and [DEMOGRAPHIC_DATA]"
type input "Alternative Medicine, like Chinese Medicine and [DEMOGRAPHIC_DATA]"
click at [316, 489] on input "Alternative Medicine, like Chinese Medicine and [DEMOGRAPHIC_DATA]" at bounding box center [501, 484] width 423 height 30
click at [309, 538] on button "Add answer" at bounding box center [313, 533] width 94 height 30
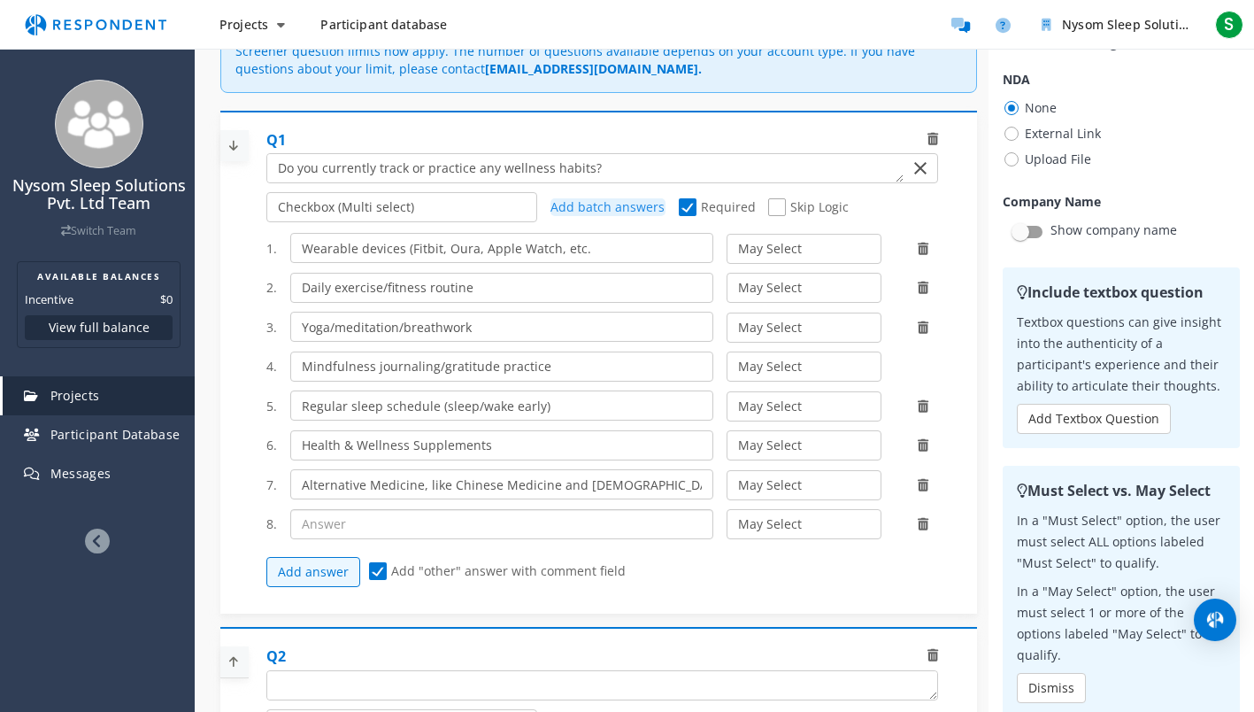
click at [315, 522] on input "text" at bounding box center [501, 524] width 423 height 30
paste input "None of the above"
type input "None of the above"
click at [758, 521] on select "May Select Must Select Disqualify" at bounding box center [804, 524] width 155 height 30
select select "number:3"
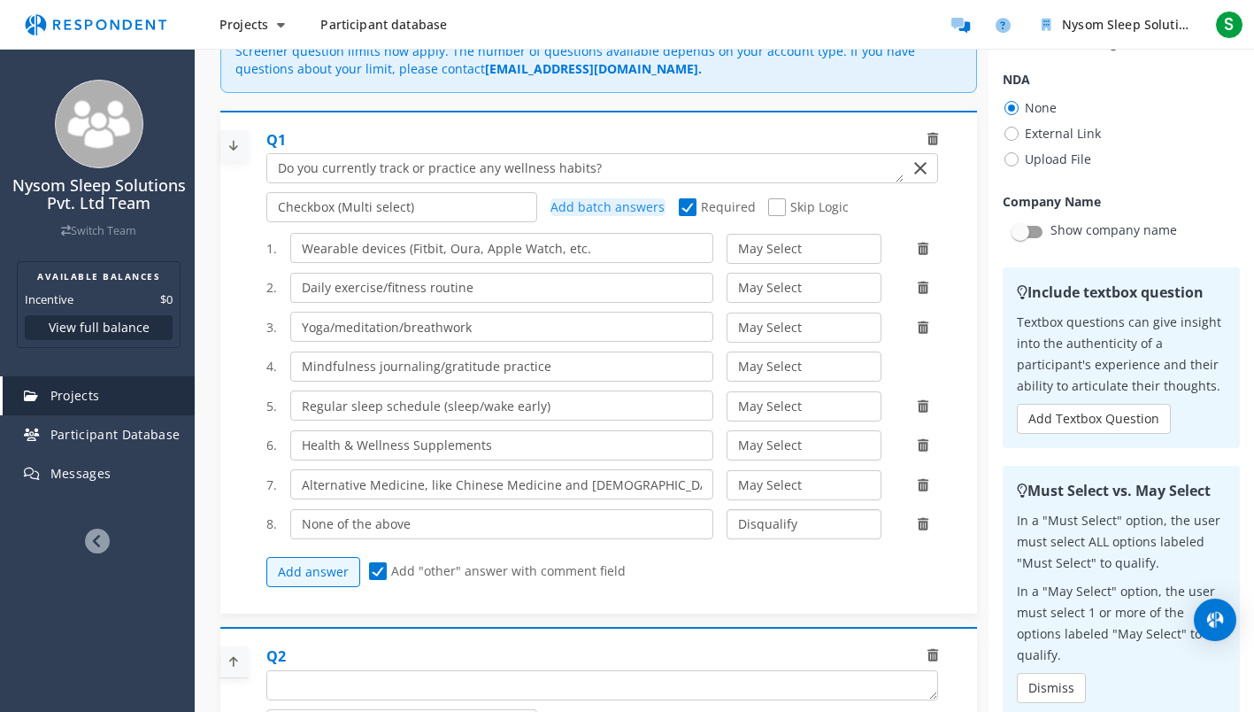
click at [727, 509] on select "May Select Must Select Disqualify" at bounding box center [804, 524] width 155 height 30
click at [335, 564] on button "Add answer" at bounding box center [313, 572] width 94 height 30
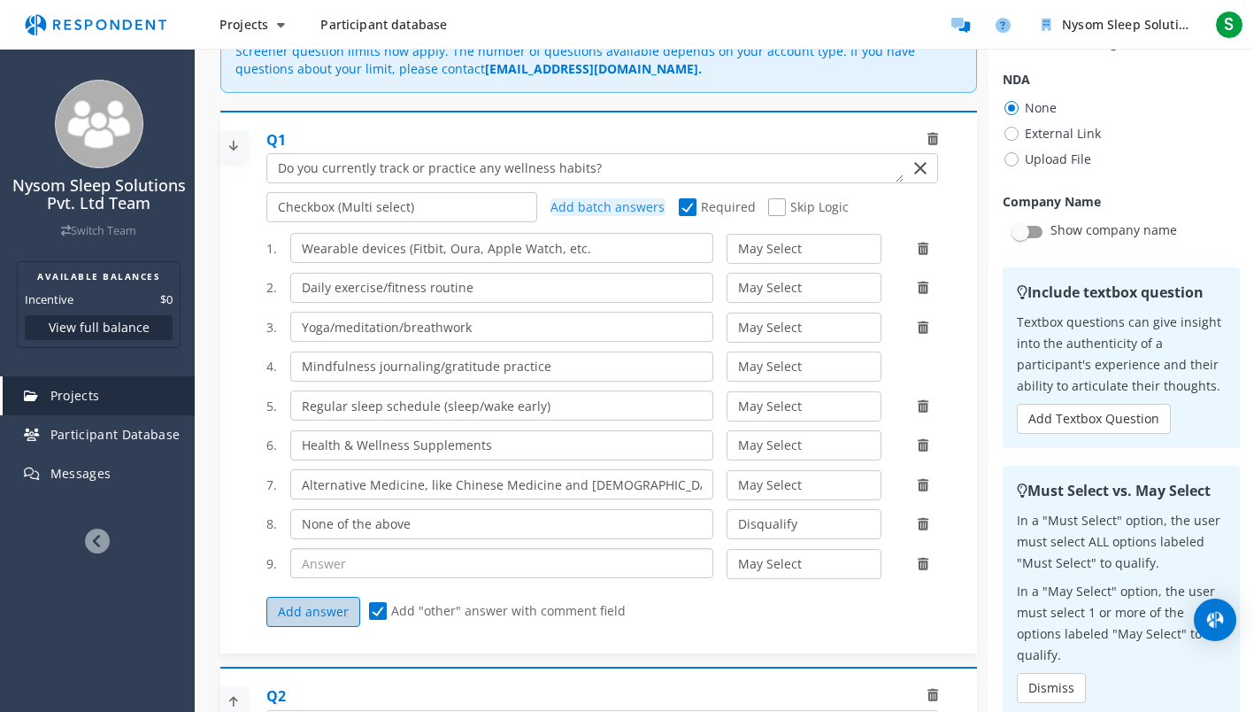
click at [335, 564] on input "text" at bounding box center [501, 563] width 423 height 30
click at [919, 563] on icon at bounding box center [923, 564] width 11 height 12
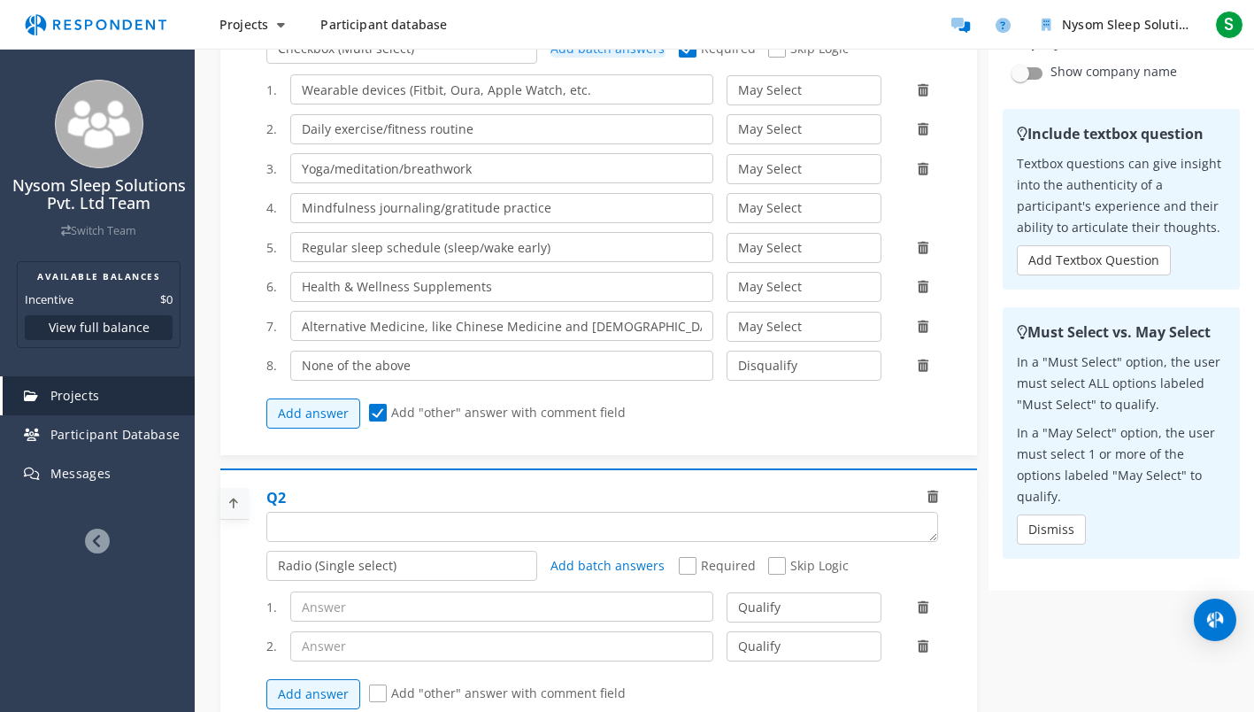
scroll to position [496, 0]
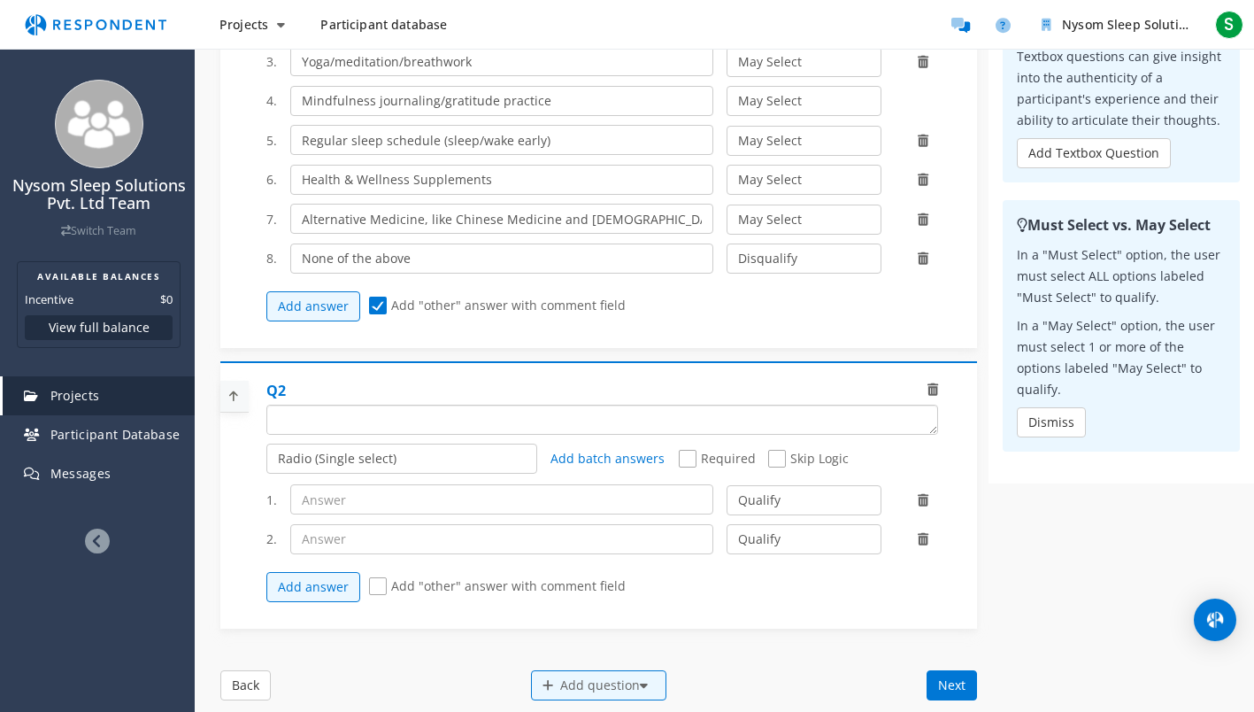
click at [339, 415] on textarea "Which of the following categories best describes your firm's total assets under…" at bounding box center [602, 419] width 670 height 28
type textarea "Do you aim to improve you skin, sleep or energy levels over the next few years?"
click at [518, 512] on div "1. Qualify Disqualify 2. Qualify Disqualify Add answer Add "other" answer with …" at bounding box center [608, 542] width 685 height 135
click at [512, 496] on input "text" at bounding box center [501, 499] width 423 height 30
type input "Yes"
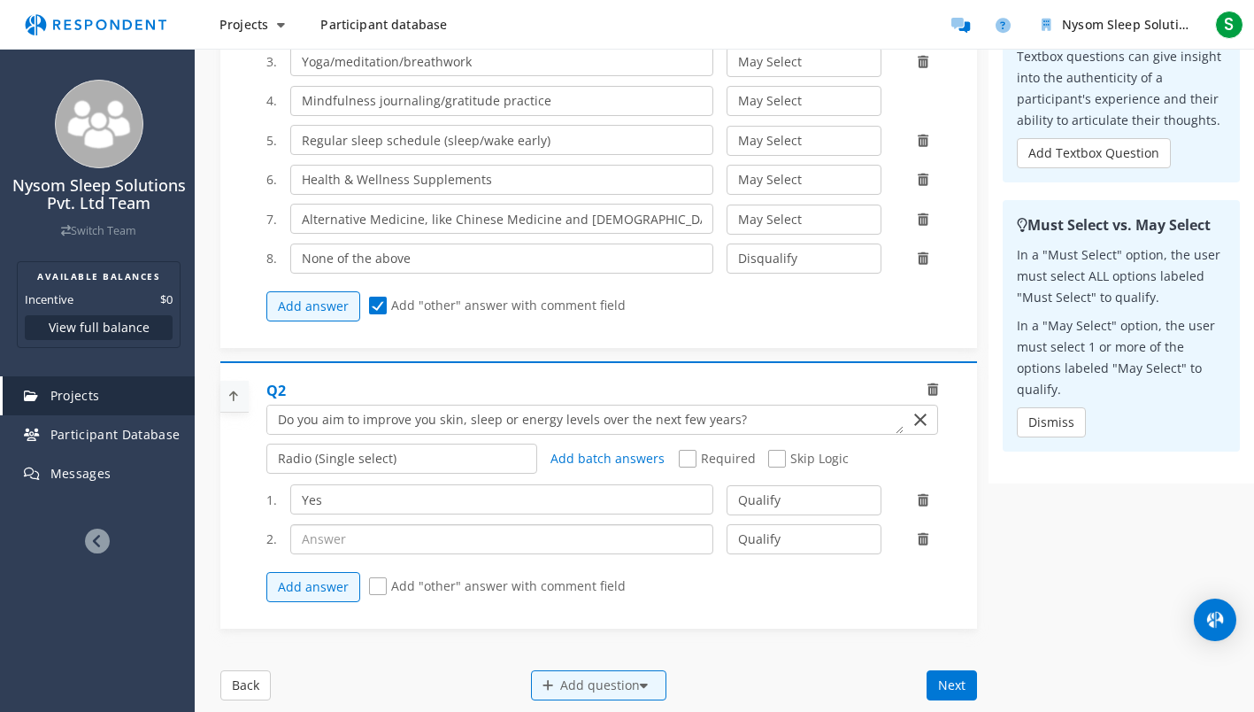
click at [319, 542] on input "text" at bounding box center [501, 539] width 423 height 30
type input "No"
click at [754, 535] on select "Qualify Disqualify" at bounding box center [804, 539] width 155 height 30
select select "number:2"
click at [727, 524] on select "Qualify Disqualify" at bounding box center [804, 539] width 155 height 30
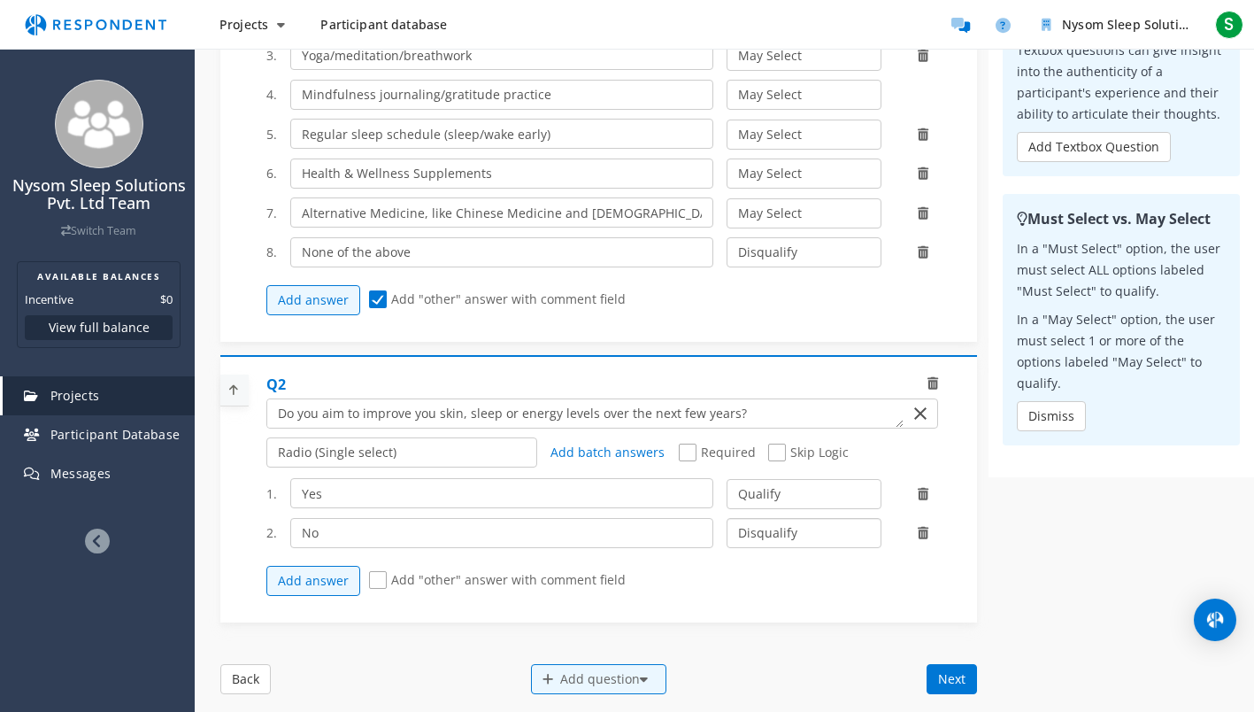
scroll to position [751, 0]
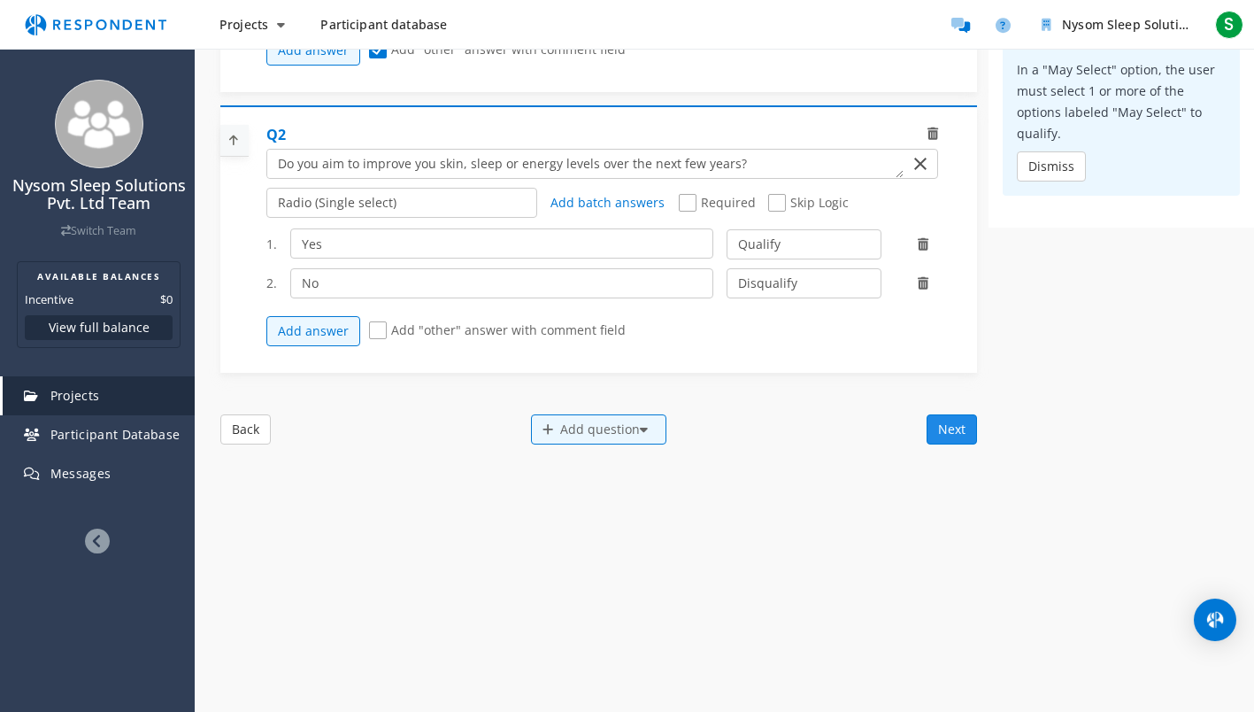
click at [951, 421] on button "Next" at bounding box center [952, 429] width 50 height 30
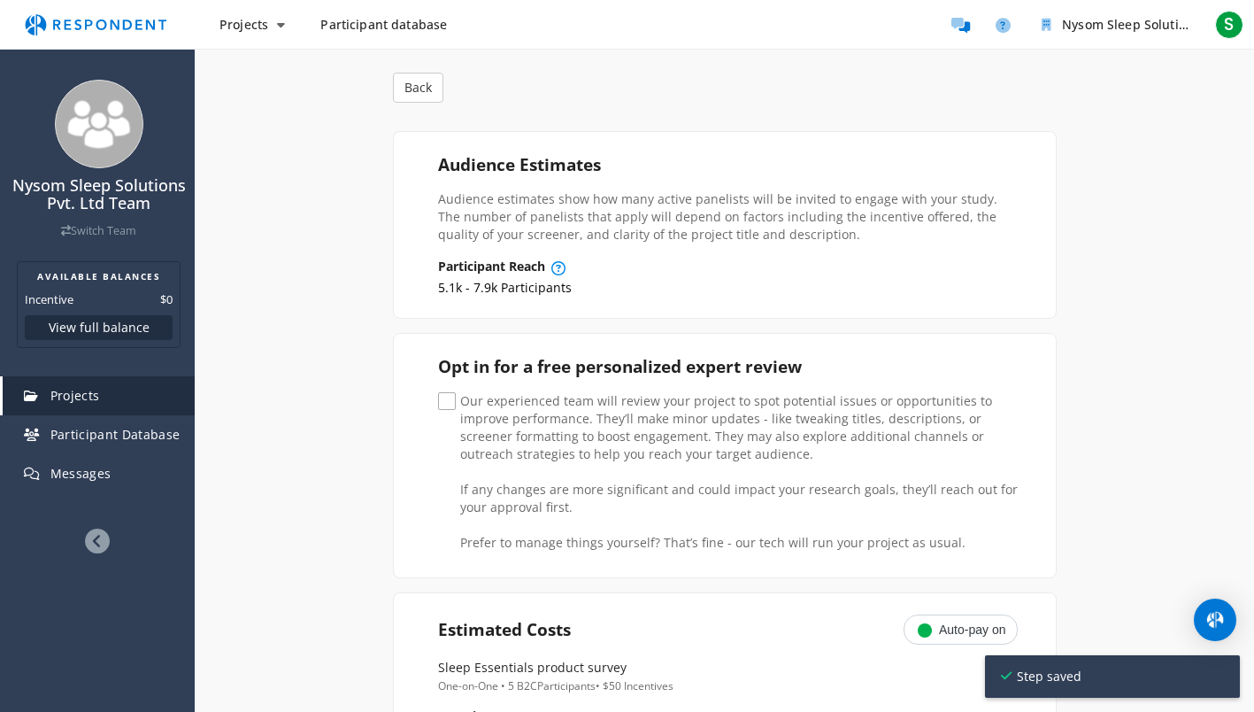
scroll to position [177, 0]
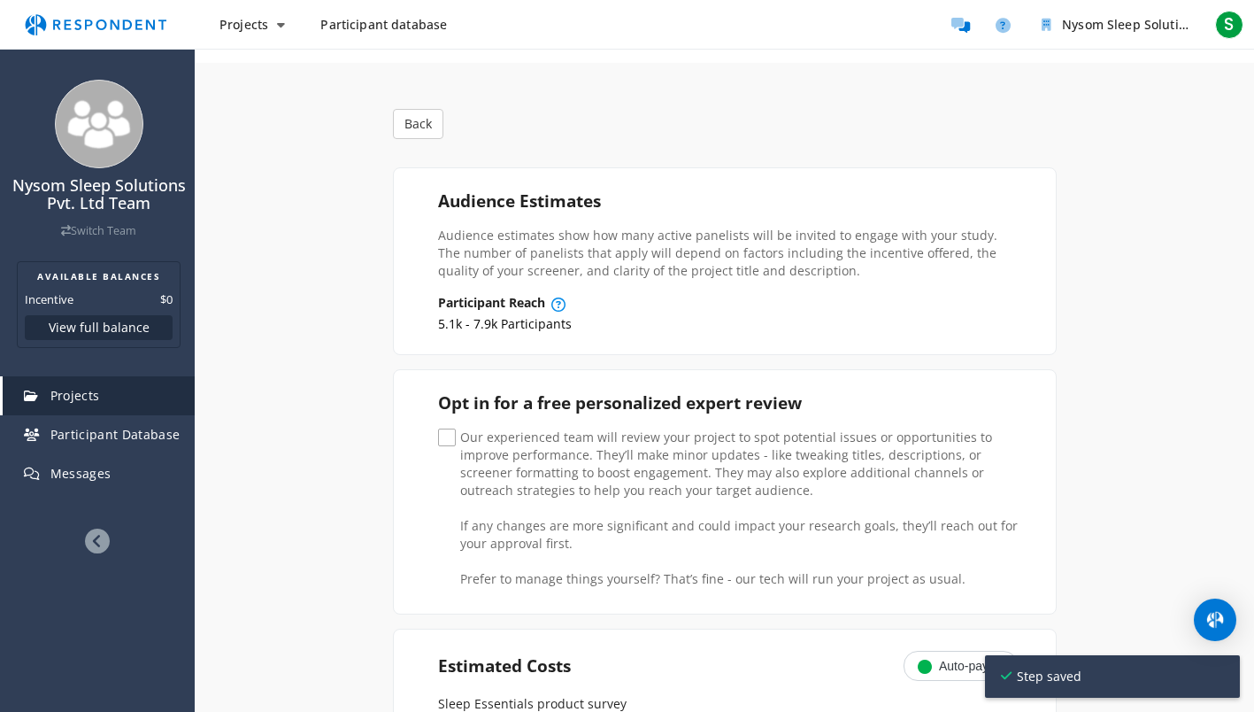
click at [440, 432] on span "Our experienced team will review your project to spot potential issues or oppor…" at bounding box center [728, 438] width 580 height 21
click at [440, 432] on input "Our experienced team will review your project to spot potential issues or oppor…" at bounding box center [444, 438] width 12 height 12
checkbox input "true"
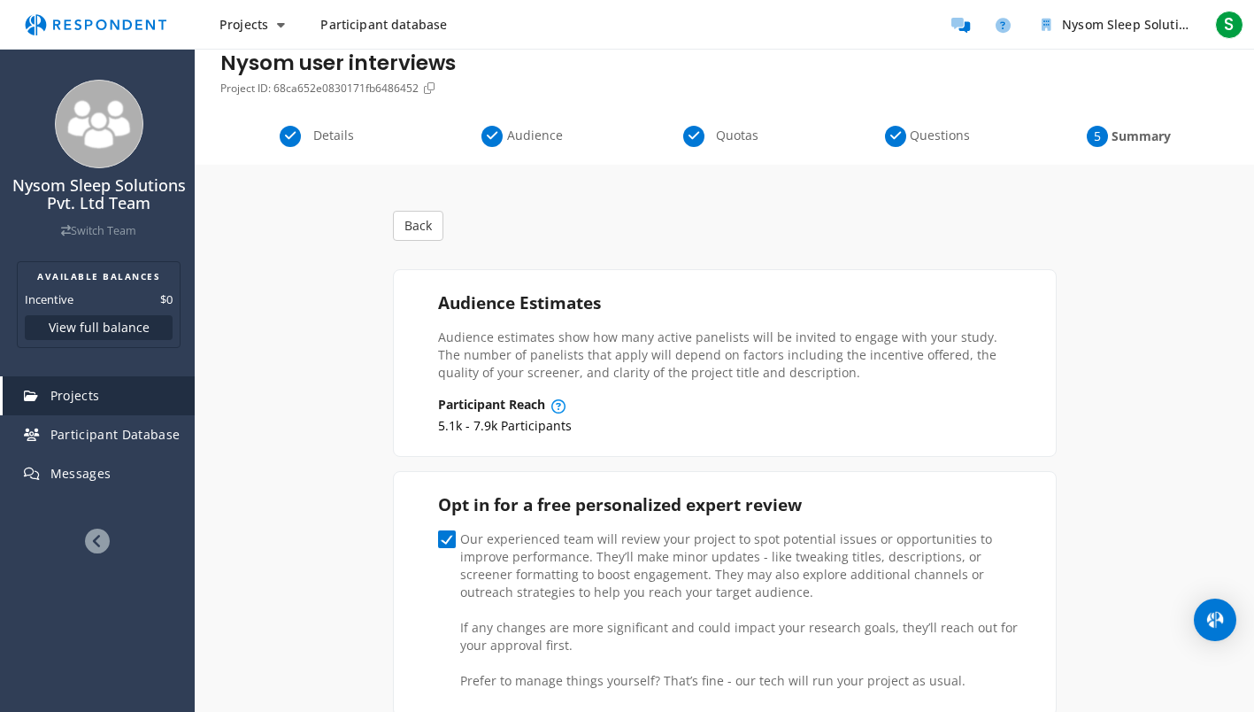
scroll to position [0, 0]
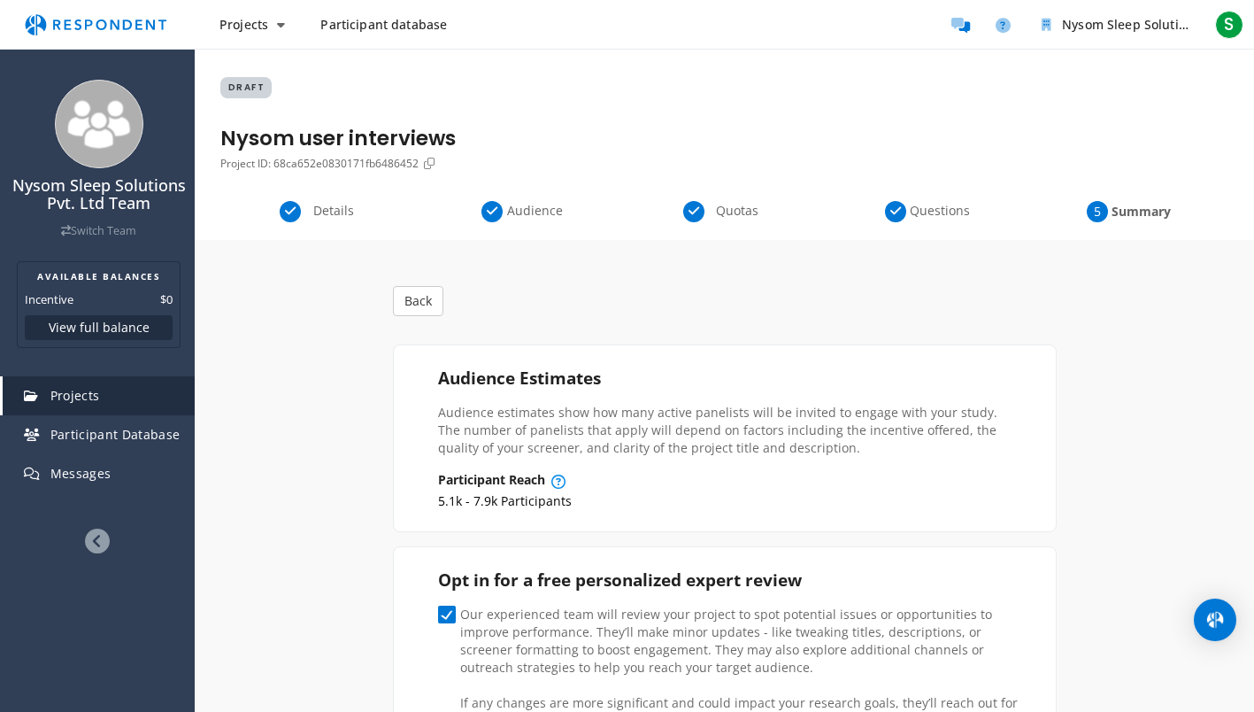
click at [519, 214] on span "Audience" at bounding box center [535, 211] width 58 height 18
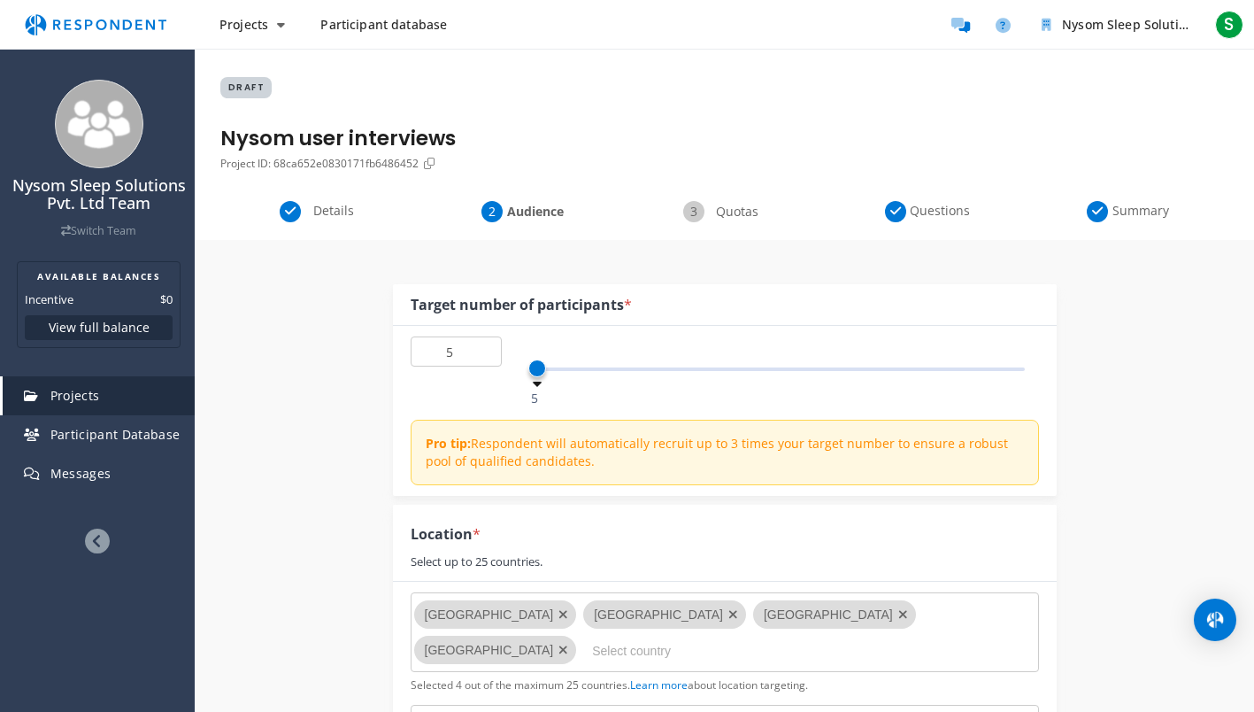
click at [319, 217] on span "Details" at bounding box center [333, 211] width 58 height 18
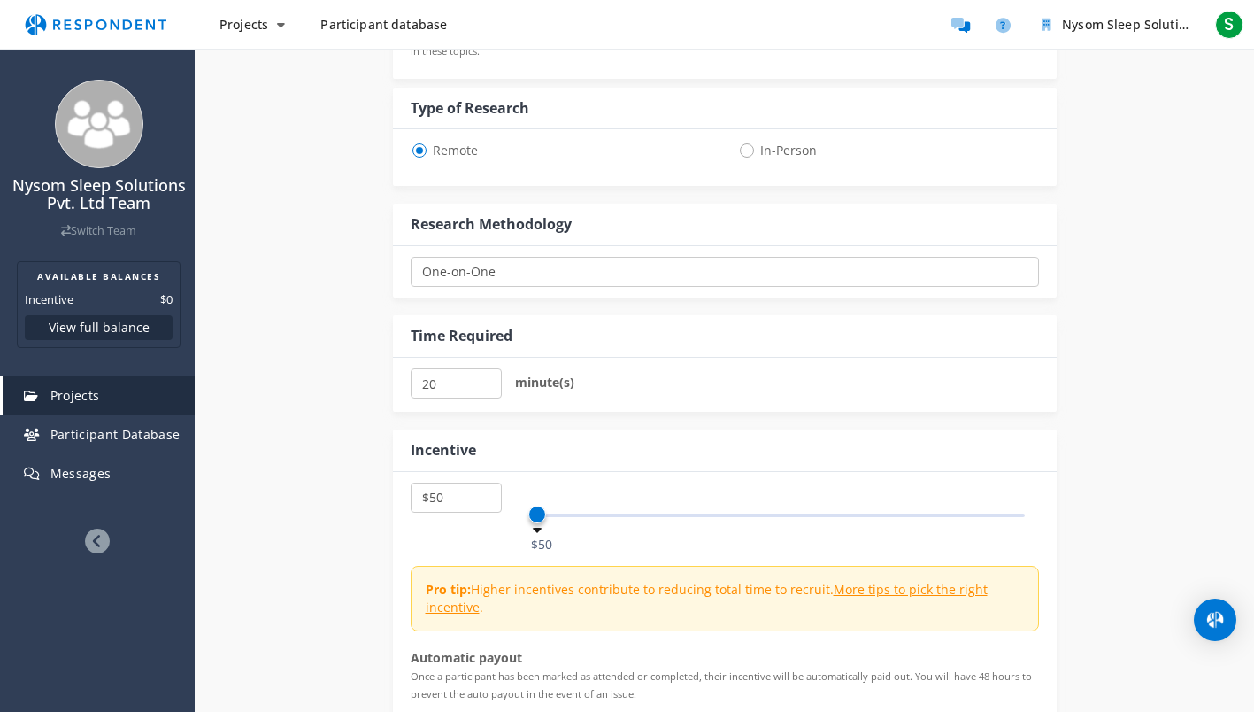
scroll to position [974, 0]
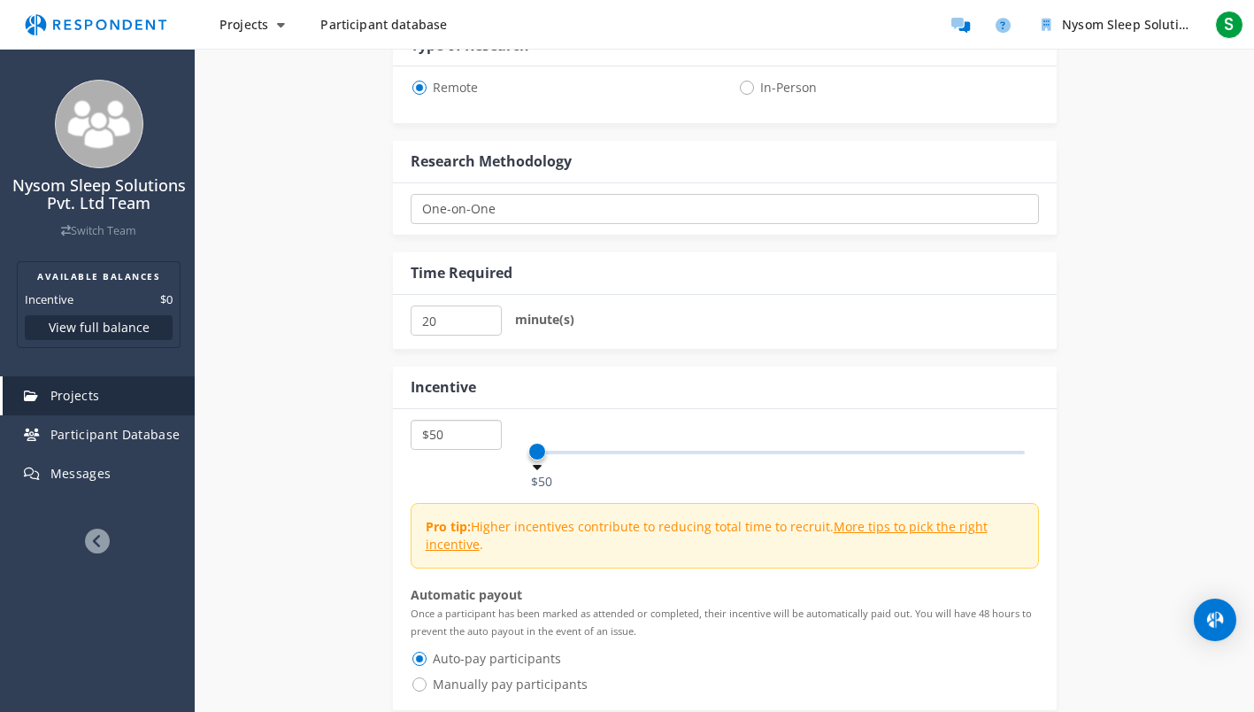
click at [422, 423] on select "$5 $10 $15 $20 $25 $30 $35 $40 $45 $50 $55 $60 $65 $70 $75 $80 $85 $90 $95 $100…" at bounding box center [456, 434] width 91 height 30
click at [453, 430] on select "$5 $10 $15 $20 $25 $30 $35 $40 $45 $50 $55 $60 $65 $70 $75 $80 $85 $90 $95 $100…" at bounding box center [456, 434] width 91 height 30
click at [453, 433] on select "$5 $10 $15 $20 $25 $30 $35 $40 $45 $50 $55 $60 $65 $70 $75 $80 $85 $90 $95 $100…" at bounding box center [456, 434] width 91 height 30
drag, startPoint x: 1089, startPoint y: 526, endPoint x: 1070, endPoint y: 551, distance: 32.2
click at [1089, 526] on div "Internal Project Name * Nysom user interviews This is visible only to your orga…" at bounding box center [724, 35] width 1035 height 1539
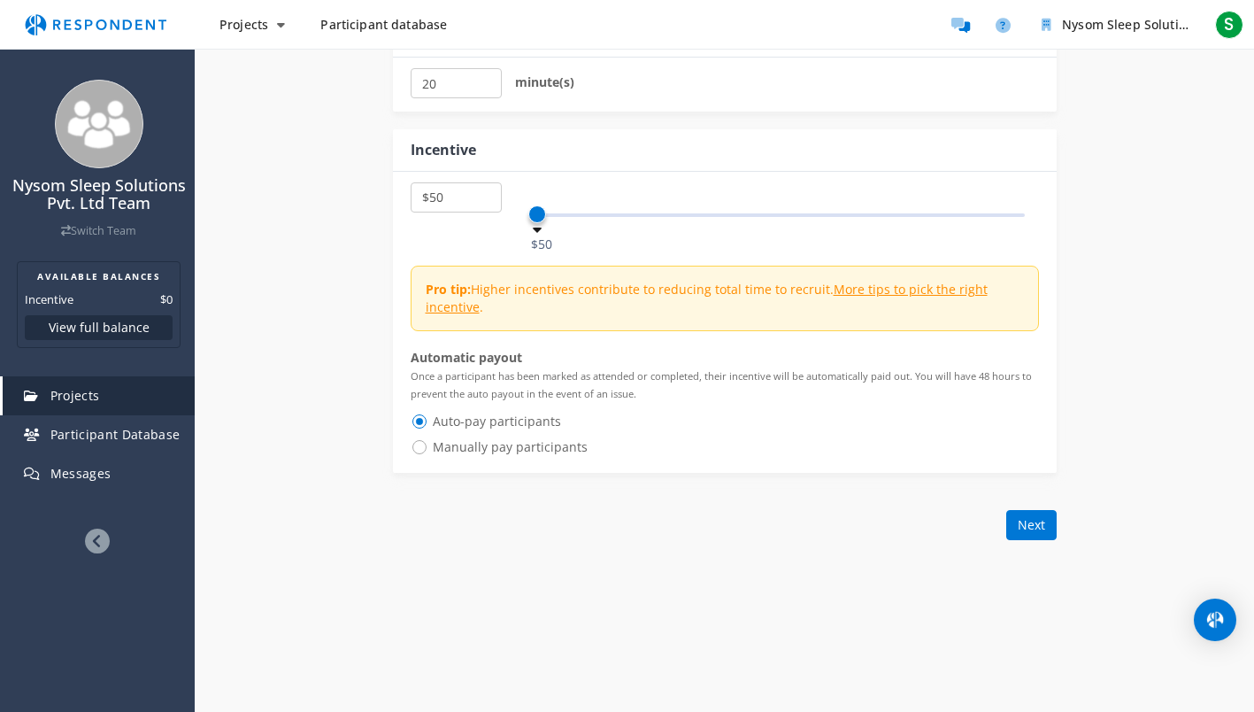
scroll to position [1311, 0]
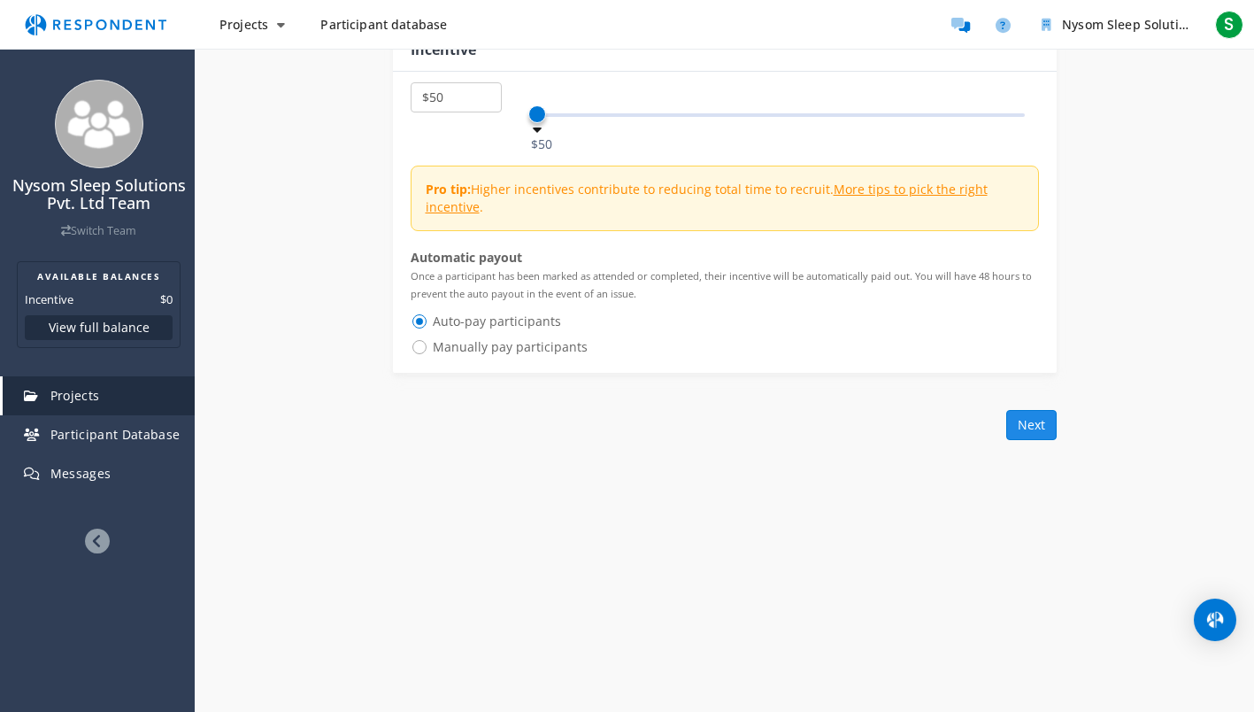
click at [1037, 425] on button "Next" at bounding box center [1031, 425] width 50 height 30
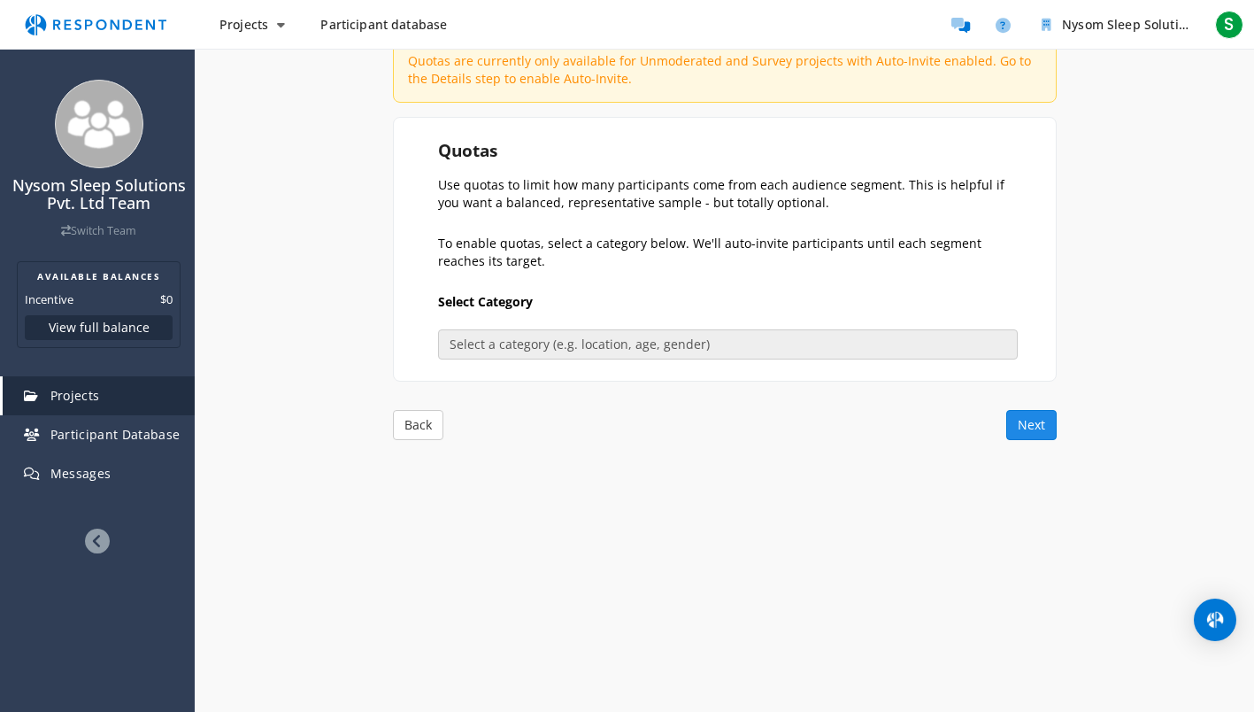
click at [1041, 433] on button "Next" at bounding box center [1031, 425] width 50 height 30
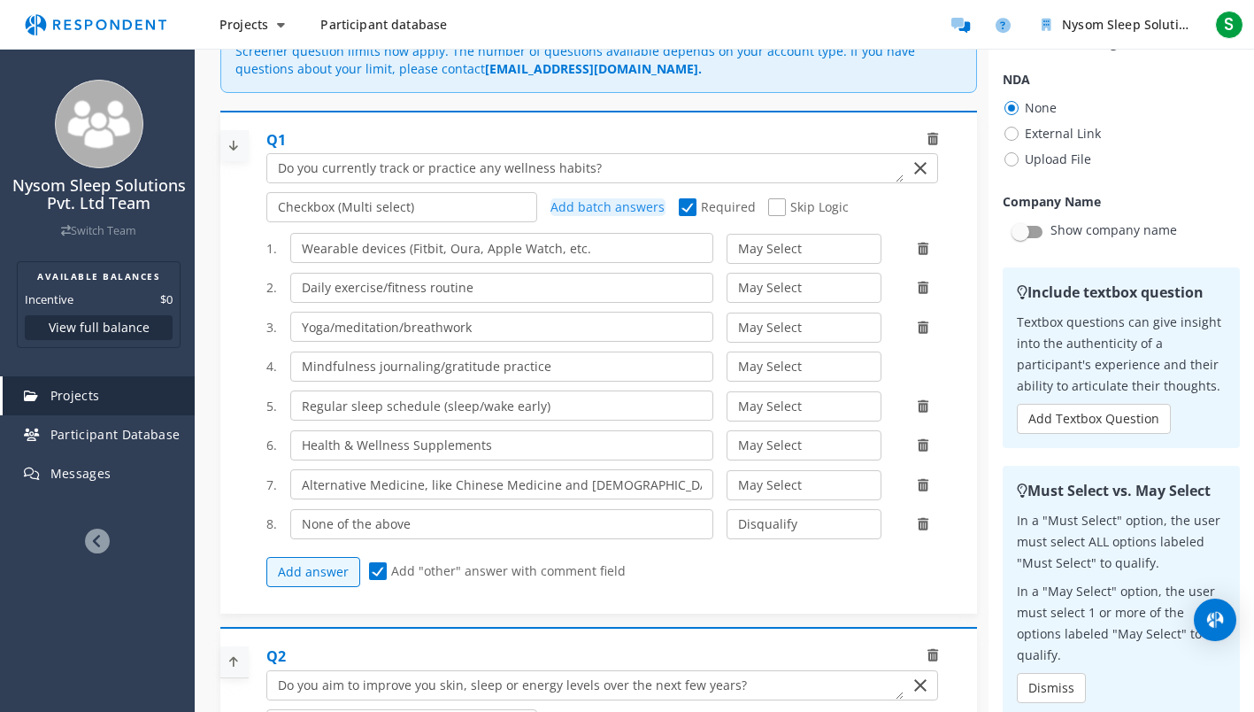
scroll to position [751, 0]
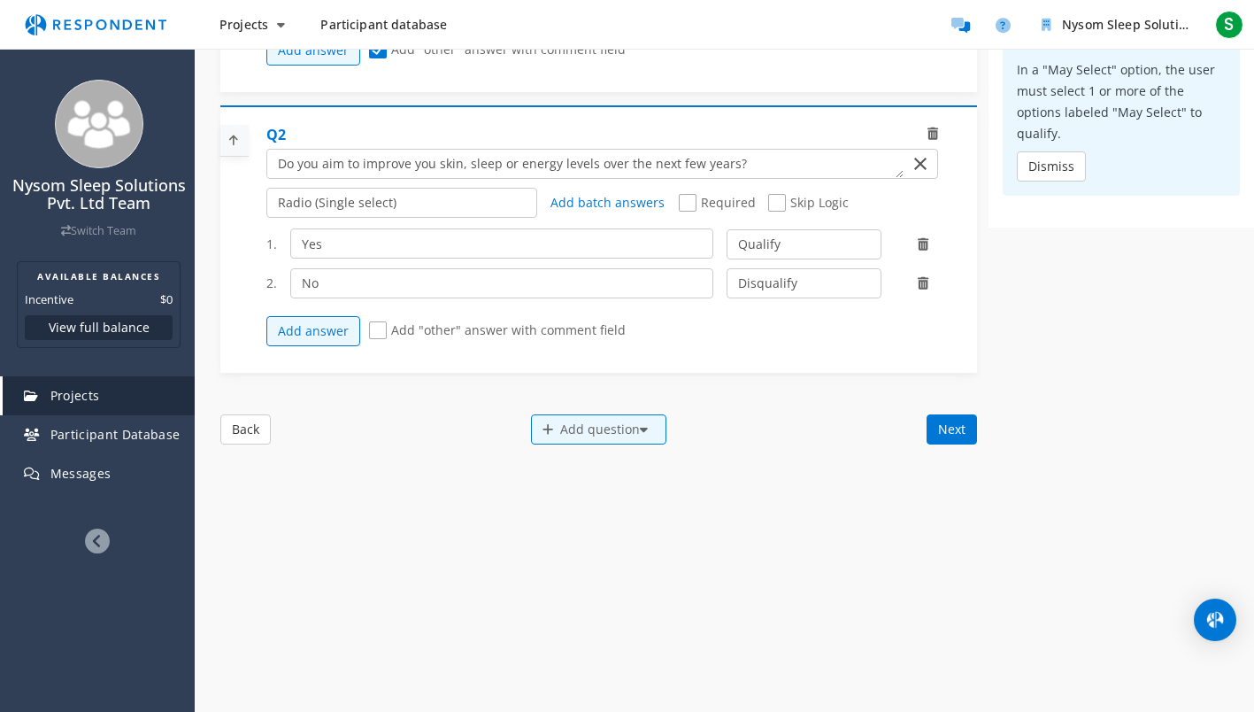
click at [962, 421] on button "Next" at bounding box center [952, 429] width 50 height 30
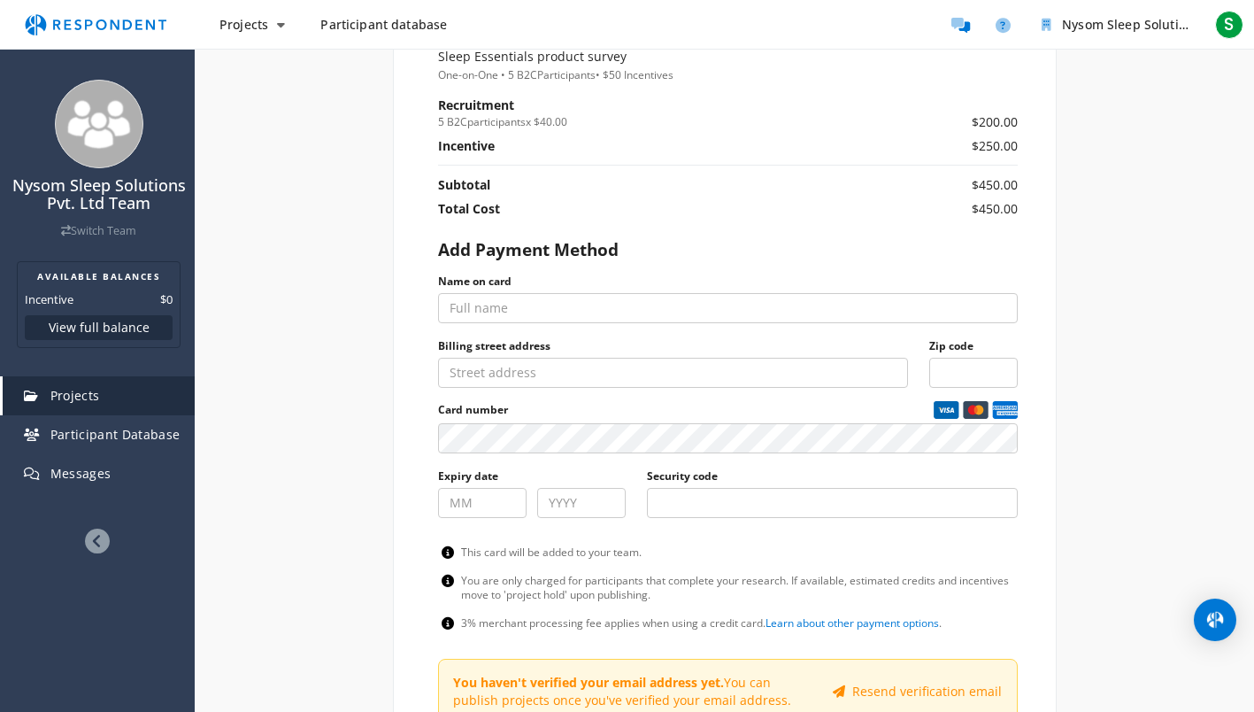
scroll to position [820, 0]
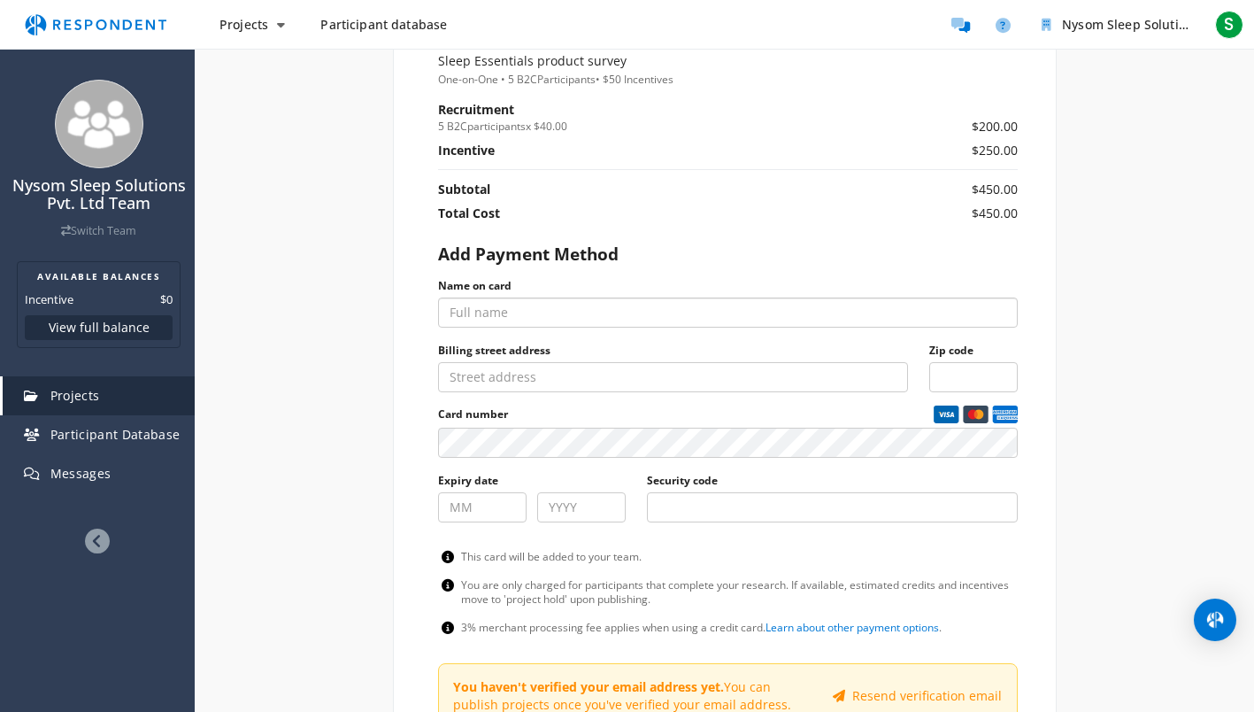
click at [473, 308] on input "Name on card" at bounding box center [728, 312] width 580 height 30
click at [483, 320] on input "Name on card" at bounding box center [728, 312] width 580 height 30
click at [483, 319] on input "Name on card" at bounding box center [728, 312] width 580 height 30
type input "[PERSON_NAME]"
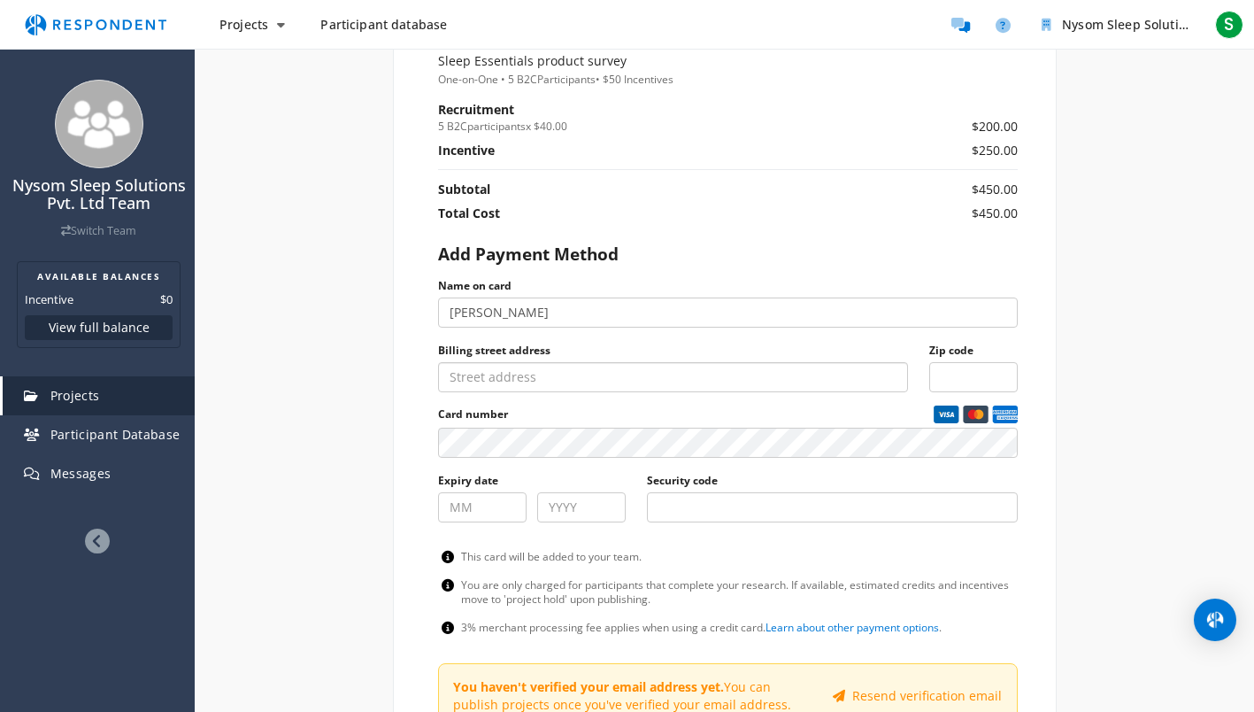
click at [476, 381] on input "Billing street address" at bounding box center [673, 377] width 470 height 30
click at [475, 375] on input "Billing street address" at bounding box center [673, 377] width 470 height 30
click at [458, 465] on ng-form "Name on card [PERSON_NAME] Billing street address Zip code Card number Expiry d…" at bounding box center [728, 405] width 580 height 259
type input "06"
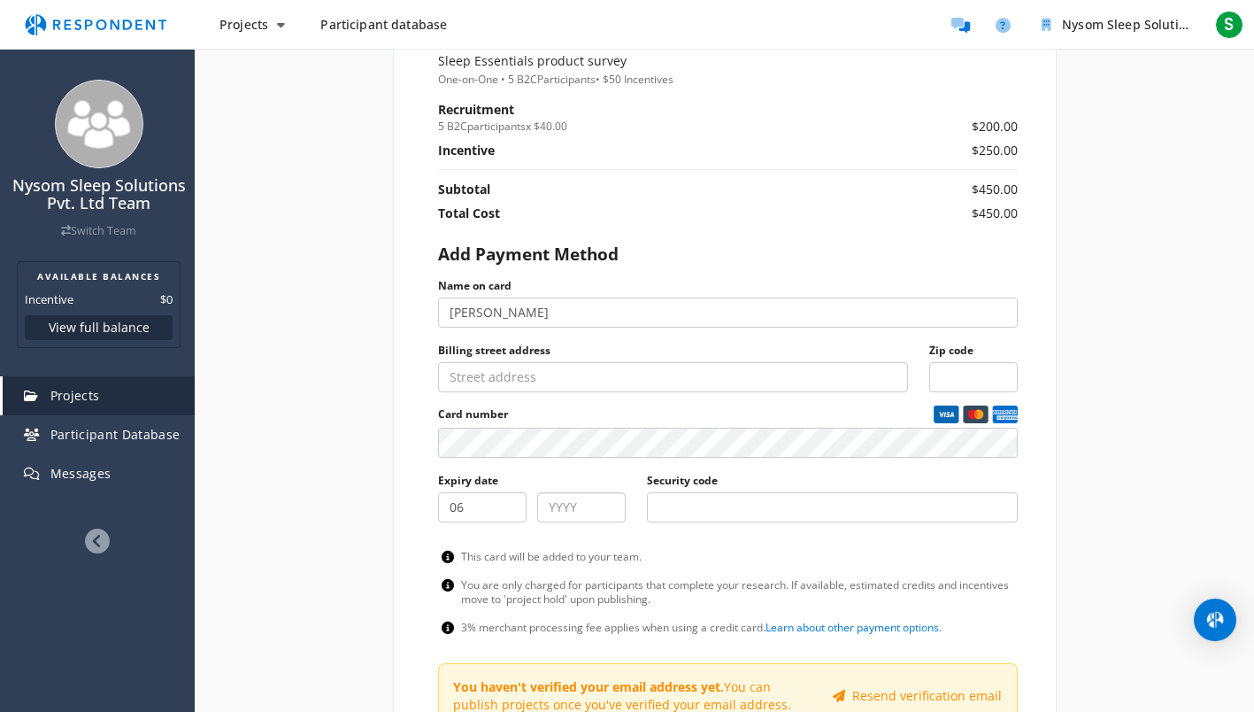
type input "2032"
type input "723"
click at [490, 377] on input "Billing street address" at bounding box center [673, 377] width 470 height 30
click at [977, 416] on img "Project breakdown summary" at bounding box center [976, 414] width 26 height 18
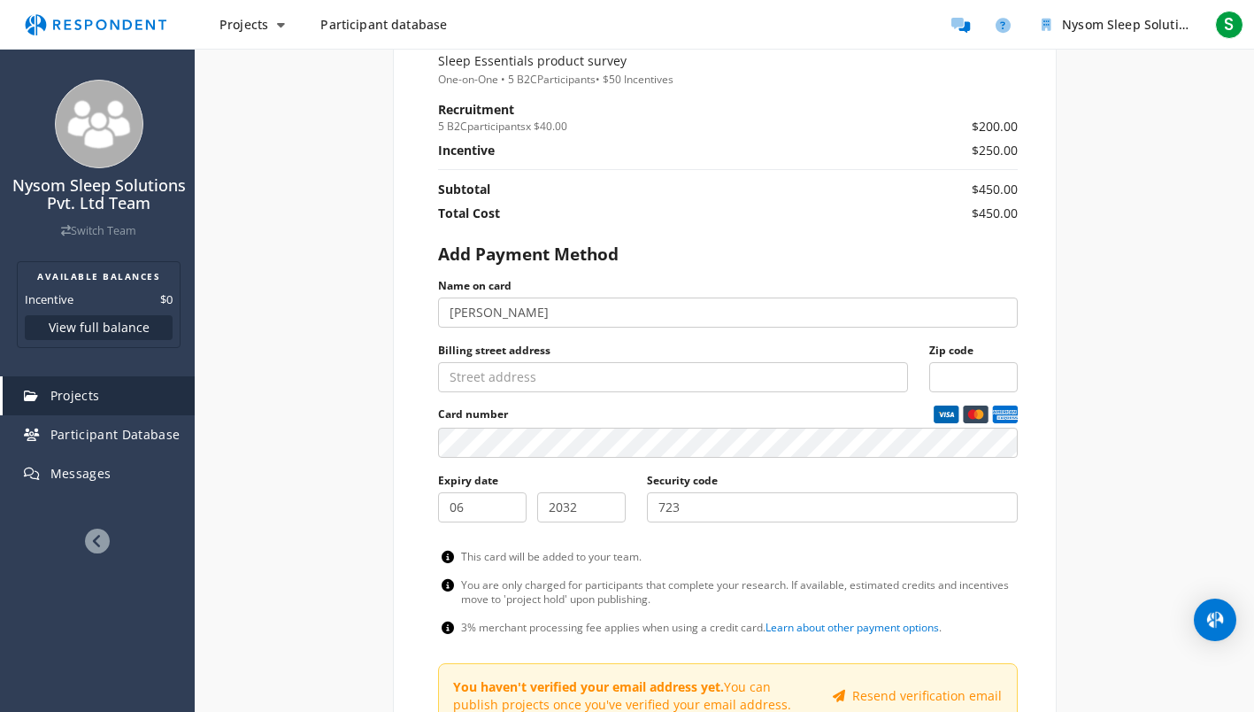
click at [414, 358] on section "Estimated Costs Auto-pay on Sleep Essentials product survey One-on-One • 5 B2C …" at bounding box center [725, 404] width 664 height 837
click at [502, 380] on input "Billing street address" at bounding box center [673, 377] width 470 height 30
click at [312, 426] on div "Internal Project Name * Nysom user interviews This is visible only to your orga…" at bounding box center [724, 121] width 1035 height 1403
click at [571, 383] on input "5498" at bounding box center [673, 377] width 470 height 30
drag, startPoint x: 562, startPoint y: 376, endPoint x: 319, endPoint y: 368, distance: 242.6
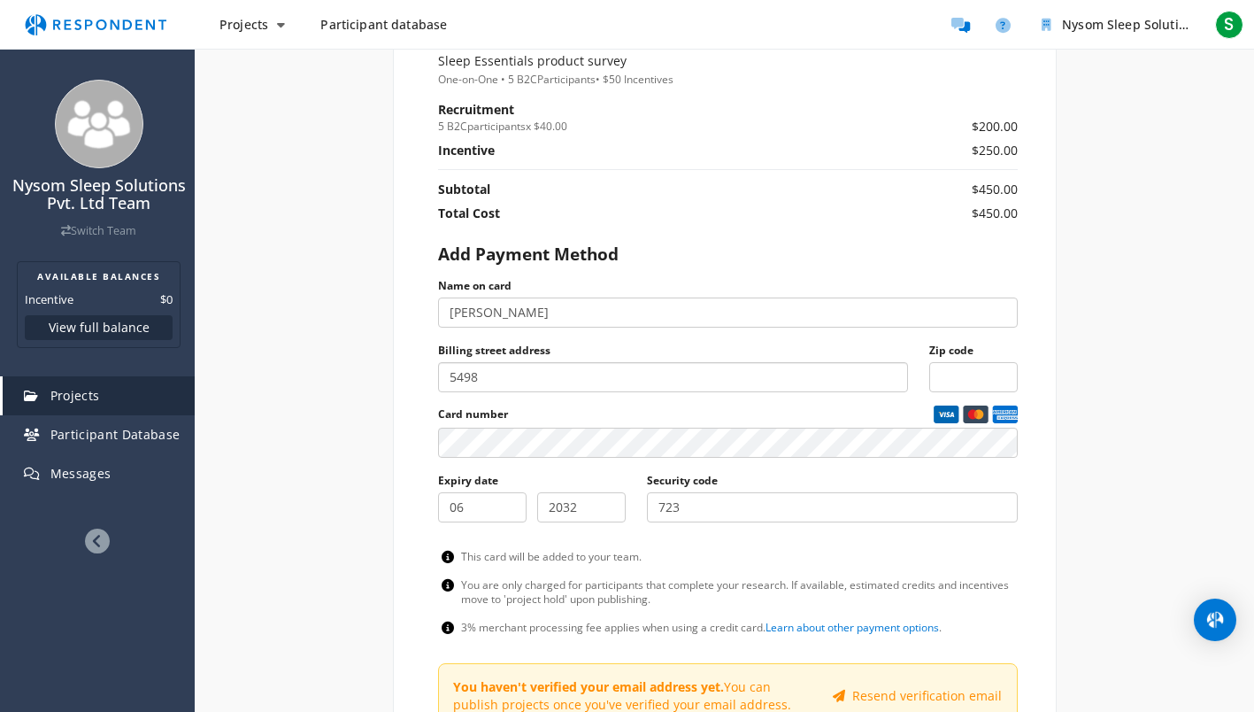
click at [319, 368] on div "Internal Project Name * Nysom user interviews This is visible only to your orga…" at bounding box center [724, 121] width 1035 height 1403
type input "10th floor [GEOGRAPHIC_DATA] [STREET_ADDRESS][PERSON_NAME]"
click at [957, 369] on input "Zip code" at bounding box center [973, 377] width 89 height 30
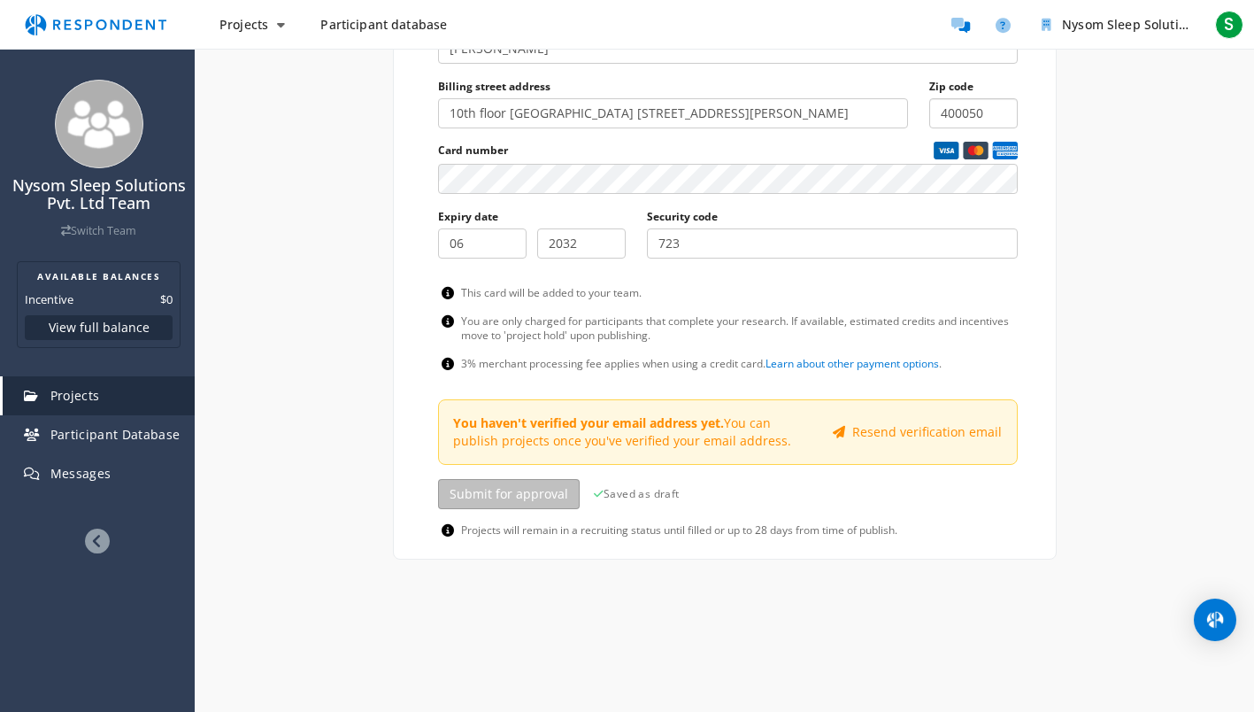
scroll to position [1085, 0]
type input "400050"
click at [542, 250] on input "2032" at bounding box center [581, 242] width 89 height 30
click at [533, 245] on span "Expiry date 06 2032" at bounding box center [532, 237] width 188 height 65
click at [514, 223] on div "Expiry date 06" at bounding box center [482, 230] width 89 height 51
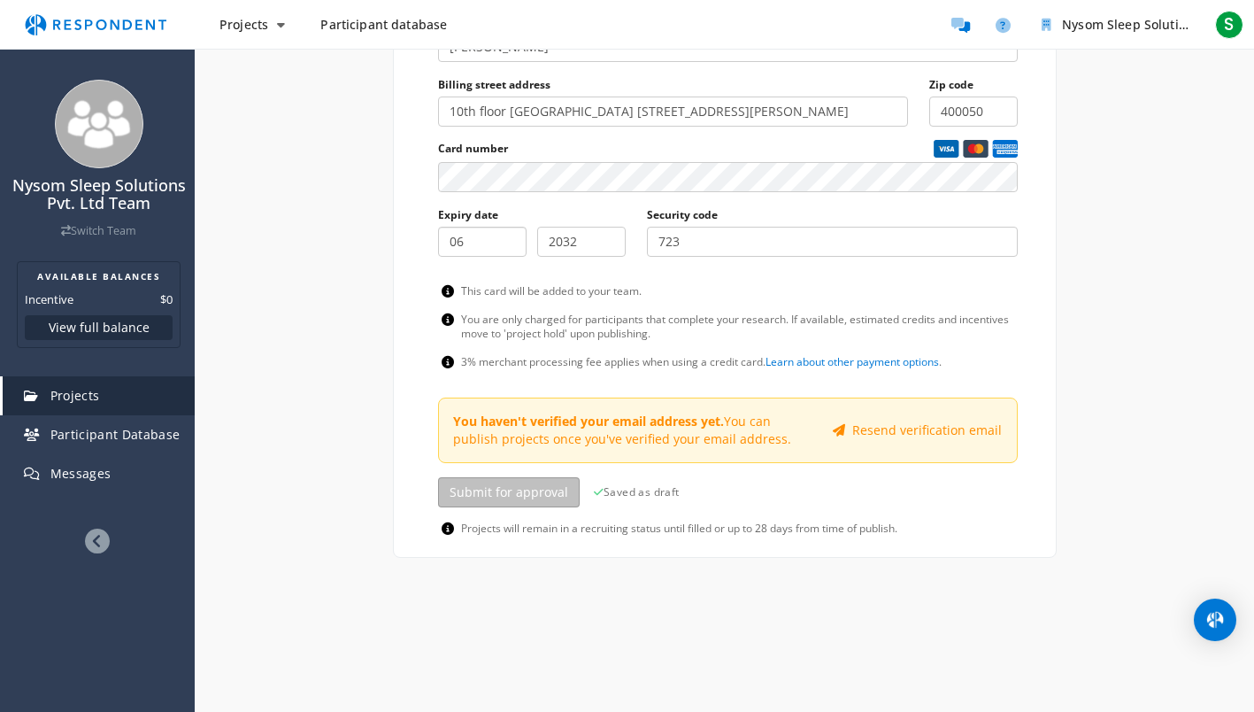
click at [512, 258] on span "Expiry date 06 2032" at bounding box center [532, 237] width 188 height 65
type input "0"
type input "10"
click at [610, 251] on input "2032" at bounding box center [581, 242] width 89 height 30
click at [492, 221] on span "Expiry date 10 2032" at bounding box center [532, 237] width 188 height 65
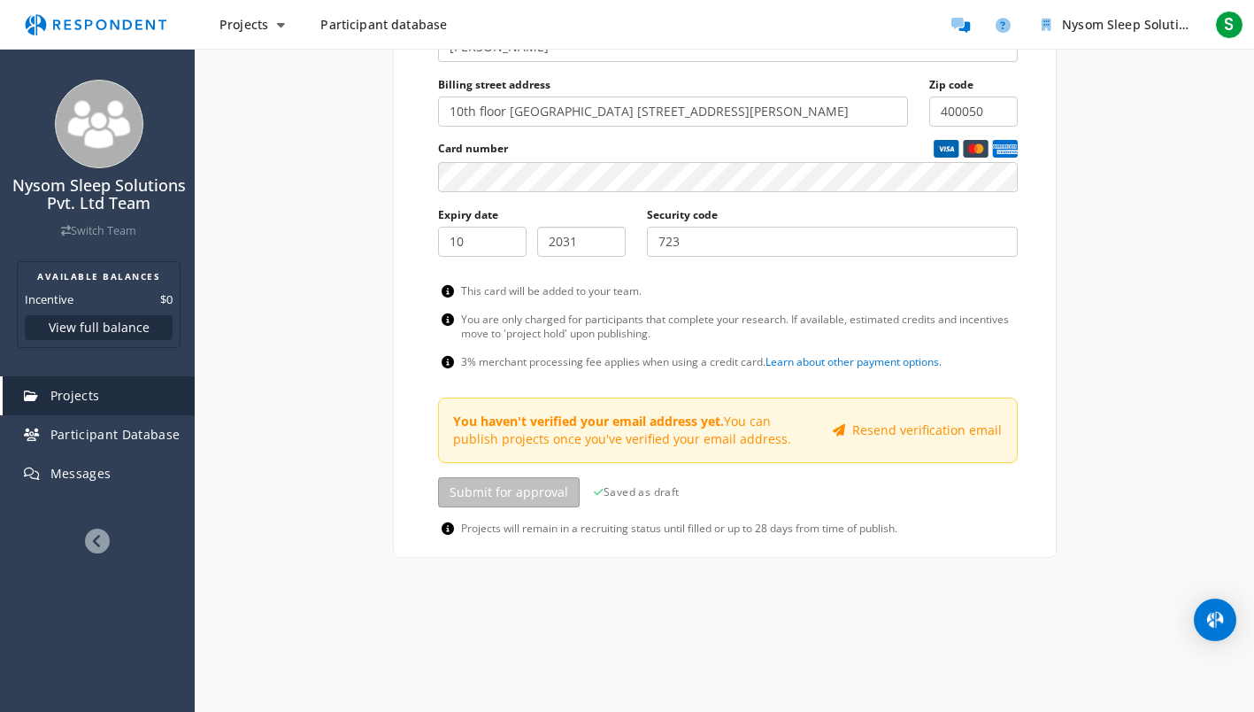
type input "2031"
drag, startPoint x: 740, startPoint y: 233, endPoint x: 620, endPoint y: 233, distance: 119.5
click at [620, 233] on div "Expiry date 10 2031 Security code 723" at bounding box center [728, 237] width 580 height 65
type input "087"
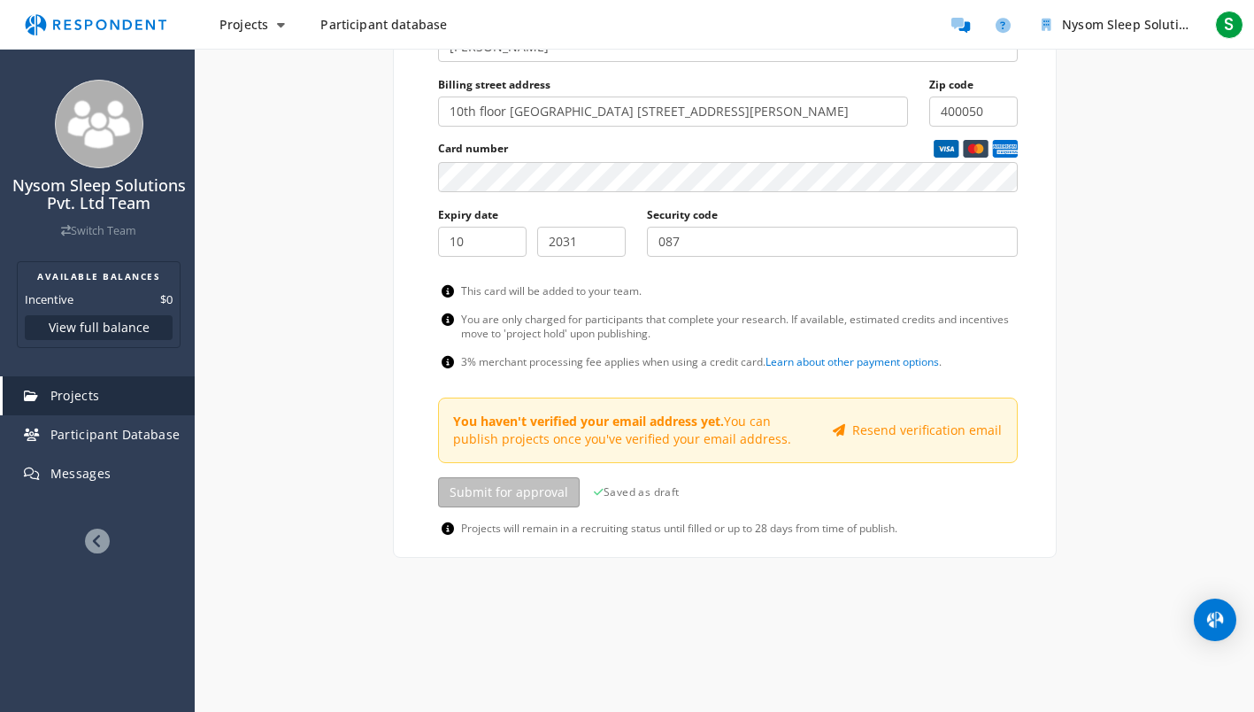
click at [945, 413] on span "You haven't verified your email address yet. You can publish projects once you'…" at bounding box center [728, 430] width 571 height 57
click at [945, 427] on button "Resend verification email" at bounding box center [917, 430] width 192 height 30
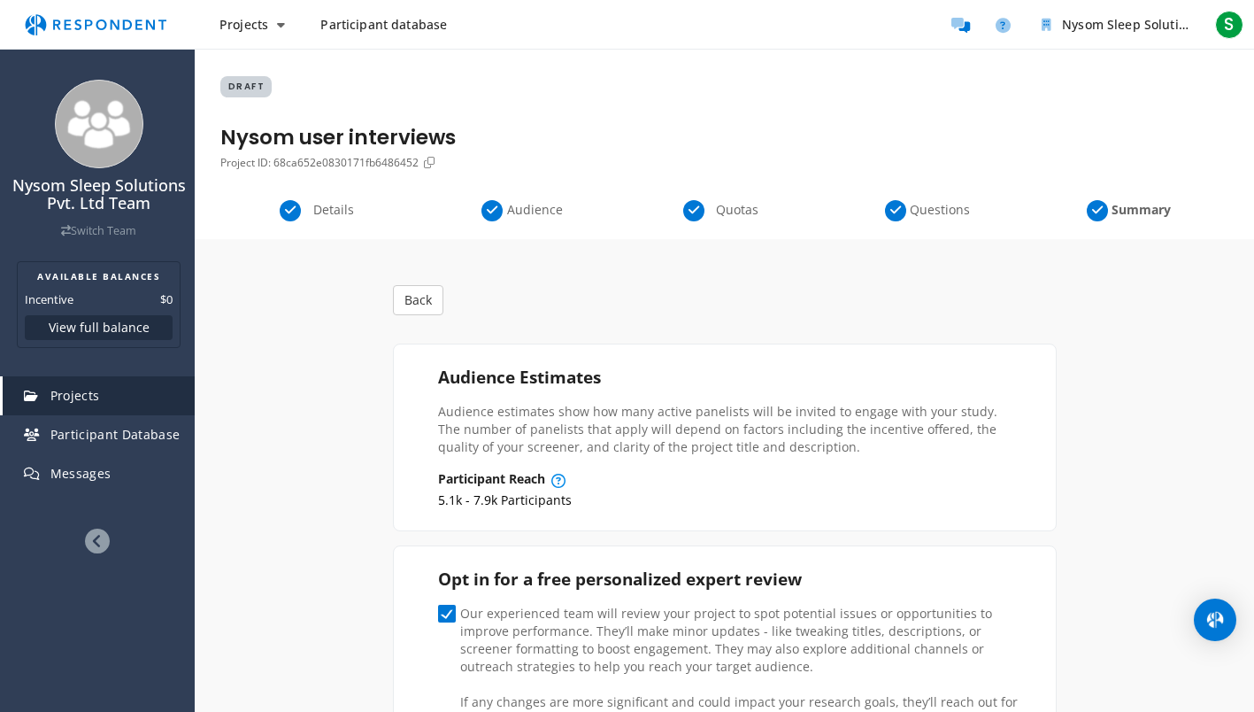
scroll to position [0, 0]
click at [374, 212] on div "Details" at bounding box center [321, 211] width 202 height 21
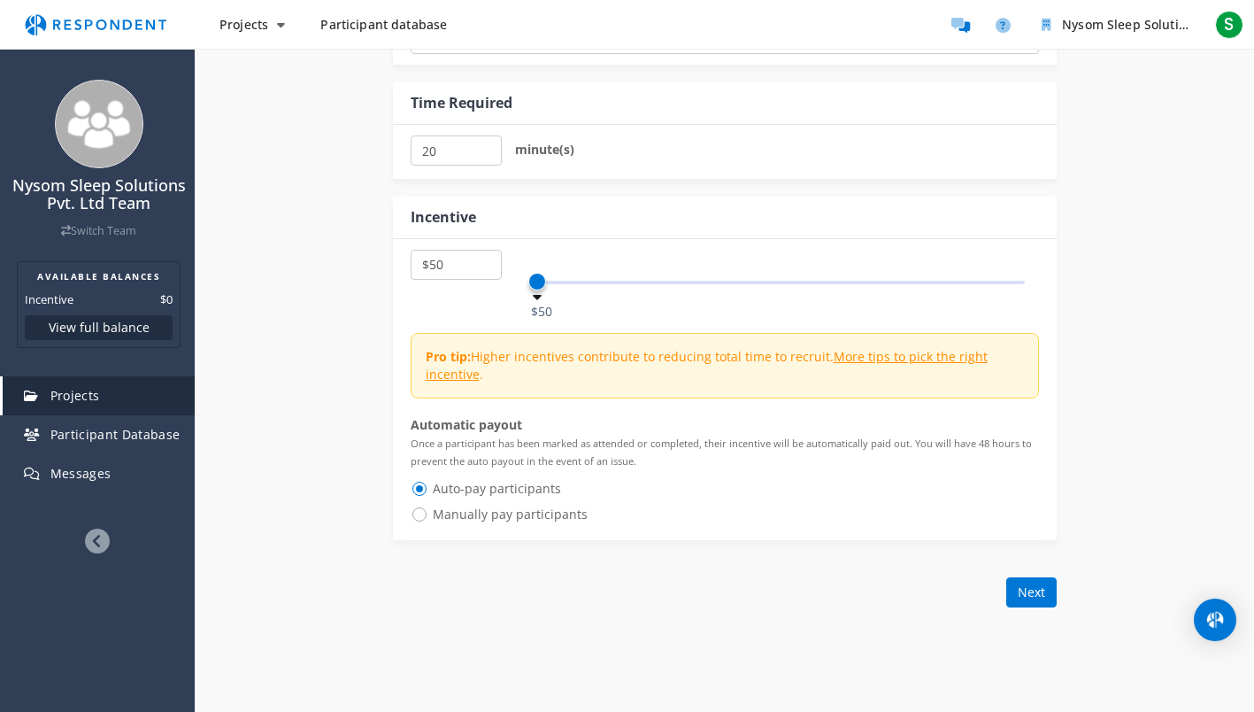
scroll to position [1151, 0]
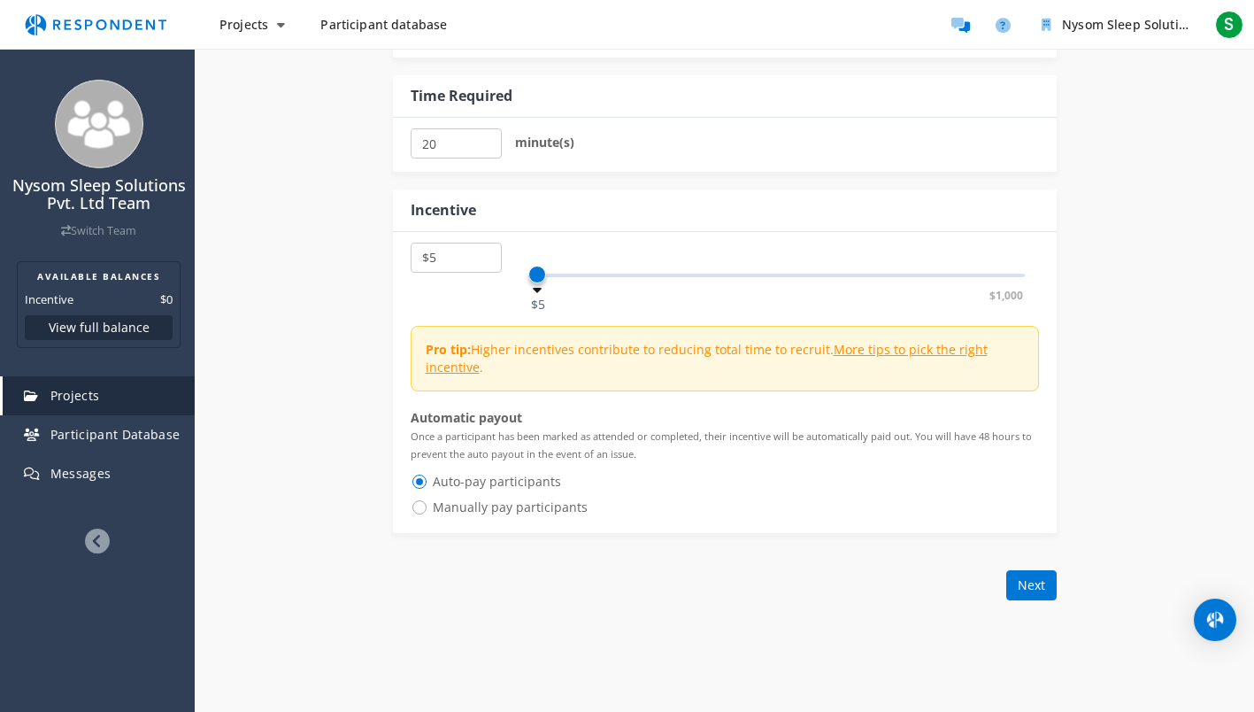
drag, startPoint x: 539, startPoint y: 273, endPoint x: 530, endPoint y: 275, distance: 9.0
click at [530, 275] on span at bounding box center [537, 275] width 18 height 18
click at [435, 260] on select "$5 $10 $15 $20 $25 $30 $35 $40 $45 $50 $55 $60 $65 $70 $75 $80 $85 $90 $95 $100…" at bounding box center [456, 257] width 91 height 30
select select "number:35"
click at [411, 242] on select "$5 $10 $15 $20 $25 $30 $35 $40 $45 $50 $55 $60 $65 $70 $75 $80 $85 $90 $95 $100…" at bounding box center [456, 257] width 91 height 30
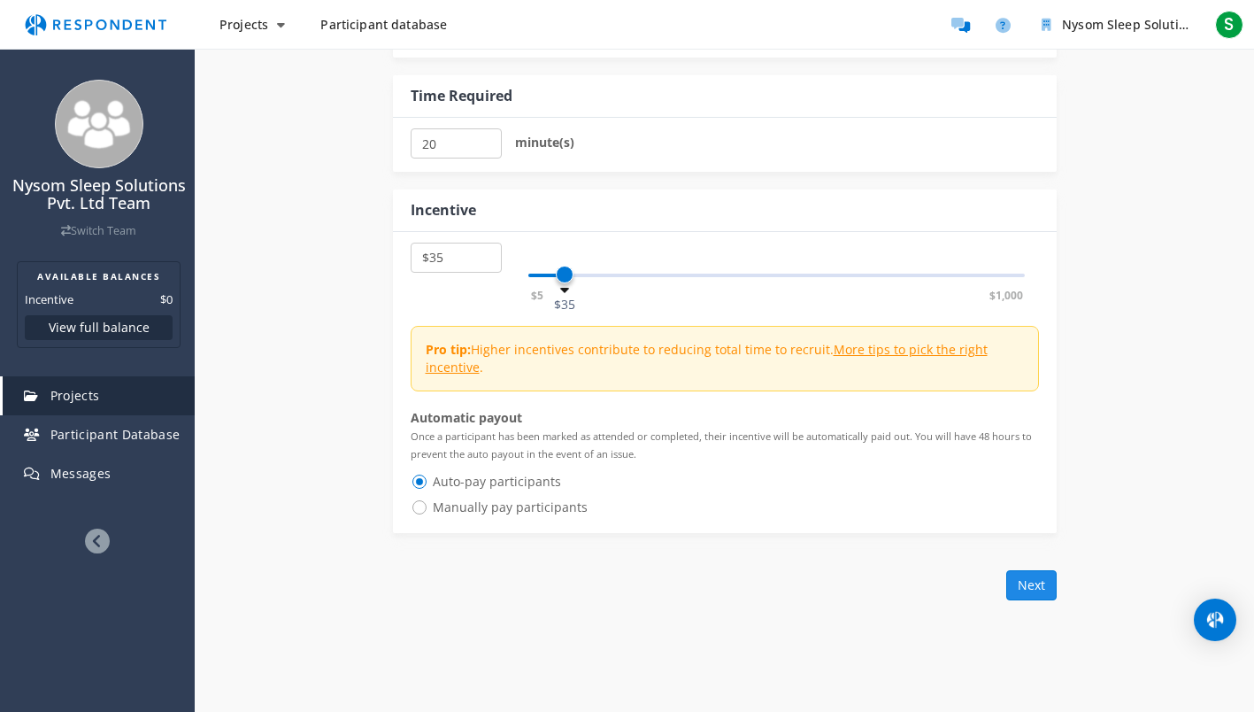
click at [1014, 586] on button "Next" at bounding box center [1031, 585] width 50 height 30
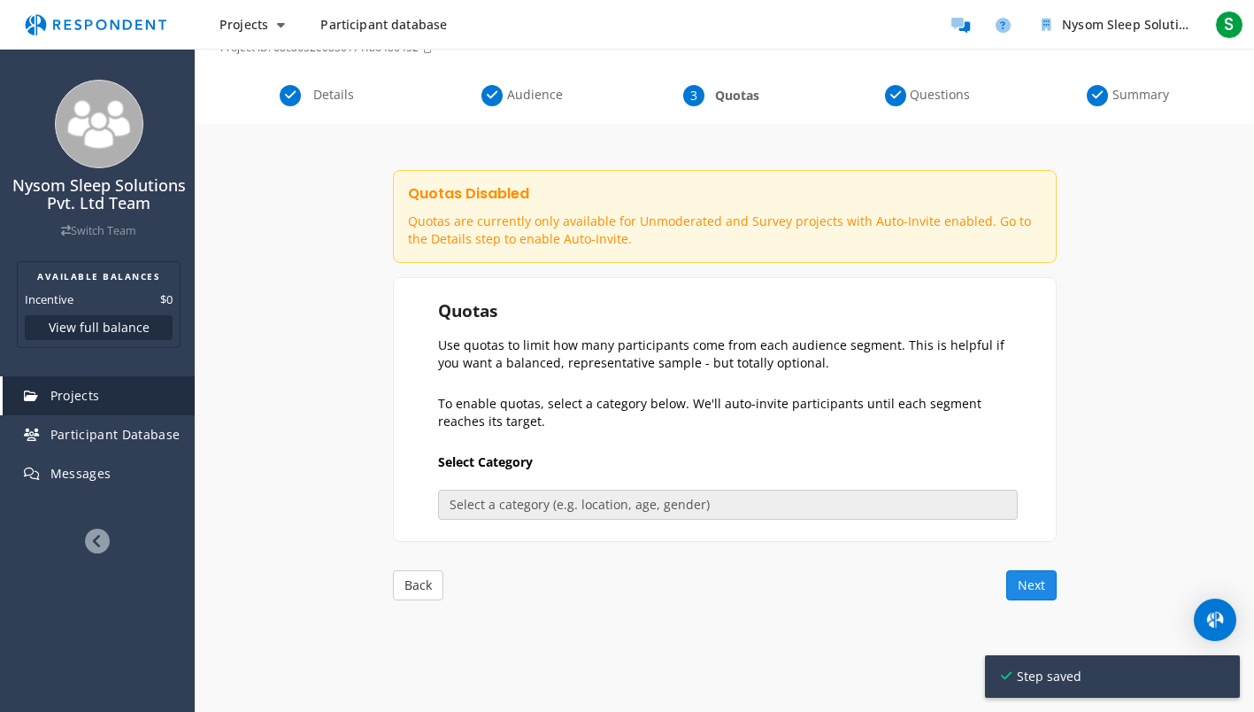
click at [1035, 578] on button "Next" at bounding box center [1031, 585] width 50 height 30
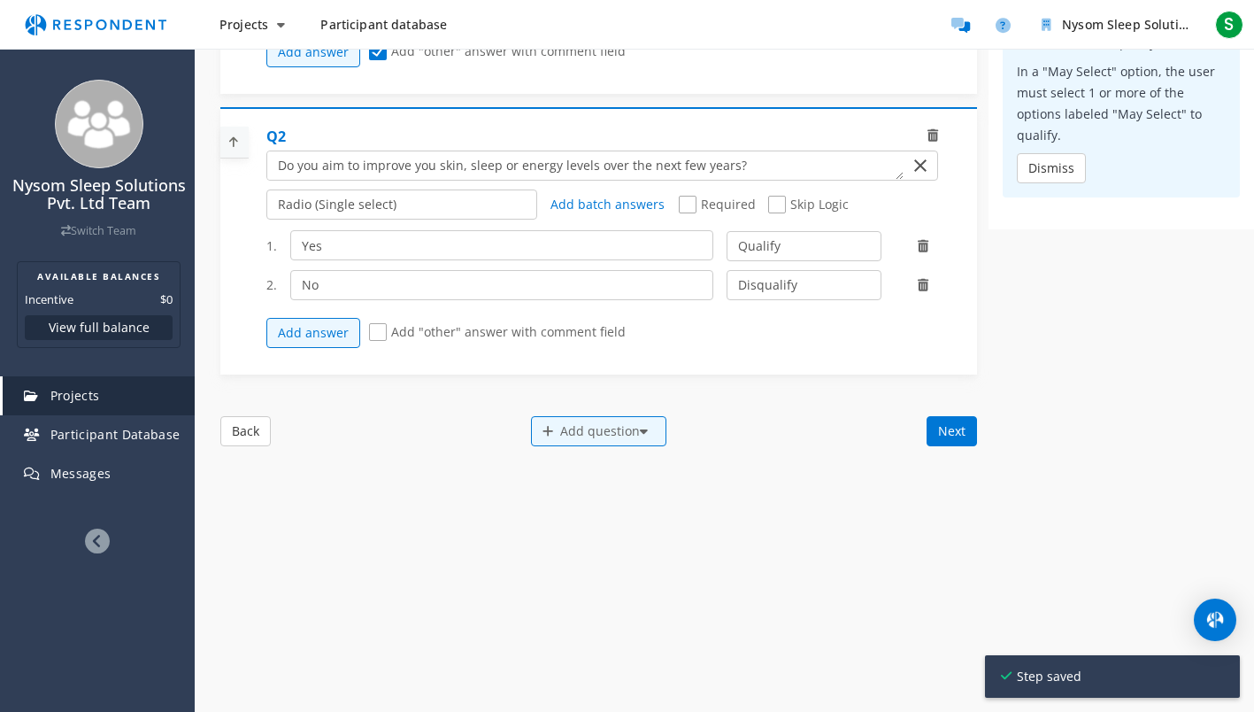
scroll to position [751, 0]
click at [951, 425] on button "Next" at bounding box center [952, 429] width 50 height 30
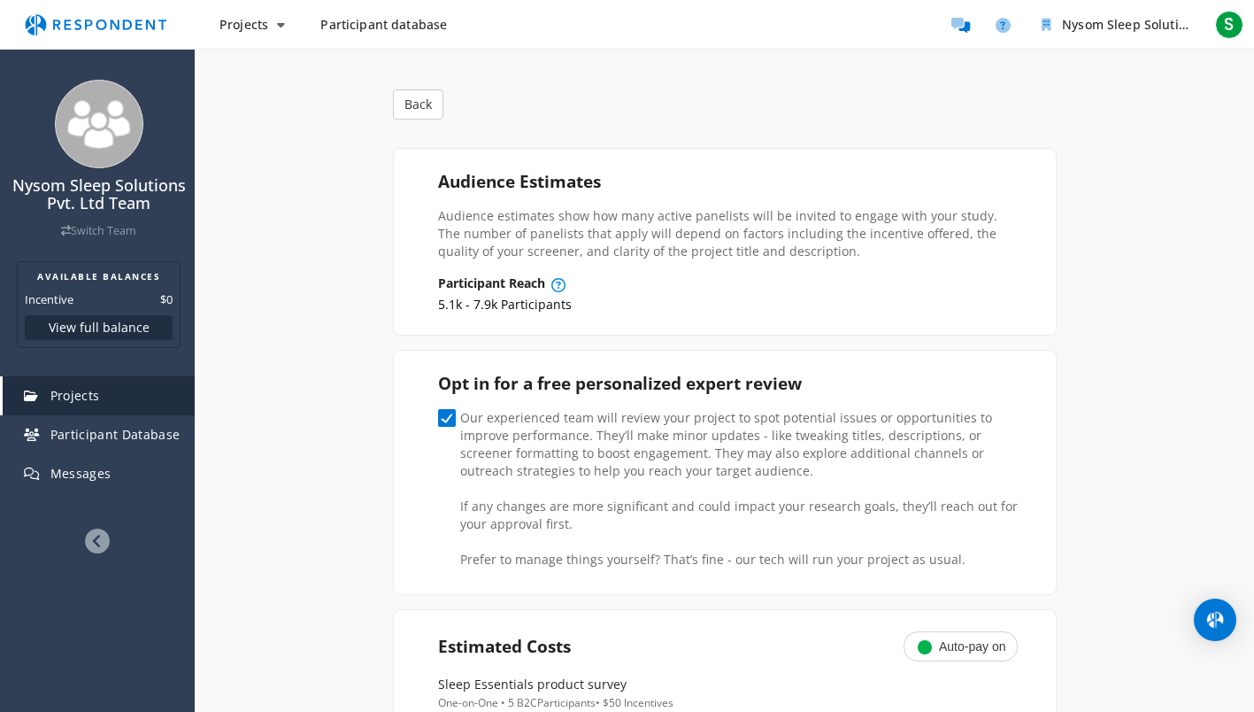
scroll to position [0, 0]
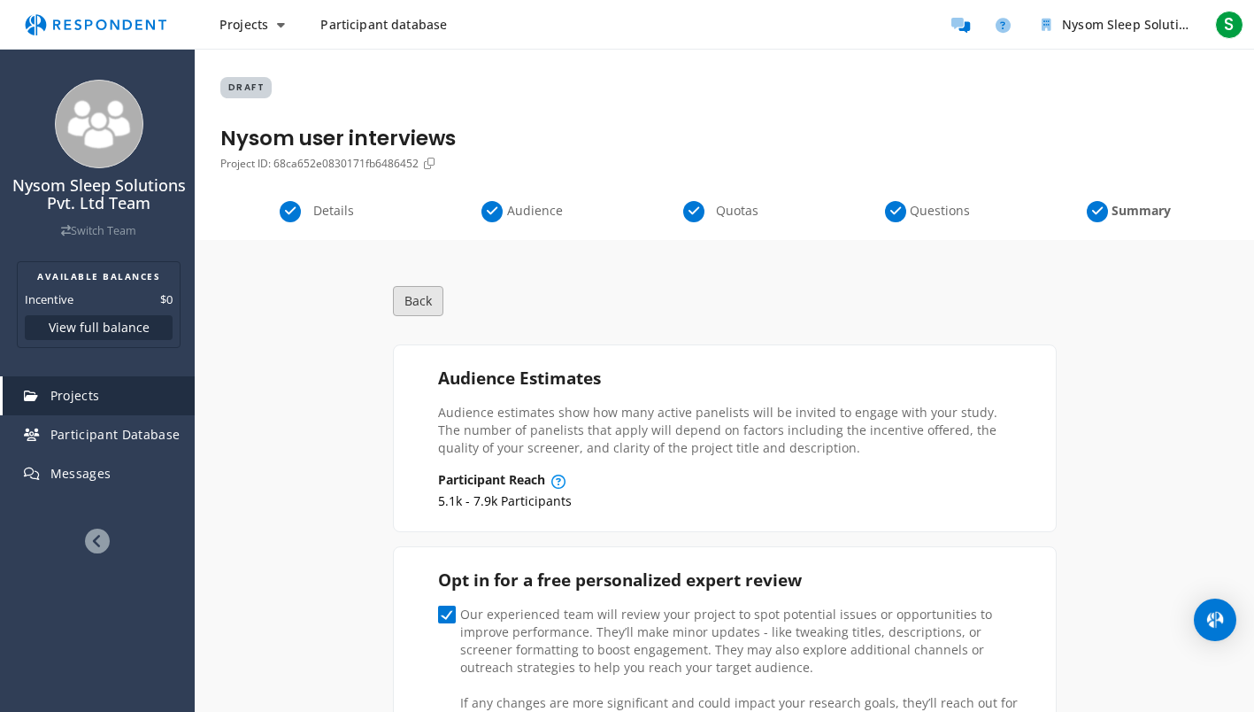
click at [433, 302] on button "Back" at bounding box center [418, 301] width 50 height 30
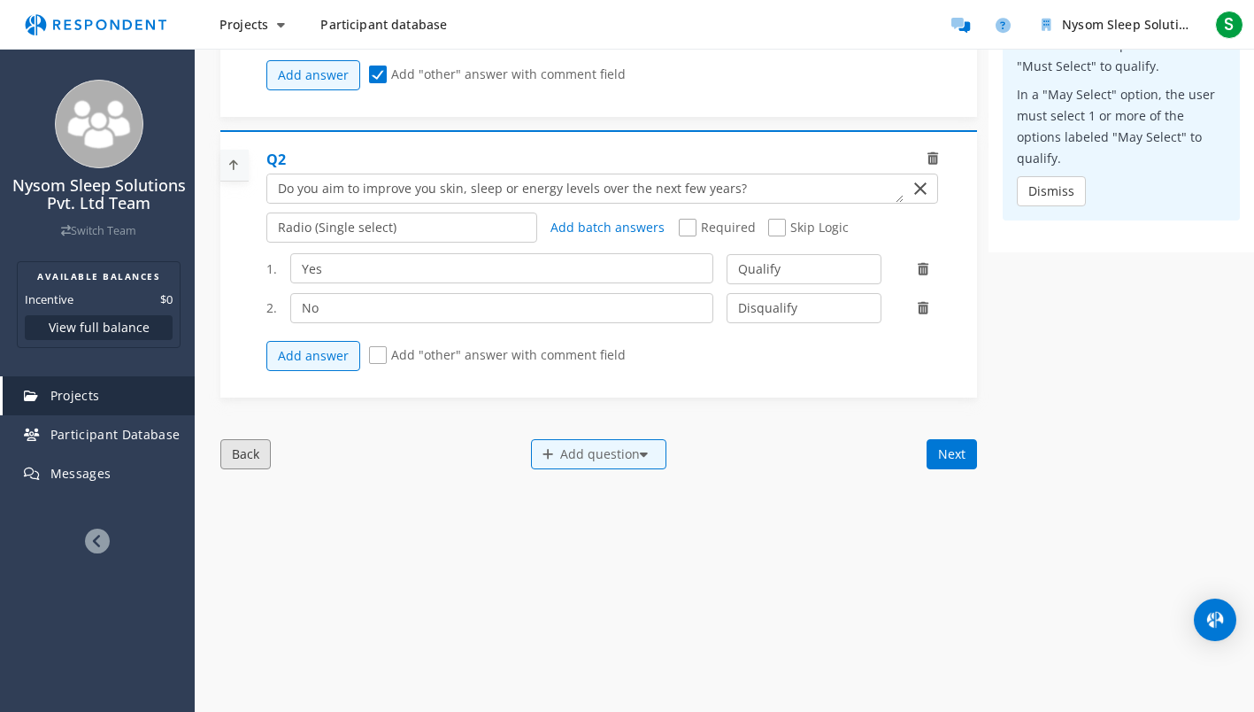
scroll to position [751, 0]
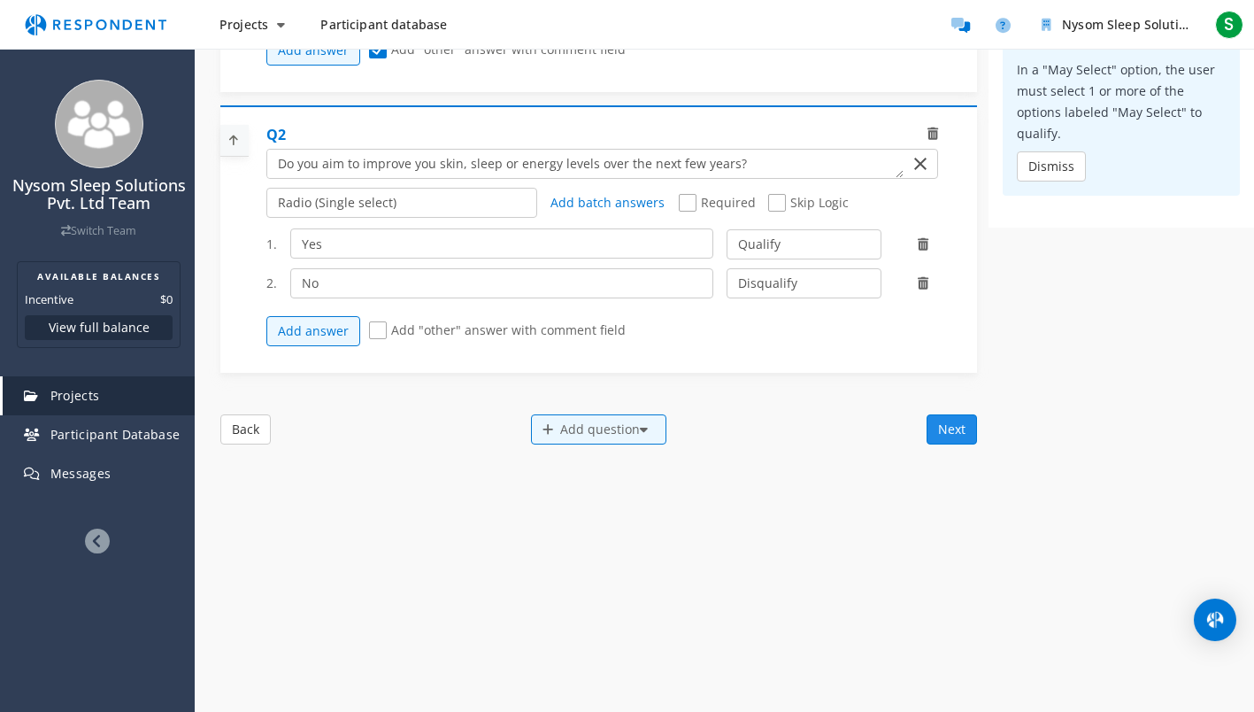
click at [947, 419] on button "Next" at bounding box center [952, 429] width 50 height 30
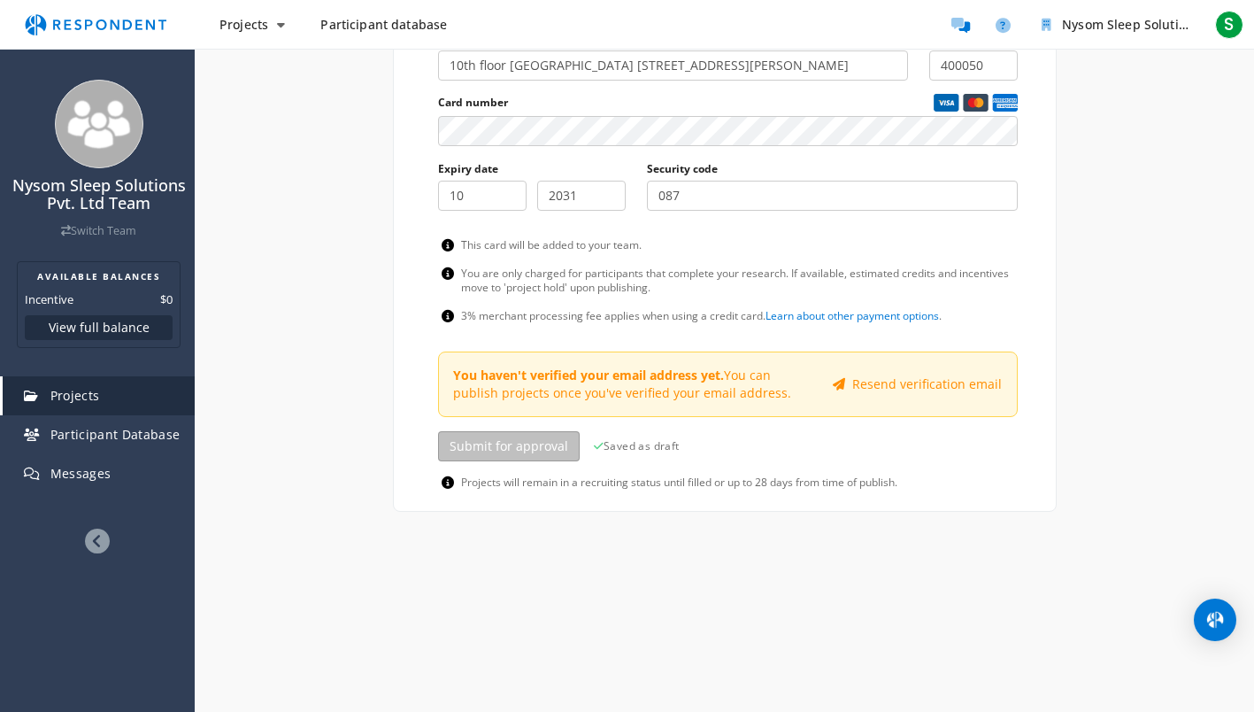
scroll to position [1174, 0]
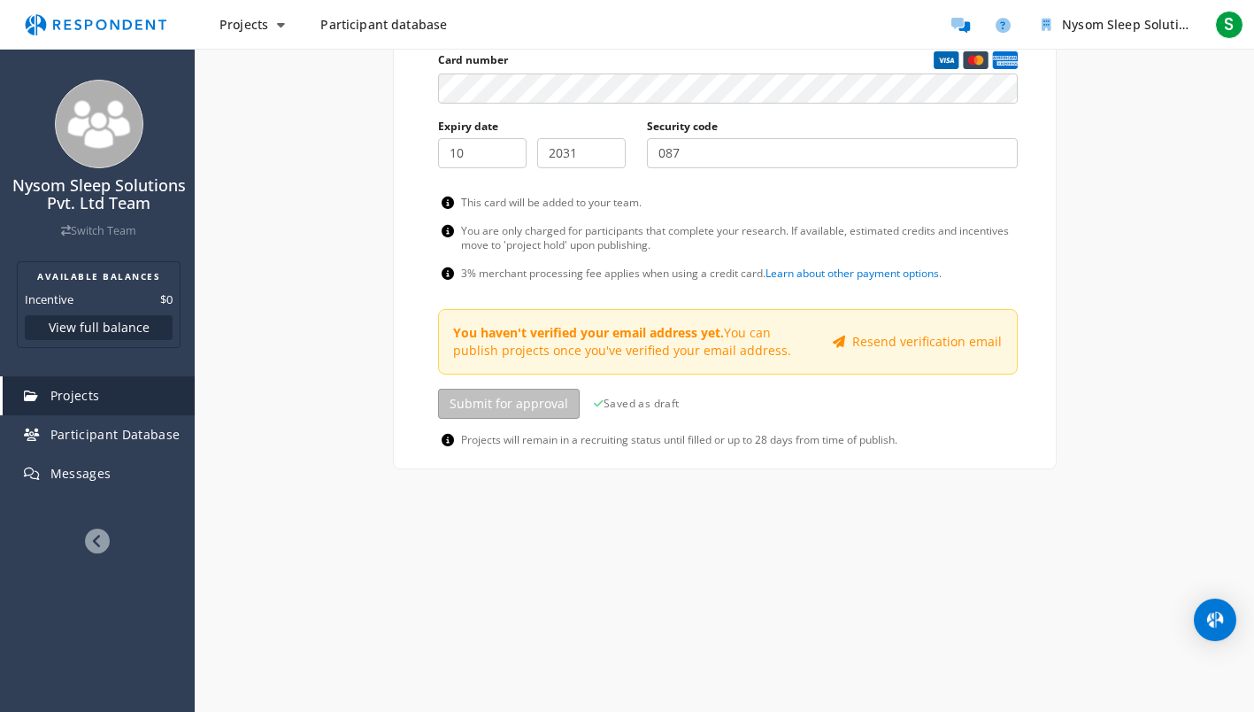
click at [89, 10] on div "Projects Participant database Nysom Sleep Solutions Pvt. Ltd Team Available Bal…" at bounding box center [627, 25] width 1254 height 50
click at [87, 19] on img "Main navigation" at bounding box center [95, 25] width 163 height 34
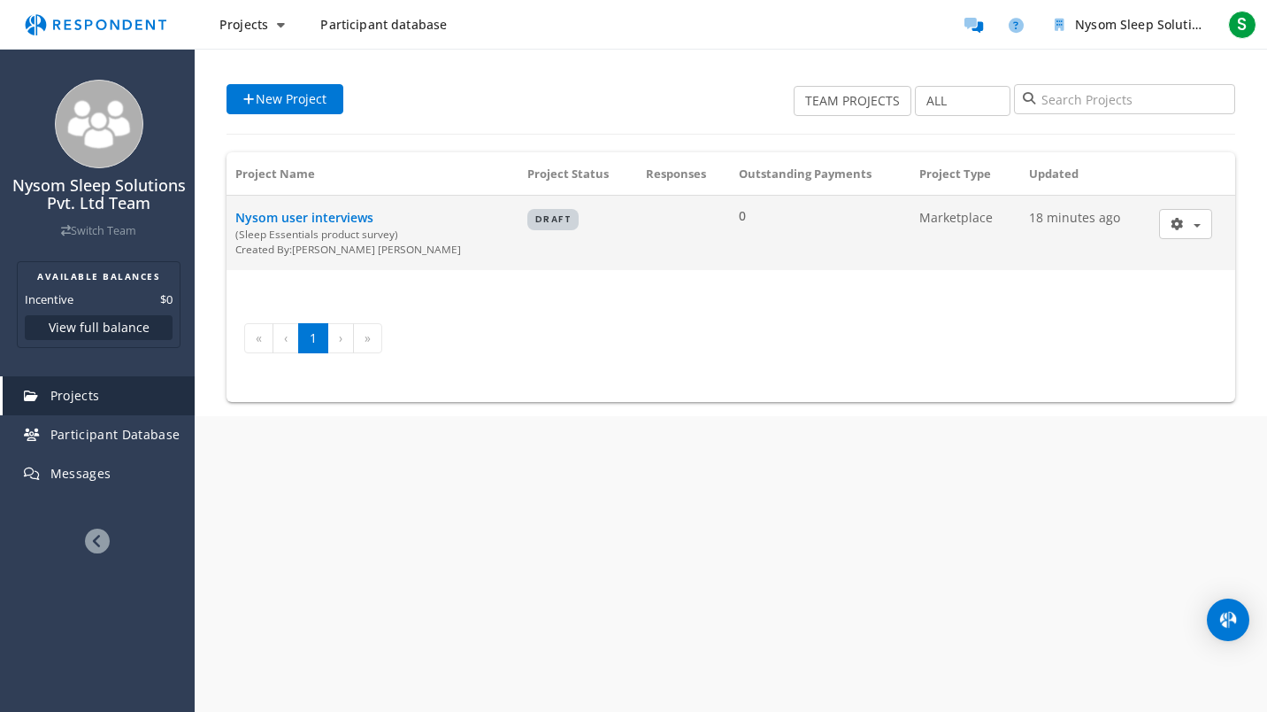
click at [770, 227] on td "0" at bounding box center [820, 233] width 181 height 75
click at [562, 232] on td "DRAFT" at bounding box center [578, 233] width 119 height 75
click at [291, 242] on div "Created By: [PERSON_NAME]" at bounding box center [372, 249] width 274 height 15
click at [332, 210] on span "Nysom user interviews" at bounding box center [304, 217] width 138 height 17
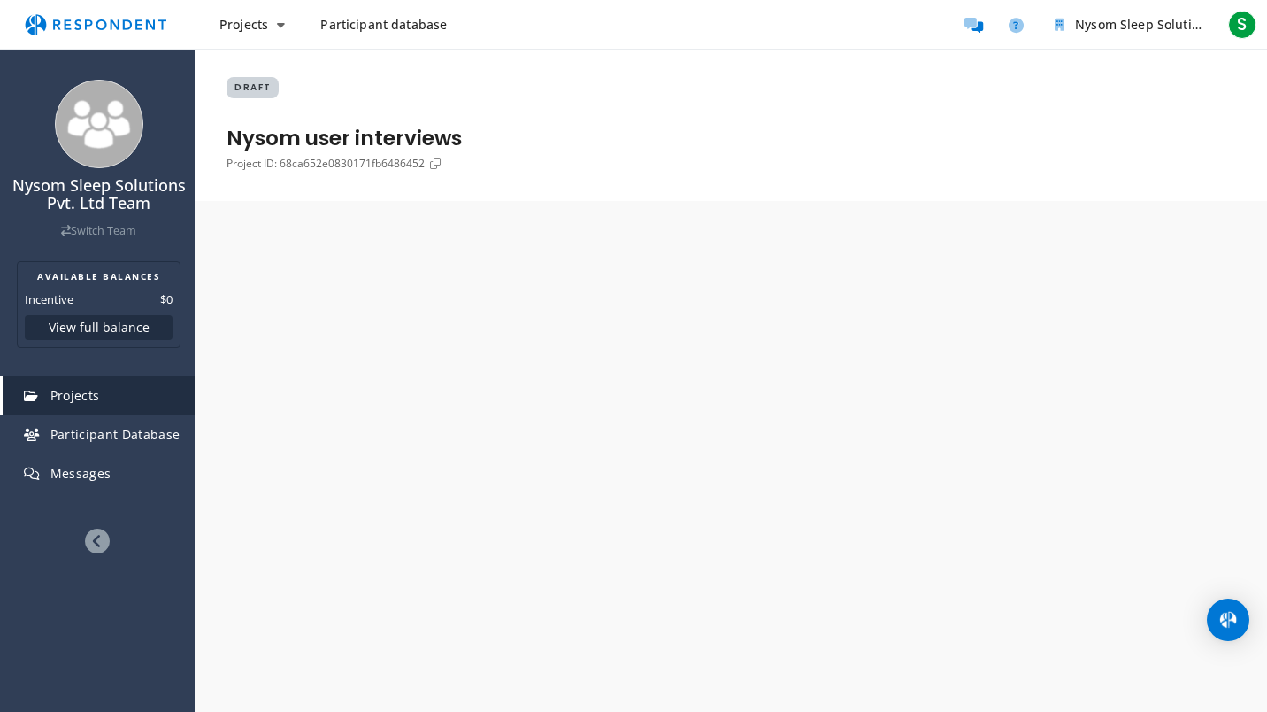
click at [974, 242] on div "Nysom Sleep Solutions Pvt. Ltd Team Switch Team AVAILABLE BALANCES Incentive $0…" at bounding box center [633, 356] width 1267 height 712
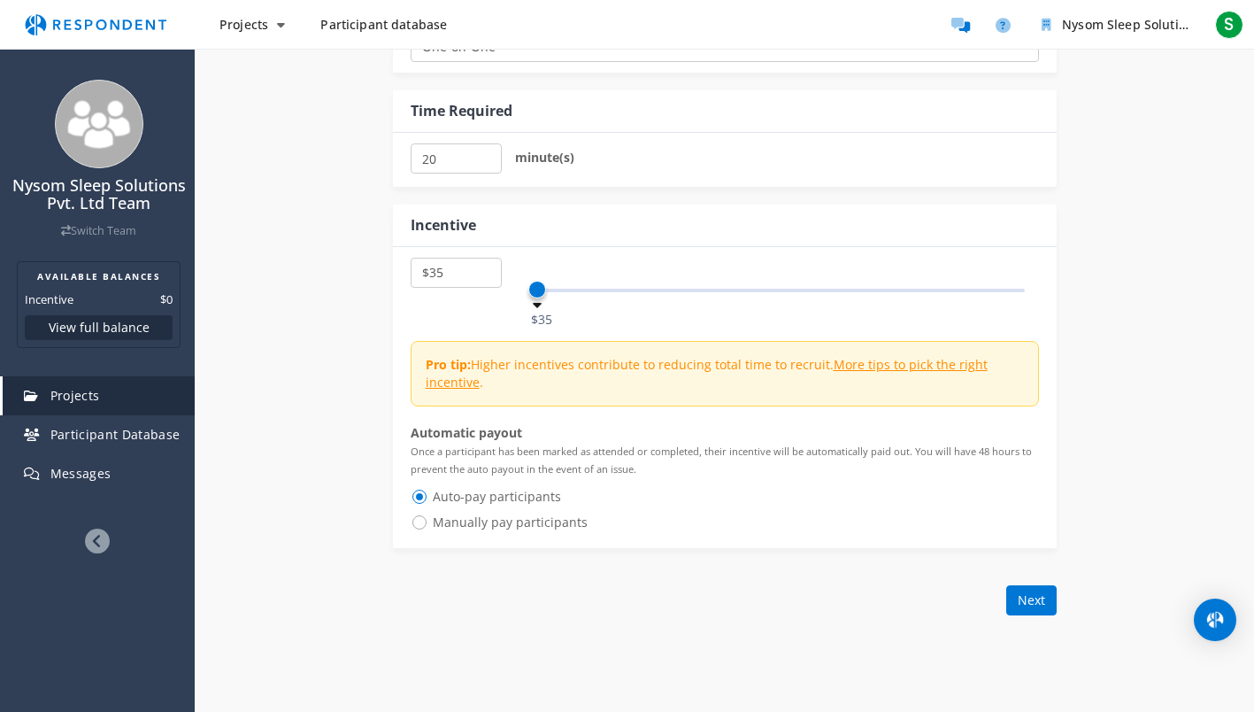
scroll to position [1311, 0]
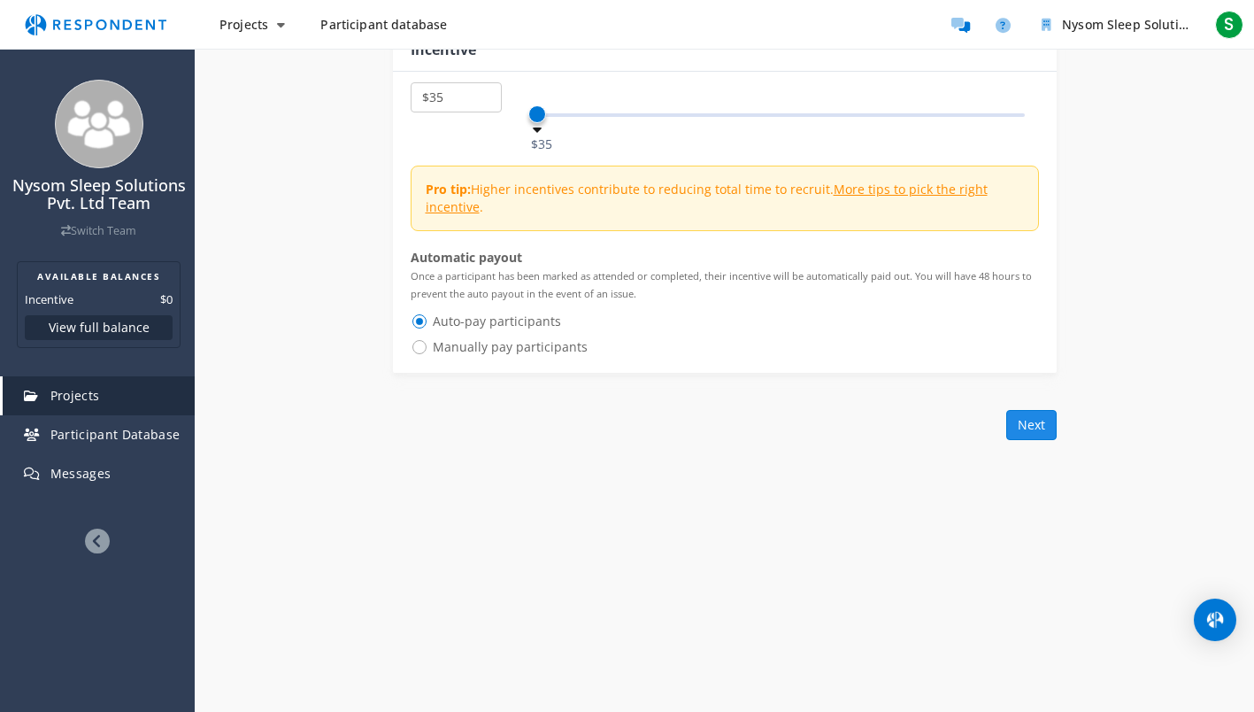
click at [1037, 432] on button "Next" at bounding box center [1031, 425] width 50 height 30
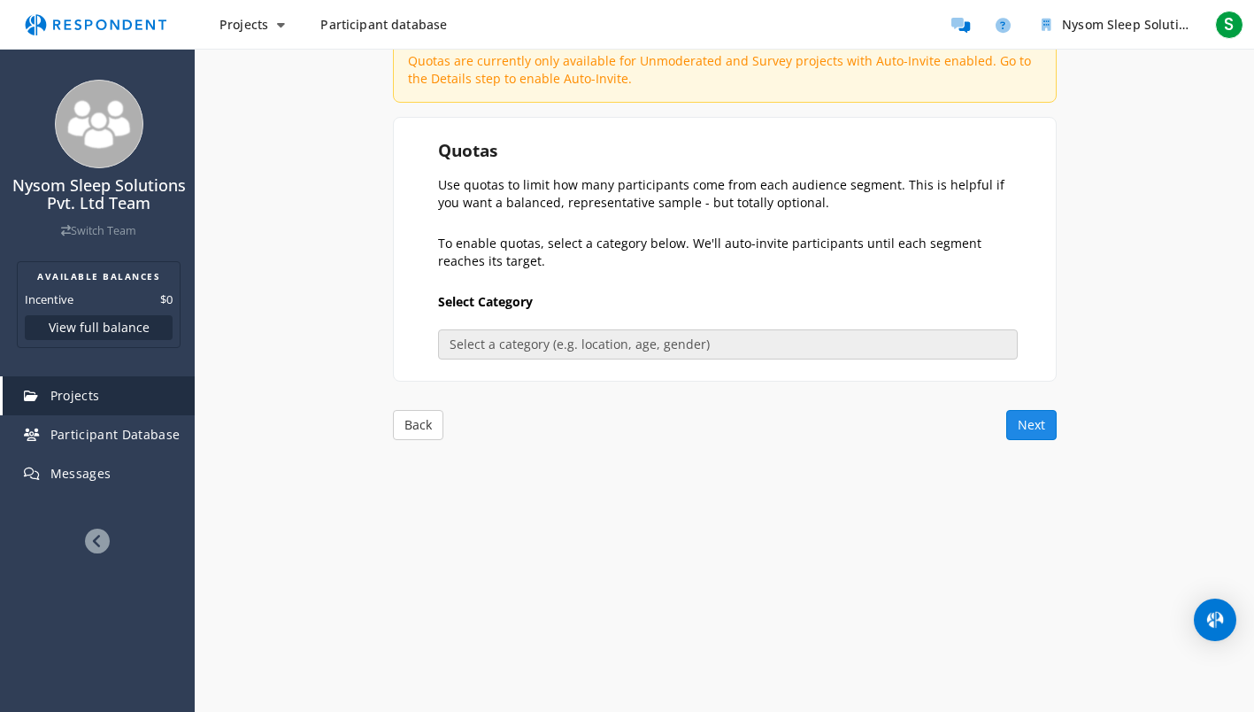
scroll to position [276, 0]
click at [1037, 432] on button "Next" at bounding box center [1031, 425] width 50 height 30
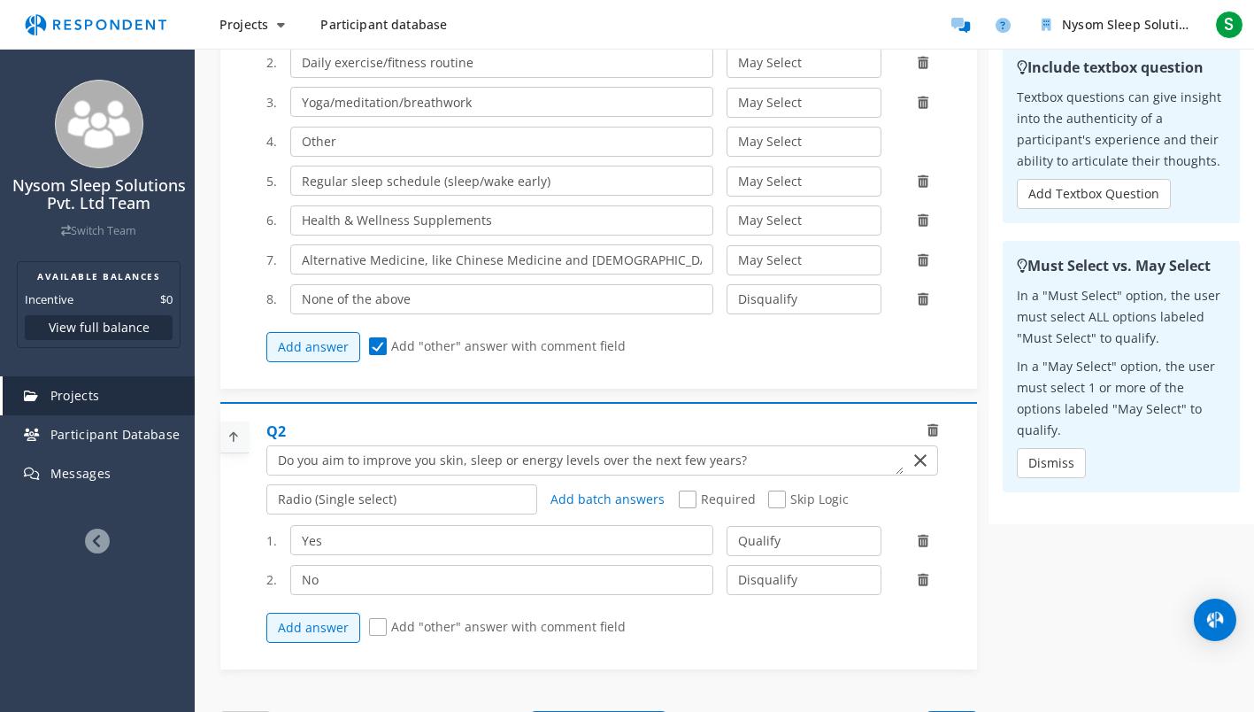
scroll to position [751, 0]
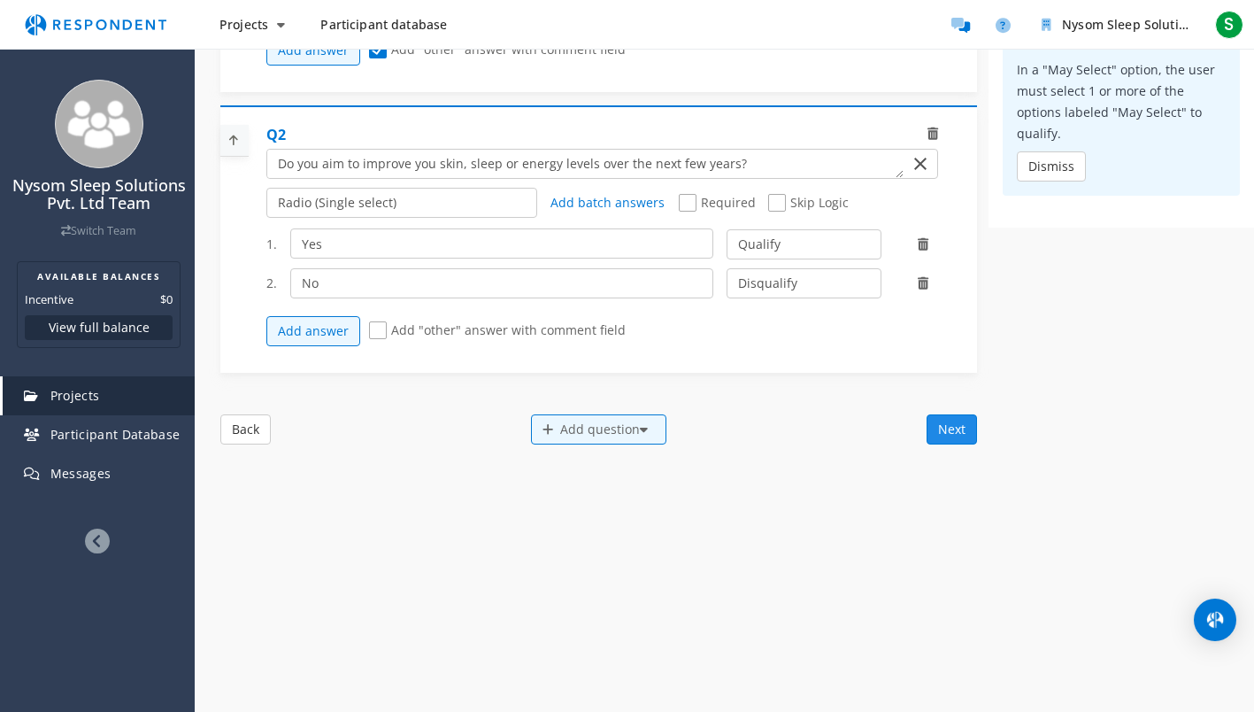
click at [972, 422] on button "Next" at bounding box center [952, 429] width 50 height 30
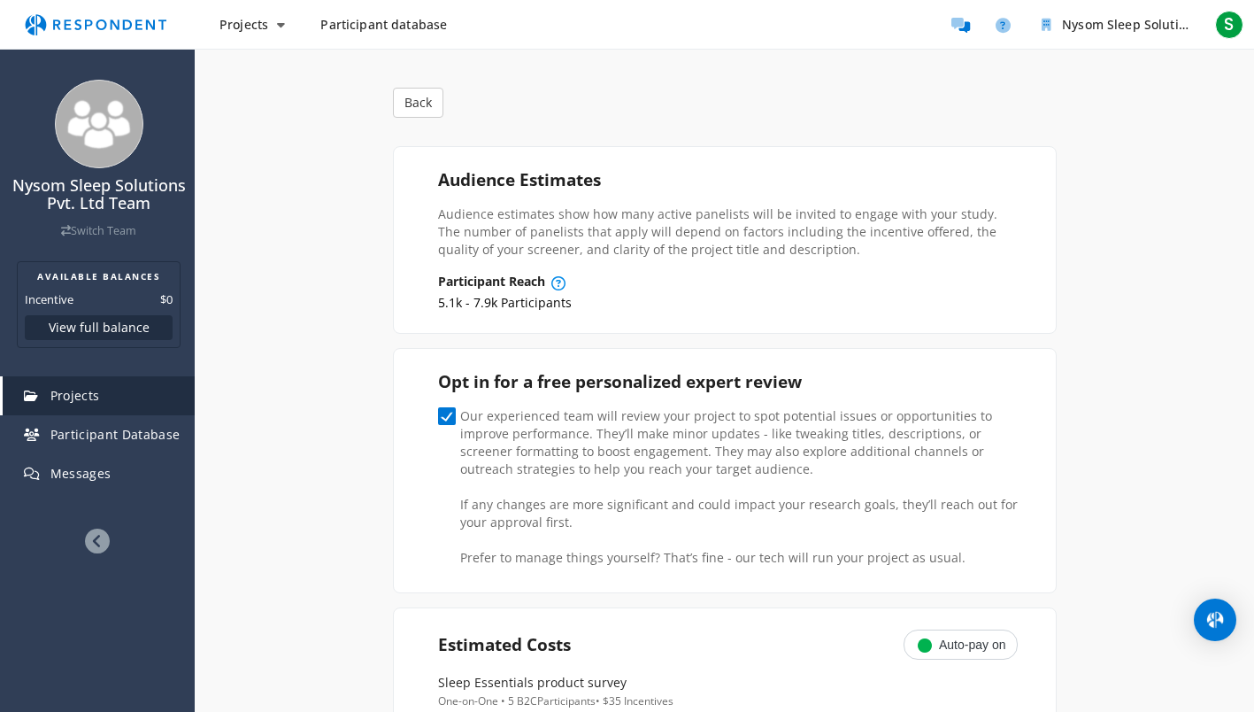
scroll to position [112, 0]
